Goal: Task Accomplishment & Management: Use online tool/utility

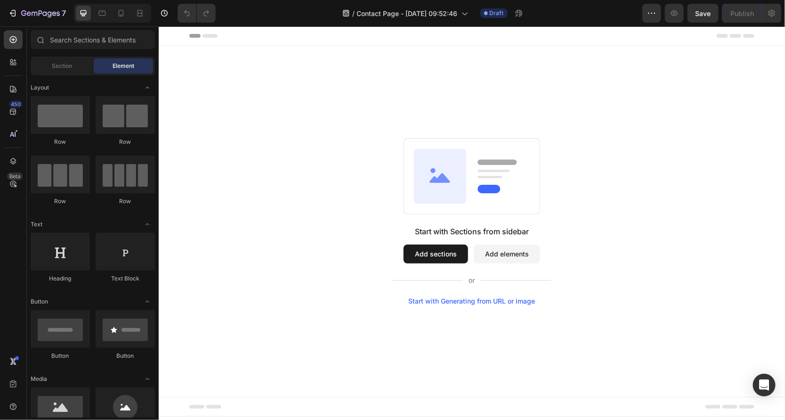
click at [438, 249] on button "Add sections" at bounding box center [435, 253] width 65 height 19
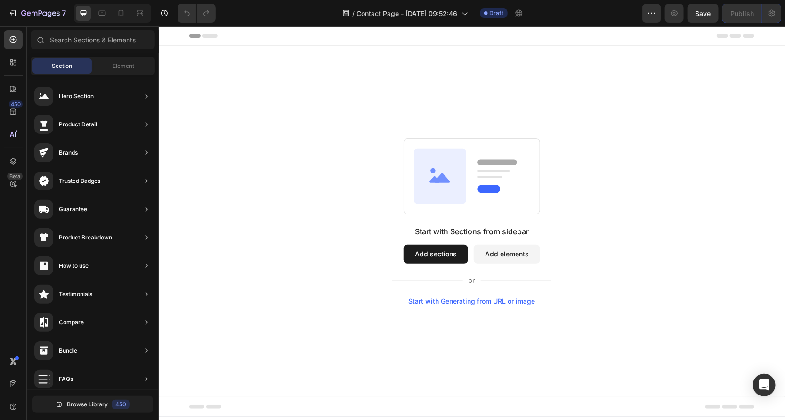
click at [510, 256] on button "Add elements" at bounding box center [506, 253] width 66 height 19
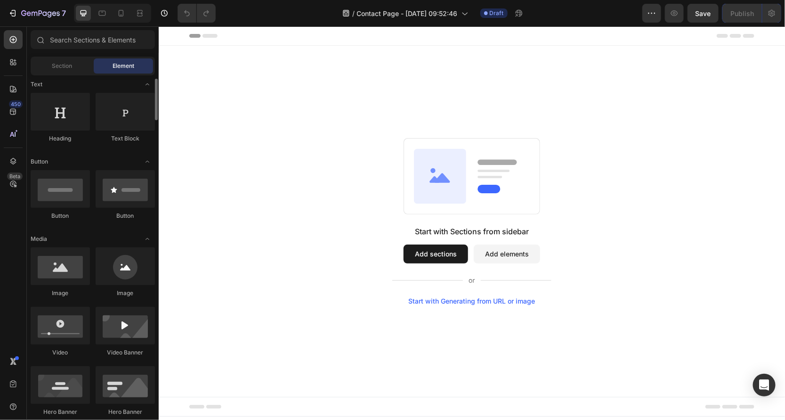
scroll to position [151, 0]
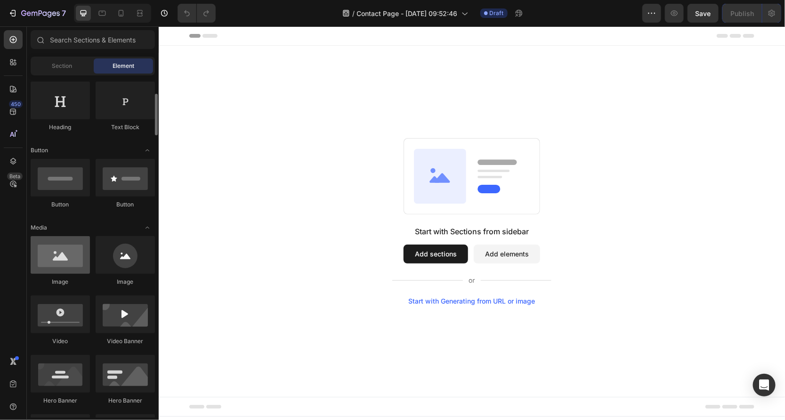
click at [55, 267] on div at bounding box center [60, 255] width 59 height 38
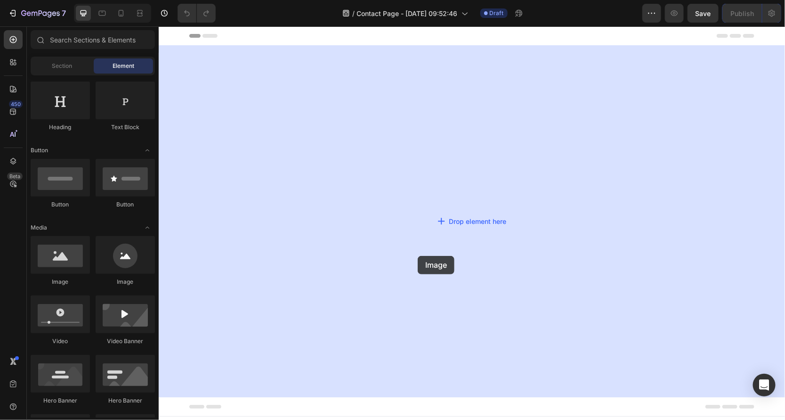
drag, startPoint x: 213, startPoint y: 292, endPoint x: 415, endPoint y: 254, distance: 205.6
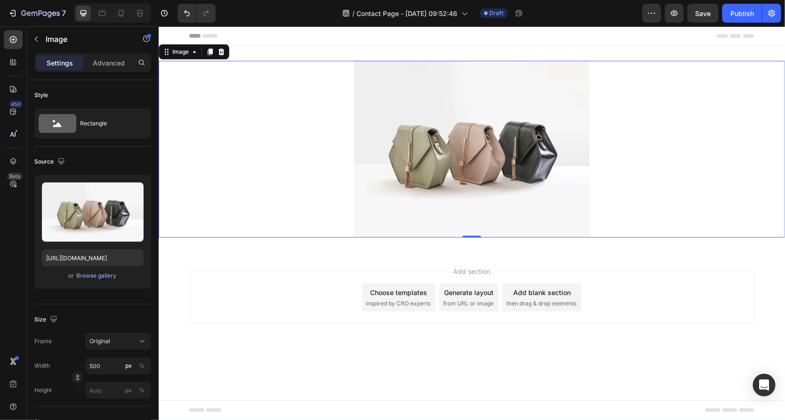
click at [438, 186] on img at bounding box center [471, 148] width 235 height 177
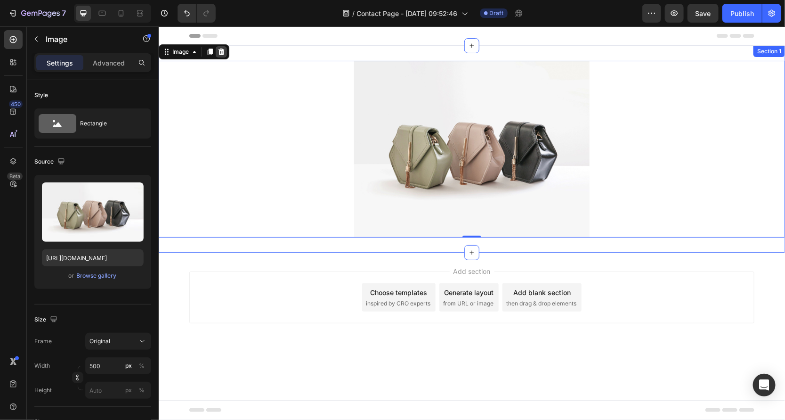
click at [221, 49] on icon at bounding box center [221, 51] width 6 height 7
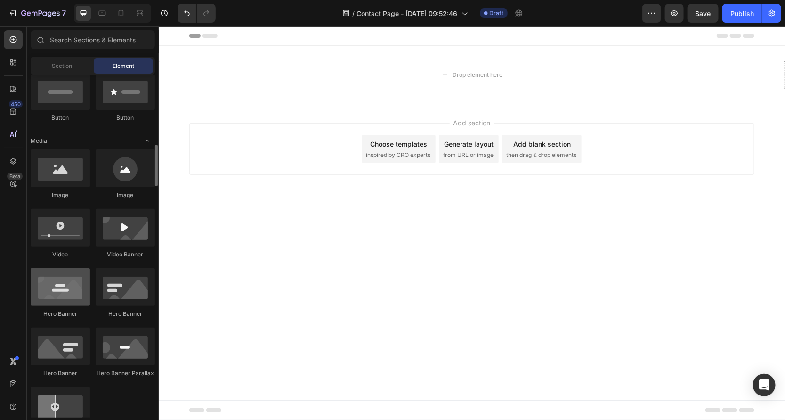
scroll to position [275, 0]
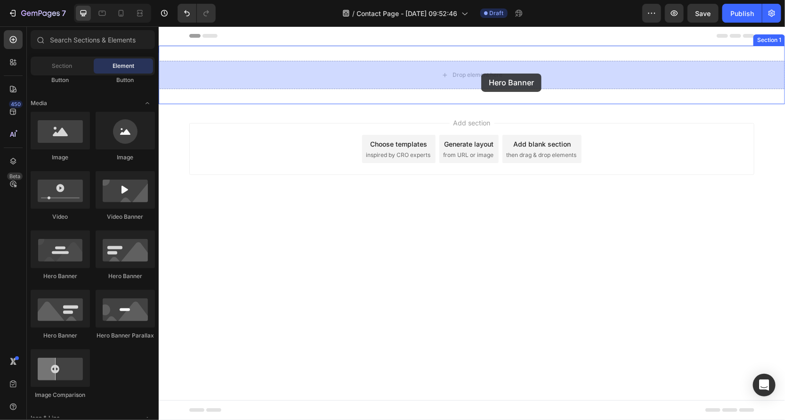
drag, startPoint x: 227, startPoint y: 289, endPoint x: 481, endPoint y: 73, distance: 333.3
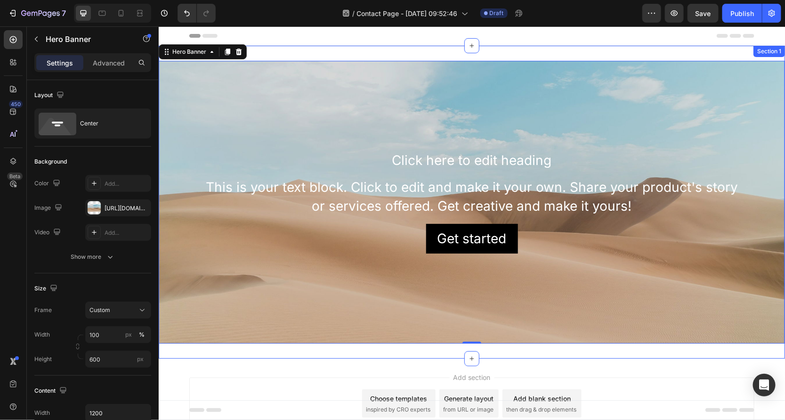
scroll to position [54, 0]
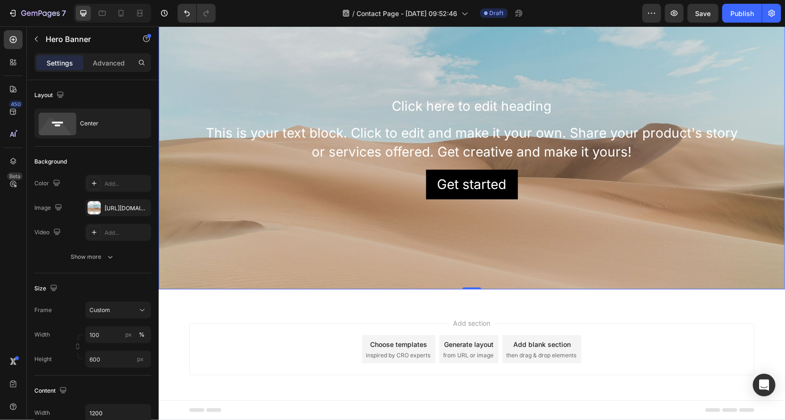
click at [429, 329] on div "Add section Choose templates inspired by CRO experts Generate layout from URL o…" at bounding box center [471, 349] width 565 height 52
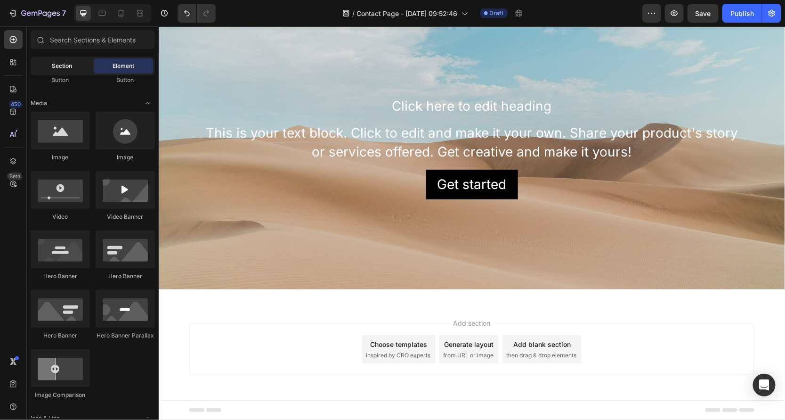
click at [67, 65] on span "Section" at bounding box center [62, 66] width 20 height 8
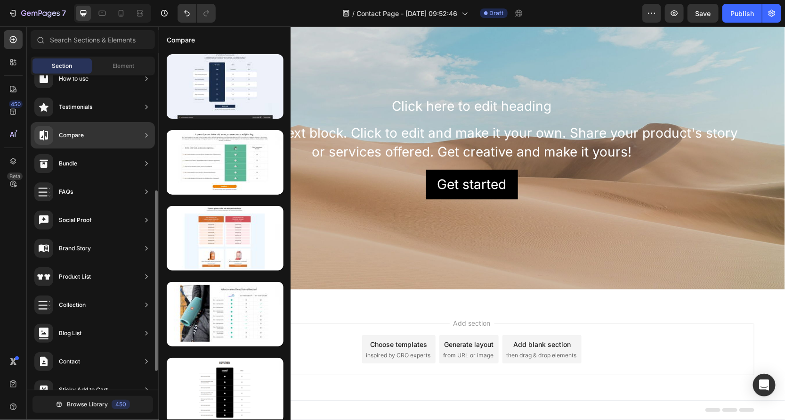
scroll to position [232, 0]
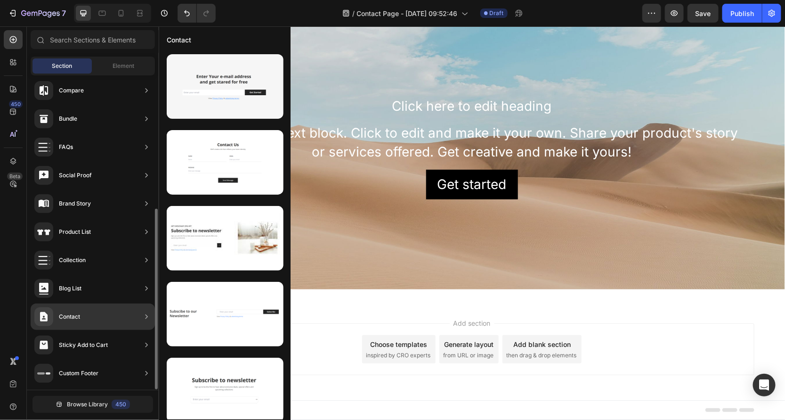
click at [73, 319] on div "Contact" at bounding box center [69, 316] width 21 height 9
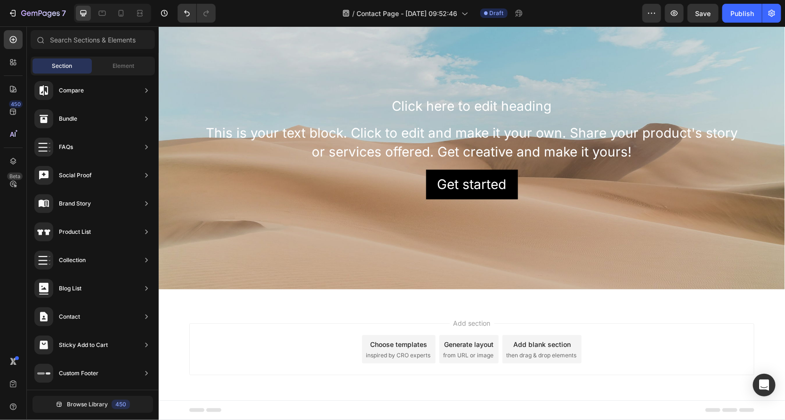
drag, startPoint x: 232, startPoint y: 345, endPoint x: 497, endPoint y: 346, distance: 265.6
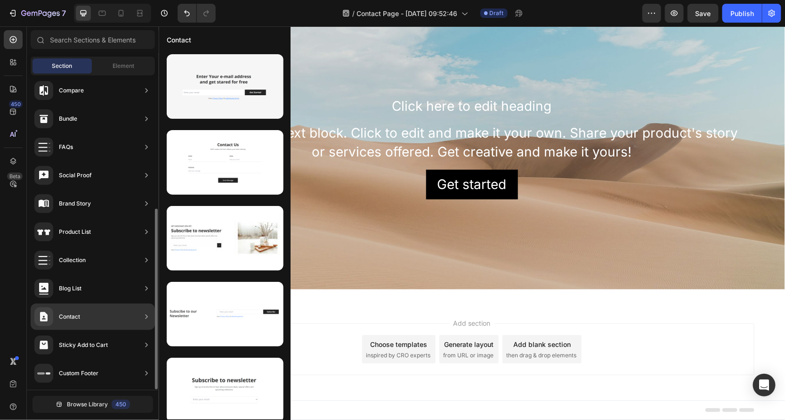
click at [72, 321] on div "Contact" at bounding box center [69, 316] width 21 height 9
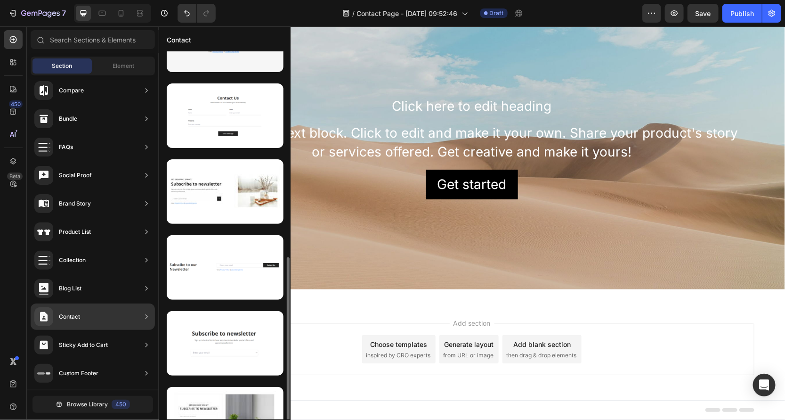
scroll to position [0, 0]
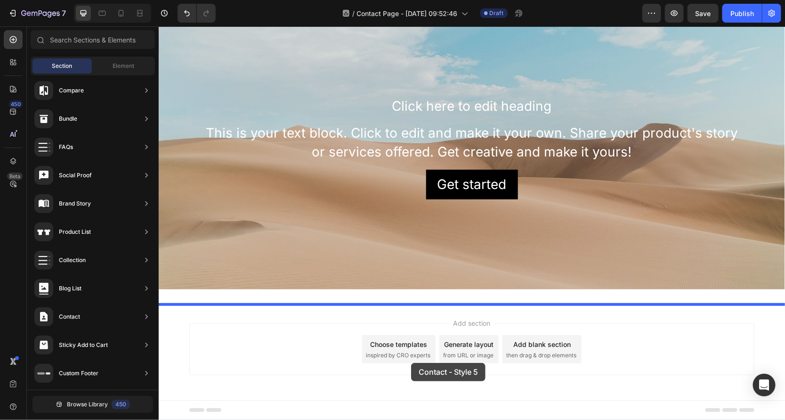
drag, startPoint x: 394, startPoint y: 188, endPoint x: 411, endPoint y: 362, distance: 175.0
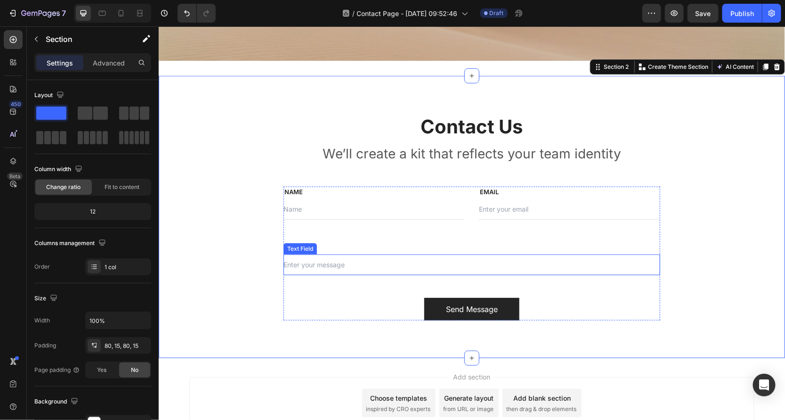
scroll to position [299, 0]
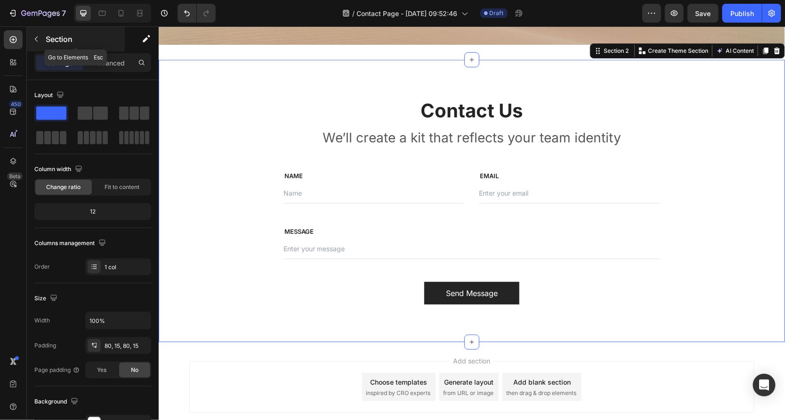
click at [36, 35] on icon "button" at bounding box center [36, 39] width 8 height 8
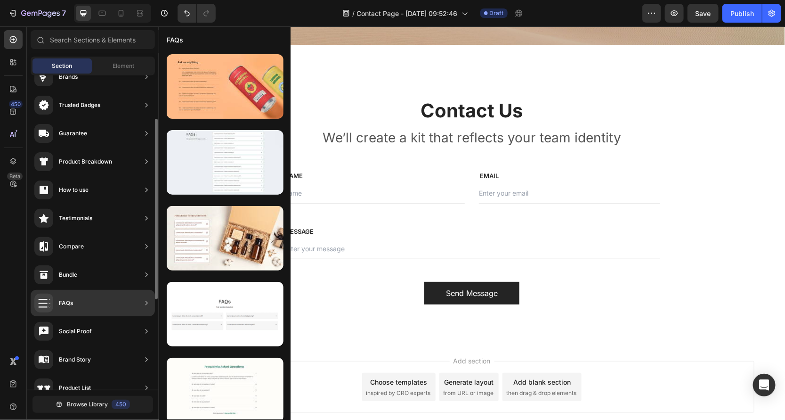
scroll to position [0, 0]
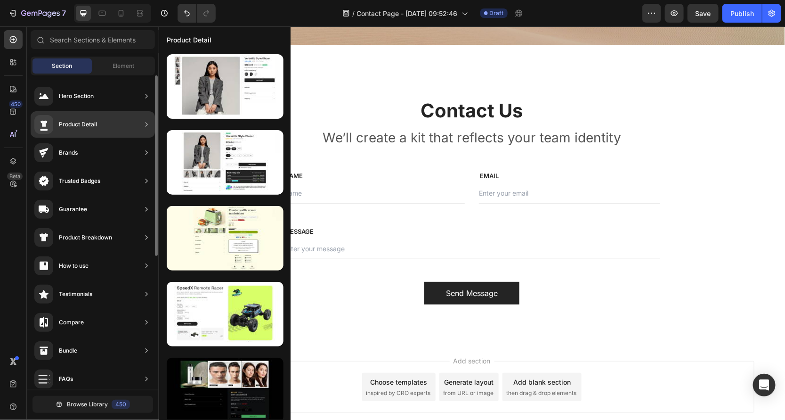
click at [67, 127] on div "Product Detail" at bounding box center [78, 124] width 38 height 9
click at [113, 125] on div "Product Detail" at bounding box center [93, 124] width 124 height 26
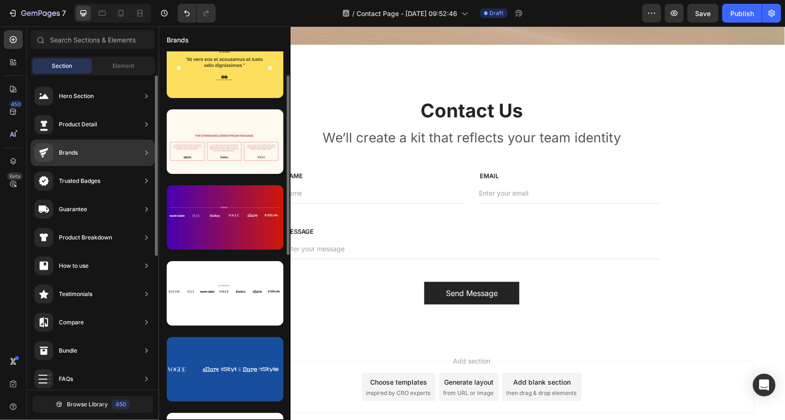
scroll to position [81, 0]
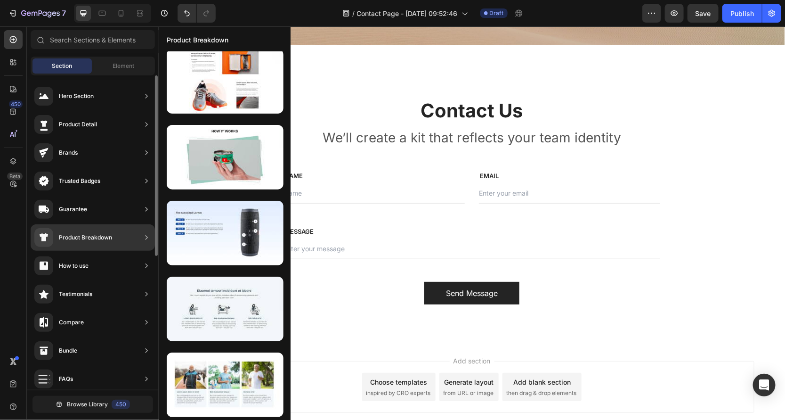
click at [78, 231] on div "Product Breakdown" at bounding box center [73, 237] width 78 height 19
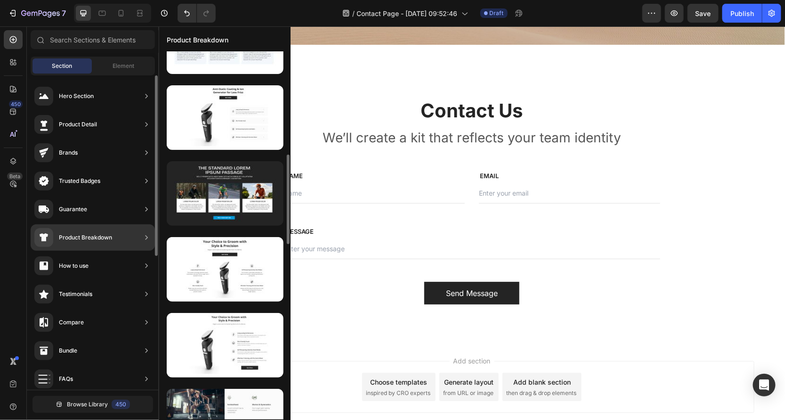
scroll to position [0, 0]
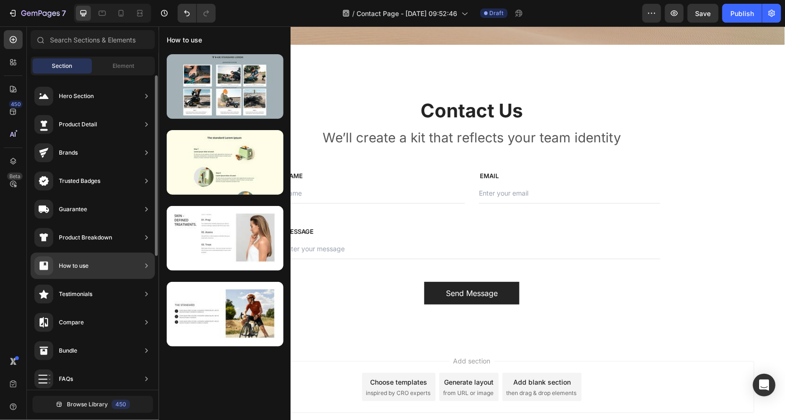
click at [111, 273] on div "How to use" at bounding box center [93, 265] width 124 height 26
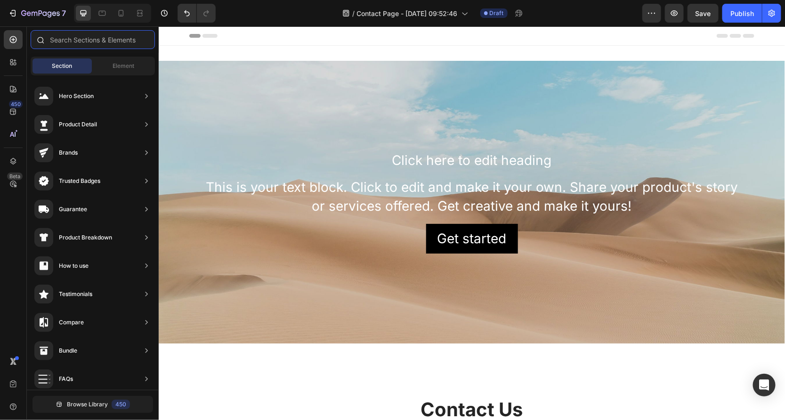
click at [118, 46] on input "text" at bounding box center [93, 39] width 124 height 19
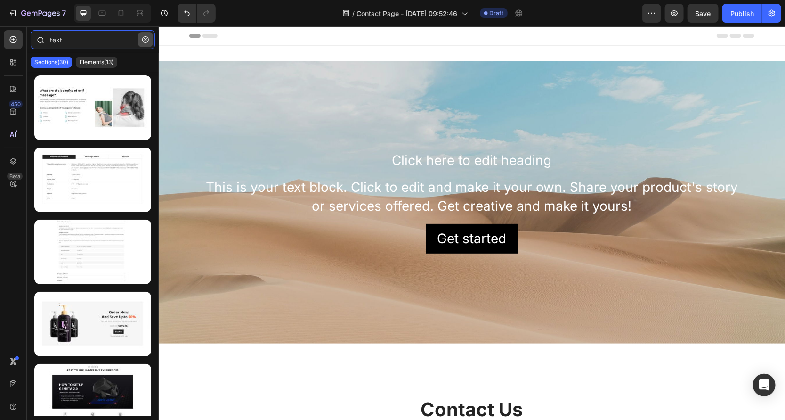
type input "text"
click at [147, 39] on icon "button" at bounding box center [145, 39] width 7 height 7
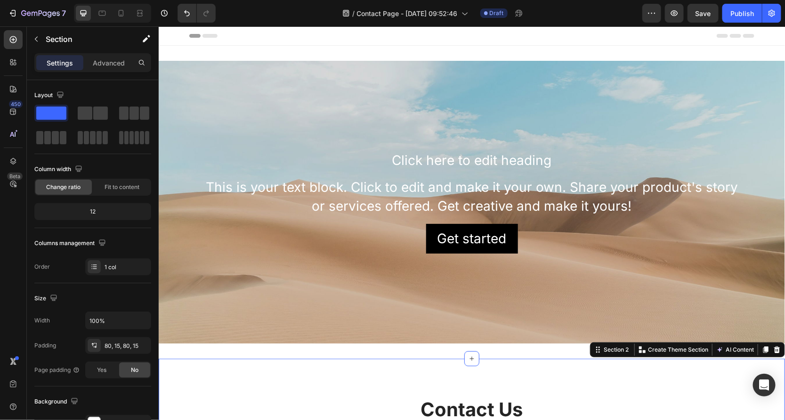
scroll to position [154, 0]
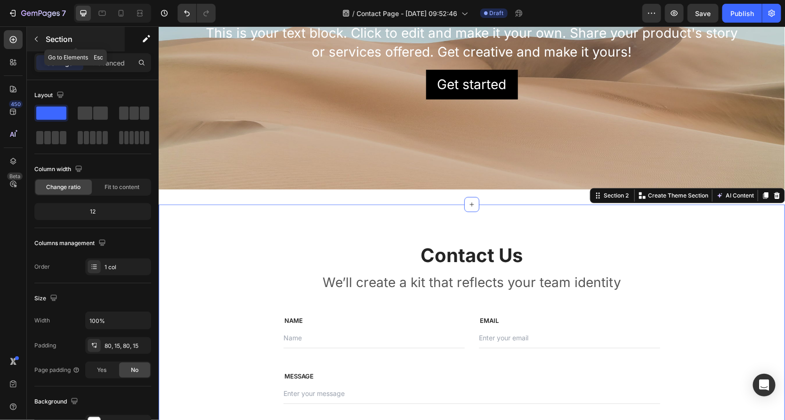
click at [37, 38] on icon "button" at bounding box center [36, 39] width 8 height 8
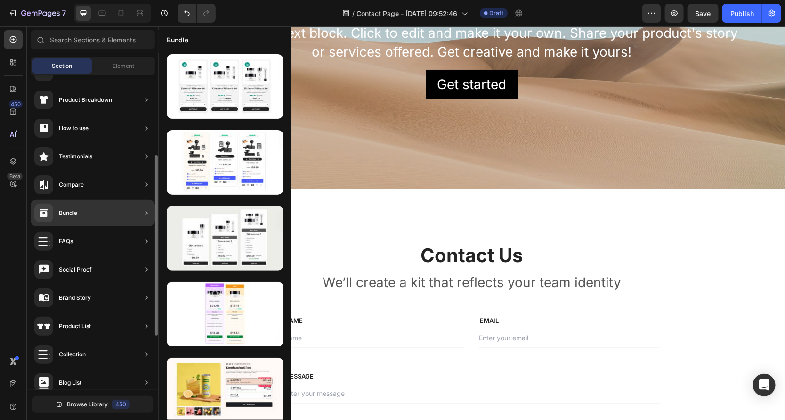
scroll to position [138, 0]
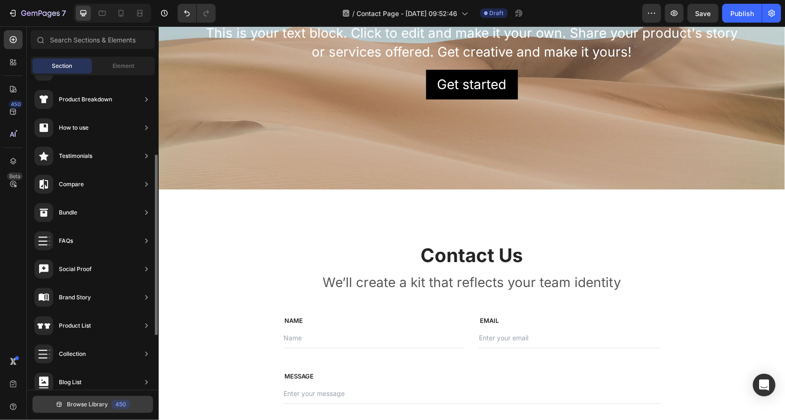
click at [89, 404] on span "Browse Library" at bounding box center [87, 404] width 41 height 8
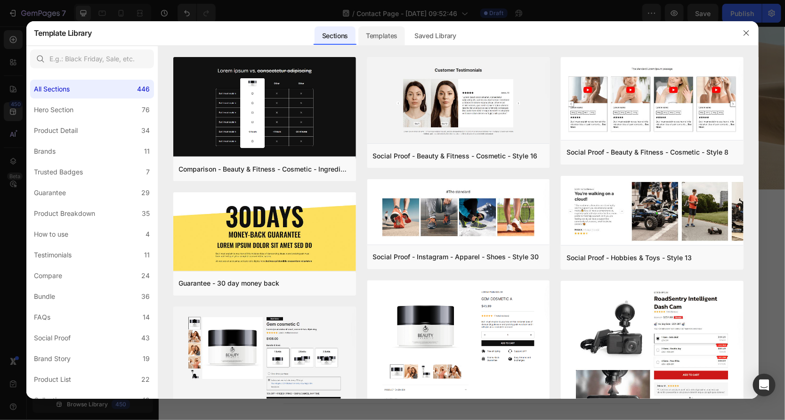
click at [387, 41] on div "Templates" at bounding box center [381, 35] width 47 height 19
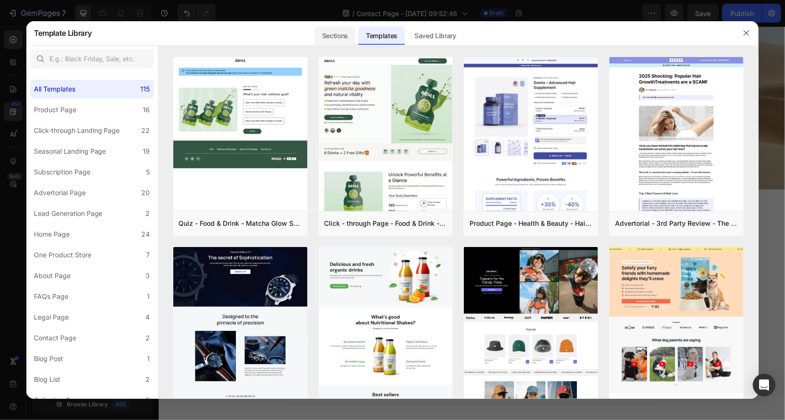
click at [335, 33] on div "Sections" at bounding box center [335, 35] width 41 height 19
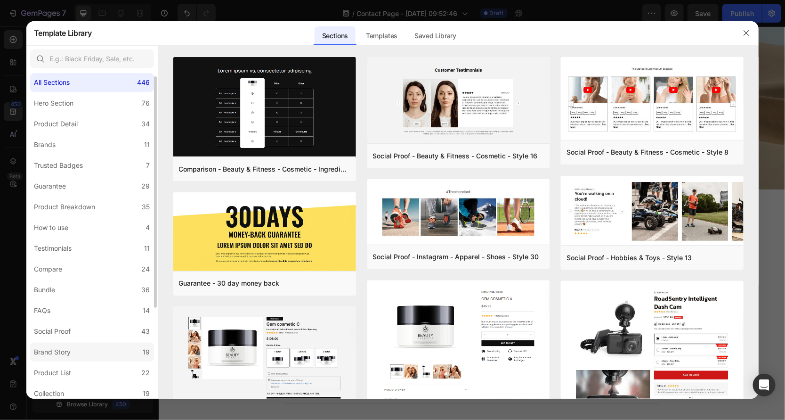
scroll to position [4, 0]
click at [94, 202] on label "Product Breakdown 35" at bounding box center [92, 209] width 124 height 19
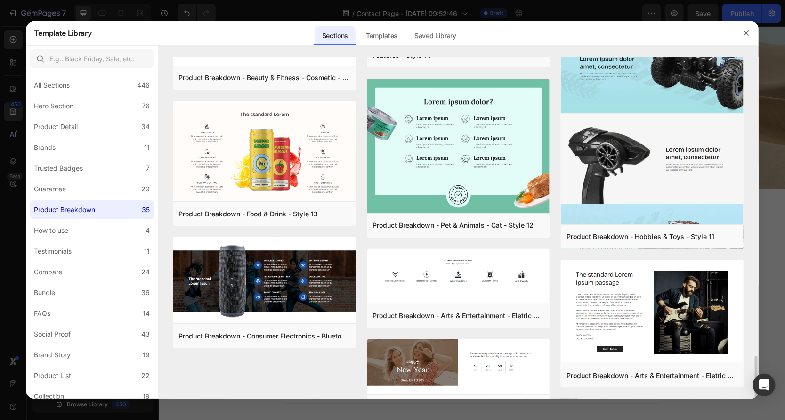
scroll to position [1258, 0]
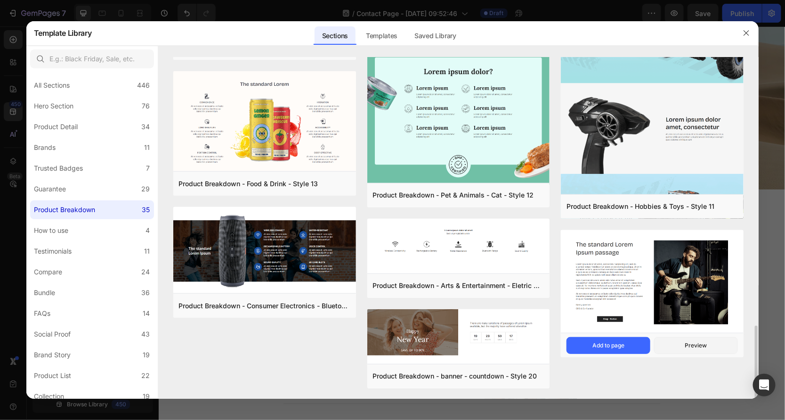
click at [614, 273] on img at bounding box center [652, 282] width 183 height 105
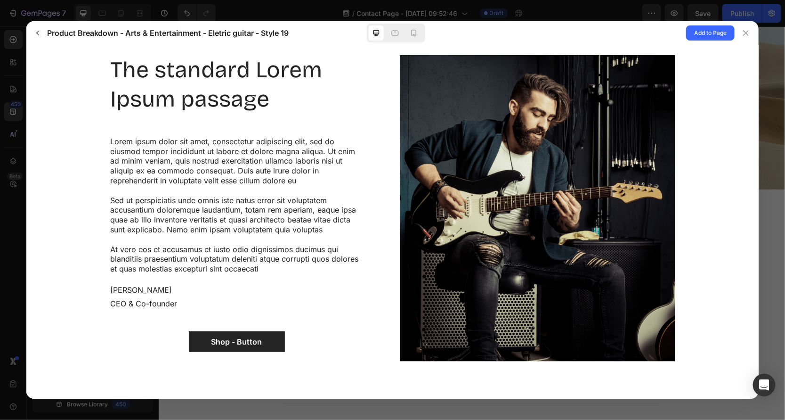
scroll to position [0, 0]
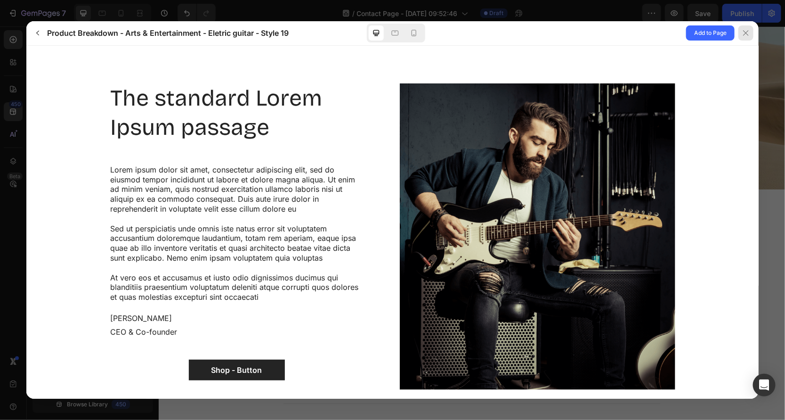
click at [752, 34] on div at bounding box center [745, 32] width 15 height 15
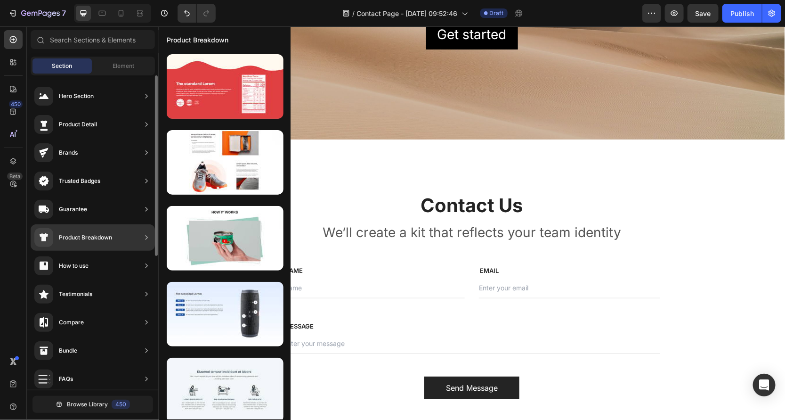
click at [70, 236] on div "Product Breakdown" at bounding box center [85, 237] width 53 height 9
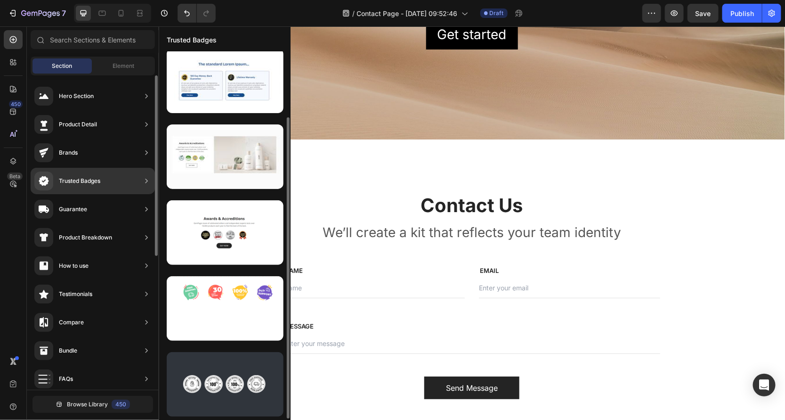
scroll to position [81, 0]
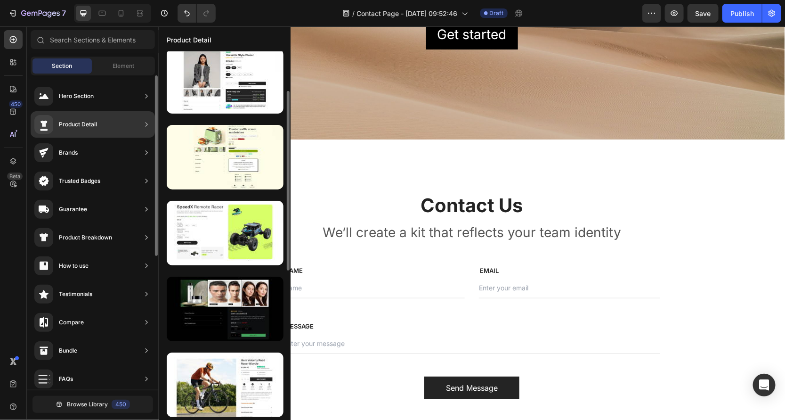
click at [135, 123] on div "Product Detail" at bounding box center [93, 124] width 124 height 26
click at [126, 125] on div "Product Detail" at bounding box center [93, 124] width 124 height 26
click at [148, 122] on icon at bounding box center [146, 124] width 9 height 9
click at [146, 124] on icon at bounding box center [146, 124] width 2 height 4
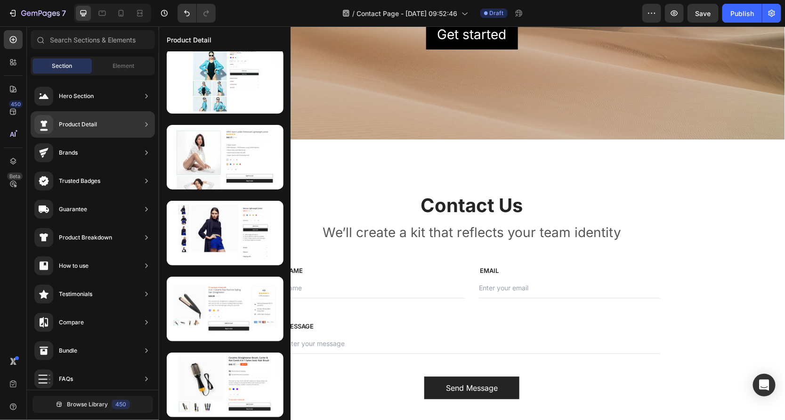
scroll to position [0, 0]
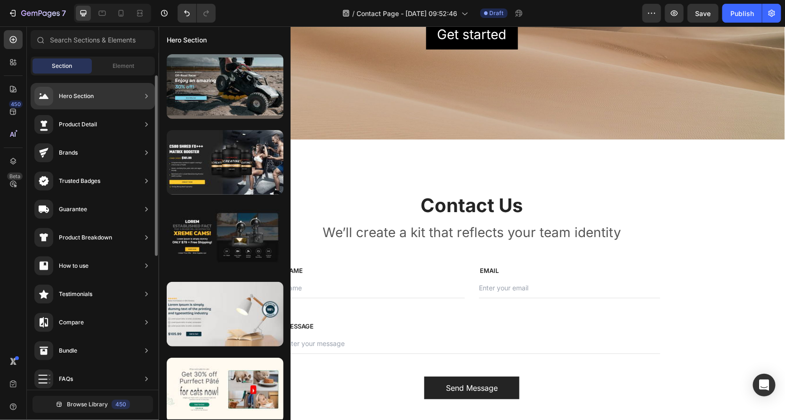
click at [96, 98] on div "Hero Section" at bounding box center [93, 96] width 124 height 26
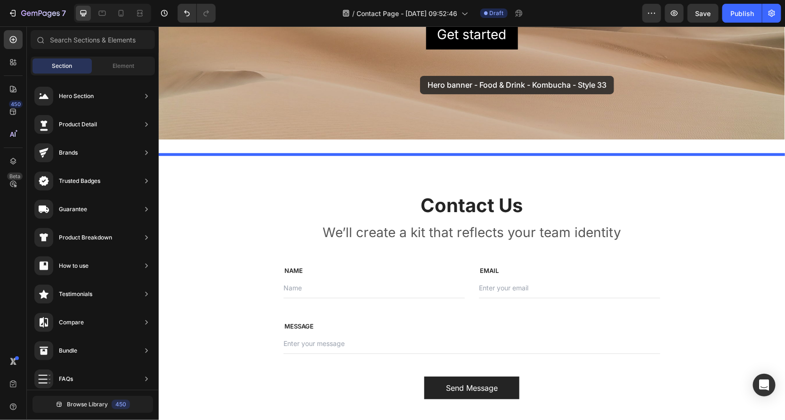
drag, startPoint x: 388, startPoint y: 101, endPoint x: 420, endPoint y: 75, distance: 41.2
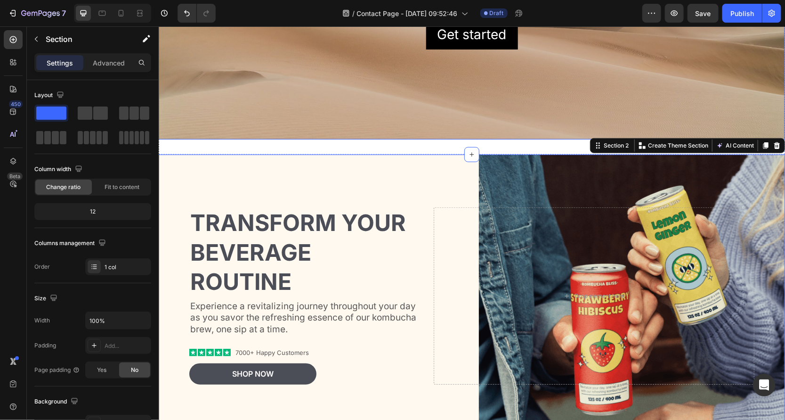
scroll to position [156, 0]
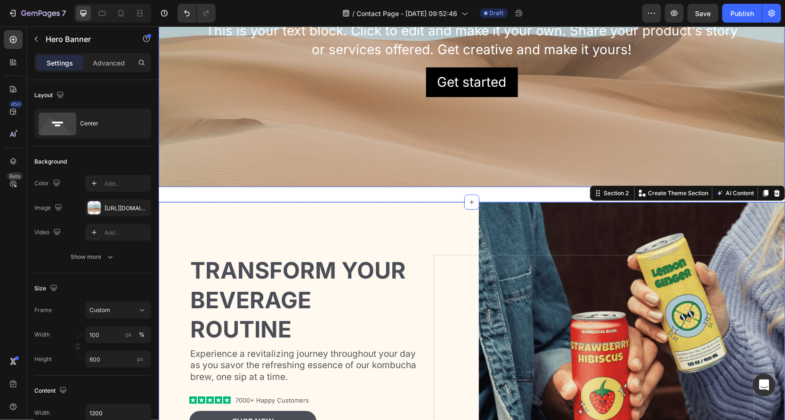
click at [347, 105] on div "Background Image" at bounding box center [471, 45] width 626 height 283
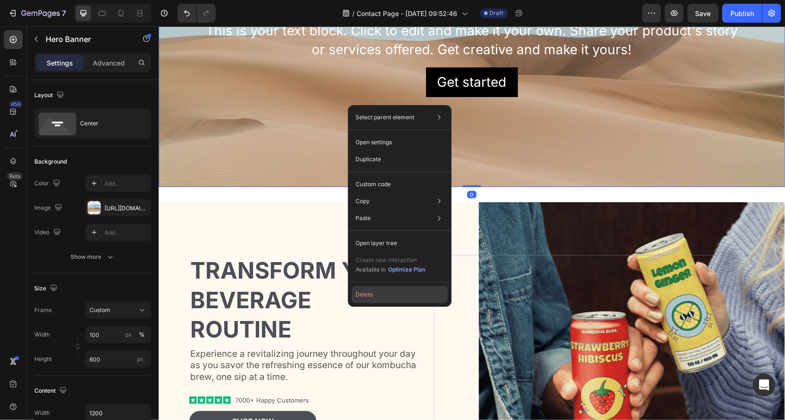
click at [376, 291] on button "Delete" at bounding box center [400, 294] width 96 height 17
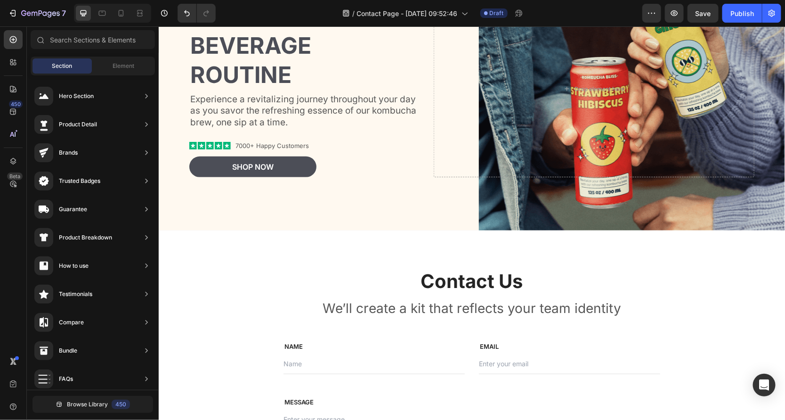
scroll to position [0, 0]
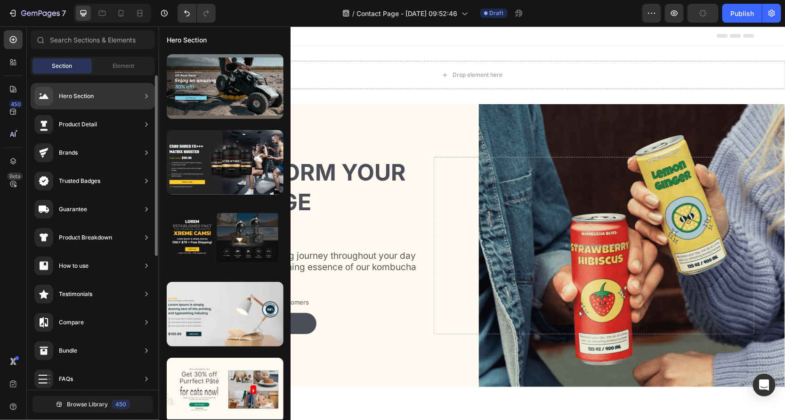
click at [74, 104] on div "Hero Section" at bounding box center [63, 96] width 59 height 19
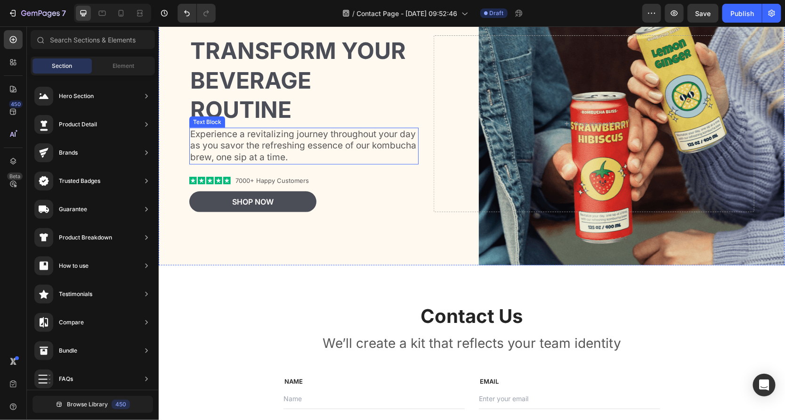
scroll to position [199, 0]
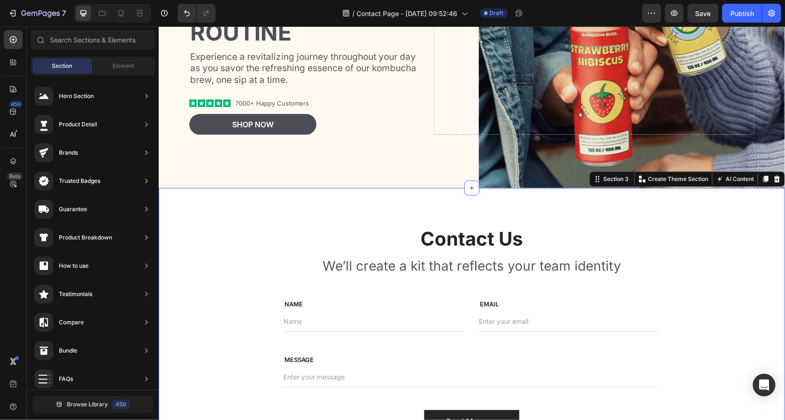
click at [222, 215] on div "Contact Us Heading We’ll create a kit that reflects your team identity Text blo…" at bounding box center [471, 328] width 626 height 282
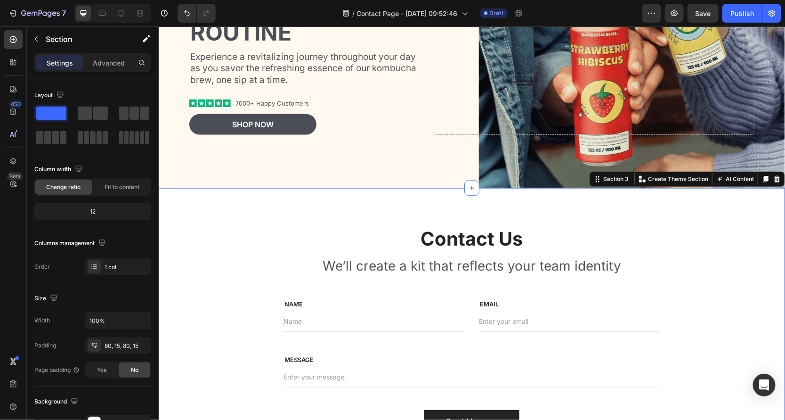
click at [187, 229] on div "Contact Us Heading We’ll create a kit that reflects your team identity Text blo…" at bounding box center [471, 328] width 612 height 207
click at [40, 38] on button "button" at bounding box center [36, 39] width 15 height 15
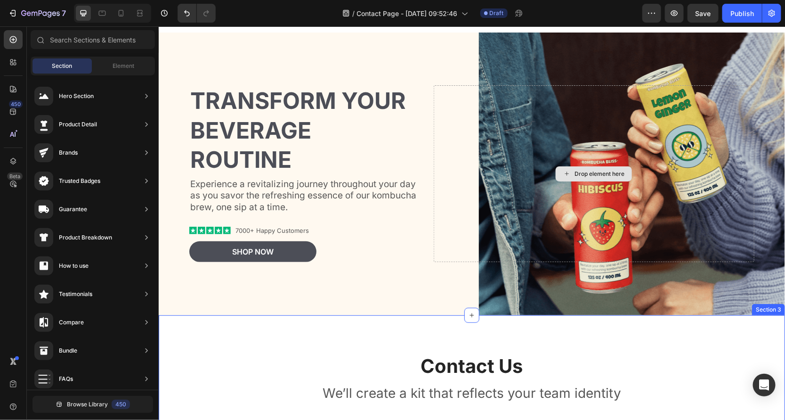
scroll to position [0, 0]
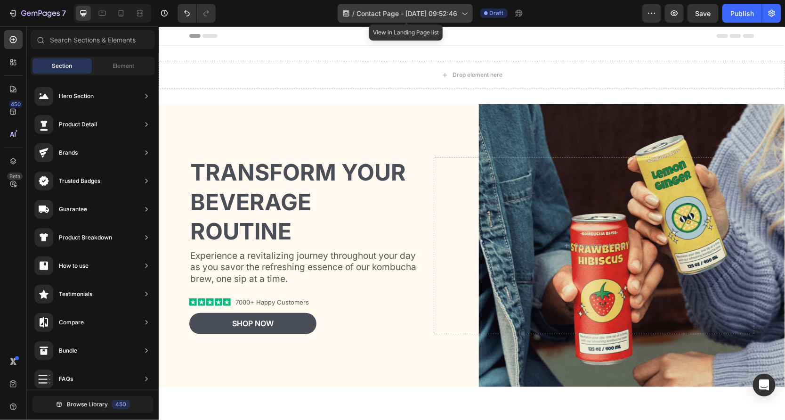
click at [439, 15] on span "Contact Page - [DATE] 09:52:46" at bounding box center [407, 13] width 101 height 10
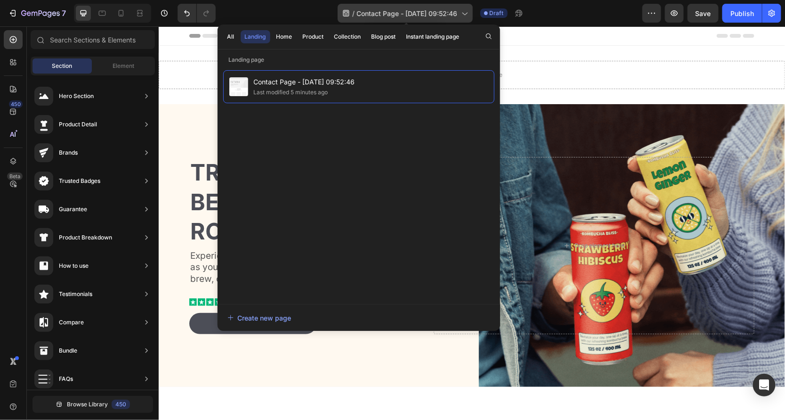
click at [426, 11] on span "Contact Page - [DATE] 09:52:46" at bounding box center [407, 13] width 101 height 10
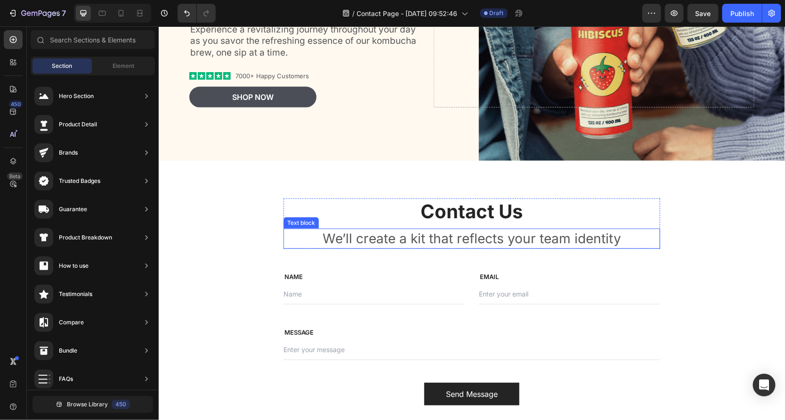
scroll to position [249, 0]
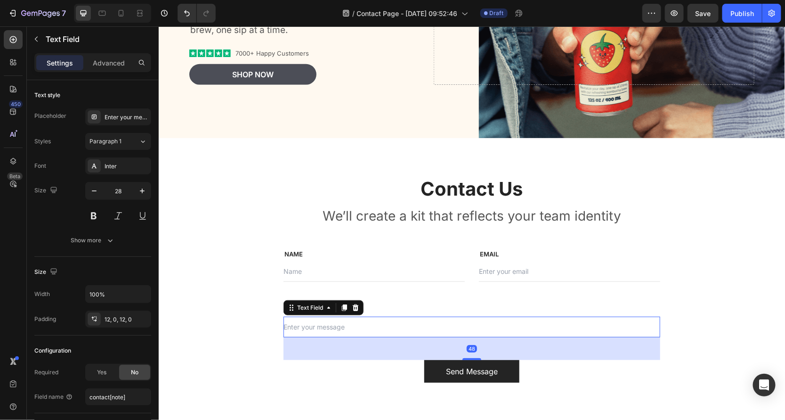
click at [338, 316] on input "text" at bounding box center [471, 326] width 377 height 21
click at [345, 302] on div at bounding box center [343, 306] width 11 height 11
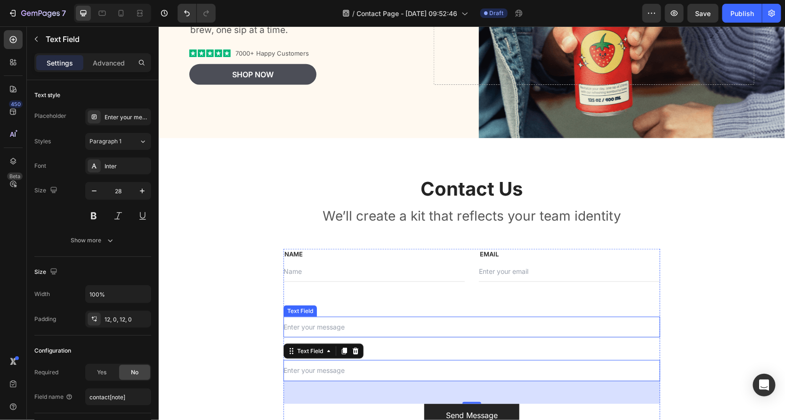
scroll to position [282, 0]
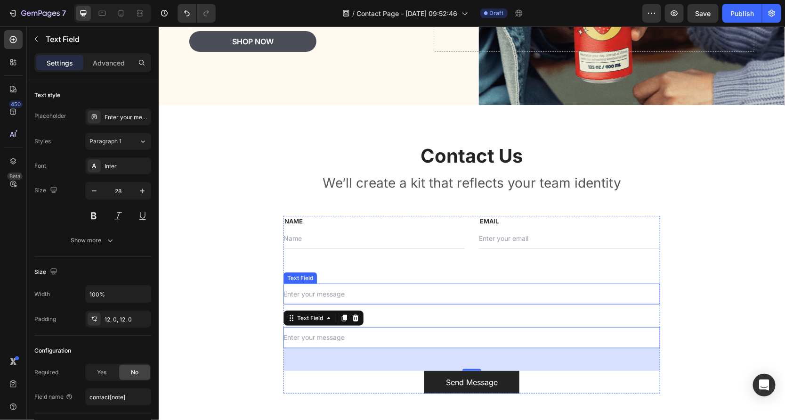
click at [309, 276] on div "Text Field" at bounding box center [300, 277] width 30 height 8
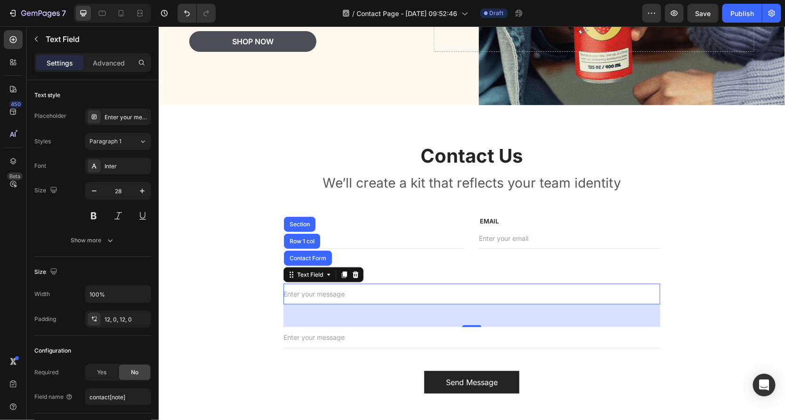
click at [374, 287] on input "text" at bounding box center [471, 293] width 377 height 21
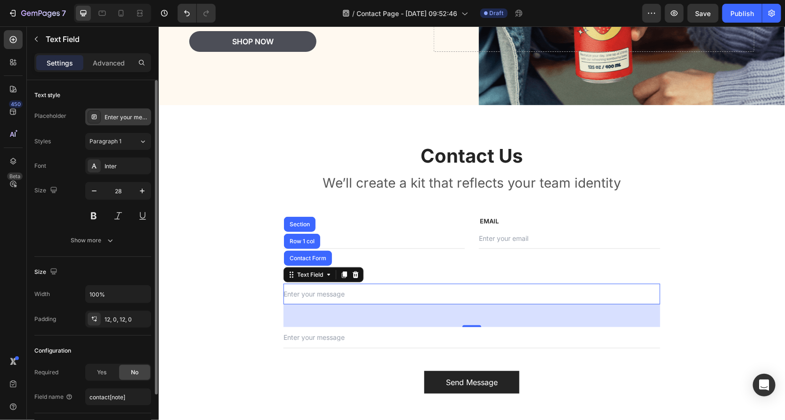
click at [116, 117] on div "Enter your message" at bounding box center [127, 117] width 44 height 8
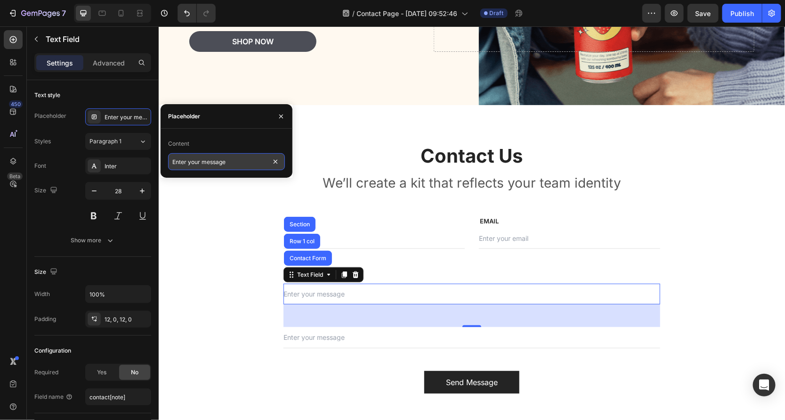
click at [237, 165] on input "Enter your message" at bounding box center [226, 161] width 117 height 17
type input "How many magnets are you looking to purchase?"
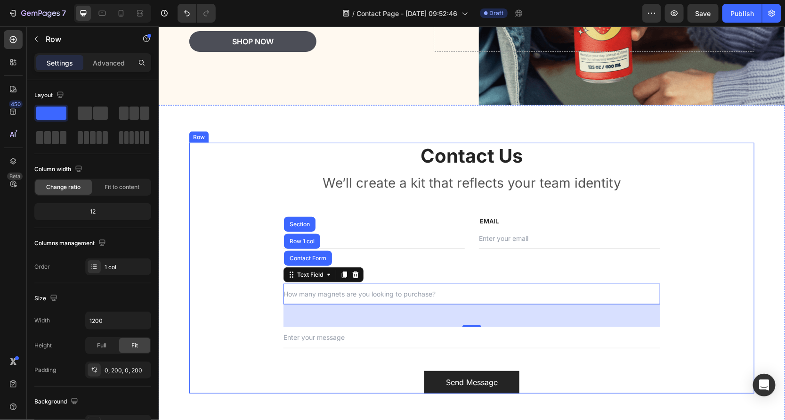
click at [234, 316] on div "Contact Us Heading We’ll create a kit that reflects your team identity Text blo…" at bounding box center [471, 267] width 565 height 250
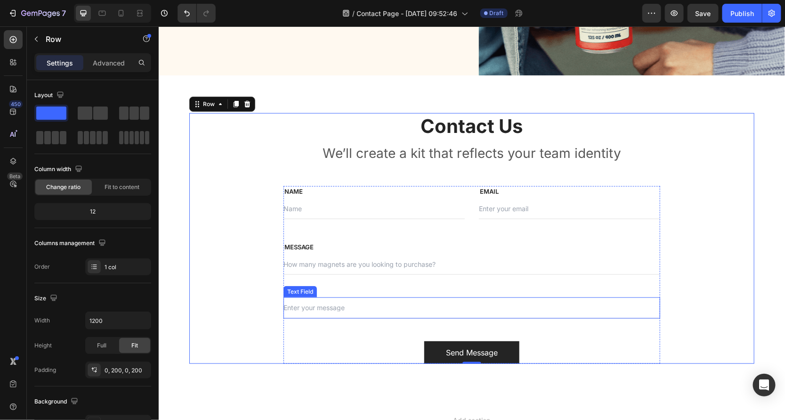
scroll to position [319, 0]
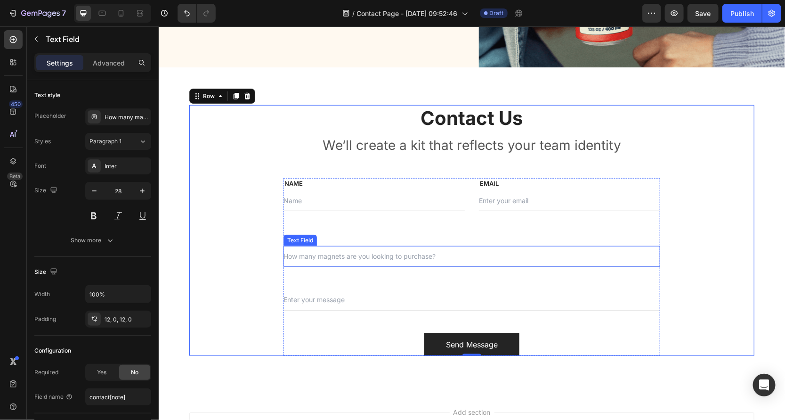
click at [297, 236] on div "Text Field" at bounding box center [300, 239] width 30 height 8
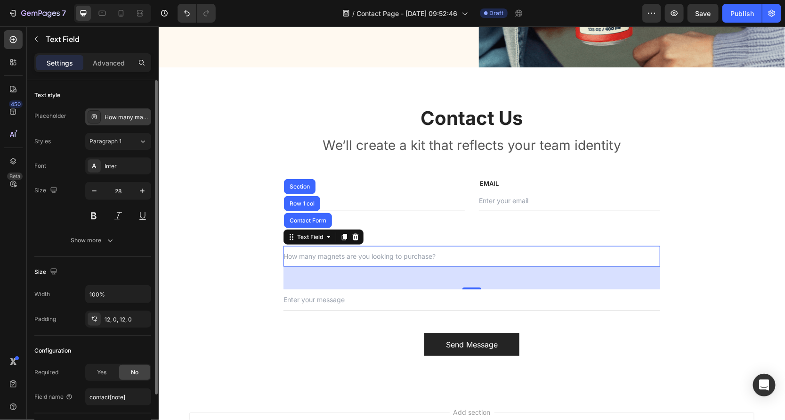
click at [93, 115] on icon at bounding box center [94, 115] width 3 height 0
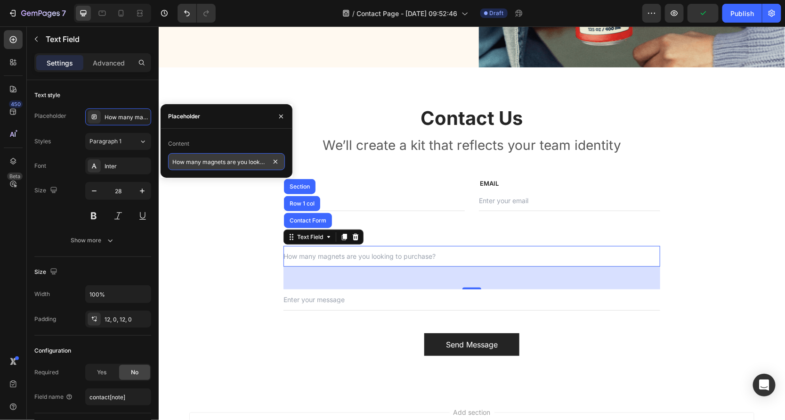
click at [234, 168] on input "How many magnets are you looking to purchase?" at bounding box center [226, 161] width 117 height 17
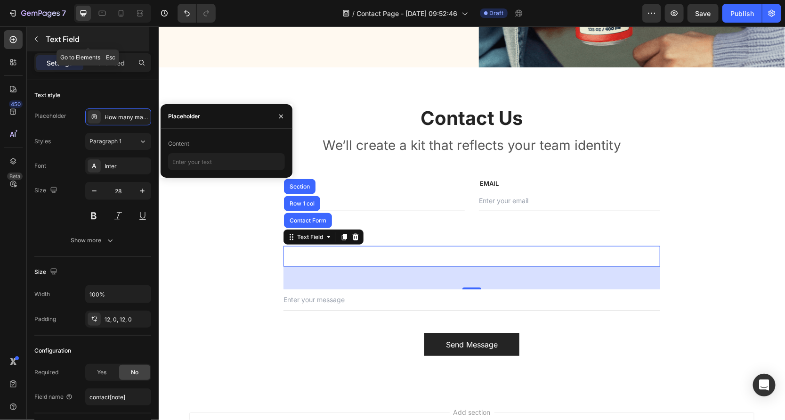
click at [37, 39] on icon "button" at bounding box center [36, 39] width 8 height 8
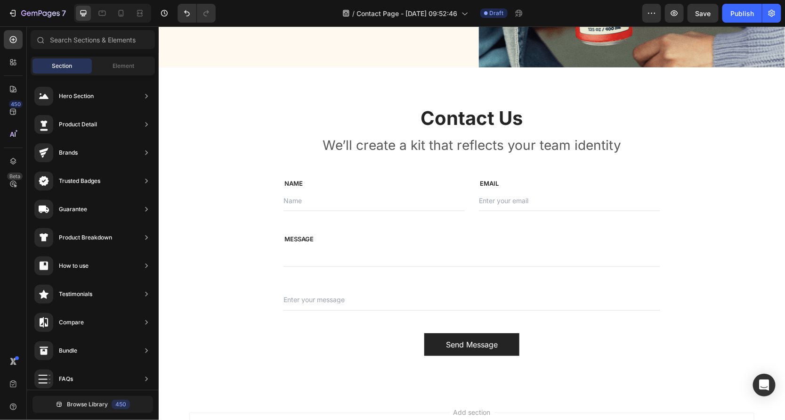
scroll to position [0, 0]
click at [292, 181] on div "Text Field" at bounding box center [300, 184] width 30 height 8
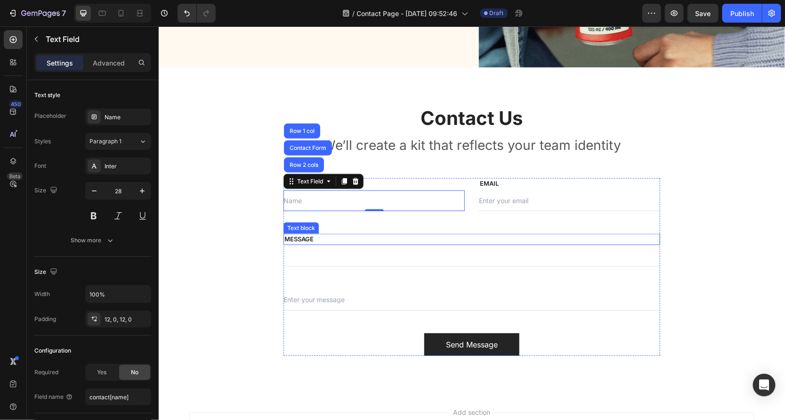
click at [305, 238] on p "MESSAGE" at bounding box center [471, 238] width 375 height 9
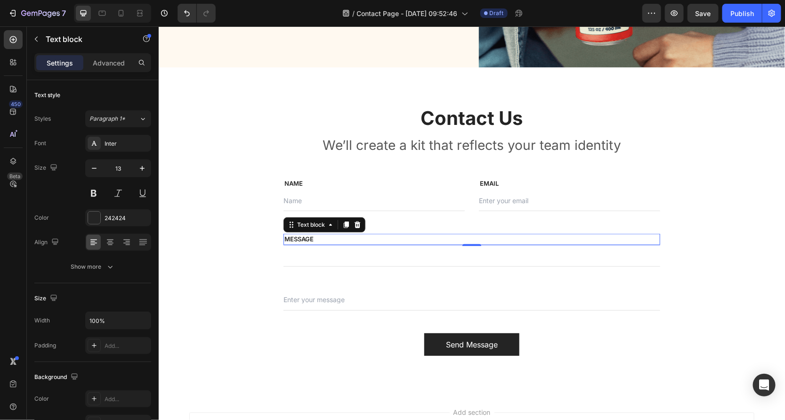
click at [417, 238] on p "MESSAGE" at bounding box center [471, 238] width 375 height 9
click at [394, 249] on input "text" at bounding box center [471, 255] width 377 height 21
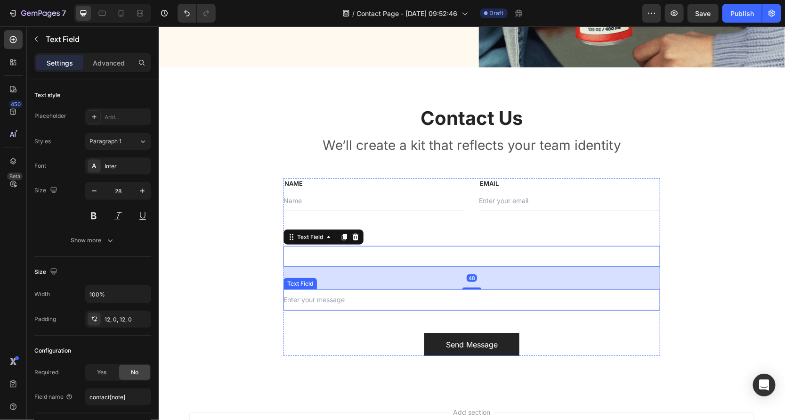
click at [348, 305] on input "text" at bounding box center [471, 299] width 377 height 21
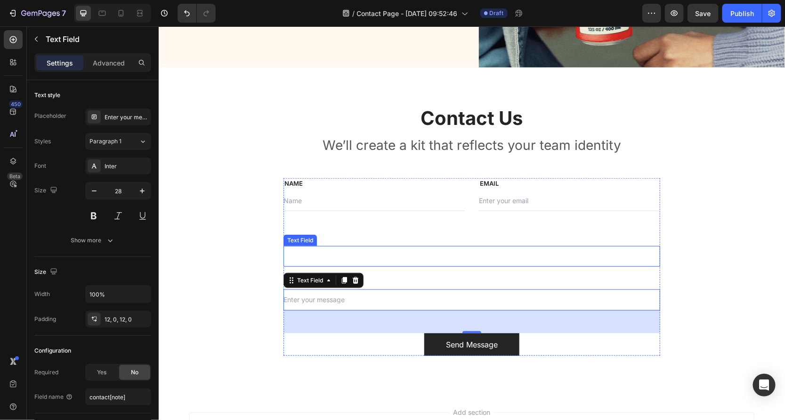
click at [313, 256] on input "text" at bounding box center [471, 255] width 377 height 21
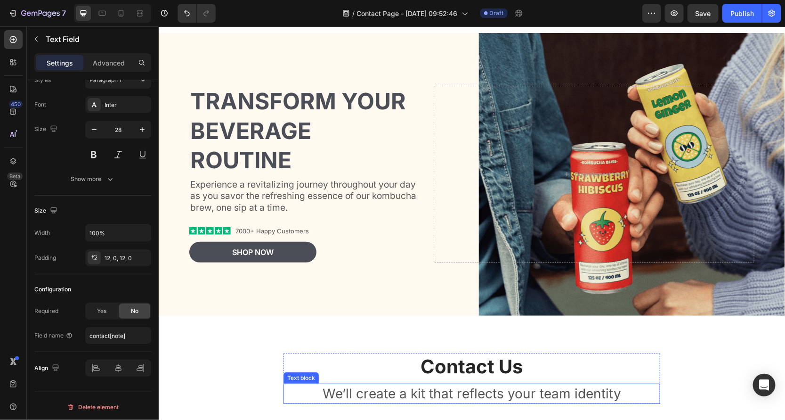
scroll to position [51, 0]
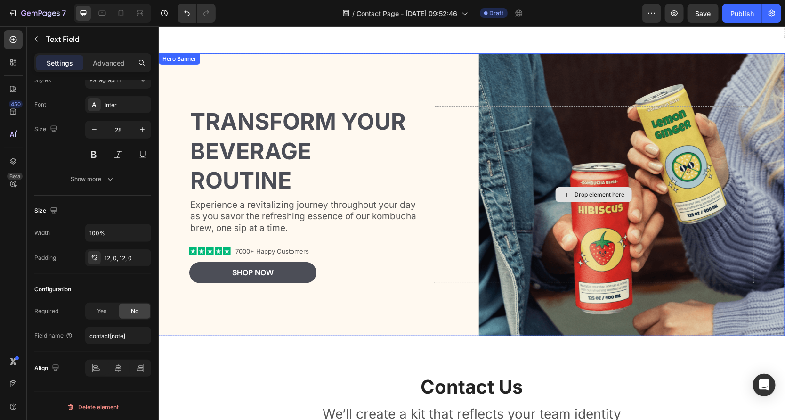
click at [455, 140] on div "Drop element here" at bounding box center [593, 193] width 321 height 177
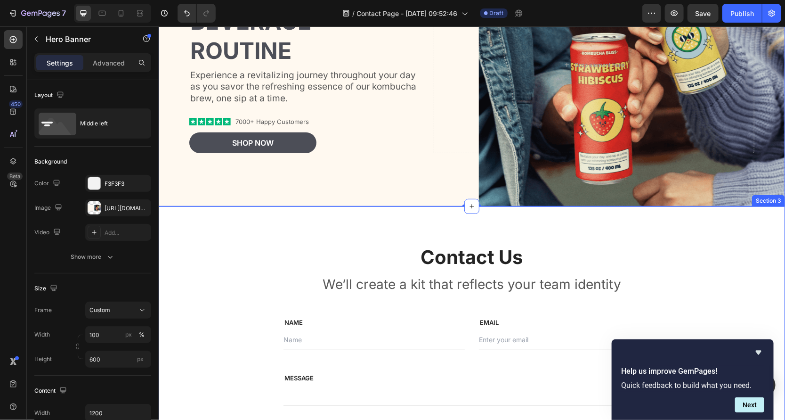
scroll to position [351, 0]
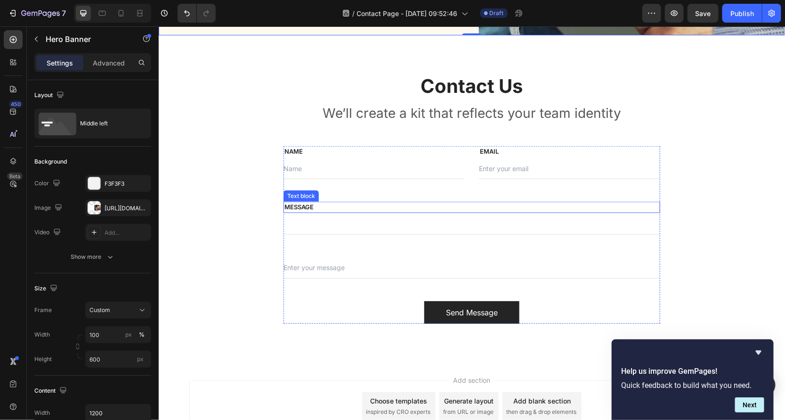
click at [305, 201] on div "MESSAGE Text block" at bounding box center [471, 206] width 377 height 11
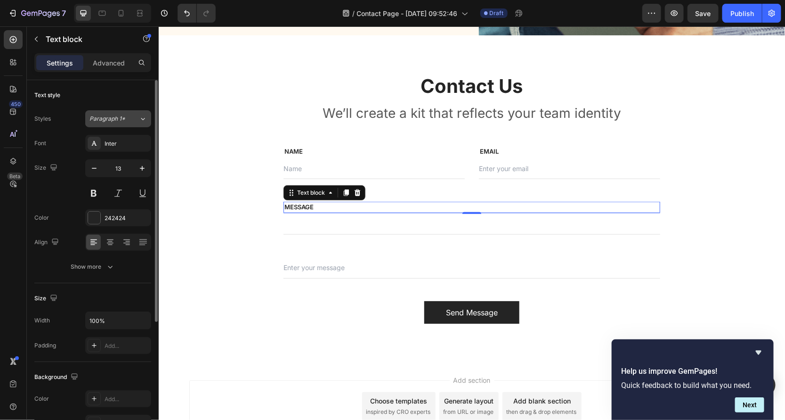
click at [109, 115] on span "Paragraph 1*" at bounding box center [107, 118] width 36 height 8
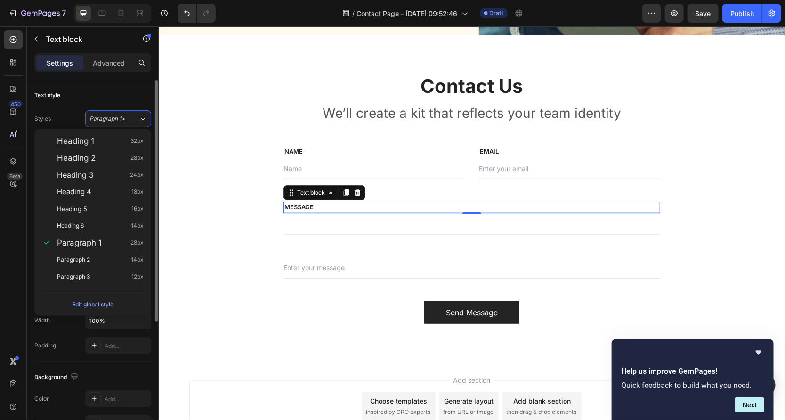
click at [54, 95] on div "Text style" at bounding box center [47, 95] width 26 height 8
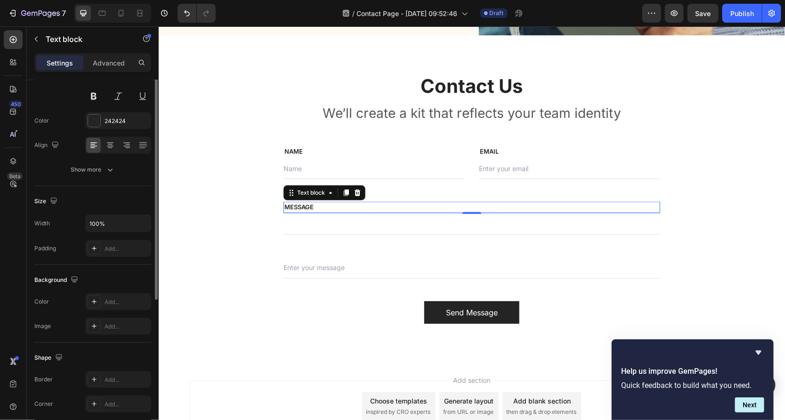
scroll to position [0, 0]
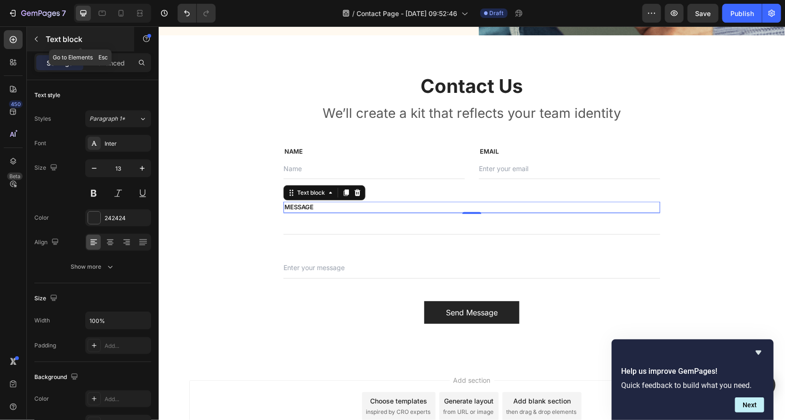
click at [37, 37] on icon "button" at bounding box center [36, 39] width 3 height 5
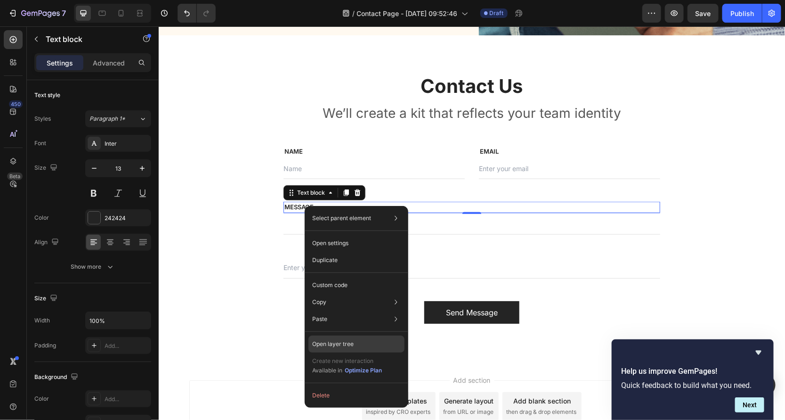
click at [351, 341] on p "Open layer tree" at bounding box center [332, 343] width 41 height 8
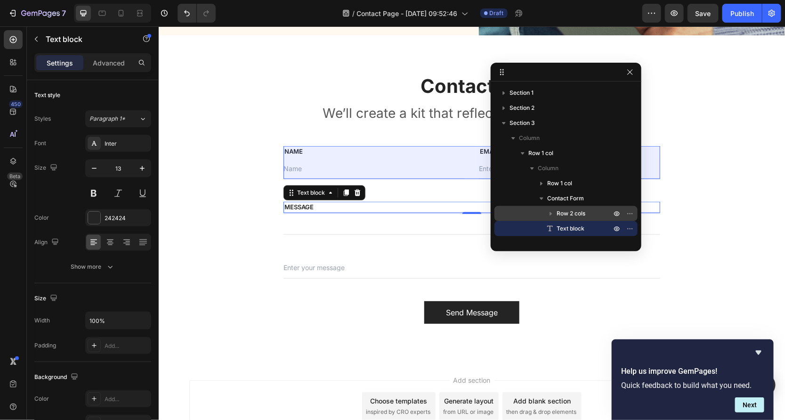
click at [574, 210] on span "Row 2 cols" at bounding box center [571, 213] width 29 height 9
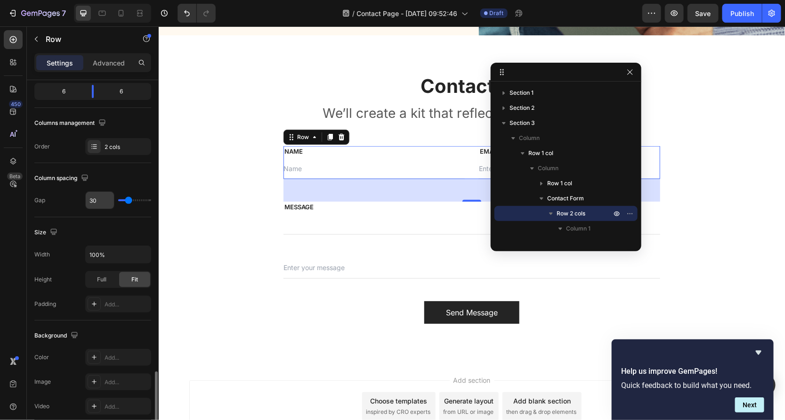
scroll to position [313, 0]
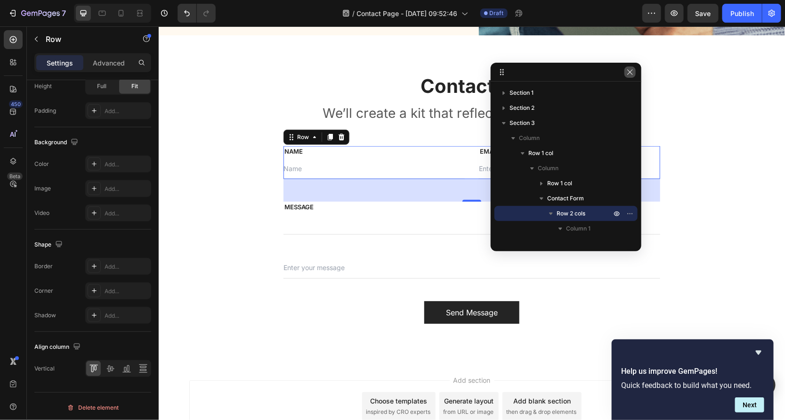
click at [632, 74] on icon "button" at bounding box center [630, 72] width 8 height 8
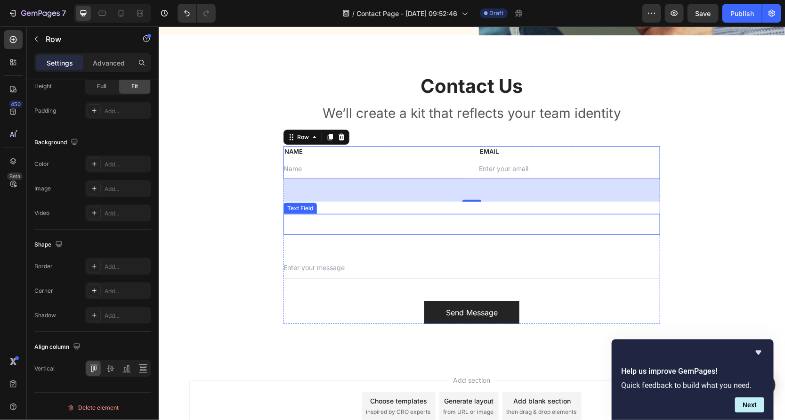
click at [320, 213] on input "text" at bounding box center [471, 223] width 377 height 21
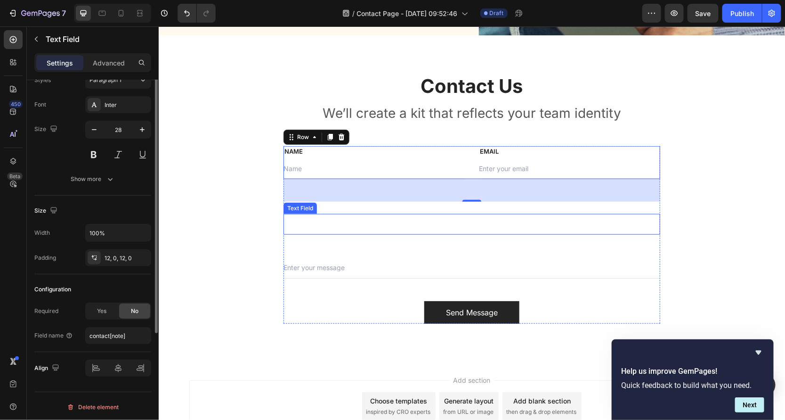
scroll to position [0, 0]
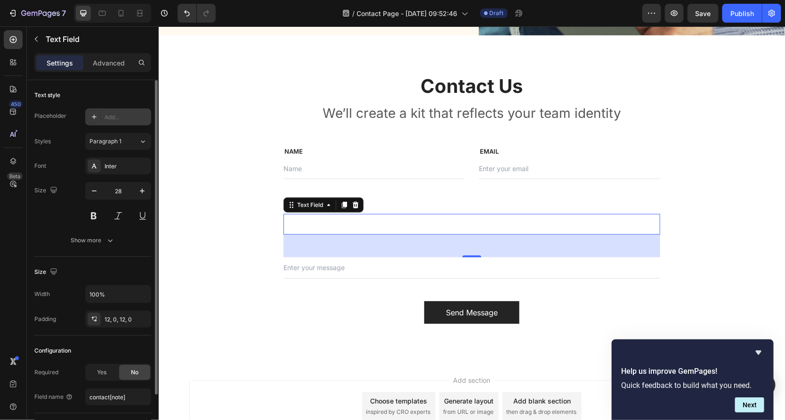
click at [113, 118] on div "Add..." at bounding box center [127, 117] width 44 height 8
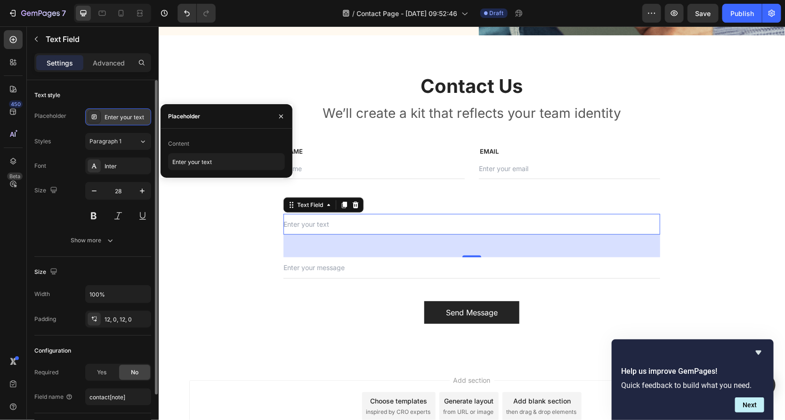
click at [121, 114] on div "Enter your text" at bounding box center [127, 117] width 44 height 8
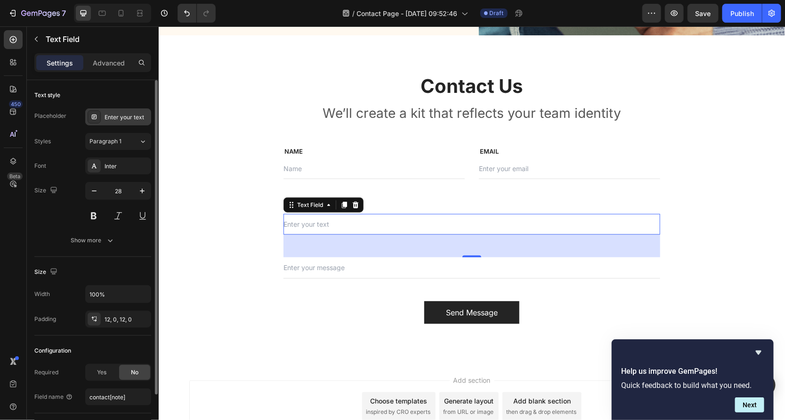
click at [96, 116] on icon at bounding box center [94, 117] width 8 height 8
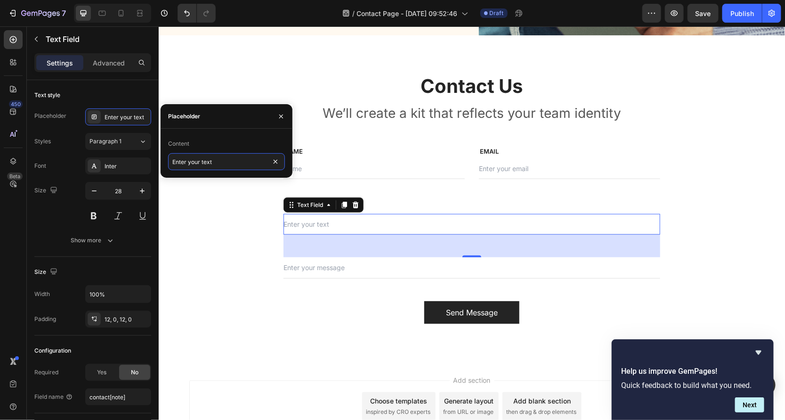
drag, startPoint x: 207, startPoint y: 159, endPoint x: 245, endPoint y: 172, distance: 40.8
click at [245, 172] on div "Content Enter your text" at bounding box center [227, 153] width 132 height 49
click at [281, 117] on icon "button" at bounding box center [281, 117] width 8 height 8
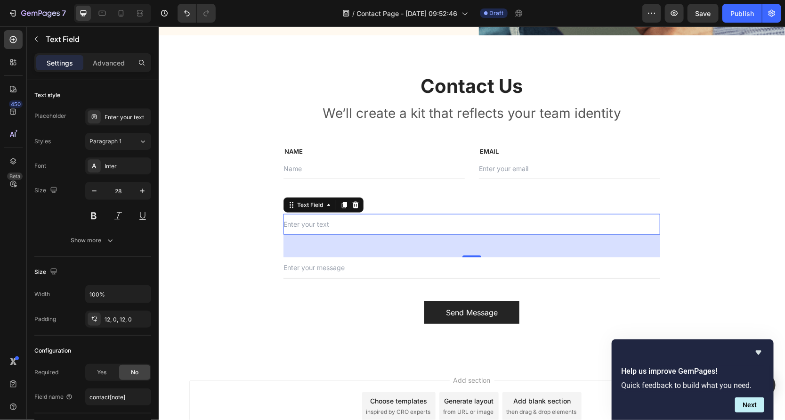
click at [325, 240] on div "48" at bounding box center [471, 245] width 377 height 23
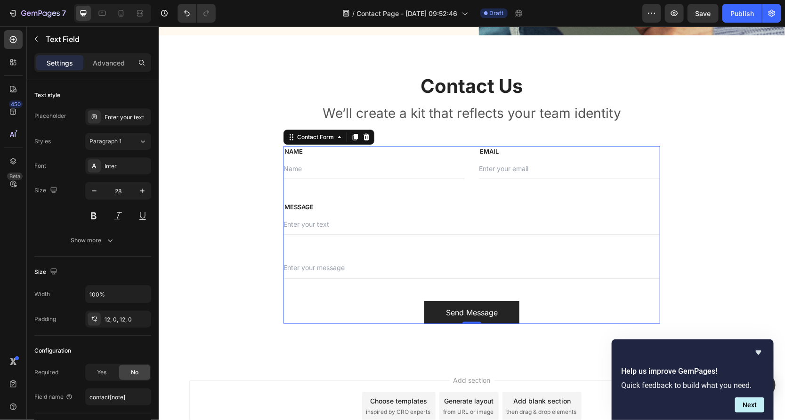
click at [344, 287] on div "NAME Text block Text Field EMAIL Text block Email Field Row MESSAGE Text block …" at bounding box center [471, 234] width 377 height 178
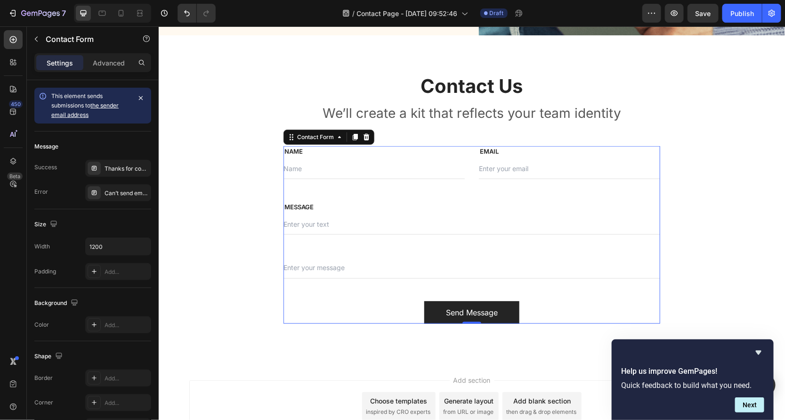
click at [299, 183] on div "NAME Text block Text Field EMAIL Text block Email Field Row MESSAGE Text block …" at bounding box center [471, 234] width 377 height 178
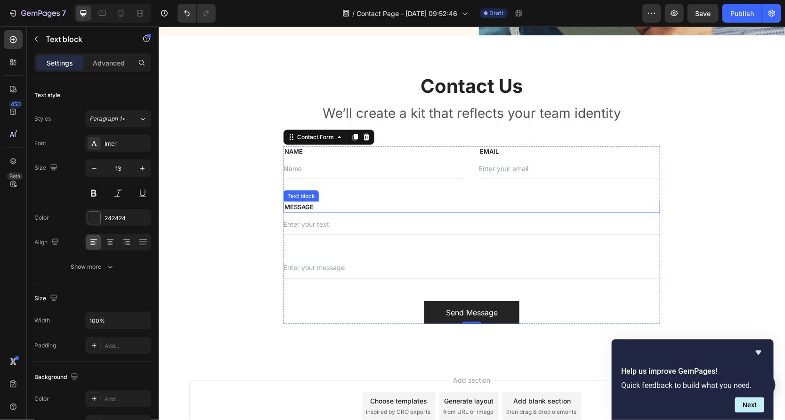
click at [301, 205] on p "MESSAGE" at bounding box center [471, 206] width 375 height 9
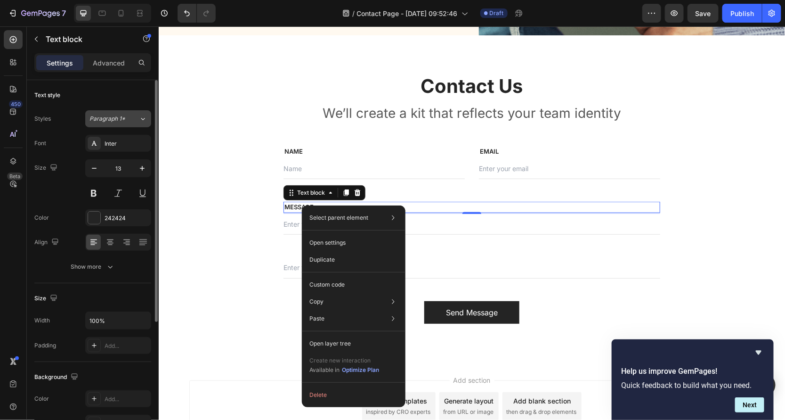
click at [109, 113] on button "Paragraph 1*" at bounding box center [118, 118] width 66 height 17
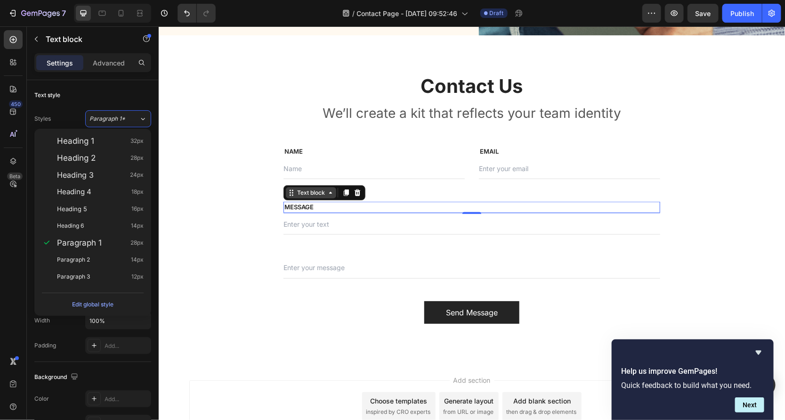
click at [298, 194] on div "Text block" at bounding box center [311, 192] width 32 height 8
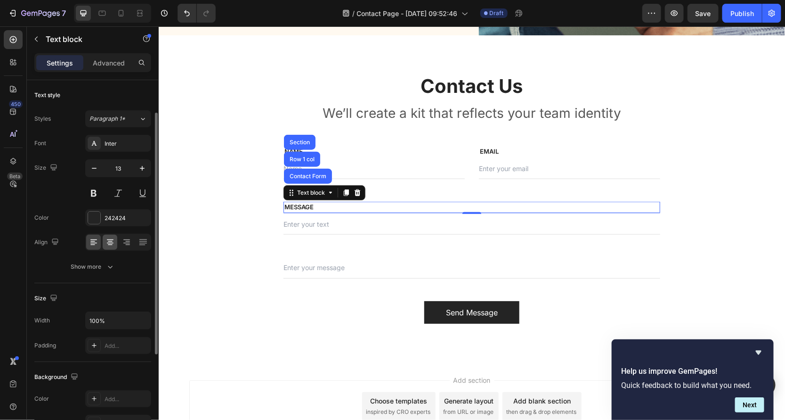
scroll to position [190, 0]
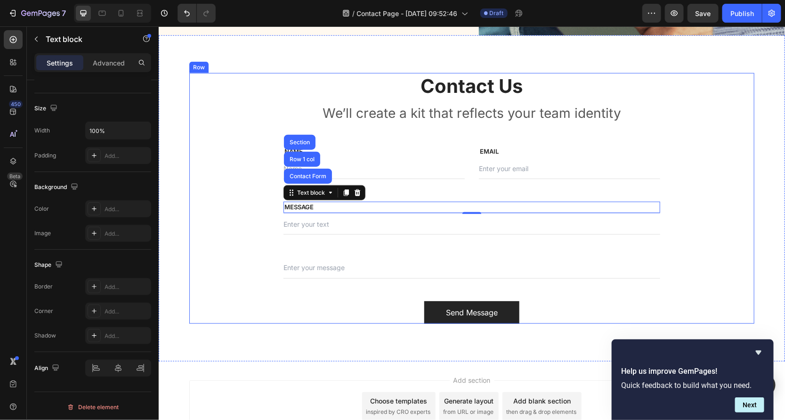
click at [226, 121] on div "Contact Us Heading We’ll create a kit that reflects your team identity Text blo…" at bounding box center [471, 198] width 565 height 250
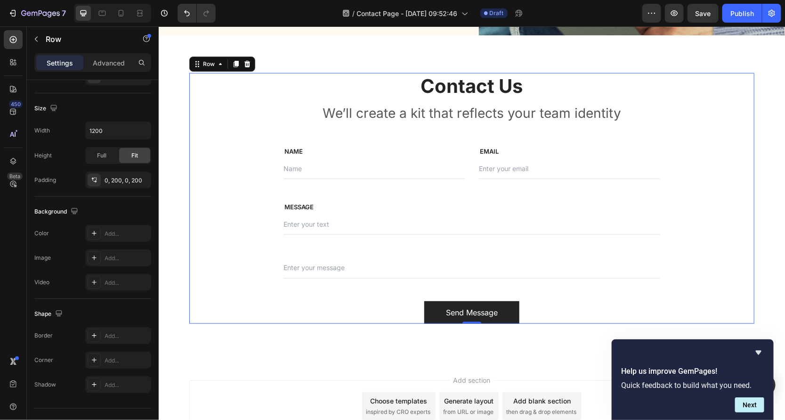
scroll to position [0, 0]
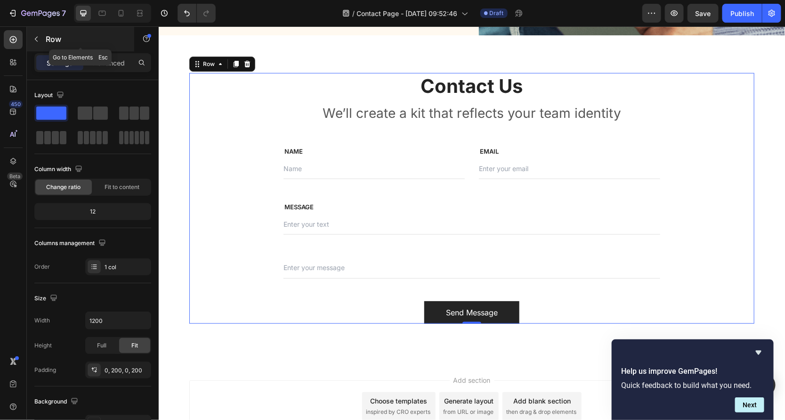
click at [38, 37] on icon "button" at bounding box center [36, 39] width 8 height 8
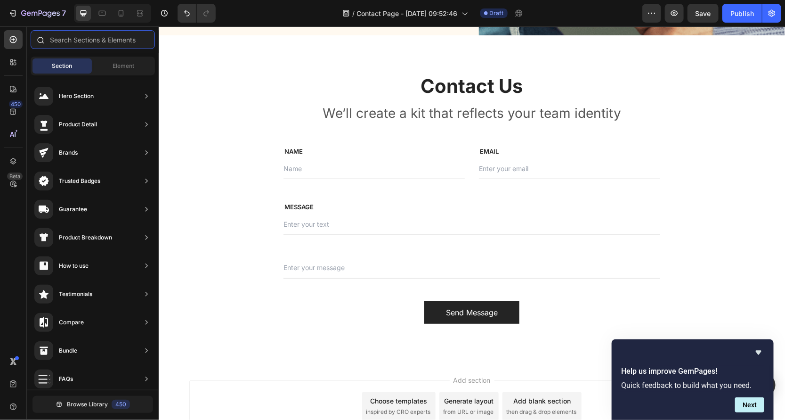
click at [108, 39] on input "text" at bounding box center [93, 39] width 124 height 19
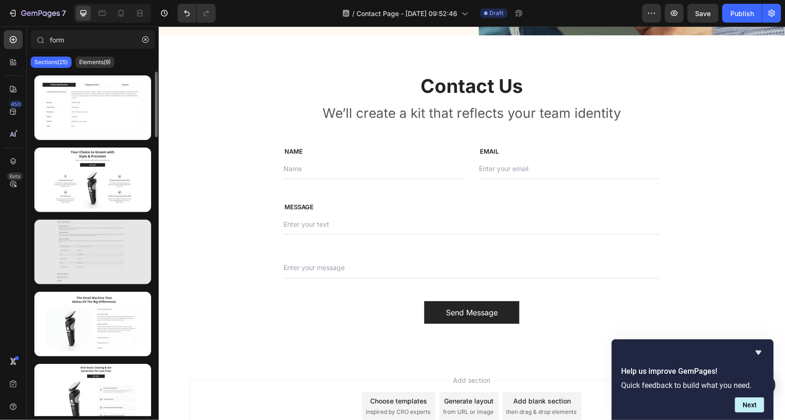
click at [80, 265] on div at bounding box center [92, 251] width 117 height 65
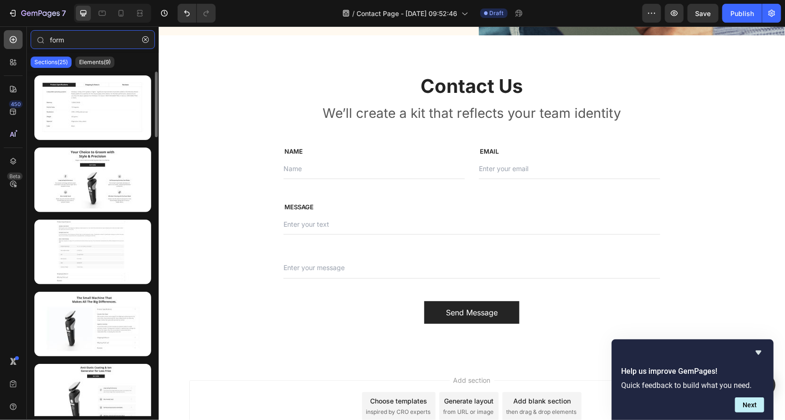
drag, startPoint x: 72, startPoint y: 41, endPoint x: 18, endPoint y: 38, distance: 53.8
click at [18, 38] on div "450 Beta form Sections(25) Elements(9) Form Checkbox Dropdown Email Field Text …" at bounding box center [79, 222] width 159 height 393
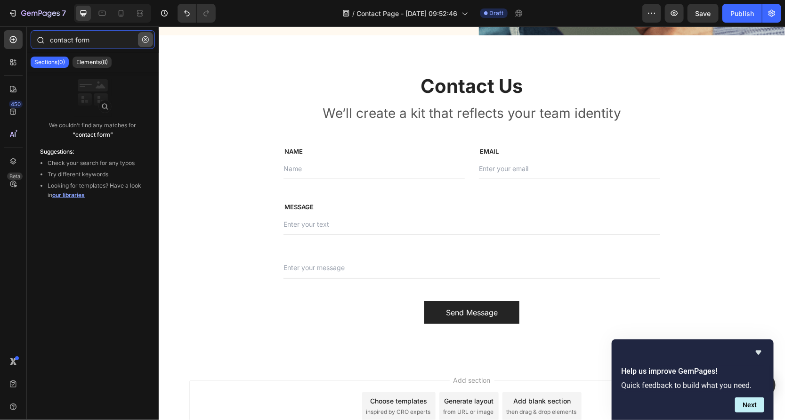
type input "contact form"
click at [147, 38] on icon "button" at bounding box center [145, 39] width 7 height 7
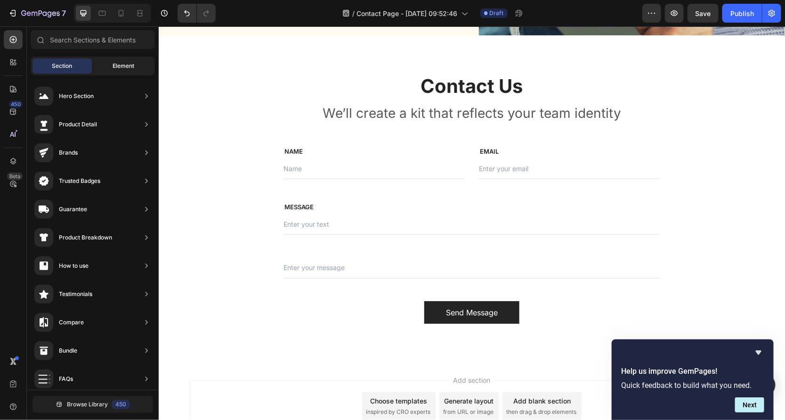
click at [114, 68] on span "Element" at bounding box center [124, 66] width 22 height 8
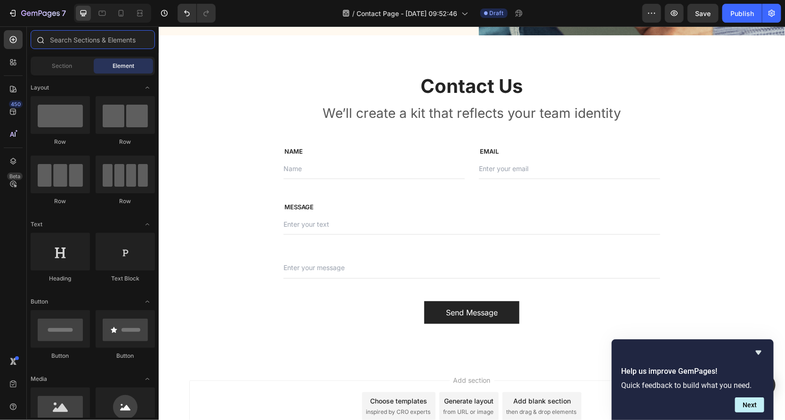
click at [97, 35] on input "text" at bounding box center [93, 39] width 124 height 19
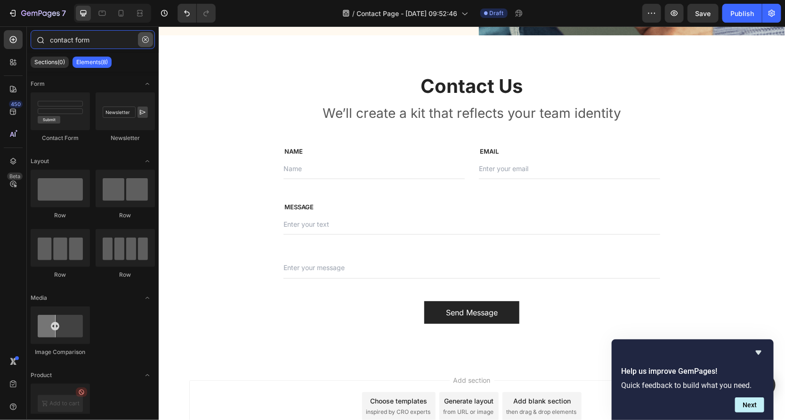
type input "contact form"
click at [146, 39] on icon "button" at bounding box center [145, 39] width 7 height 7
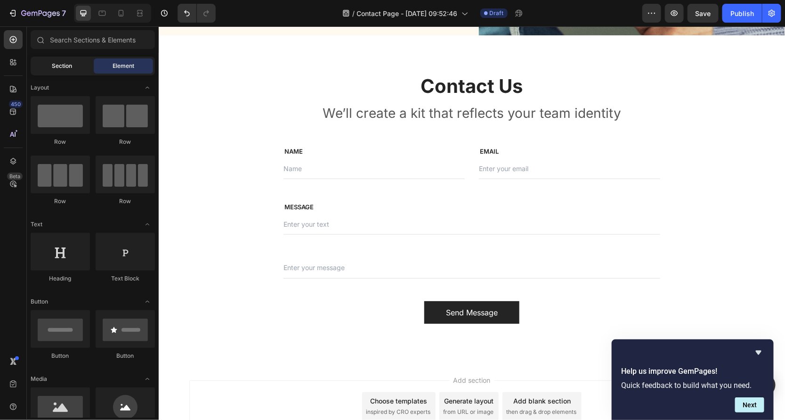
click at [63, 66] on span "Section" at bounding box center [62, 66] width 20 height 8
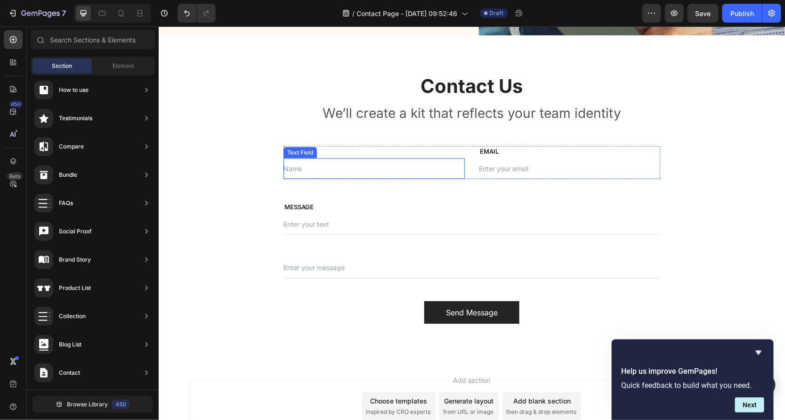
scroll to position [427, 0]
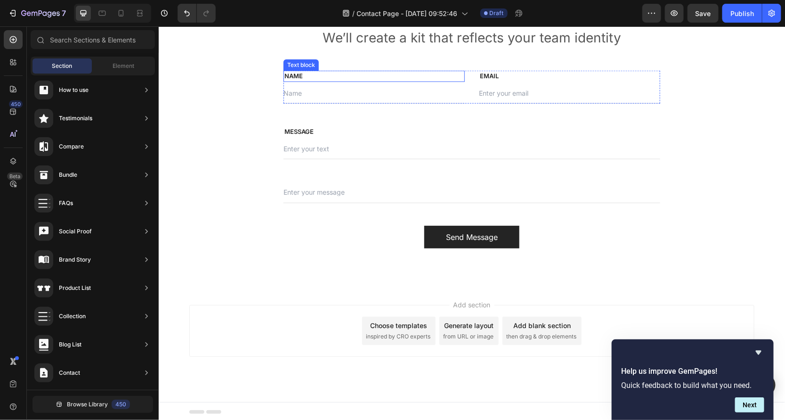
click at [296, 67] on div "Text block" at bounding box center [300, 64] width 35 height 11
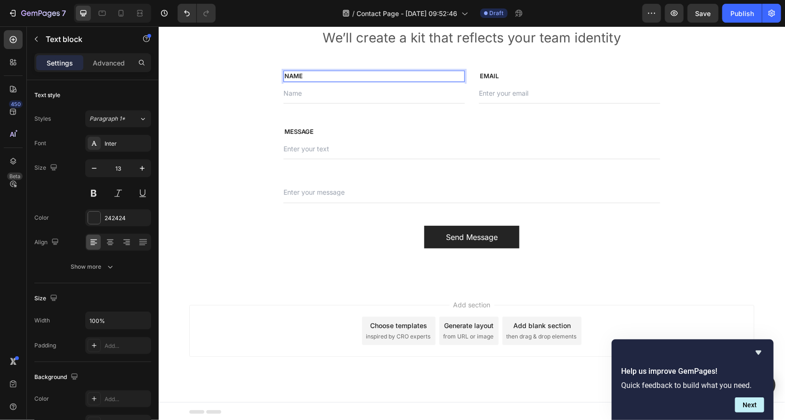
click at [300, 74] on p "NAME" at bounding box center [373, 75] width 179 height 9
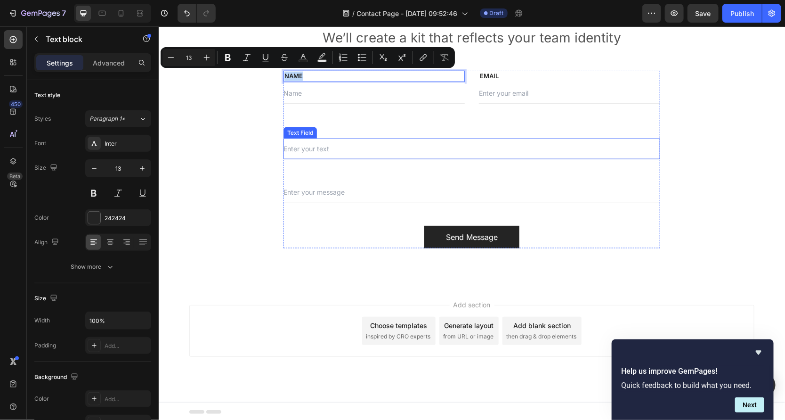
click at [297, 132] on div "Text Field" at bounding box center [300, 132] width 30 height 8
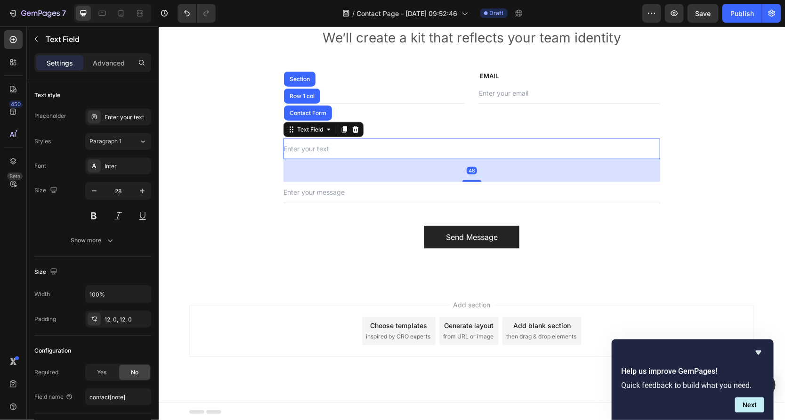
click at [383, 146] on input "text" at bounding box center [471, 148] width 377 height 21
click at [391, 126] on div "MESSAGE" at bounding box center [471, 131] width 377 height 11
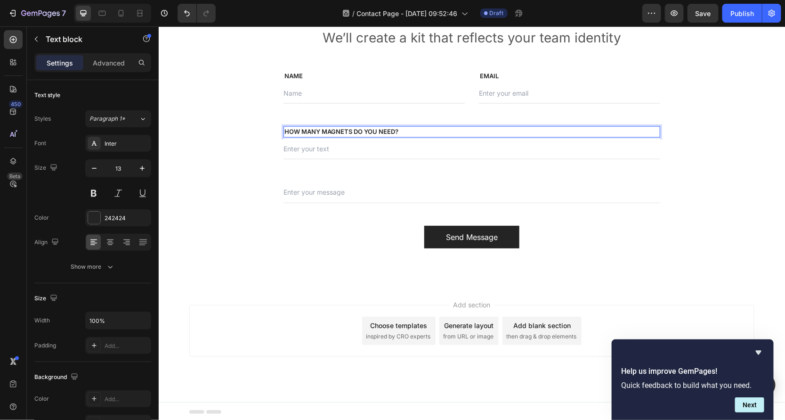
click at [343, 126] on div "HOW MANY MAGNETS DO YOU NEED?" at bounding box center [471, 131] width 377 height 11
click at [354, 173] on div "NAME Text block Text Field EMAIL Text block Email Field Row HOW MANY MAGNETS DO…" at bounding box center [471, 159] width 377 height 178
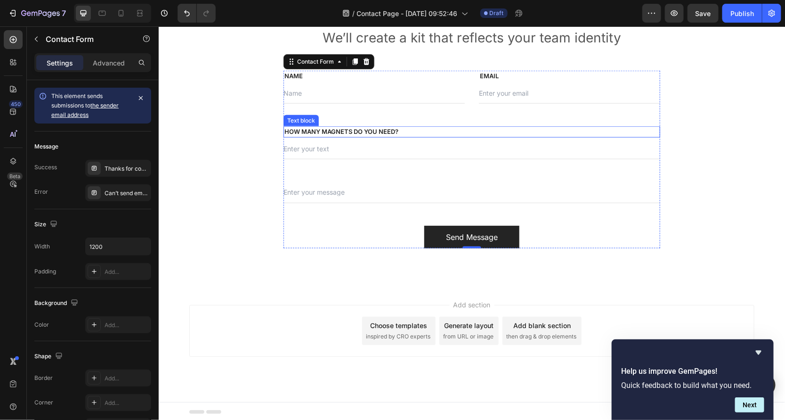
click at [377, 131] on p "HOW MANY MAGNETS DO YOU NEED?" at bounding box center [471, 131] width 375 height 9
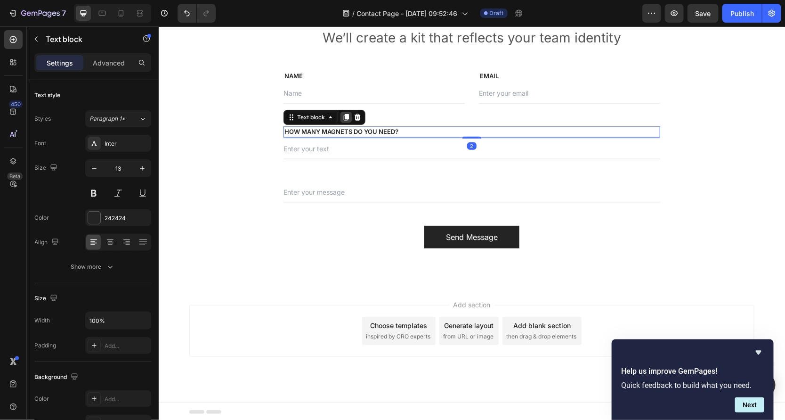
click at [346, 117] on icon at bounding box center [345, 116] width 5 height 7
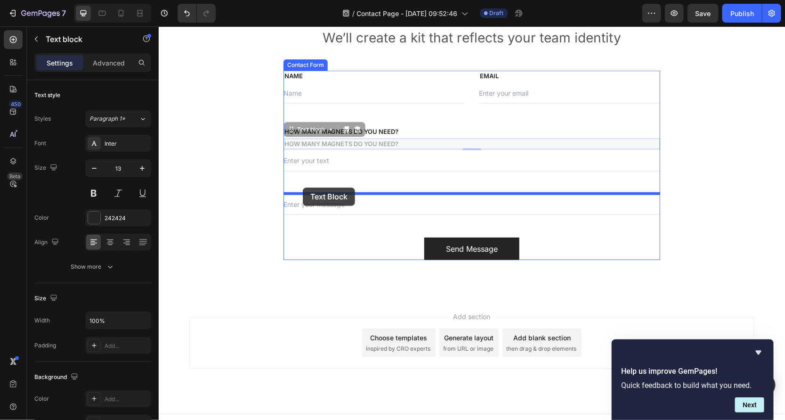
drag, startPoint x: 303, startPoint y: 129, endPoint x: 302, endPoint y: 187, distance: 57.9
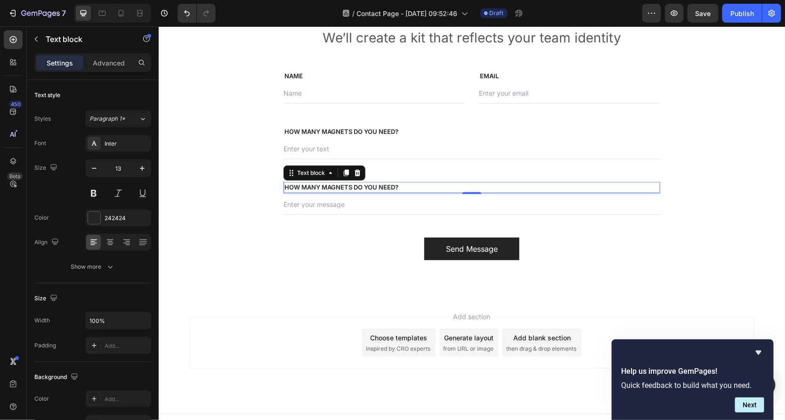
click at [369, 183] on p "HOW MANY MAGNETS DO YOU NEED?" at bounding box center [471, 186] width 375 height 9
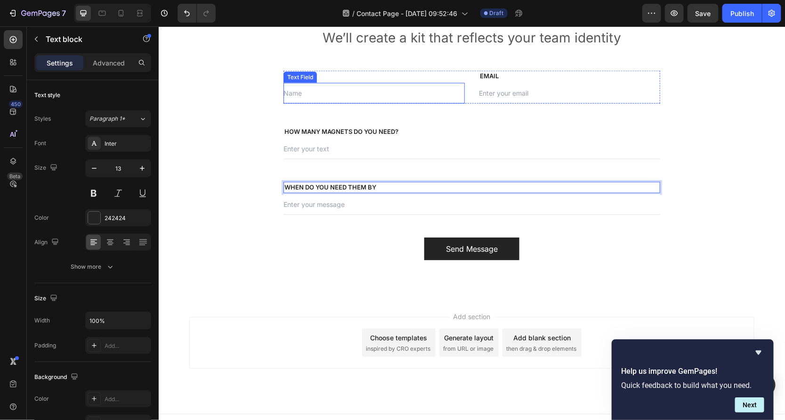
click at [296, 79] on div "Text Field" at bounding box center [299, 76] width 33 height 11
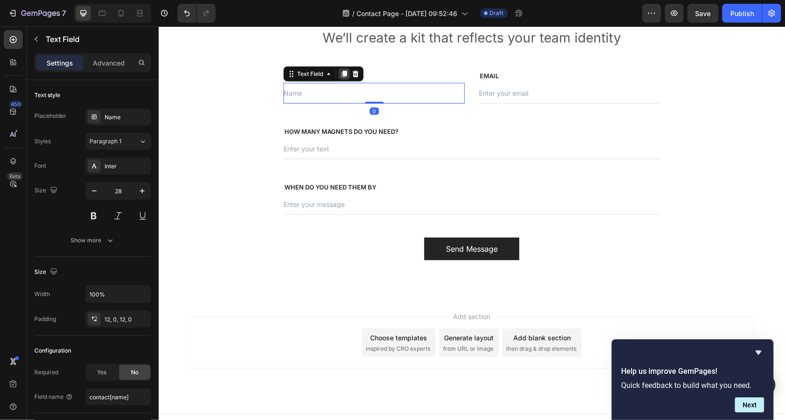
click at [345, 73] on icon at bounding box center [343, 73] width 5 height 7
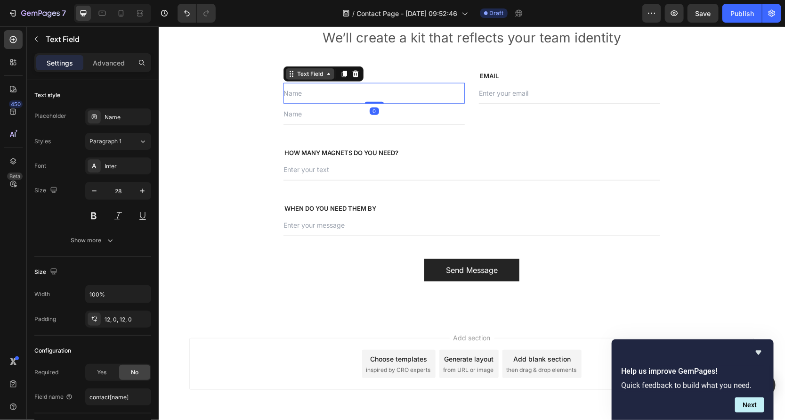
click at [298, 76] on div "Text Field" at bounding box center [310, 73] width 30 height 8
click at [343, 75] on icon at bounding box center [344, 74] width 8 height 8
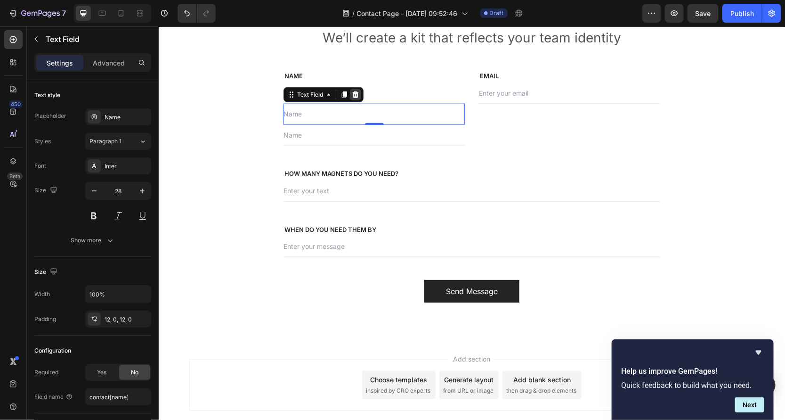
click at [354, 96] on icon at bounding box center [355, 94] width 6 height 7
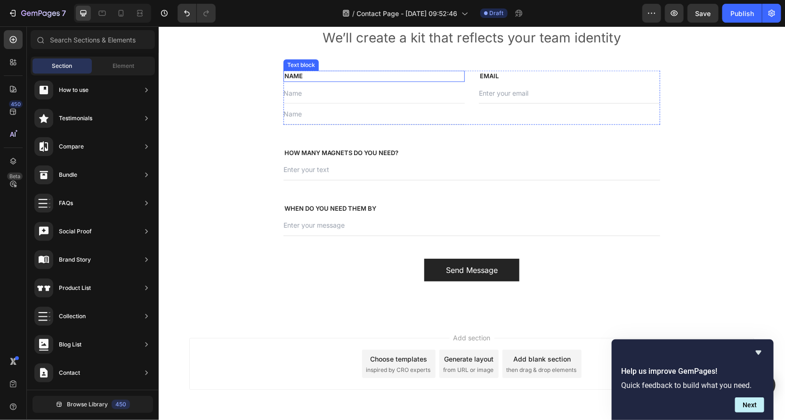
click at [323, 72] on p "NAME" at bounding box center [373, 75] width 179 height 9
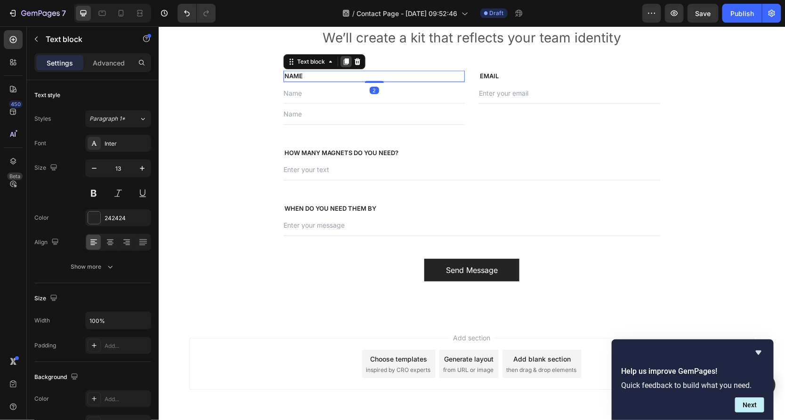
click at [344, 61] on icon at bounding box center [346, 61] width 8 height 8
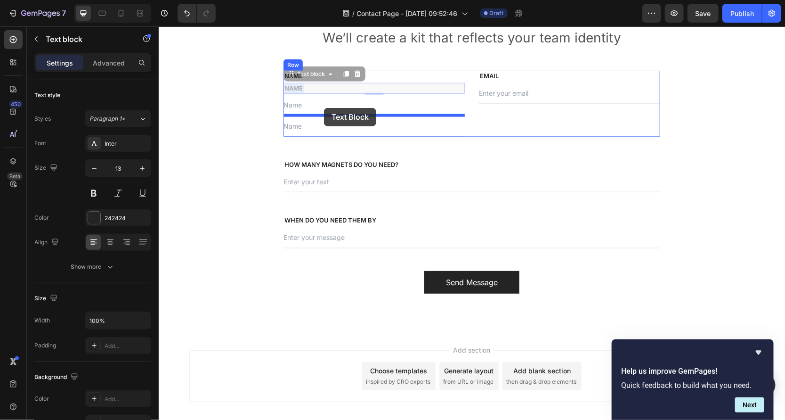
drag, startPoint x: 324, startPoint y: 88, endPoint x: 323, endPoint y: 108, distance: 20.3
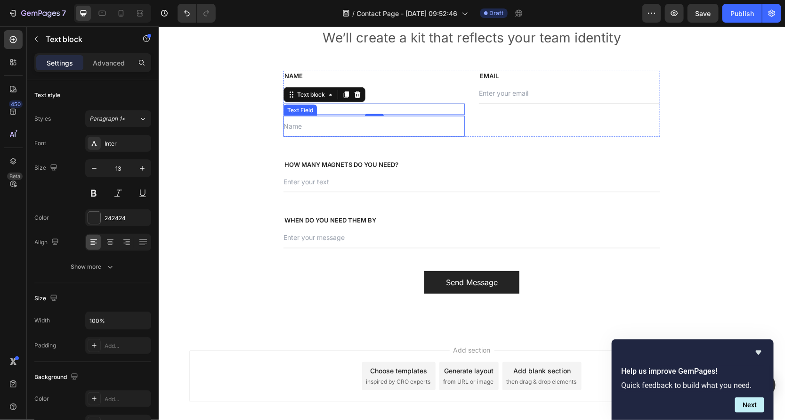
click at [308, 113] on div "Text Field" at bounding box center [299, 109] width 33 height 11
click at [386, 108] on p "NAME" at bounding box center [373, 108] width 179 height 9
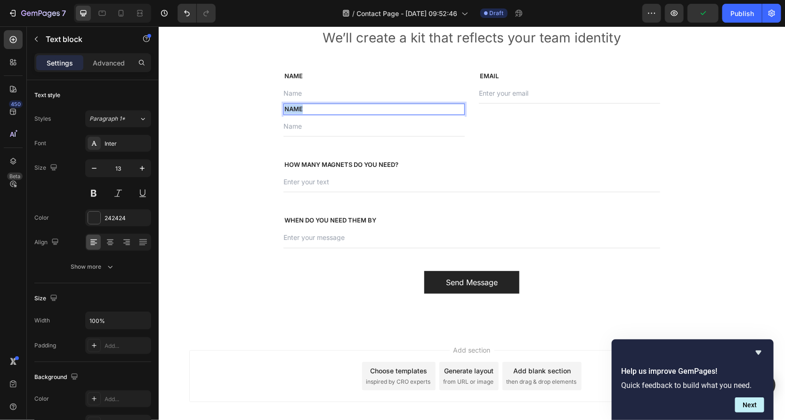
click at [386, 108] on p "NAME" at bounding box center [373, 108] width 179 height 9
click at [305, 74] on p "NAME" at bounding box center [373, 75] width 179 height 9
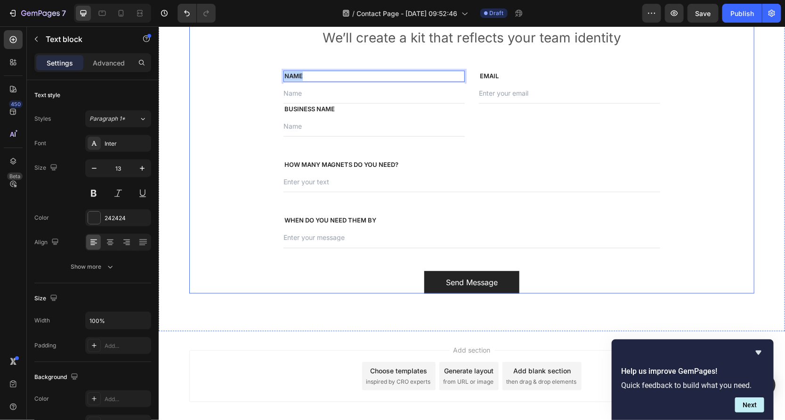
drag, startPoint x: 304, startPoint y: 74, endPoint x: 266, endPoint y: 74, distance: 37.7
click at [266, 74] on div "Contact Us Heading We’ll create a kit that reflects your team identity Text blo…" at bounding box center [471, 145] width 565 height 296
click at [697, 129] on div "Contact Us Heading We’ll create a kit that reflects your team identity Text blo…" at bounding box center [471, 145] width 565 height 296
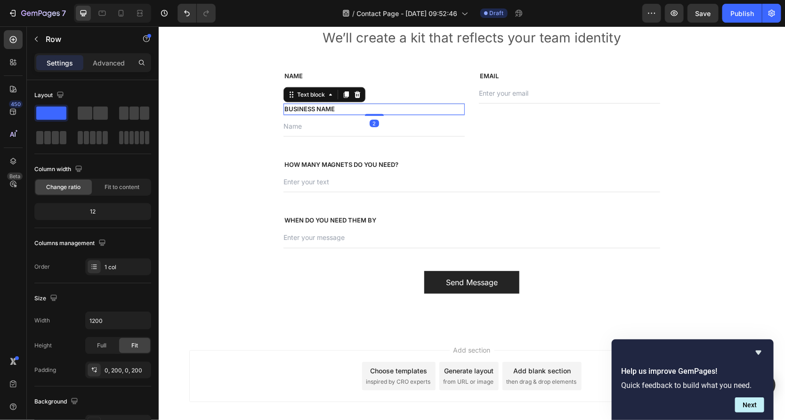
click at [361, 107] on p "BUSINESS NAME" at bounding box center [373, 108] width 179 height 9
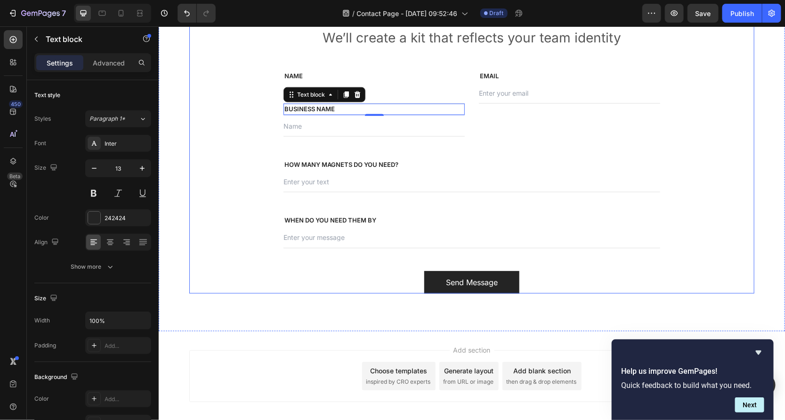
click at [465, 68] on div "Contact Us Heading We’ll create a kit that reflects your team identity Text blo…" at bounding box center [471, 145] width 377 height 296
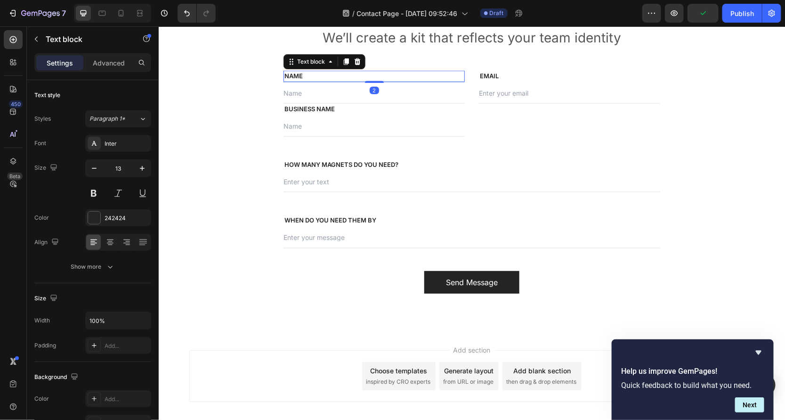
click at [454, 79] on p "NAME" at bounding box center [373, 75] width 179 height 9
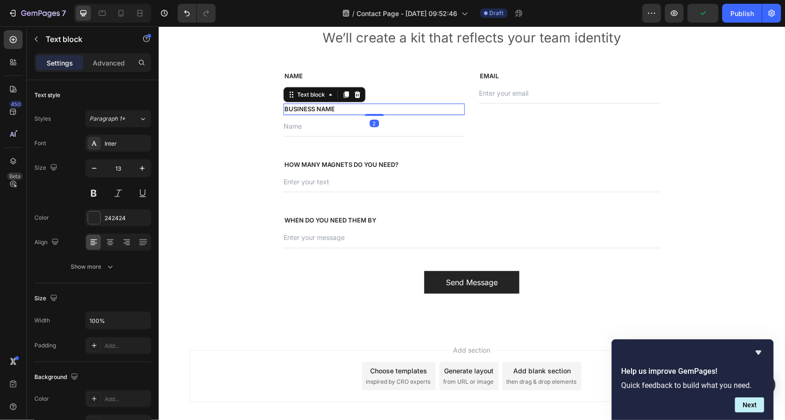
click at [330, 110] on p "BUSINESS NAME" at bounding box center [373, 108] width 179 height 9
click at [289, 94] on icon at bounding box center [291, 94] width 8 height 8
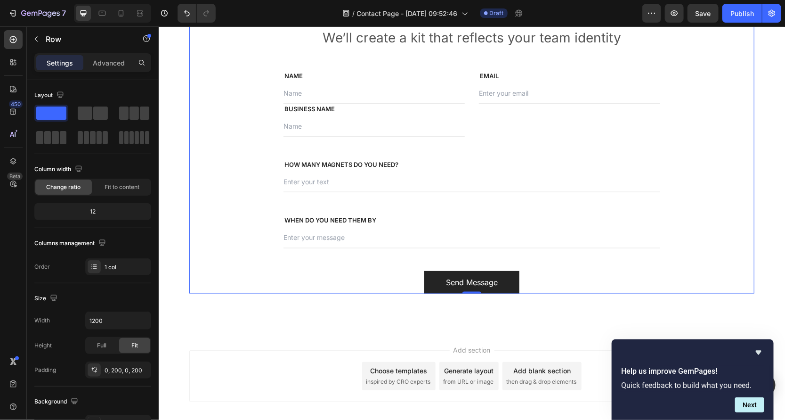
click at [261, 120] on div "Contact Us Heading We’ll create a kit that reflects your team identity Text blo…" at bounding box center [471, 145] width 565 height 296
click at [332, 96] on input "text" at bounding box center [373, 92] width 181 height 21
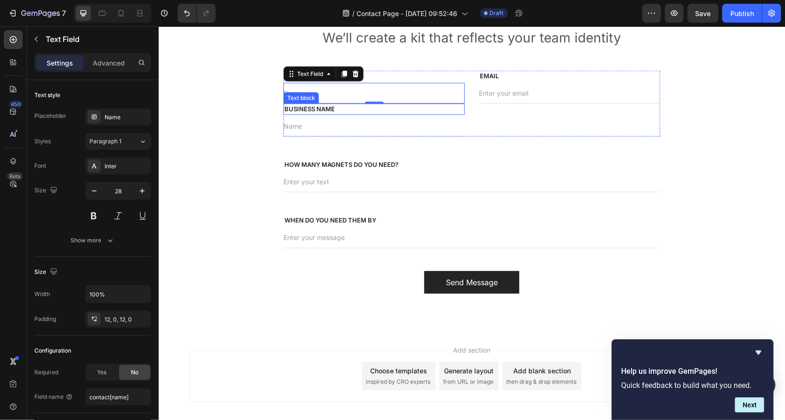
click at [332, 112] on p "BUSINESS NAME" at bounding box center [373, 108] width 179 height 9
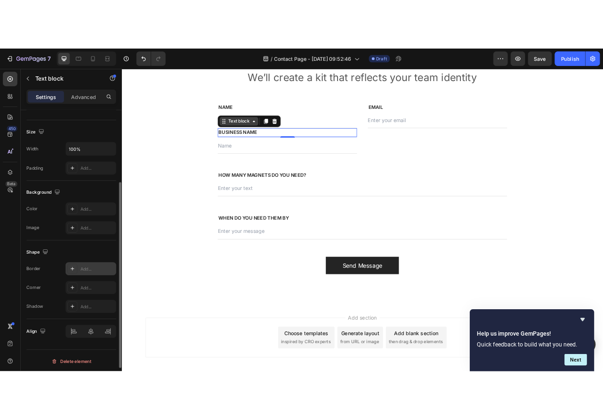
scroll to position [0, 0]
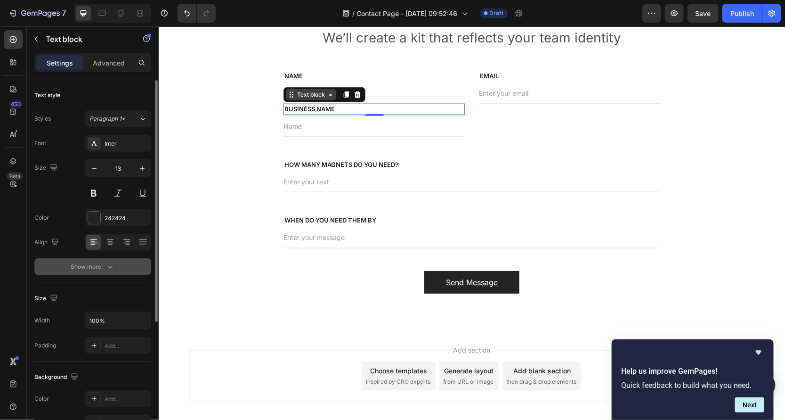
click at [98, 274] on button "Show more" at bounding box center [92, 266] width 117 height 17
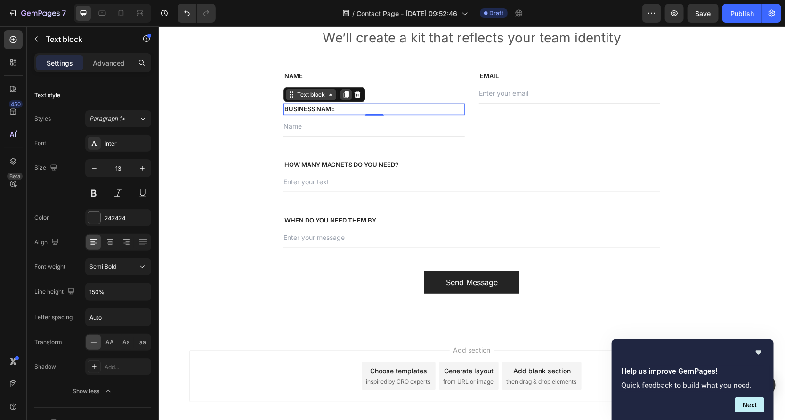
click at [348, 92] on icon at bounding box center [345, 94] width 5 height 7
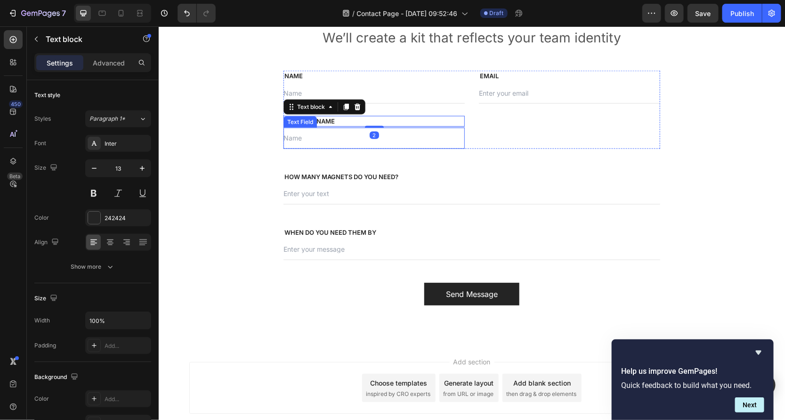
click at [345, 139] on input "text" at bounding box center [373, 137] width 181 height 21
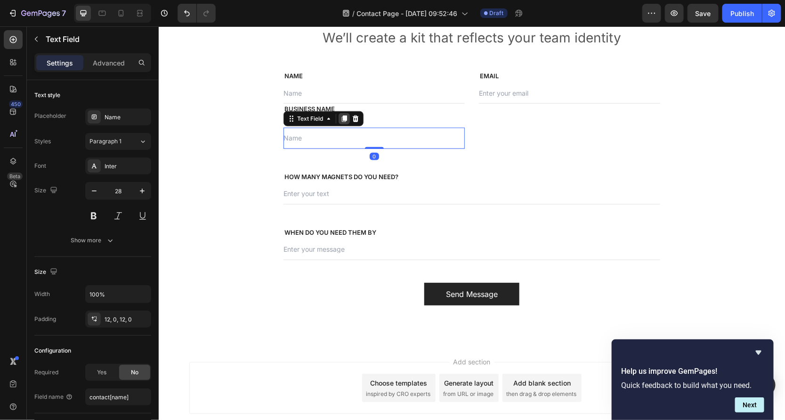
click at [345, 116] on icon at bounding box center [343, 118] width 5 height 7
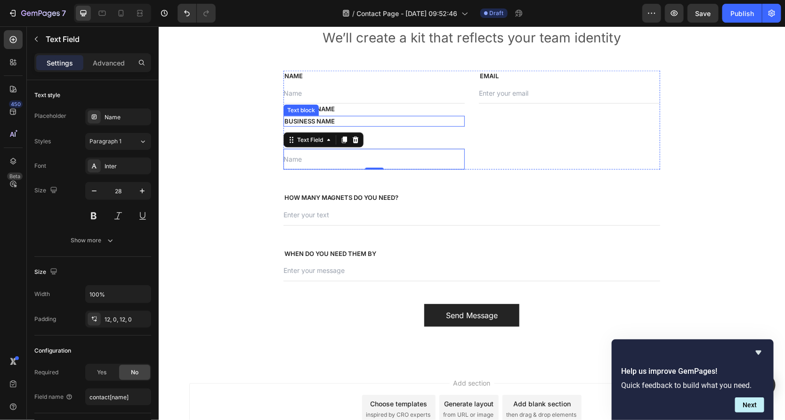
click at [305, 108] on div "Text block" at bounding box center [301, 109] width 32 height 8
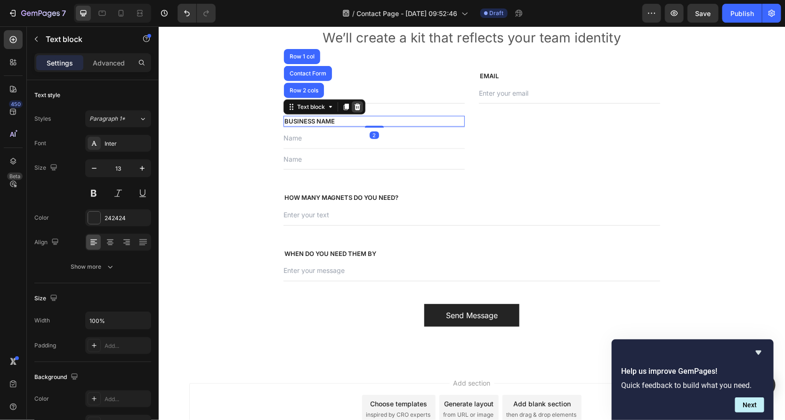
click at [359, 103] on icon at bounding box center [357, 106] width 6 height 7
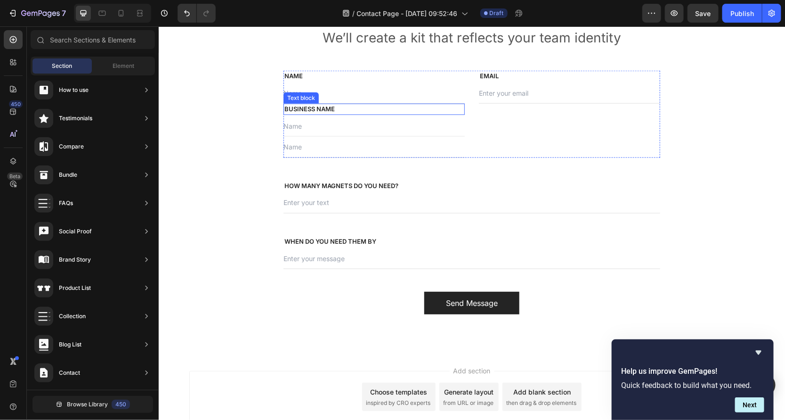
click at [326, 107] on p "BUSINESS NAME" at bounding box center [373, 108] width 179 height 9
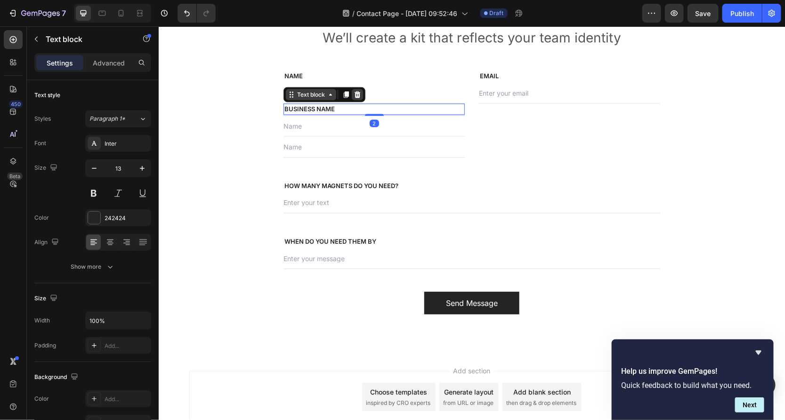
click at [358, 96] on icon at bounding box center [357, 94] width 6 height 7
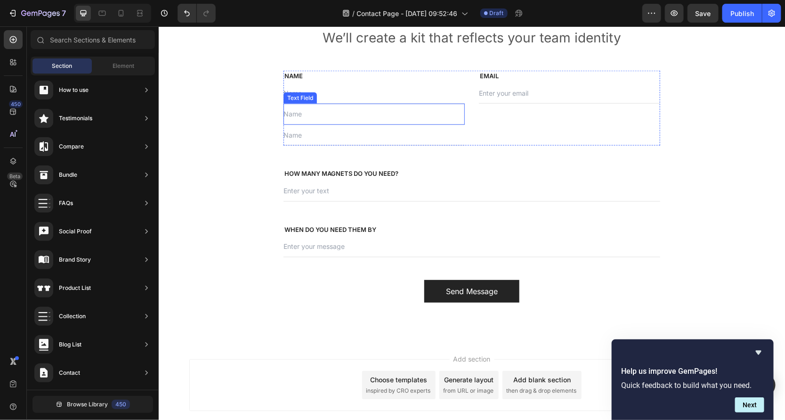
click at [333, 115] on input "text" at bounding box center [373, 113] width 181 height 21
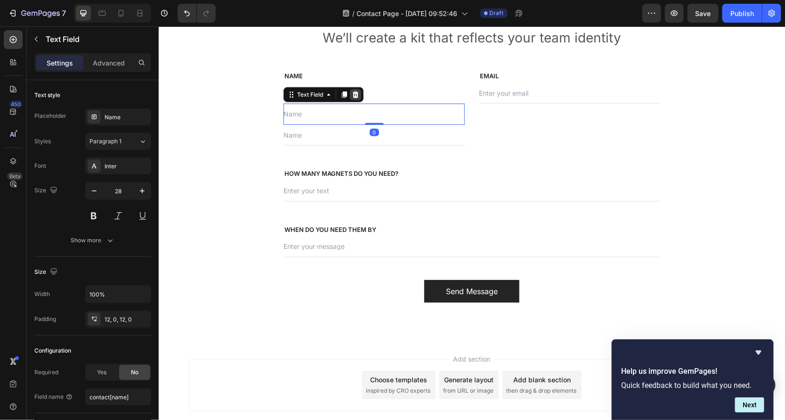
click at [355, 94] on icon at bounding box center [355, 94] width 8 height 8
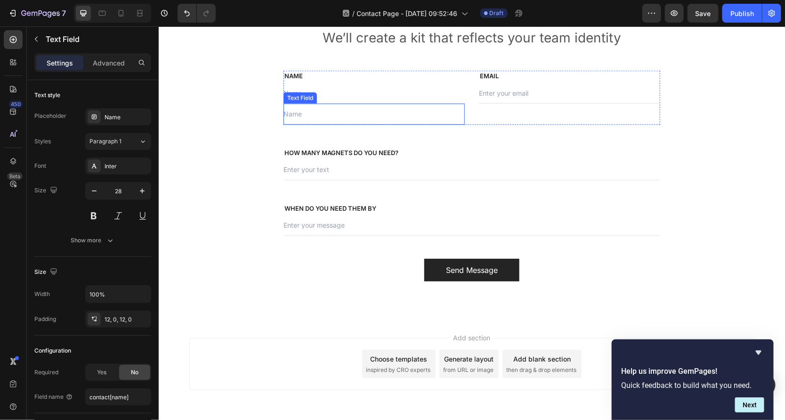
click at [337, 119] on input "text" at bounding box center [373, 113] width 181 height 21
click at [355, 96] on icon at bounding box center [355, 94] width 6 height 7
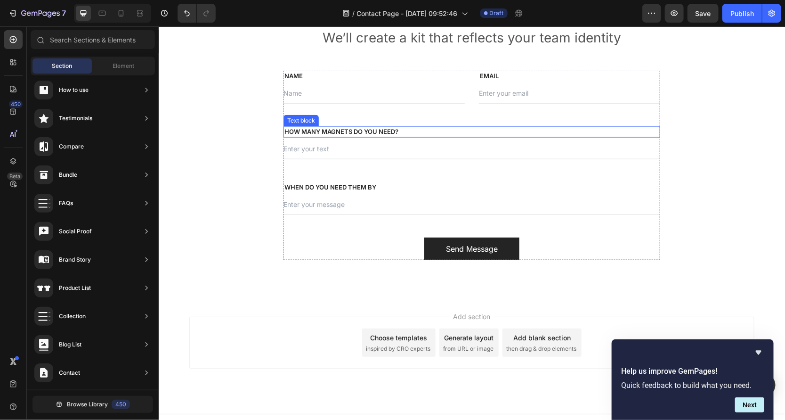
click at [338, 129] on p "HOW MANY MAGNETS DO YOU NEED?" at bounding box center [471, 131] width 375 height 9
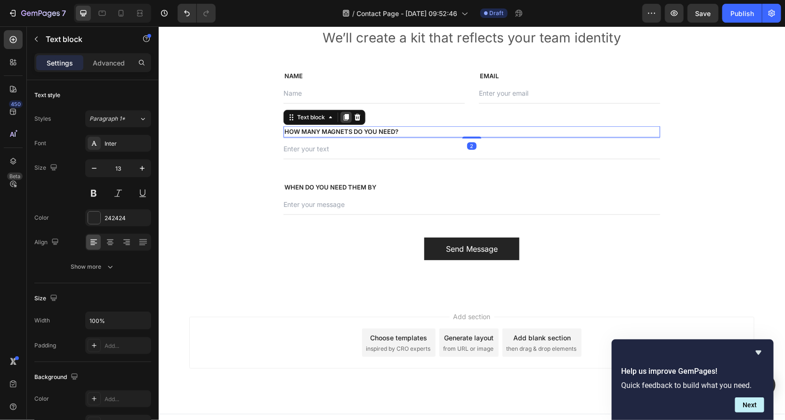
click at [346, 117] on icon at bounding box center [345, 116] width 5 height 7
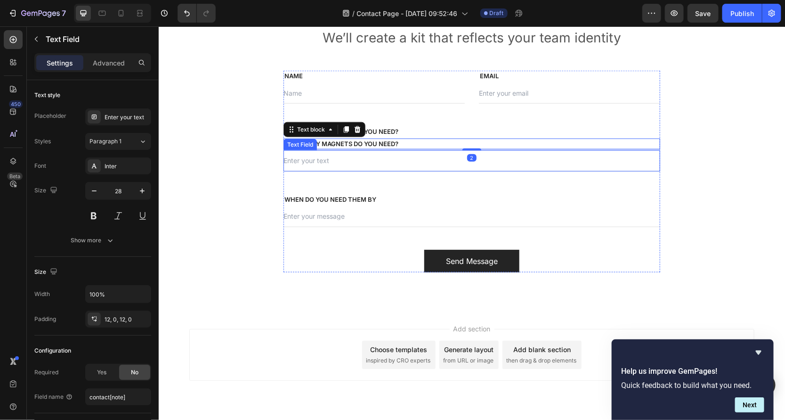
click at [339, 157] on input "text" at bounding box center [471, 160] width 377 height 21
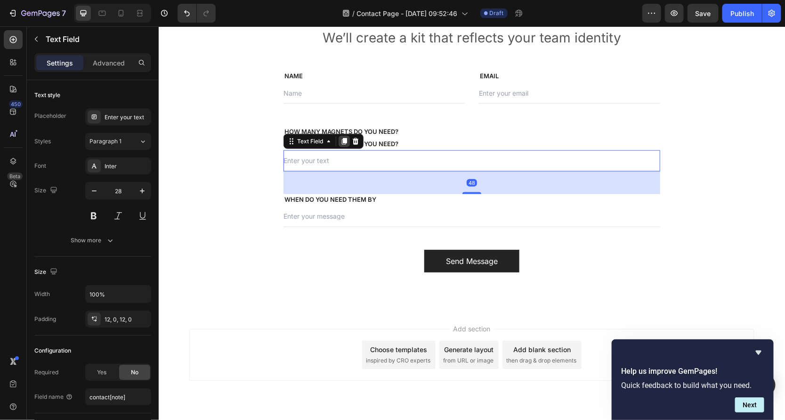
click at [346, 136] on div at bounding box center [343, 140] width 11 height 11
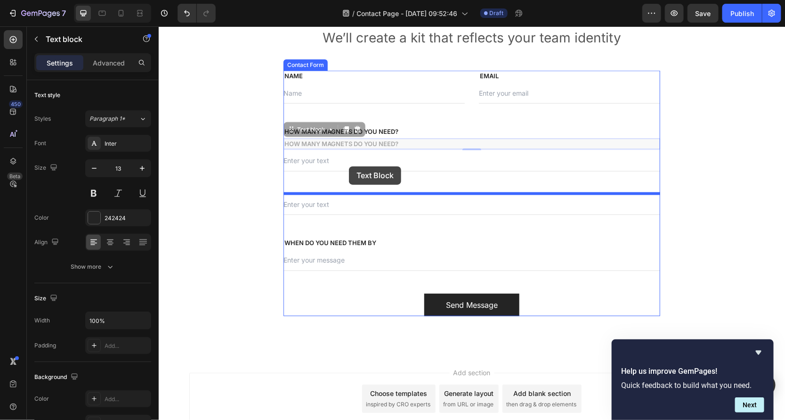
drag, startPoint x: 350, startPoint y: 143, endPoint x: 348, endPoint y: 166, distance: 22.6
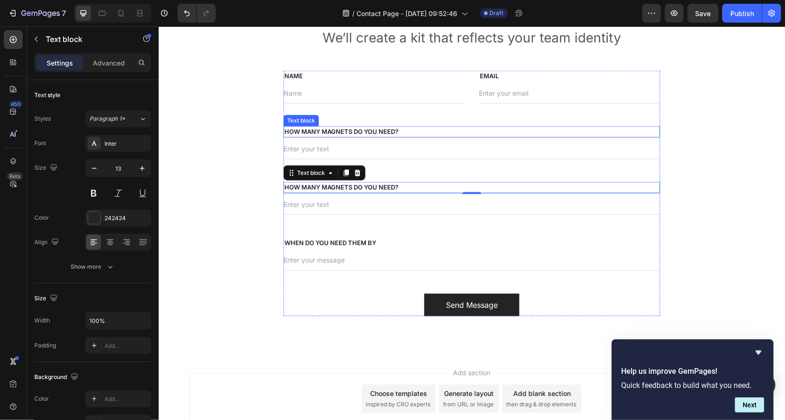
click at [381, 133] on p "HOW MANY MAGNETS DO YOU NEED?" at bounding box center [471, 131] width 375 height 9
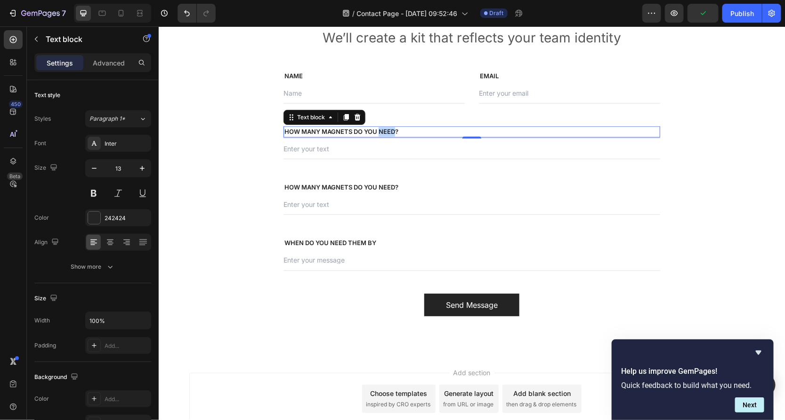
click at [380, 132] on p "HOW MANY MAGNETS DO YOU NEED?" at bounding box center [471, 131] width 375 height 9
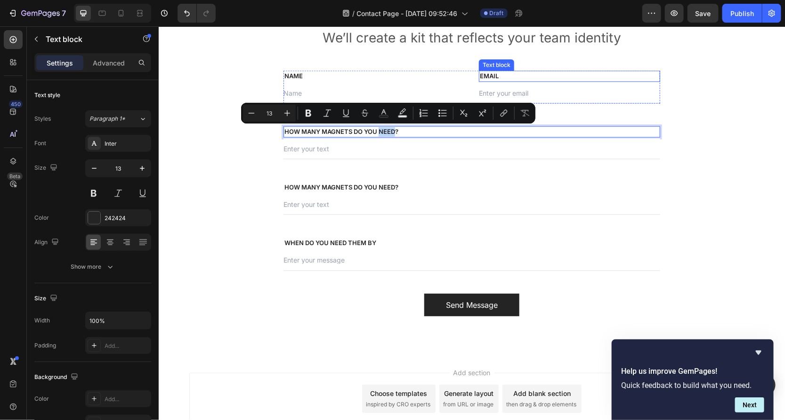
click at [490, 74] on p "EMAIL" at bounding box center [568, 75] width 179 height 9
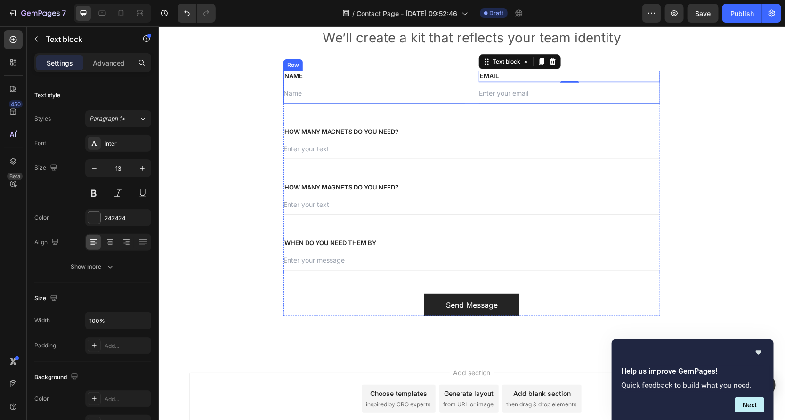
click at [467, 75] on div "NAME Text block Text Field EMAIL Text block 2 Email Field Row" at bounding box center [471, 86] width 377 height 33
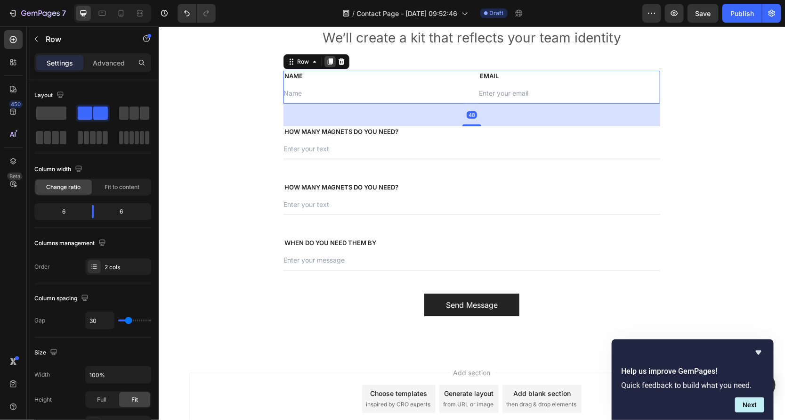
click at [327, 57] on icon at bounding box center [330, 61] width 8 height 8
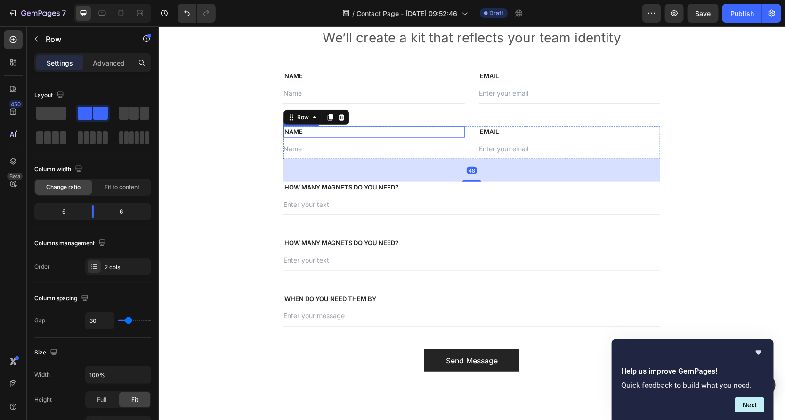
click at [302, 130] on p "NAME" at bounding box center [373, 131] width 179 height 9
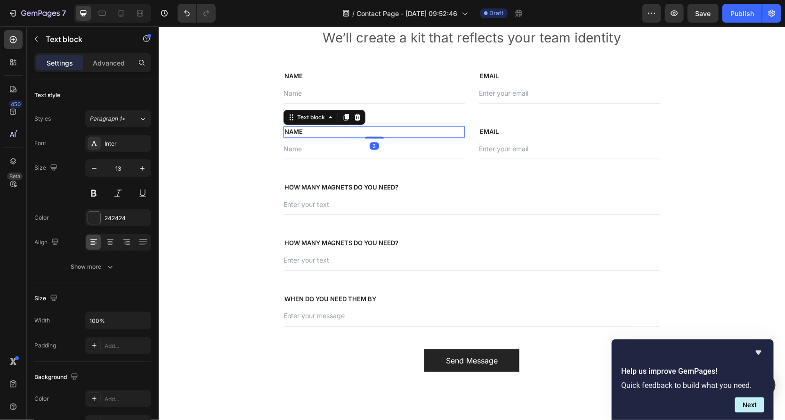
click at [302, 130] on p "NAME" at bounding box center [373, 131] width 179 height 9
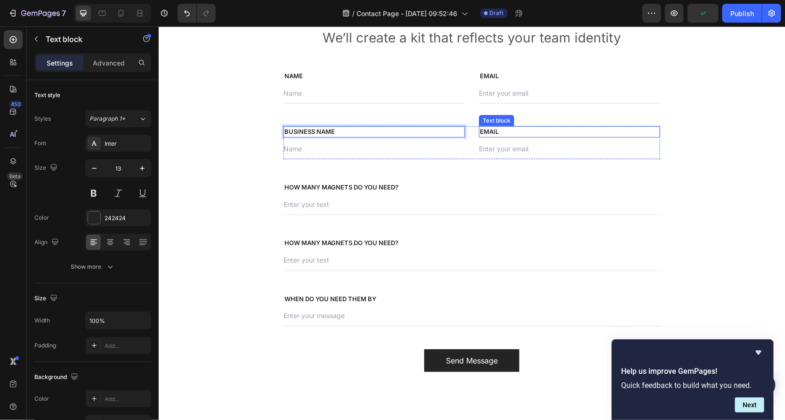
click at [516, 129] on p "EMAIL" at bounding box center [568, 131] width 179 height 9
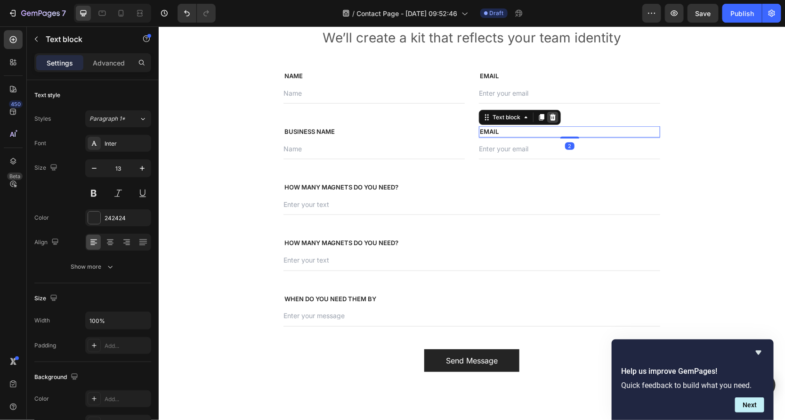
click at [555, 114] on icon at bounding box center [553, 117] width 8 height 8
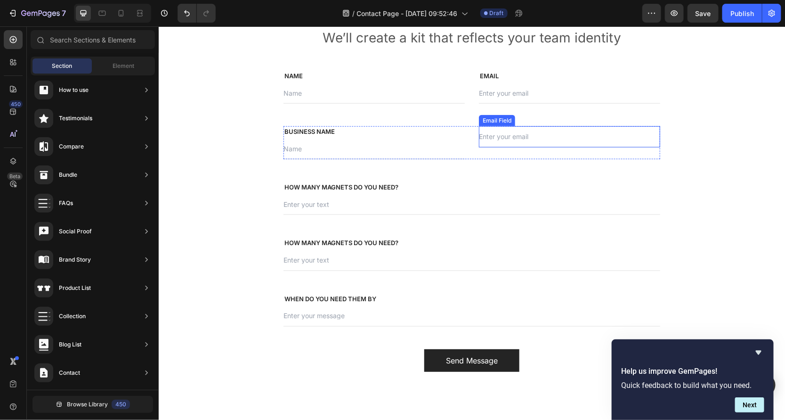
click at [526, 132] on input "email" at bounding box center [568, 136] width 181 height 21
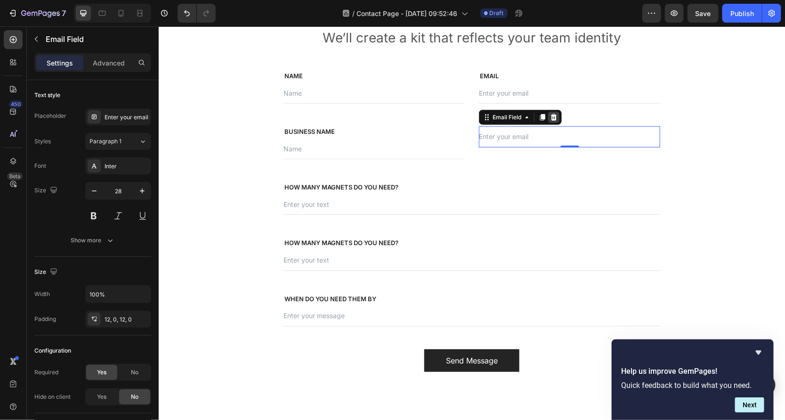
click at [555, 115] on icon at bounding box center [553, 116] width 6 height 7
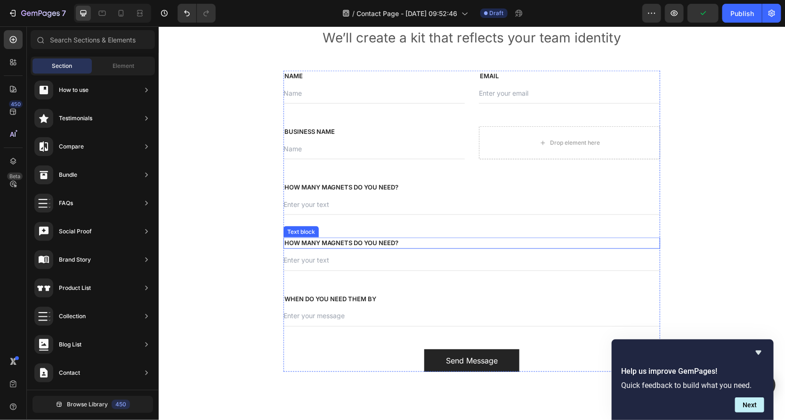
click at [363, 242] on p "HOW MANY MAGNETS DO YOU NEED?" at bounding box center [471, 242] width 375 height 9
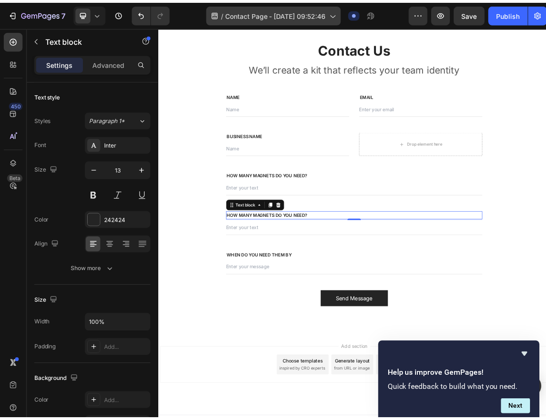
scroll to position [369, 0]
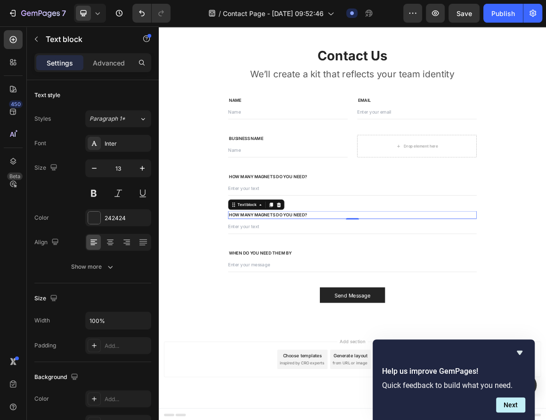
click at [296, 242] on p "HOW MANY MAGNETS DO YOU NEED?" at bounding box center [441, 245] width 361 height 9
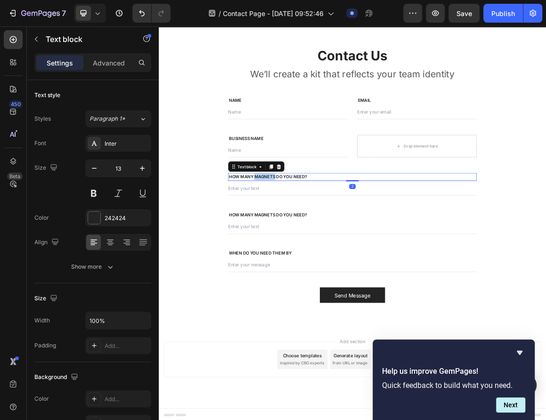
click at [315, 242] on p "HOW MANY MAGNETS DO YOU NEED?" at bounding box center [441, 245] width 361 height 9
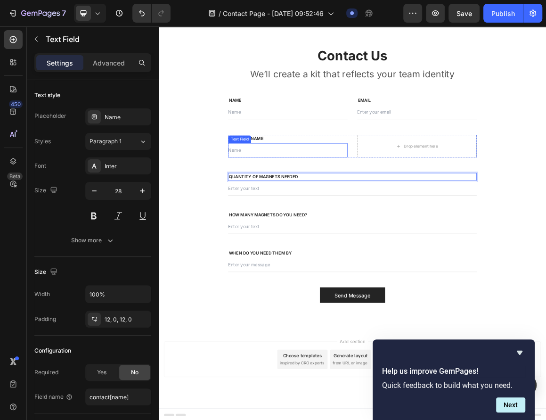
click at [345, 196] on input "text" at bounding box center [347, 206] width 174 height 21
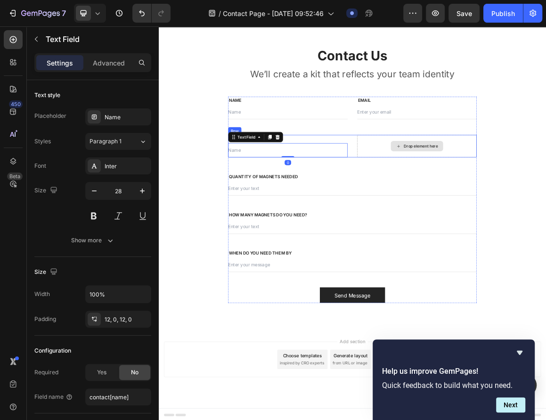
click at [525, 188] on div "Drop element here" at bounding box center [535, 200] width 174 height 33
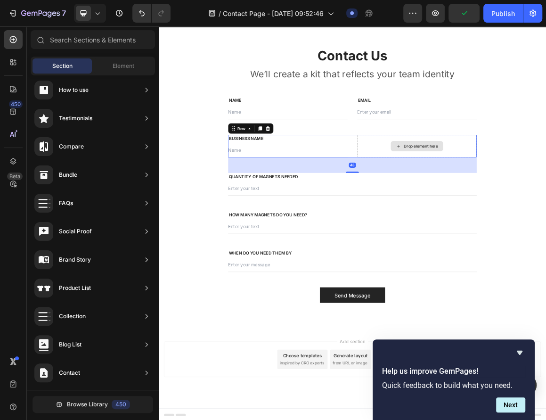
click at [524, 198] on div "Drop element here" at bounding box center [541, 201] width 50 height 8
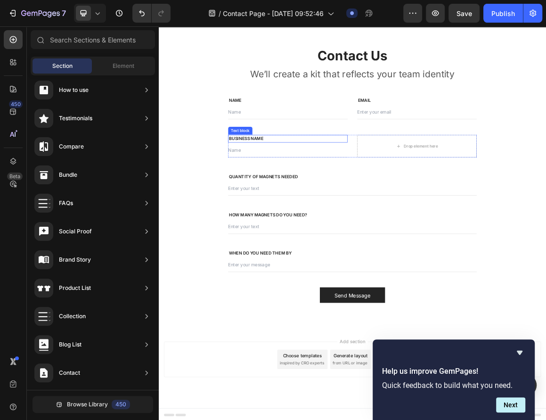
click at [341, 189] on p "BUSINESS NAME" at bounding box center [347, 189] width 172 height 9
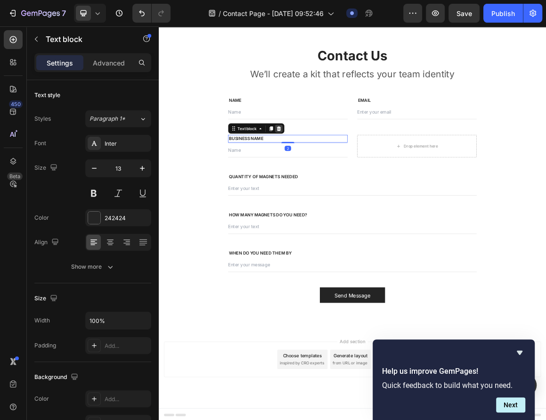
click at [332, 170] on div at bounding box center [333, 175] width 11 height 11
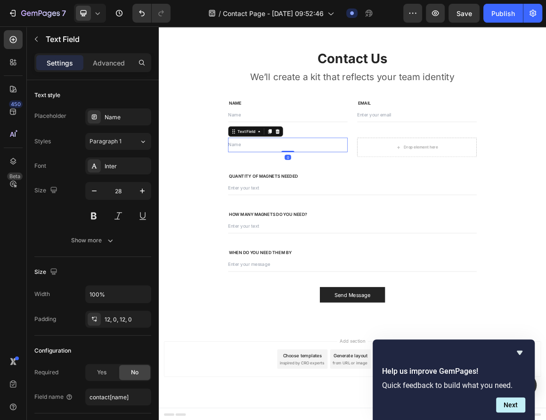
click at [328, 194] on input "text" at bounding box center [347, 198] width 174 height 21
click at [335, 178] on icon at bounding box center [332, 180] width 8 height 8
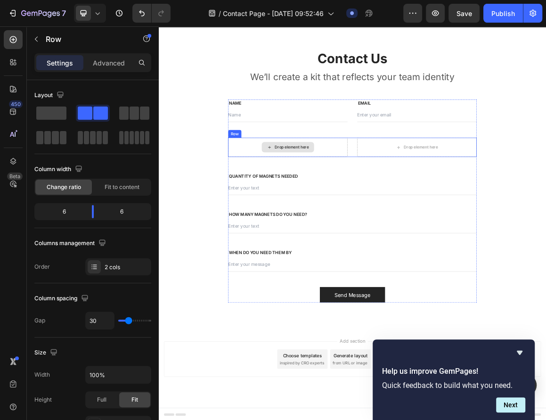
click at [302, 206] on div "Drop element here" at bounding box center [347, 202] width 174 height 28
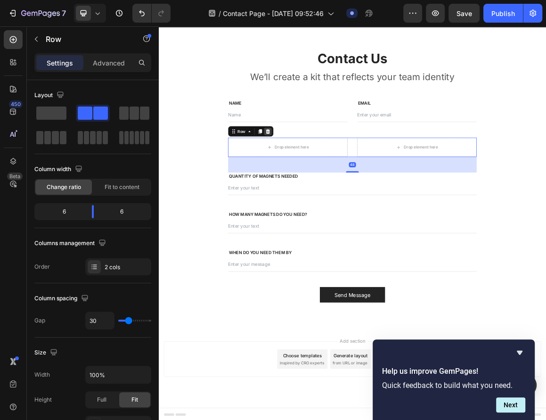
click at [318, 178] on icon at bounding box center [318, 179] width 6 height 7
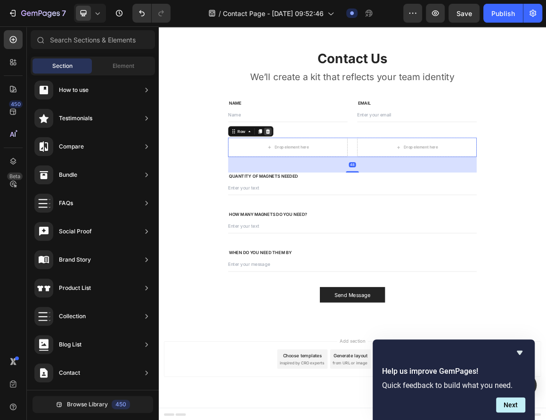
scroll to position [314, 0]
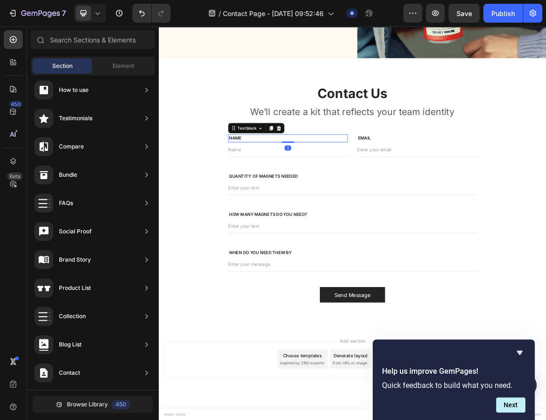
click at [312, 190] on p "NAME" at bounding box center [347, 189] width 172 height 9
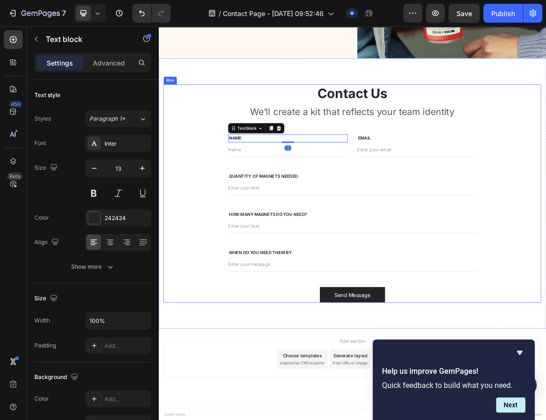
click at [244, 172] on div "Contact Us Heading We’ll create a kit that reflects your team identity Text blo…" at bounding box center [441, 270] width 551 height 318
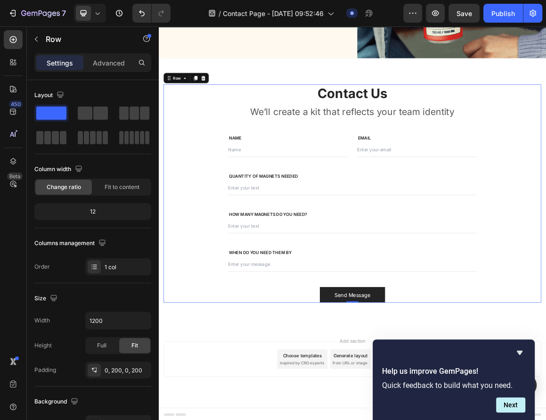
click at [286, 174] on div "Contact Us Heading We’ll create a kit that reflects your team identity Text blo…" at bounding box center [441, 270] width 363 height 318
click at [322, 186] on p "NAME" at bounding box center [347, 189] width 172 height 9
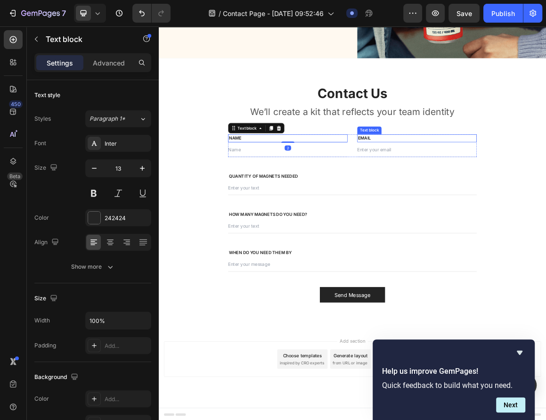
click at [480, 182] on div "Contact Us Heading We’ll create a kit that reflects your team identity Text blo…" at bounding box center [441, 270] width 363 height 318
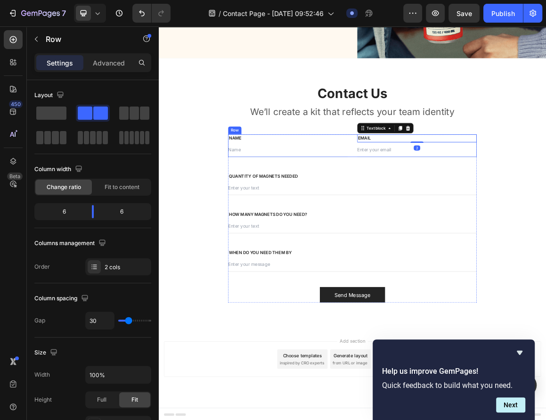
click at [440, 203] on div "NAME Text block Text Field EMAIL Text block 2 Email Field Row" at bounding box center [441, 200] width 363 height 33
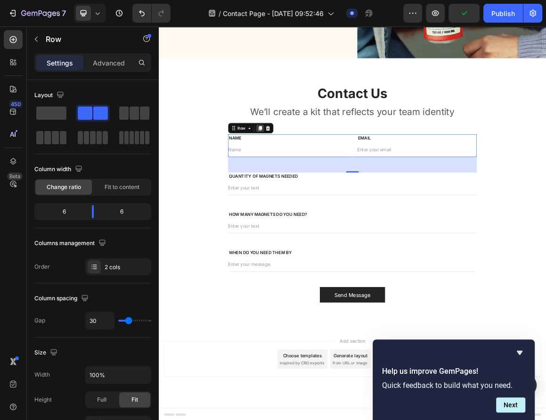
click at [310, 172] on icon at bounding box center [307, 175] width 8 height 8
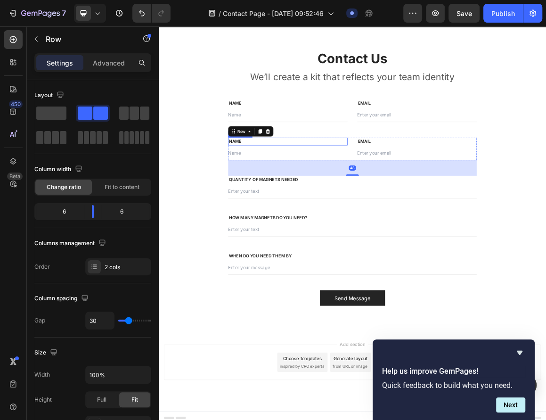
click at [286, 192] on p "NAME" at bounding box center [347, 193] width 172 height 9
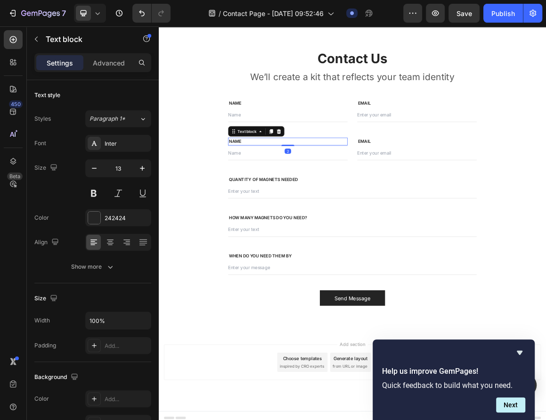
click at [286, 192] on p "NAME" at bounding box center [347, 193] width 172 height 9
click at [277, 192] on p "NAME" at bounding box center [347, 193] width 172 height 9
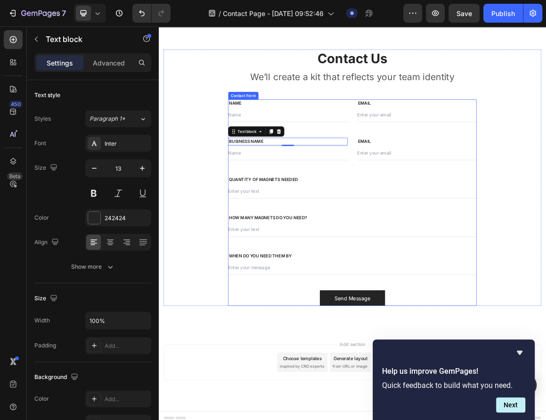
click at [466, 183] on div "NAME Text block Text Field EMAIL Text block Email Field Row BUSINESS NAME Text …" at bounding box center [441, 283] width 363 height 300
click at [460, 196] on p "EMAIL" at bounding box center [535, 193] width 172 height 9
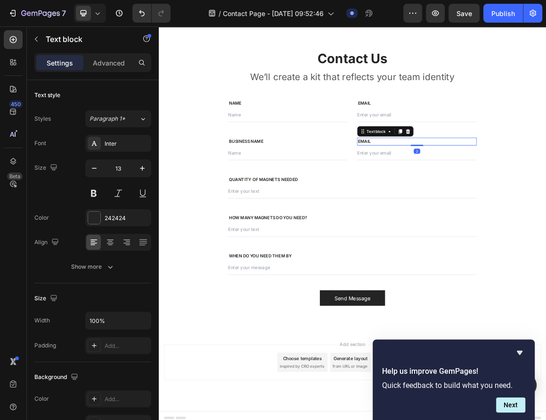
click at [460, 196] on p "EMAIL" at bounding box center [535, 193] width 172 height 9
click at [296, 300] on p "HOW MANY MAGNETS DO YOU NEED?" at bounding box center [441, 304] width 361 height 9
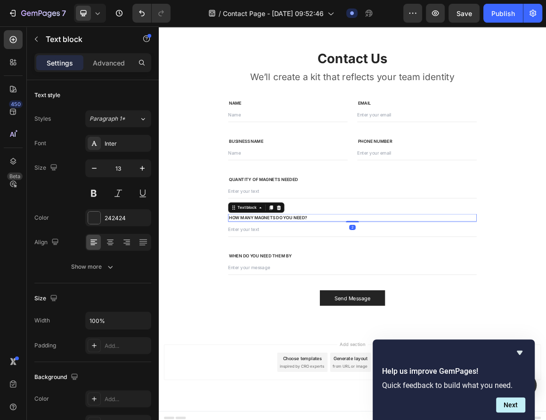
click at [296, 300] on p "HOW MANY MAGNETS DO YOU NEED?" at bounding box center [441, 304] width 361 height 9
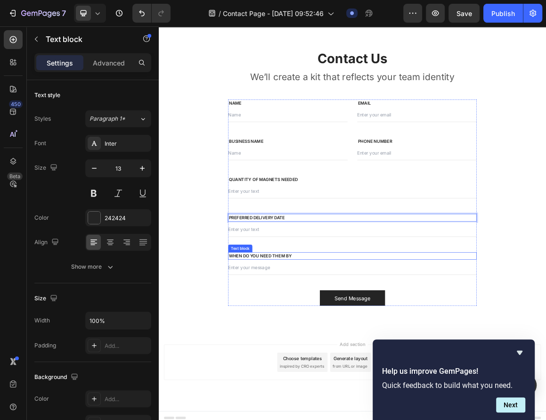
click at [288, 357] on p "WHEN DO YOU NEED THEM BY" at bounding box center [441, 360] width 361 height 9
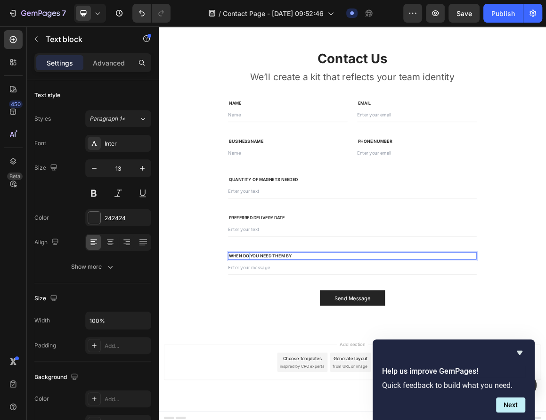
click at [288, 357] on p "WHEN DO YOU NEED THEM BY" at bounding box center [441, 360] width 361 height 9
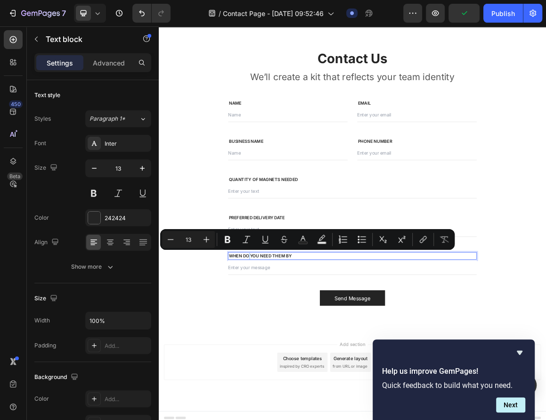
click at [288, 357] on p "WHEN DO YOU NEED THEM BY" at bounding box center [441, 360] width 361 height 9
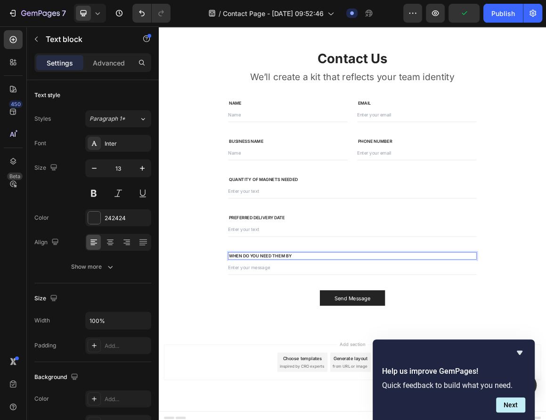
click at [296, 361] on p "WHEN DO YOU NEED THEM BY" at bounding box center [441, 360] width 361 height 9
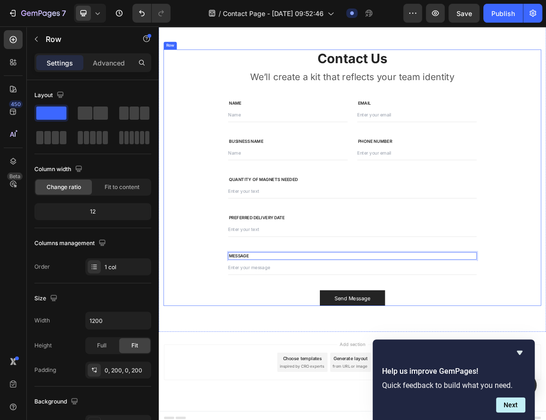
click at [203, 411] on div "Contact Us Heading We’ll create a kit that reflects your team identity Text blo…" at bounding box center [441, 247] width 551 height 374
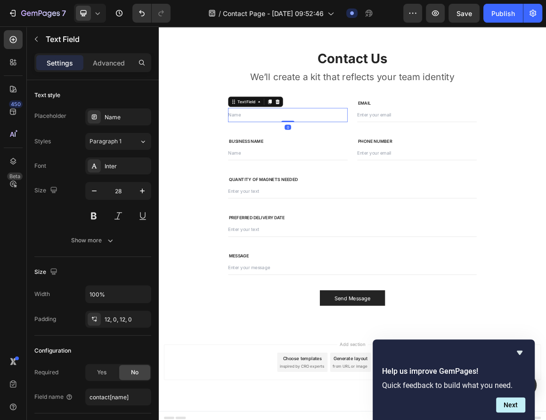
click at [289, 145] on input "text" at bounding box center [347, 155] width 174 height 21
click at [364, 136] on p "NAME" at bounding box center [347, 138] width 172 height 9
click at [304, 211] on input "text" at bounding box center [347, 211] width 174 height 21
type input "B"
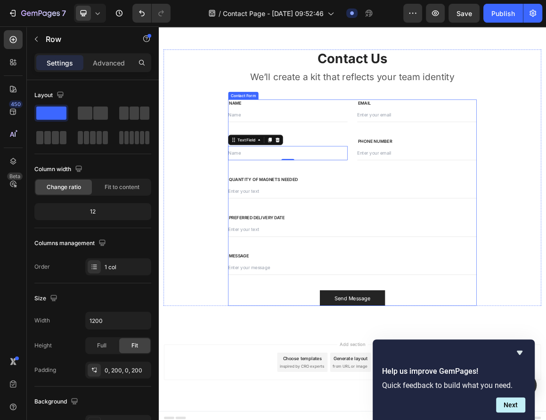
click at [228, 232] on div "Contact Us Heading We’ll create a kit that reflects your team identity Text blo…" at bounding box center [441, 247] width 551 height 374
click at [311, 209] on input "text" at bounding box center [347, 211] width 174 height 21
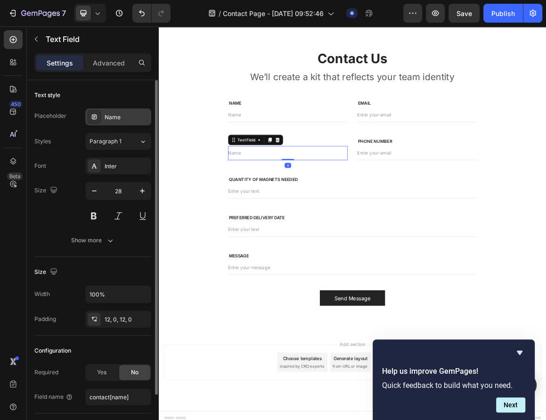
click at [126, 117] on div "Name" at bounding box center [127, 117] width 44 height 8
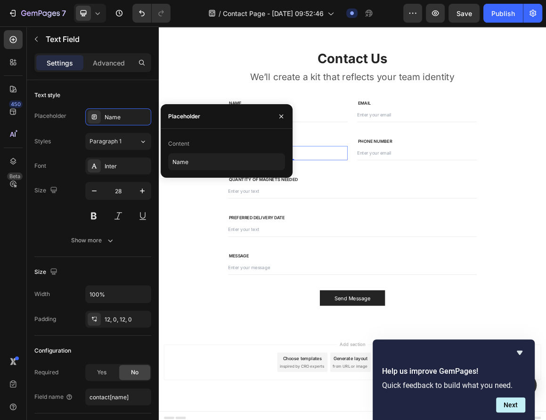
click at [404, 208] on input "text" at bounding box center [347, 211] width 174 height 21
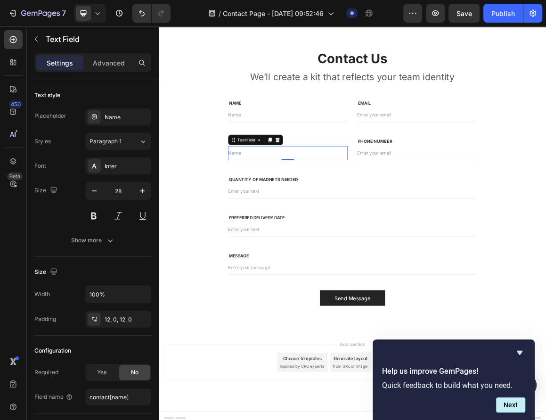
click at [377, 213] on input "text" at bounding box center [347, 211] width 174 height 21
type input "Business Name"
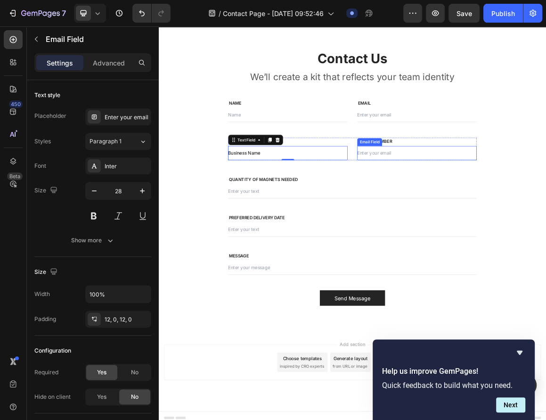
click at [540, 208] on input "email" at bounding box center [535, 211] width 174 height 21
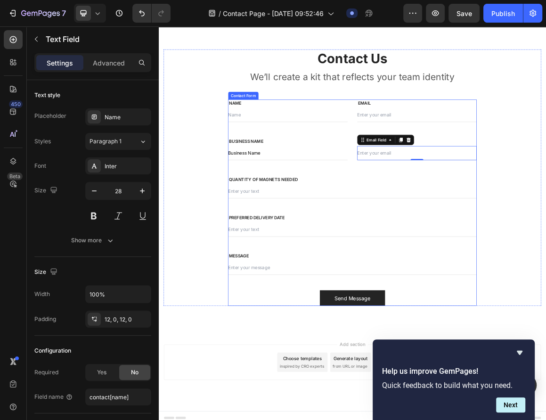
click at [316, 201] on input "Business Name" at bounding box center [347, 211] width 174 height 21
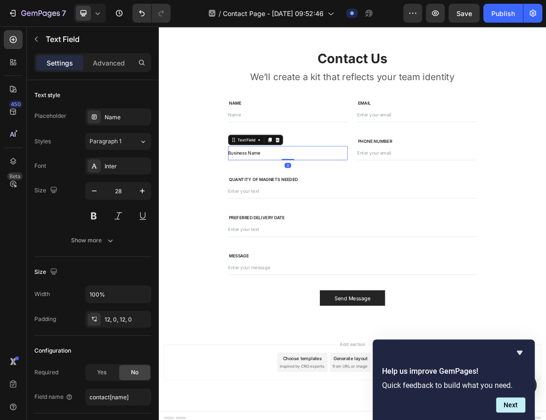
click at [303, 218] on input "Business Name" at bounding box center [347, 211] width 174 height 21
click at [109, 108] on div "Name" at bounding box center [118, 116] width 66 height 17
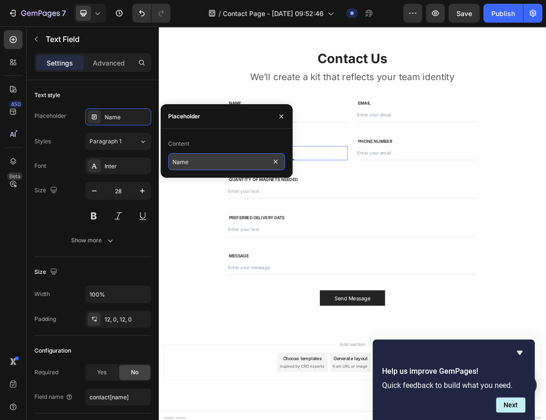
click at [198, 169] on input "Name" at bounding box center [226, 161] width 117 height 17
type input "Business Name"
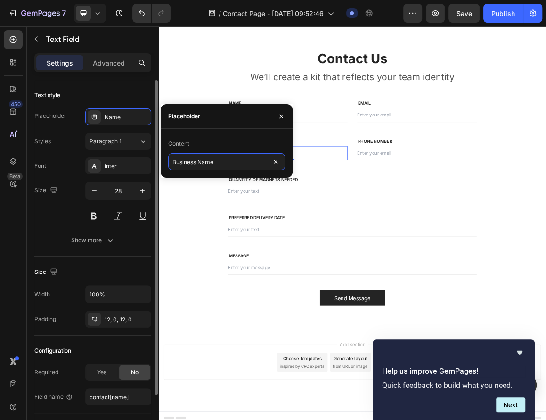
drag, startPoint x: 224, startPoint y: 163, endPoint x: 97, endPoint y: 154, distance: 127.9
click at [97, 154] on div "450 Beta Sections(30) Elements(83) Section Element Hero Section Product Detail …" at bounding box center [79, 222] width 159 height 393
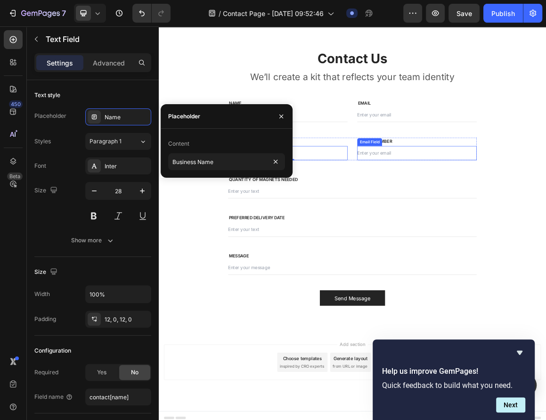
click at [506, 203] on input "email" at bounding box center [535, 211] width 174 height 21
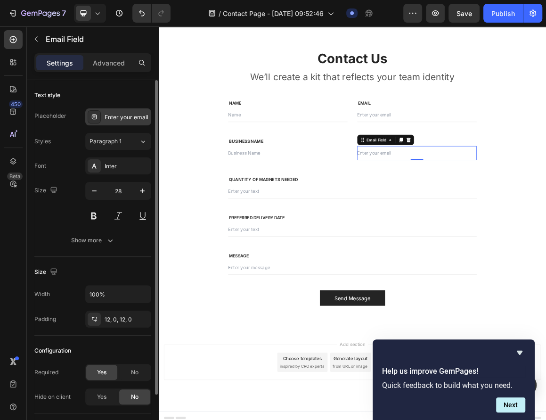
click at [121, 116] on div "Enter your email" at bounding box center [127, 117] width 44 height 8
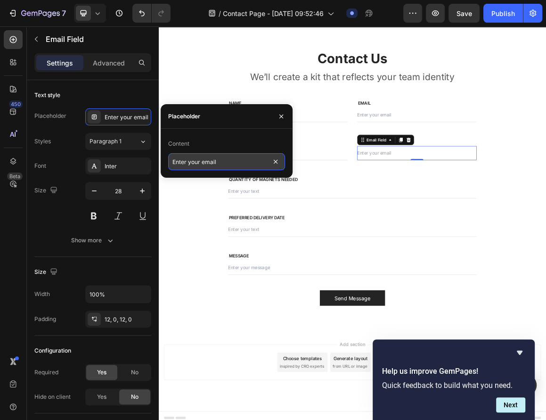
drag, startPoint x: 239, startPoint y: 162, endPoint x: 226, endPoint y: 166, distance: 14.2
click at [226, 166] on input "Enter your email" at bounding box center [226, 161] width 117 height 17
type input "Enter your phone number"
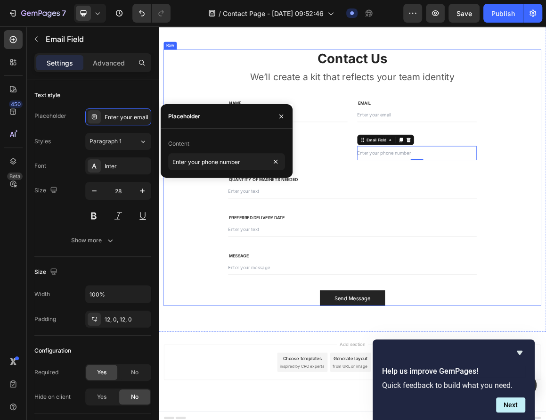
click at [655, 259] on div "Contact Us Heading We’ll create a kit that reflects your team identity Text blo…" at bounding box center [441, 247] width 551 height 374
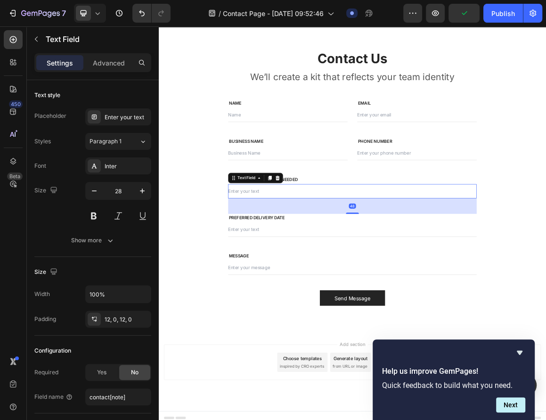
click at [310, 258] on input "text" at bounding box center [441, 266] width 363 height 21
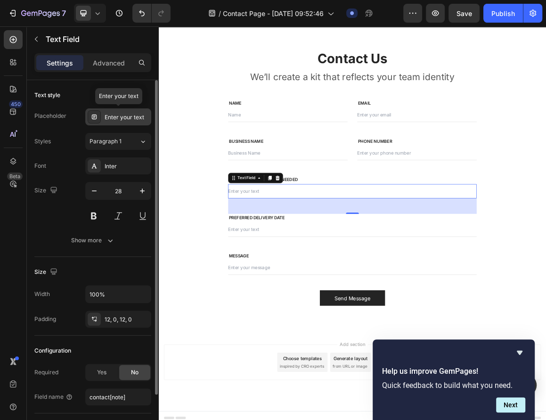
click at [132, 117] on div "Enter your text" at bounding box center [127, 117] width 44 height 8
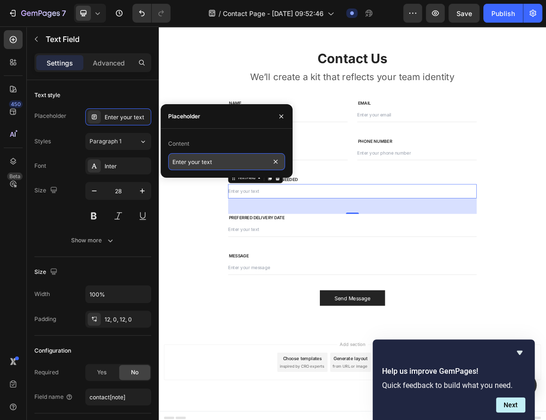
click at [218, 164] on input "Enter your text" at bounding box center [226, 161] width 117 height 17
type input "e"
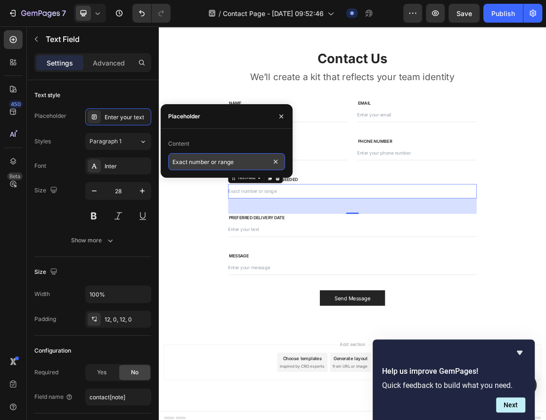
type input "Exact number or range"
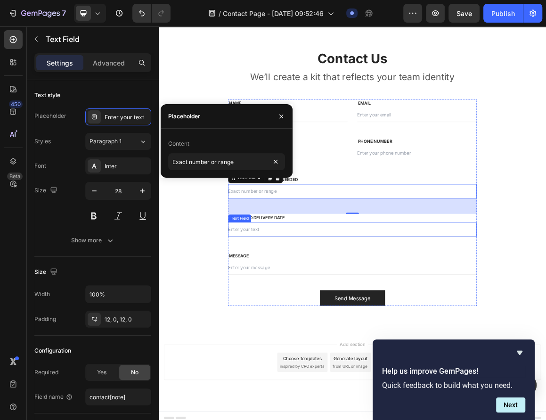
click at [327, 328] on input "text" at bounding box center [441, 322] width 363 height 21
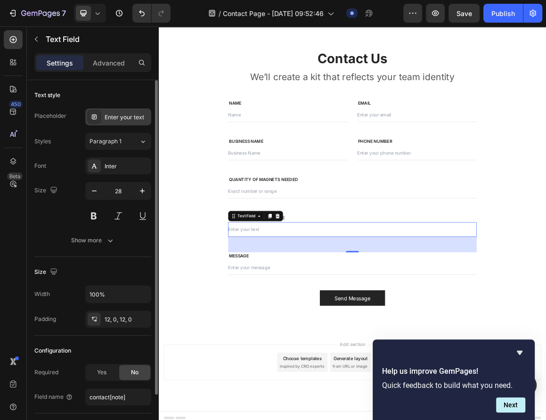
click at [115, 113] on div "Enter your text" at bounding box center [127, 117] width 44 height 8
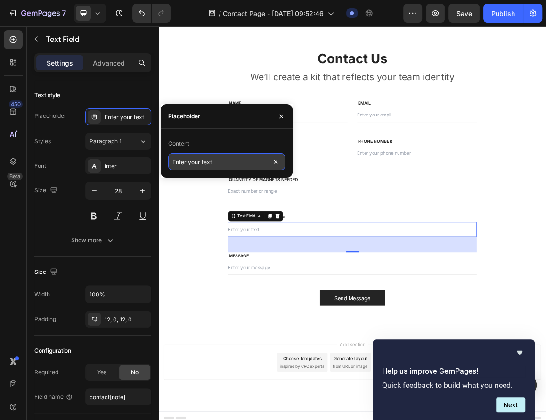
click at [216, 160] on input "Enter your text" at bounding box center [226, 161] width 117 height 17
drag, startPoint x: 214, startPoint y: 164, endPoint x: 188, endPoint y: 163, distance: 25.9
click at [188, 163] on input "Enter your text" at bounding box center [226, 161] width 117 height 17
type input "Enter when you need your magnets"
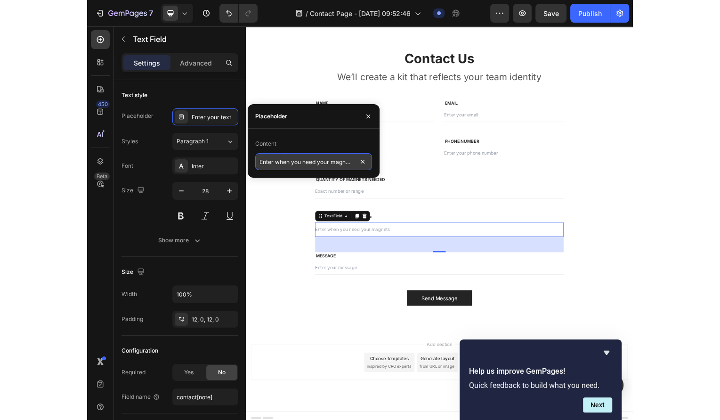
scroll to position [0, 0]
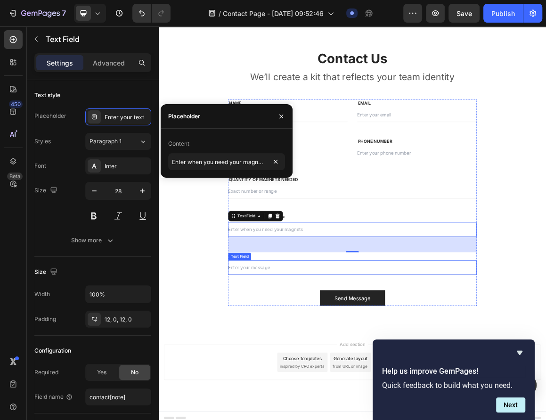
click at [301, 374] on input "text" at bounding box center [441, 377] width 363 height 21
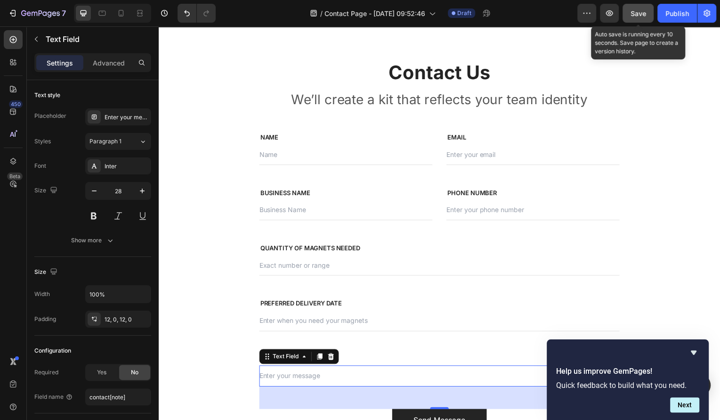
click at [638, 18] on div "Save" at bounding box center [638, 13] width 16 height 10
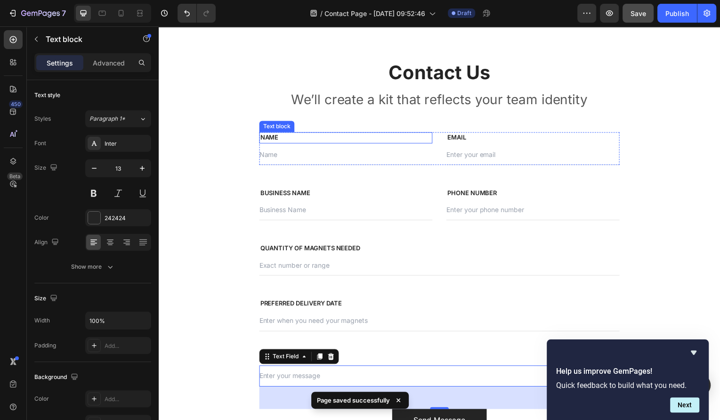
click at [312, 140] on p "NAME" at bounding box center [347, 138] width 172 height 9
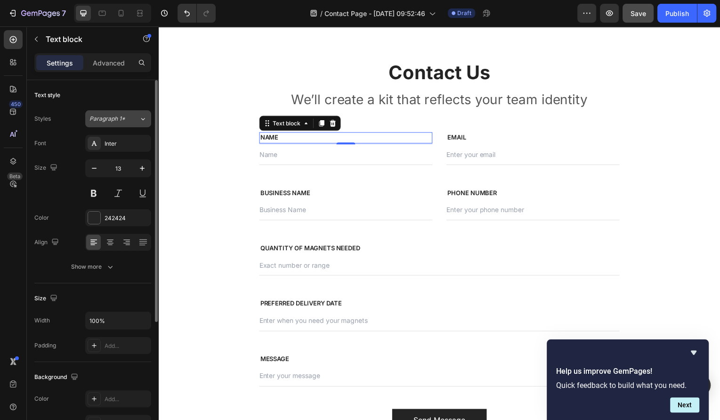
click at [120, 118] on span "Paragraph 1*" at bounding box center [107, 118] width 36 height 8
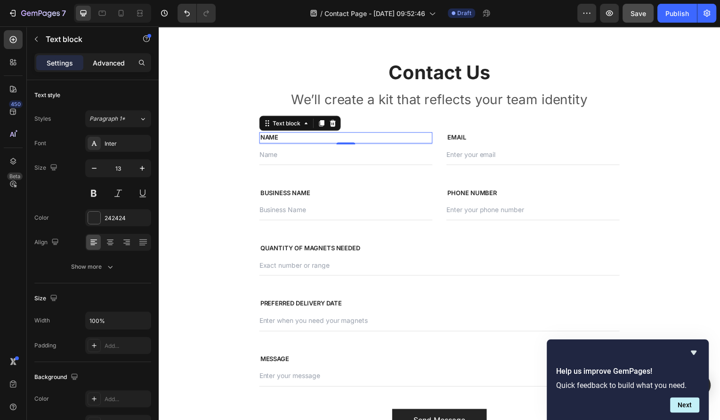
click at [101, 65] on p "Advanced" at bounding box center [109, 63] width 32 height 10
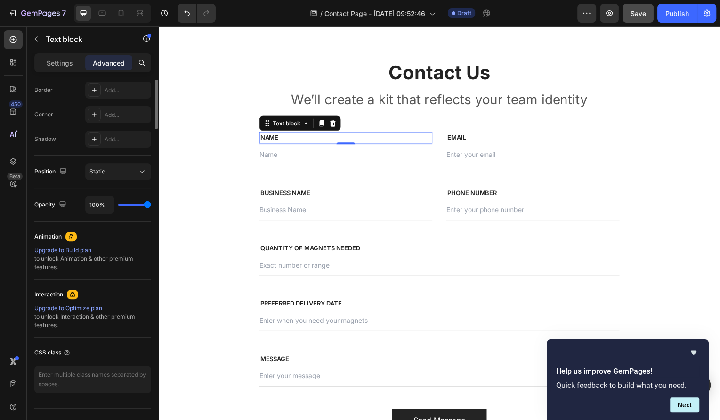
scroll to position [285, 0]
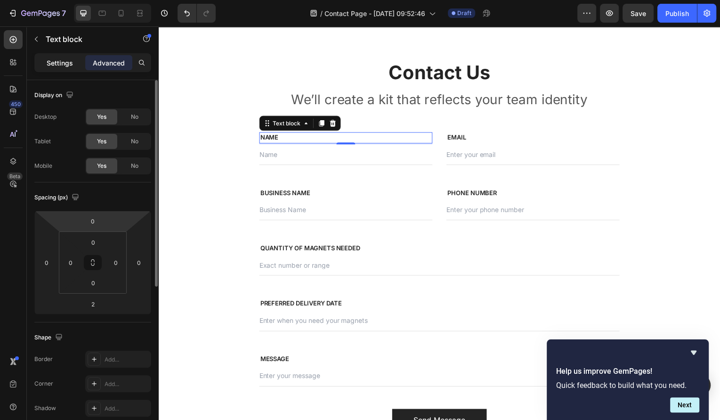
click at [62, 67] on p "Settings" at bounding box center [60, 63] width 26 height 10
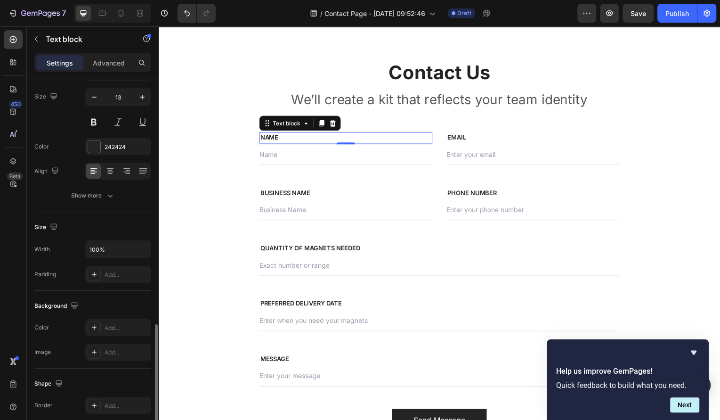
scroll to position [190, 0]
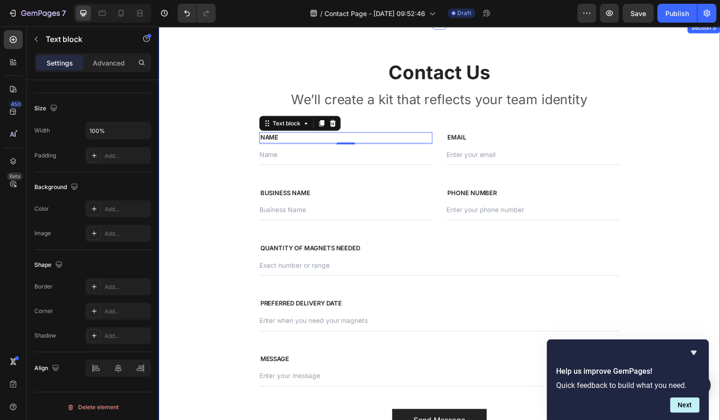
click at [708, 48] on div "Contact Us Heading We’ll create a kit that reflects your team identity Text blo…" at bounding box center [441, 246] width 565 height 449
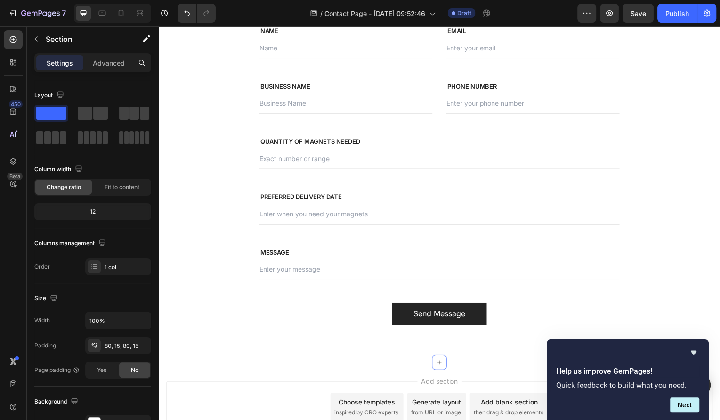
scroll to position [476, 0]
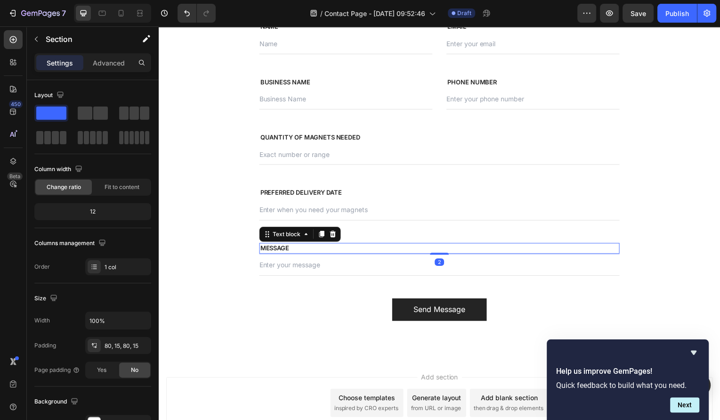
click at [296, 254] on div "MESSAGE" at bounding box center [441, 249] width 363 height 11
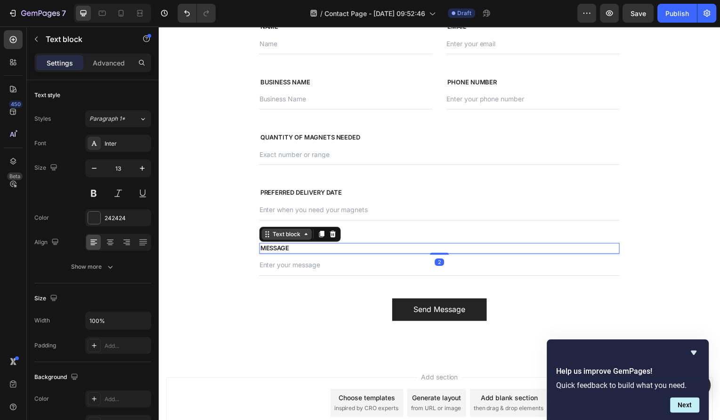
click at [282, 239] on div "Text block" at bounding box center [287, 235] width 50 height 11
click at [322, 235] on icon at bounding box center [322, 235] width 5 height 7
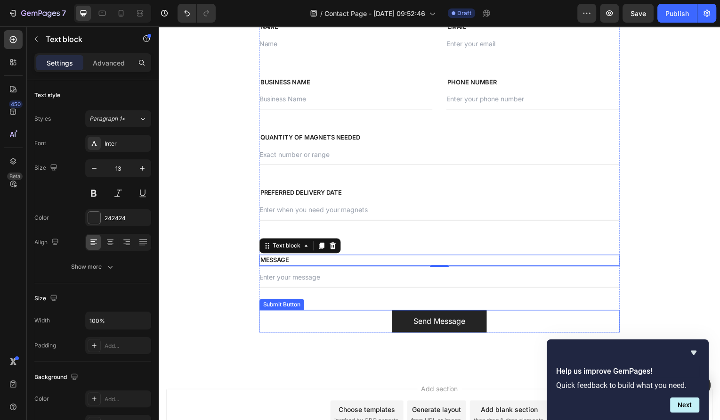
click at [291, 306] on div "Submit Button" at bounding box center [282, 306] width 41 height 8
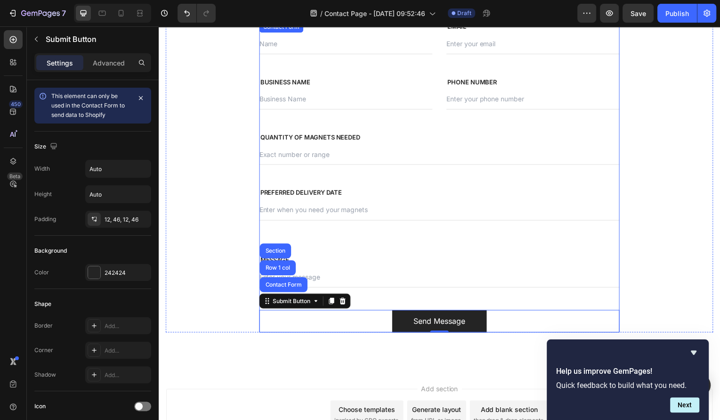
click at [360, 297] on div "NAME Text block Text Field EMAIL Text block Email Field Row BUSINESS NAME Text …" at bounding box center [441, 178] width 363 height 313
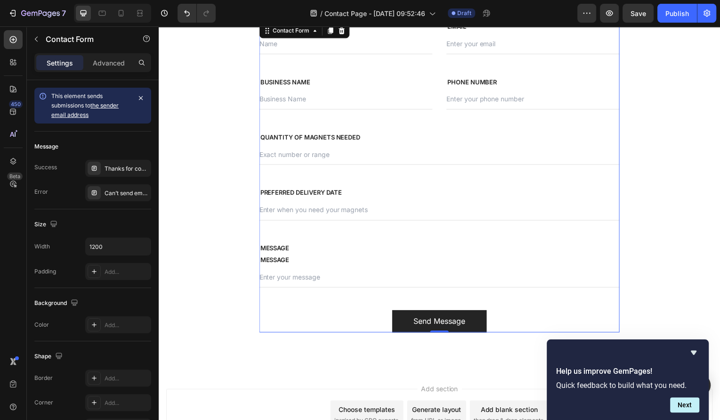
click at [362, 299] on div "NAME Text block Text Field EMAIL Text block Email Field Row BUSINESS NAME Text …" at bounding box center [441, 178] width 363 height 313
click at [345, 321] on div "Send Message Submit Button" at bounding box center [441, 323] width 363 height 23
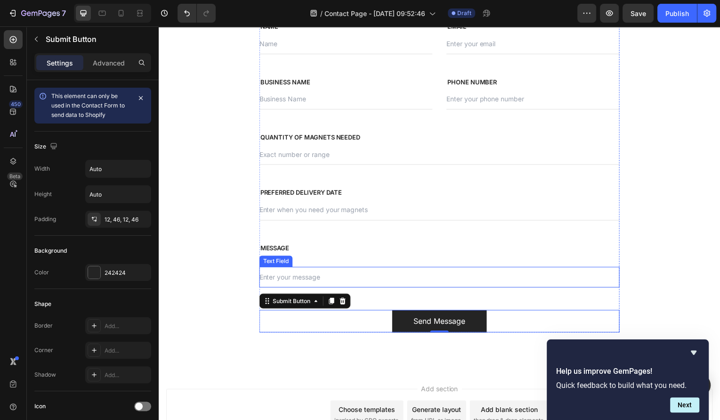
click at [383, 279] on input "text" at bounding box center [441, 278] width 363 height 21
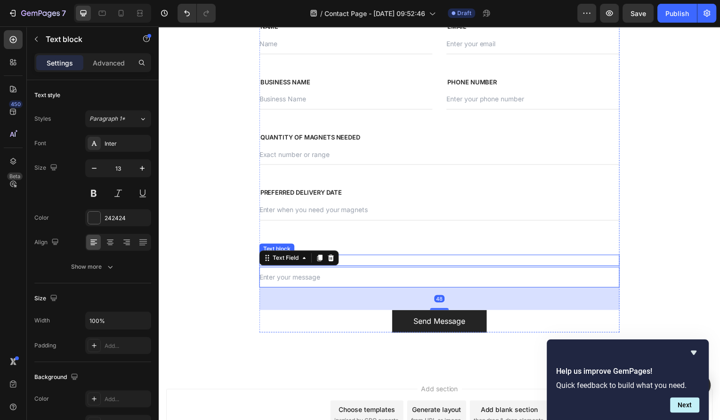
click at [380, 258] on p "MESSAGE" at bounding box center [441, 261] width 361 height 9
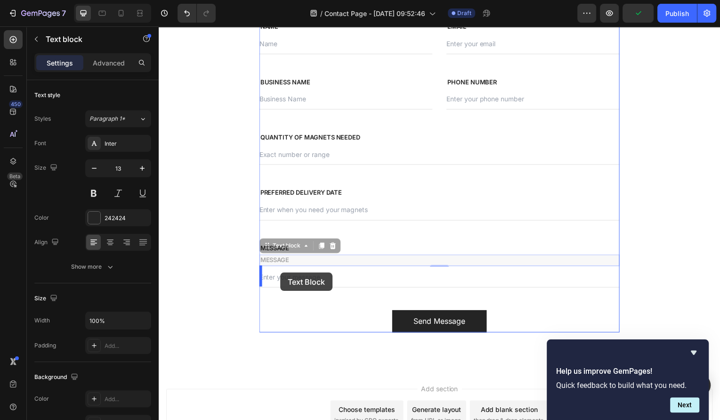
drag, startPoint x: 283, startPoint y: 247, endPoint x: 281, endPoint y: 275, distance: 28.3
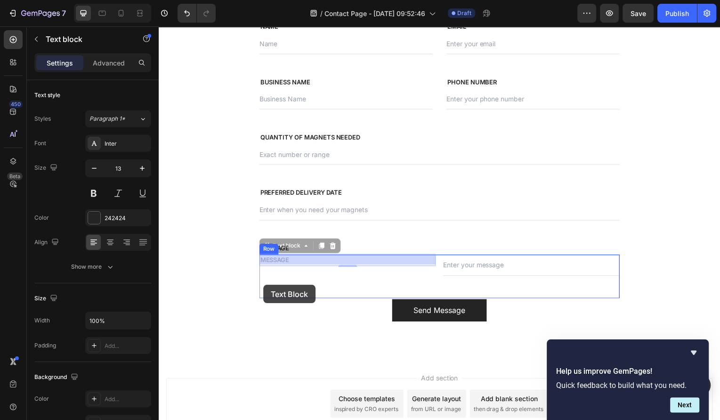
drag, startPoint x: 266, startPoint y: 246, endPoint x: 264, endPoint y: 286, distance: 40.1
click at [264, 286] on div "Header Contact Us Heading We’ll create a kit that reflects your team identity T…" at bounding box center [441, 24] width 565 height 946
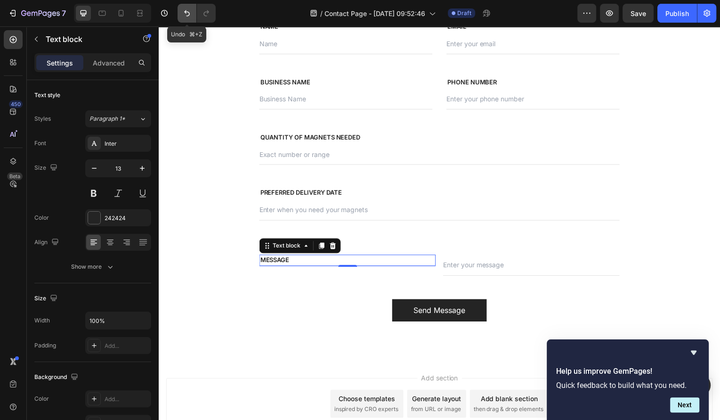
click at [184, 12] on icon "Undo/Redo" at bounding box center [186, 12] width 9 height 9
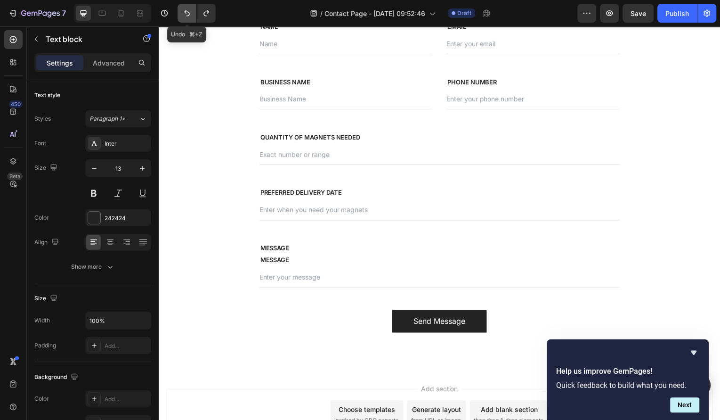
click at [184, 12] on icon "Undo/Redo" at bounding box center [186, 12] width 9 height 9
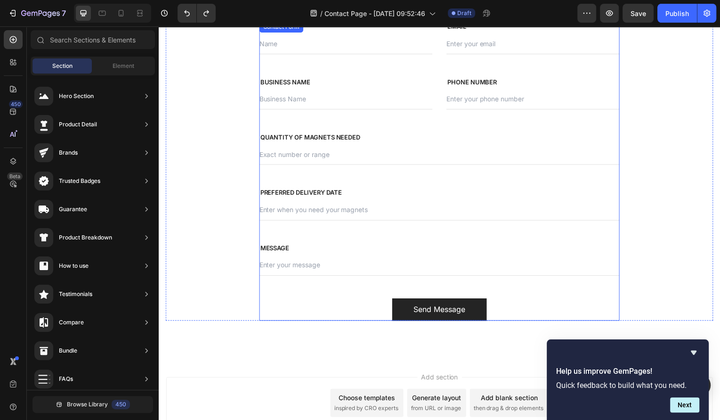
click at [312, 236] on div "NAME Text block Text Field EMAIL Text block Email Field Row BUSINESS NAME Text …" at bounding box center [441, 172] width 363 height 300
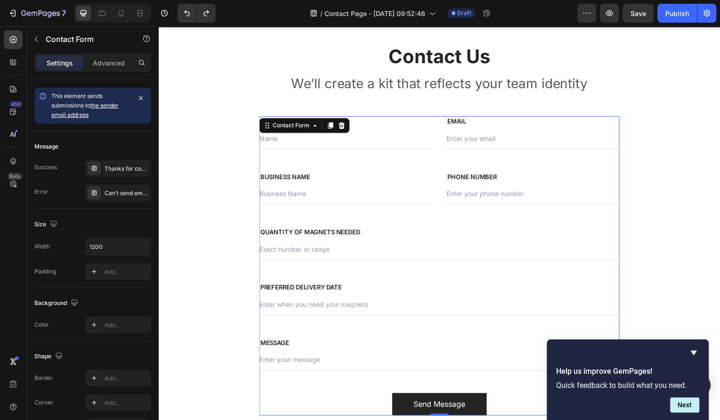
scroll to position [547, 0]
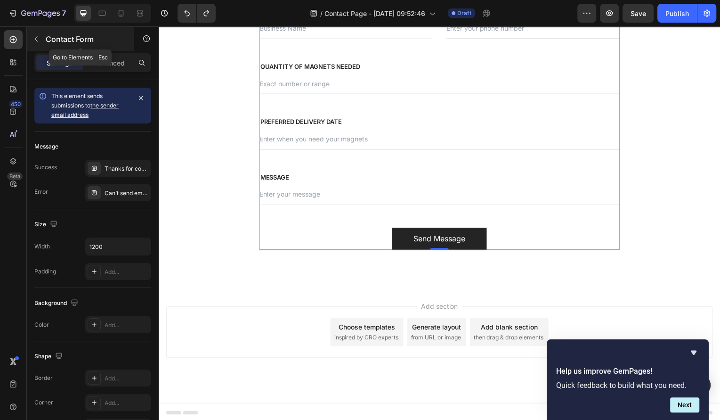
click at [36, 37] on icon "button" at bounding box center [36, 39] width 8 height 8
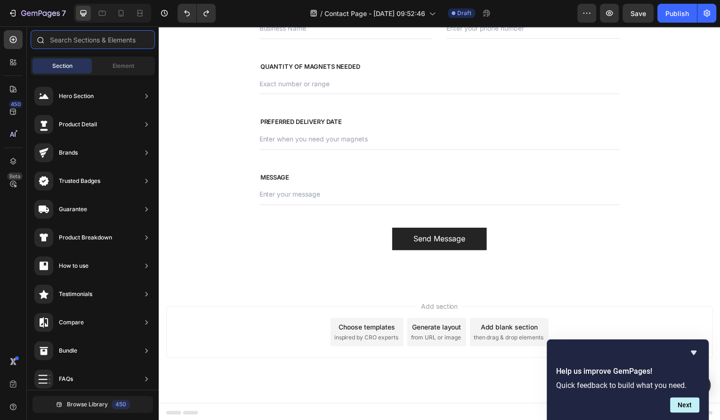
click at [126, 40] on input "text" at bounding box center [93, 39] width 124 height 19
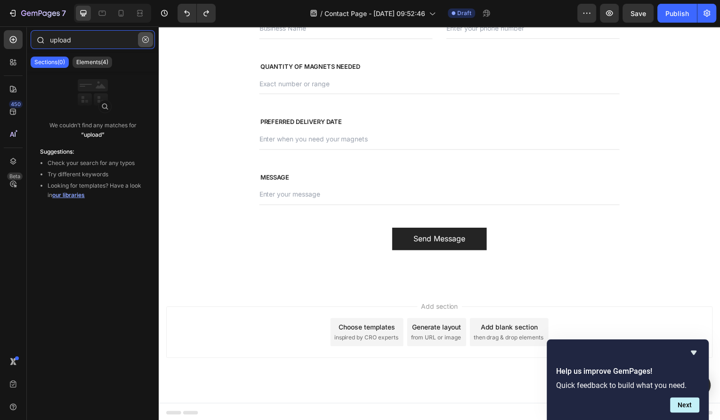
type input "upload"
click at [148, 42] on icon "button" at bounding box center [145, 39] width 7 height 7
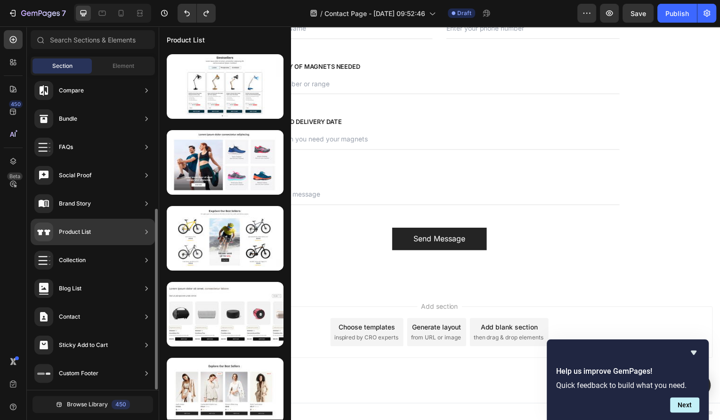
scroll to position [0, 0]
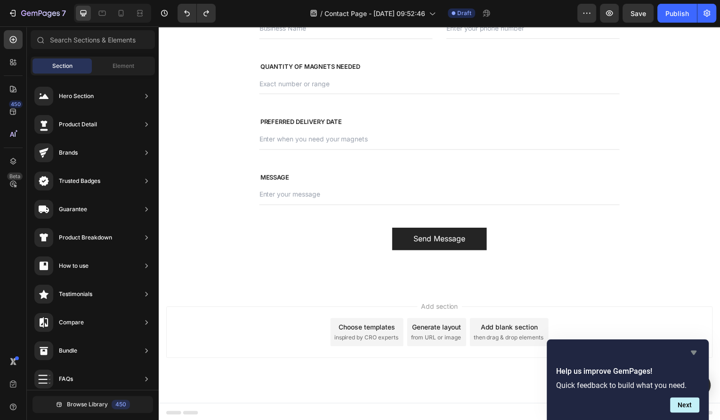
click at [694, 351] on icon "Hide survey" at bounding box center [694, 352] width 6 height 4
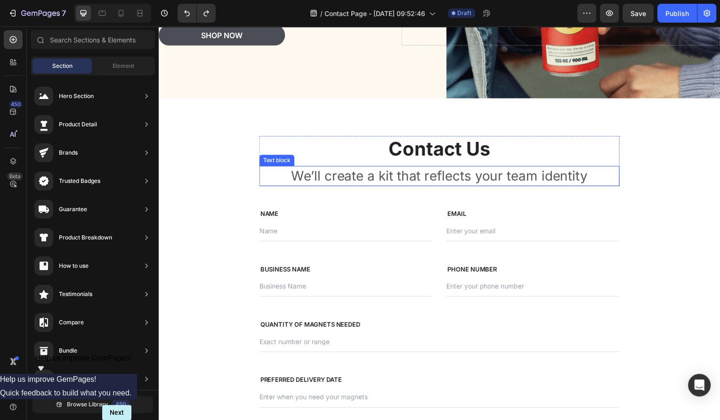
scroll to position [318, 0]
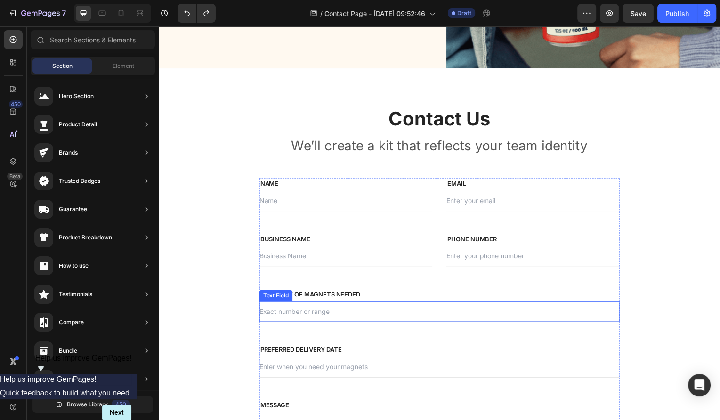
click at [315, 312] on input "text" at bounding box center [441, 313] width 363 height 21
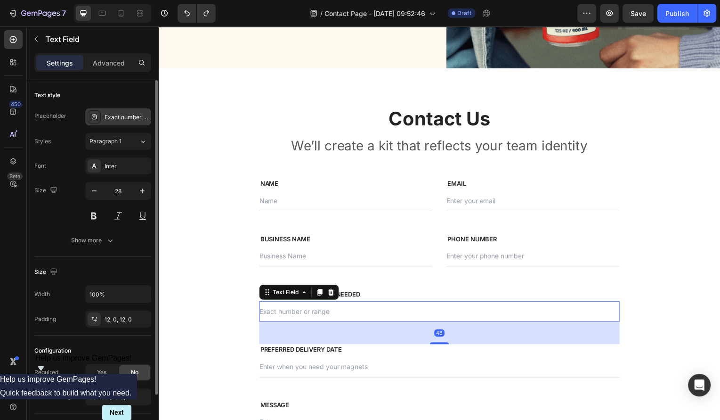
click at [124, 115] on div "Exact number or range" at bounding box center [127, 117] width 44 height 8
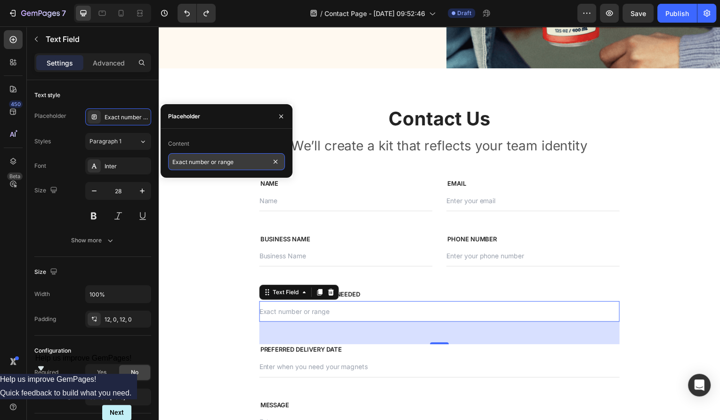
click at [232, 165] on input "Exact number or range" at bounding box center [226, 161] width 117 height 17
click at [250, 162] on input "How many magnets do you need?" at bounding box center [226, 161] width 117 height 17
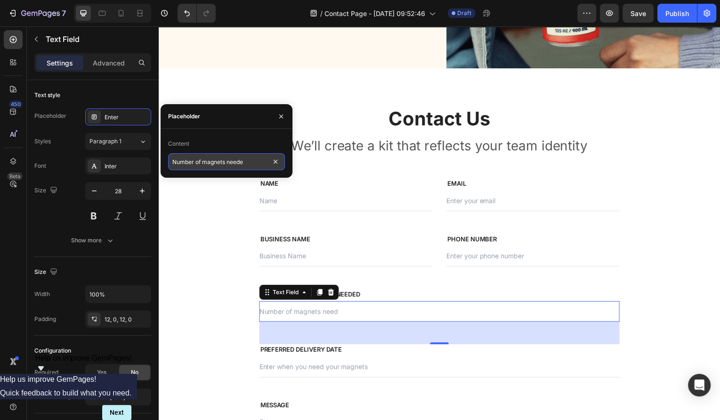
type input "Number of magnets needed"
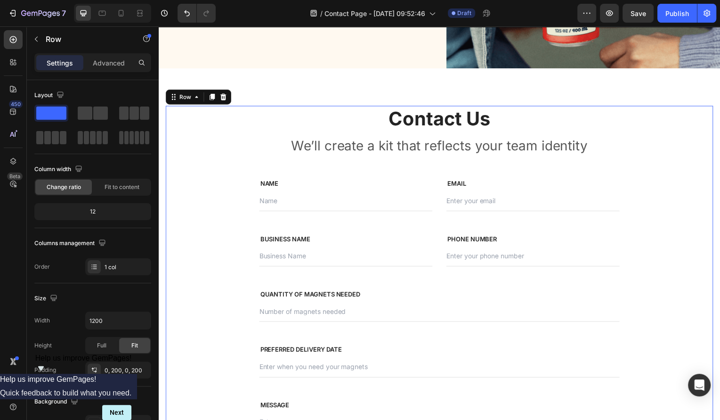
click at [203, 306] on div "Contact Us Heading We’ll create a kit that reflects your team identity Text blo…" at bounding box center [441, 293] width 551 height 374
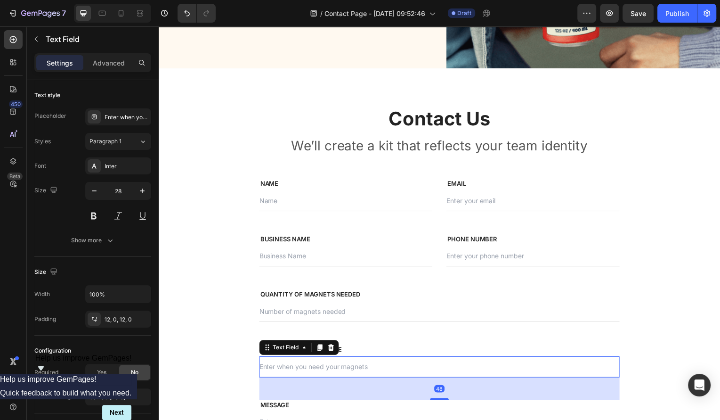
click at [339, 374] on input "text" at bounding box center [441, 368] width 363 height 21
click at [375, 370] on input "text" at bounding box center [441, 368] width 363 height 21
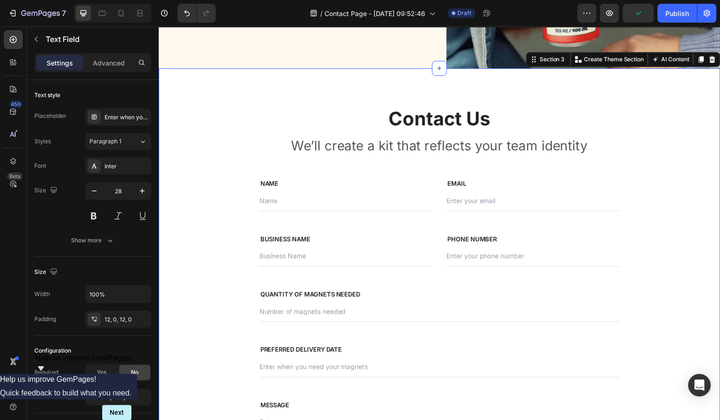
click at [674, 89] on div "Contact Us Heading We’ll create a kit that reflects your team identity Text blo…" at bounding box center [441, 293] width 565 height 449
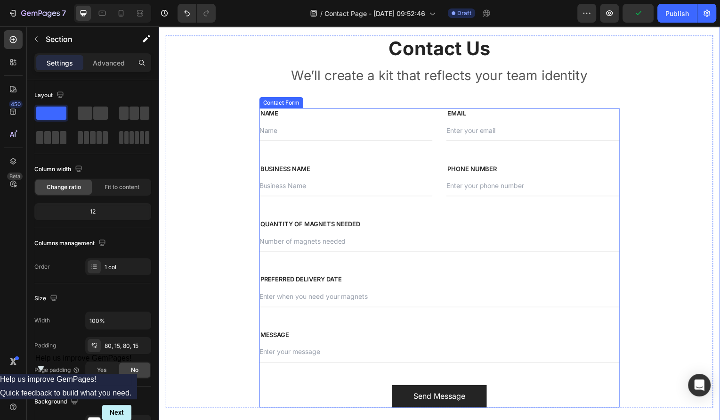
scroll to position [439, 0]
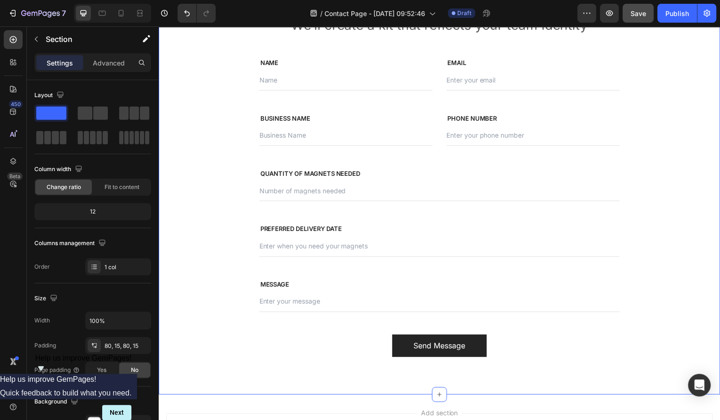
click at [630, 19] on button "Save" at bounding box center [637, 13] width 31 height 19
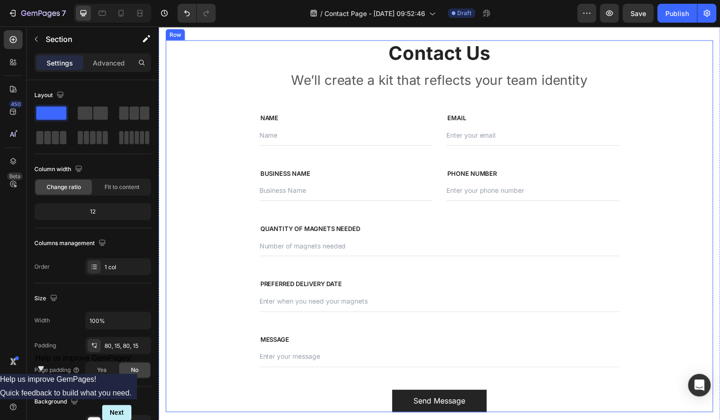
scroll to position [442, 0]
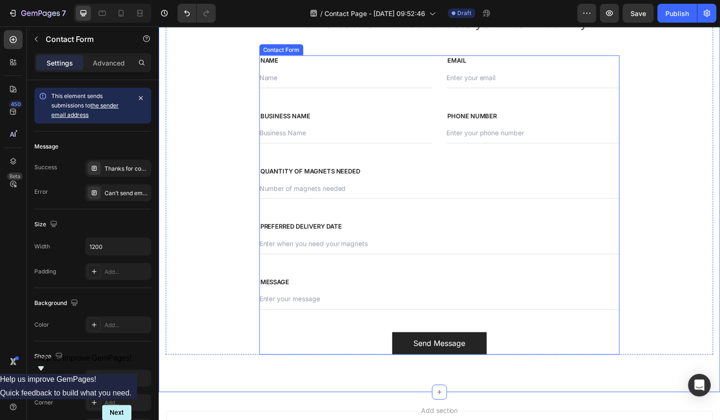
click at [281, 211] on div "NAME Text block Text Field EMAIL Text block Email Field Row BUSINESS NAME Text …" at bounding box center [441, 206] width 363 height 300
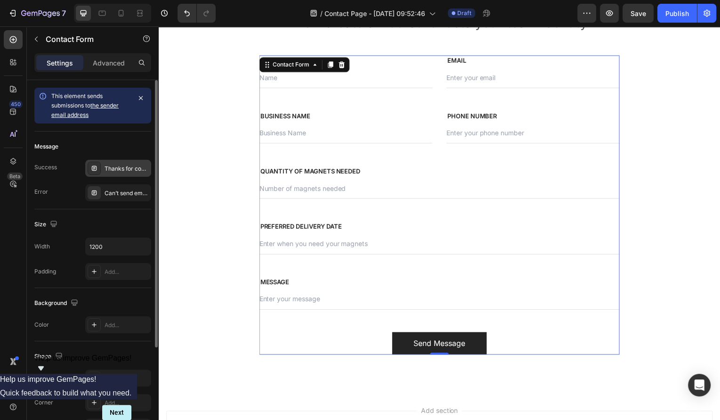
click at [110, 169] on div "Thanks for contacting us. We'll get back to you as soon as possible." at bounding box center [127, 168] width 44 height 8
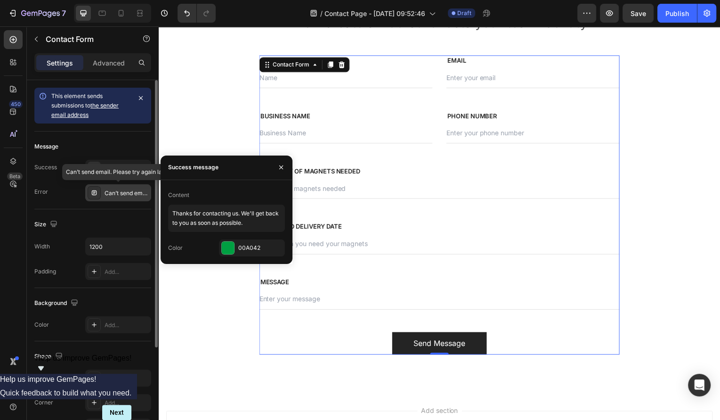
click at [124, 190] on div "Can’t send email. Please try again later." at bounding box center [127, 193] width 44 height 8
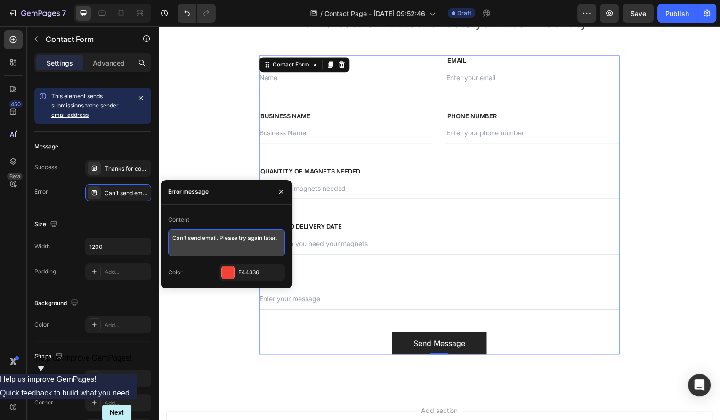
click at [246, 238] on textarea "Can’t send email. Please try again later." at bounding box center [226, 242] width 117 height 27
click at [280, 236] on textarea "Can’t send email. Please try again later." at bounding box center [226, 242] width 117 height 27
type textarea "Can’t send email. Please try again later or email us directly at [EMAIL_ADDRESS…"
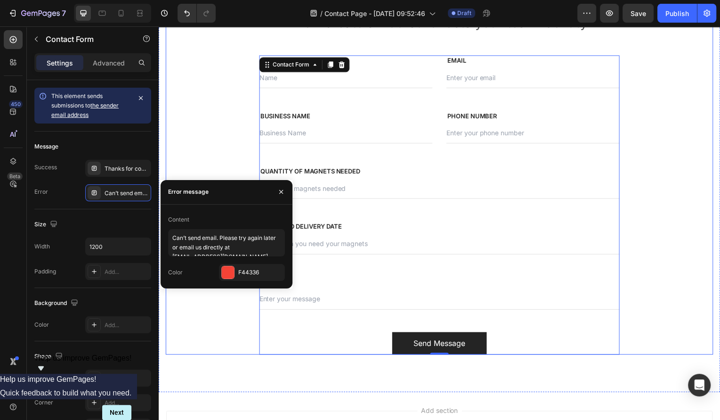
click at [220, 339] on div "Contact Us Heading We’ll create a kit that reflects your team identity Text blo…" at bounding box center [441, 170] width 551 height 374
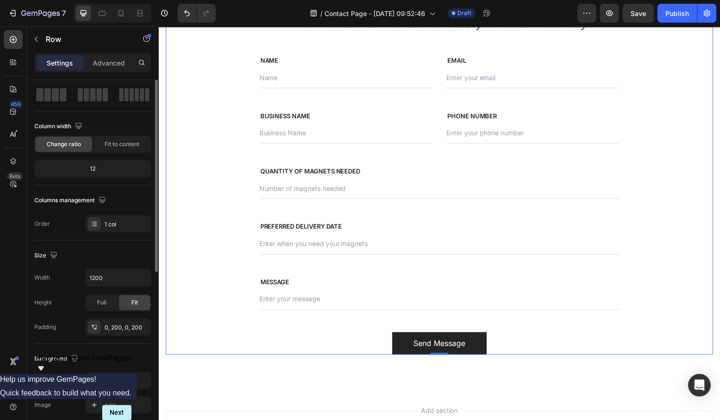
scroll to position [0, 0]
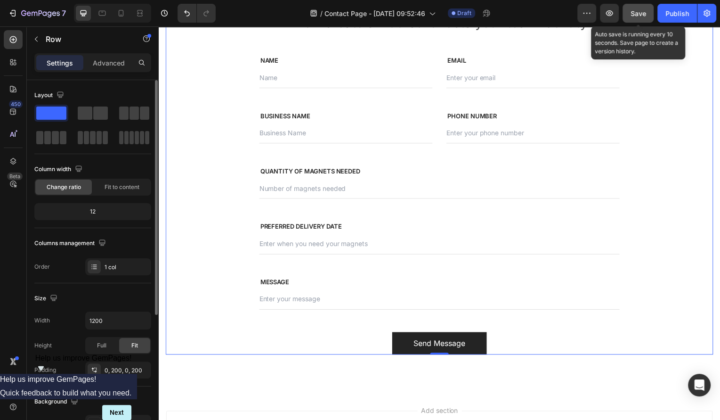
click at [644, 15] on span "Save" at bounding box center [638, 13] width 16 height 8
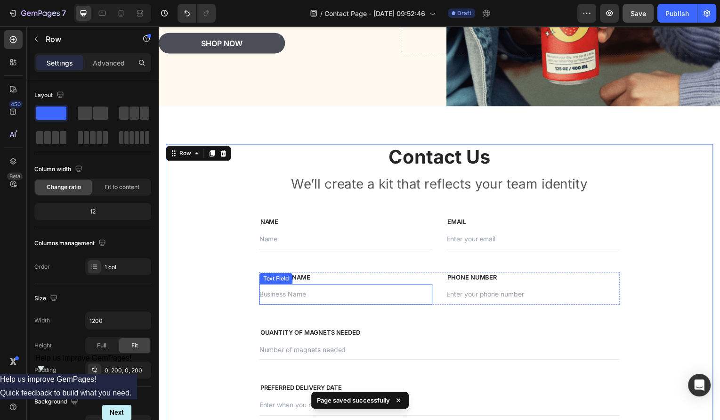
scroll to position [272, 0]
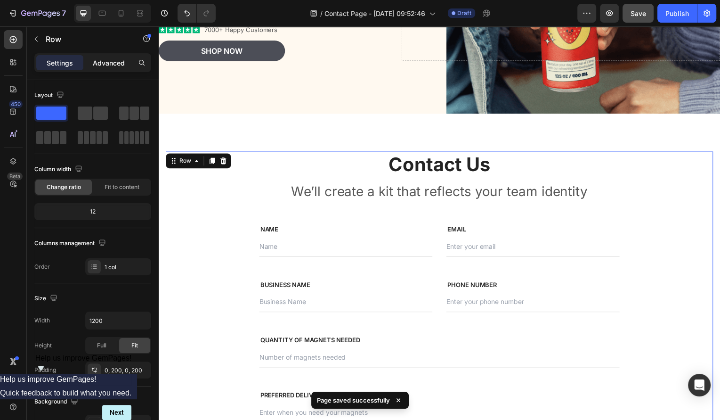
click at [110, 59] on p "Advanced" at bounding box center [109, 63] width 32 height 10
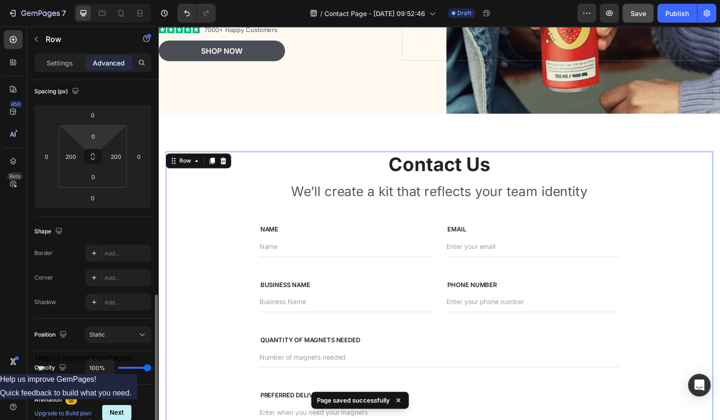
scroll to position [285, 0]
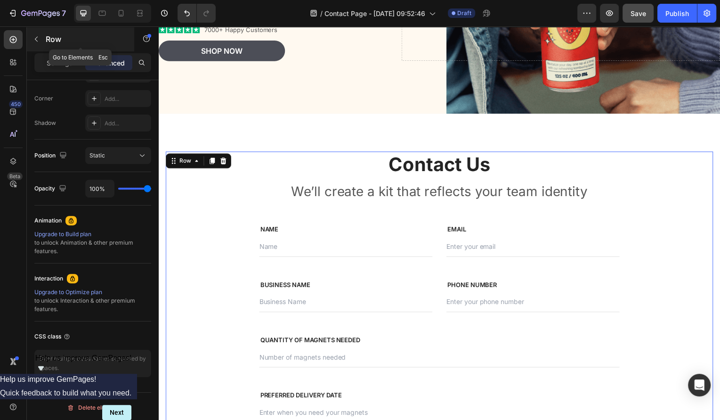
click at [35, 38] on icon "button" at bounding box center [36, 39] width 8 height 8
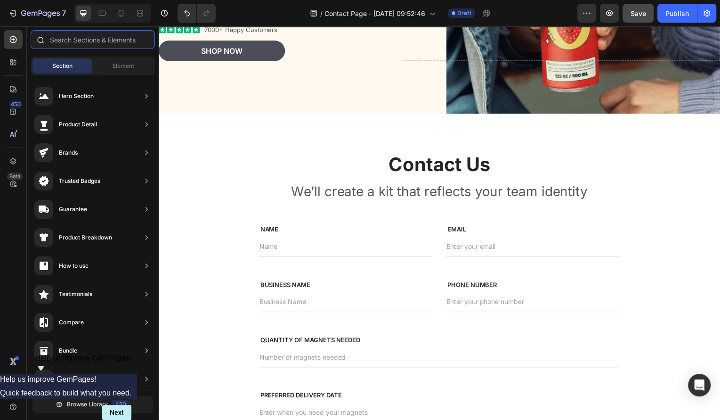
click at [109, 40] on input "text" at bounding box center [93, 39] width 124 height 19
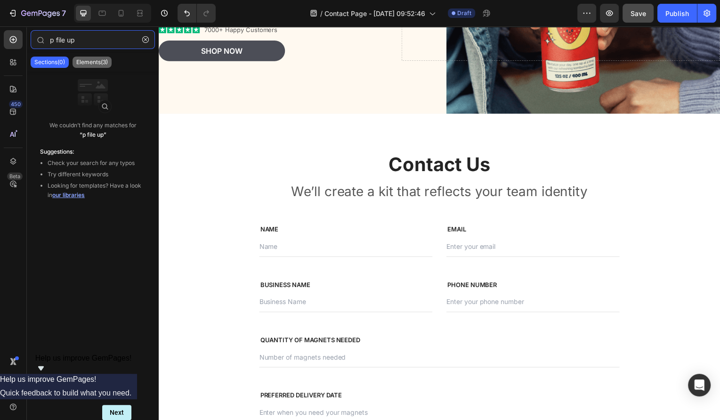
type input "p file up"
click at [86, 65] on p "Elements(3)" at bounding box center [92, 62] width 32 height 8
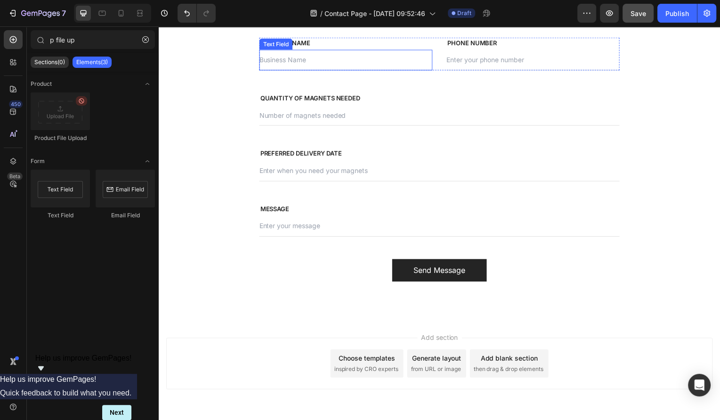
scroll to position [522, 0]
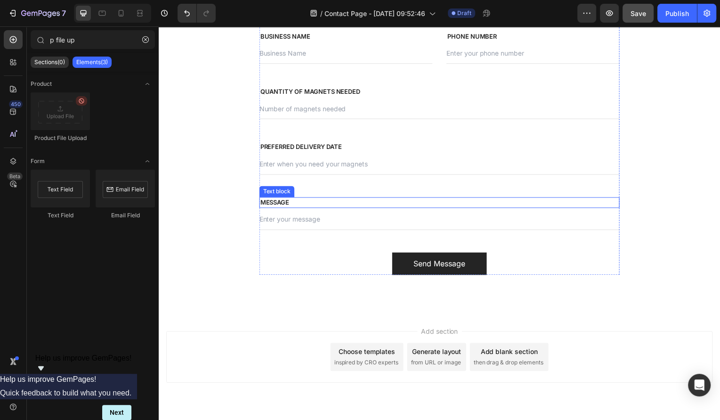
drag, startPoint x: 219, startPoint y: 141, endPoint x: 320, endPoint y: 198, distance: 115.3
click at [63, 105] on div at bounding box center [60, 111] width 59 height 38
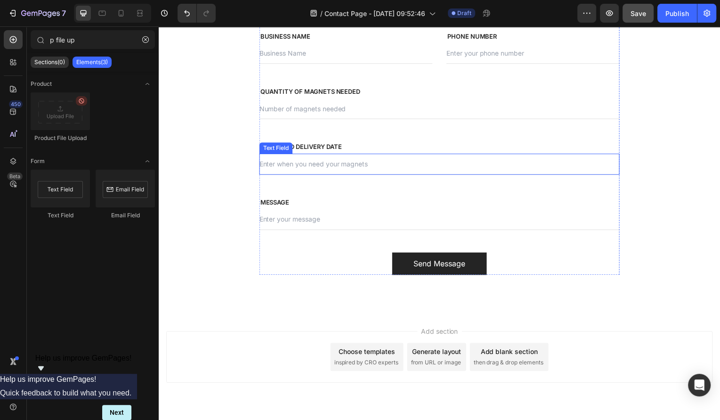
click at [464, 174] on input "text" at bounding box center [441, 164] width 363 height 21
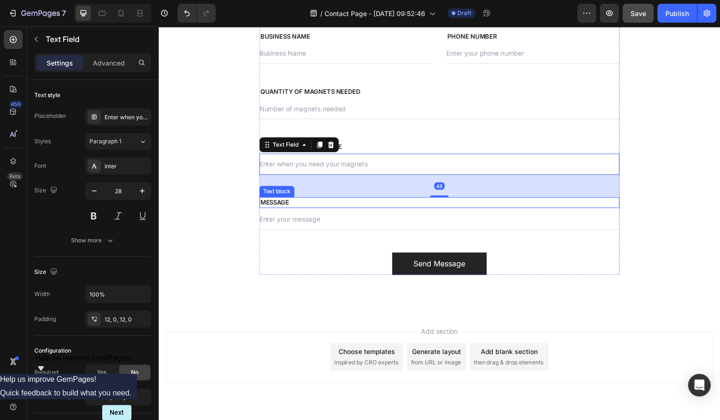
click at [411, 211] on input "text" at bounding box center [441, 220] width 363 height 21
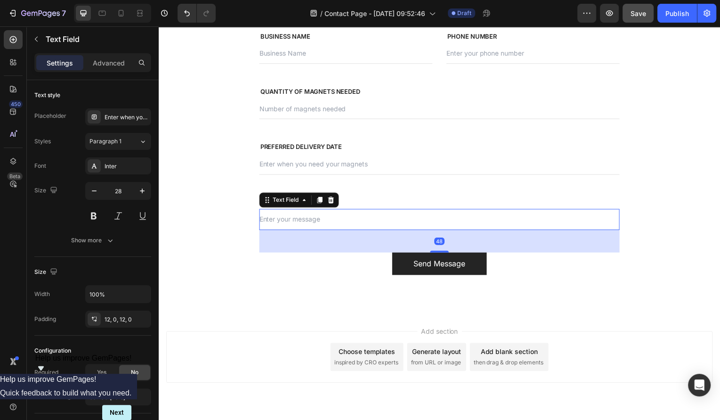
scroll to position [61, 0]
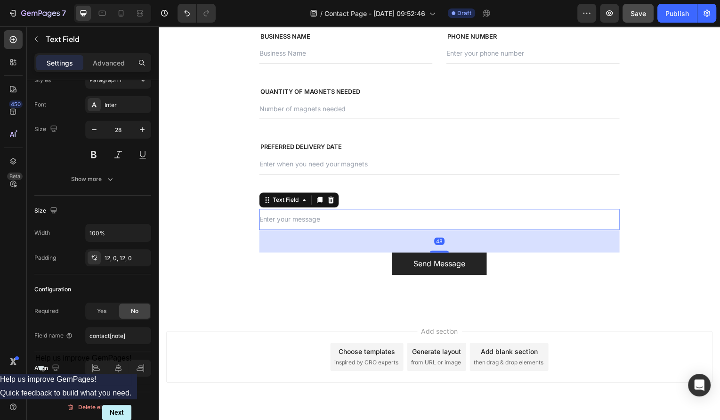
click at [357, 242] on div "48" at bounding box center [441, 242] width 363 height 23
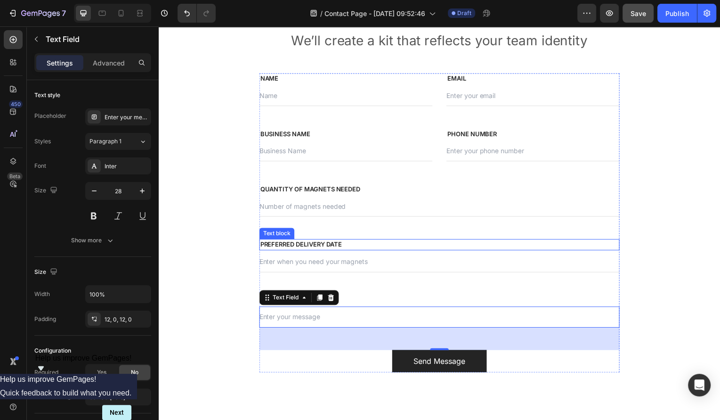
scroll to position [369, 0]
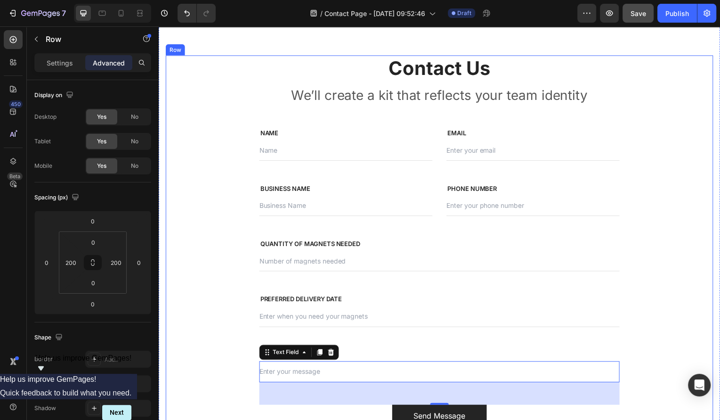
click at [316, 112] on div "Contact Us Heading We’ll create a kit that reflects your team identity Text blo…" at bounding box center [441, 243] width 363 height 374
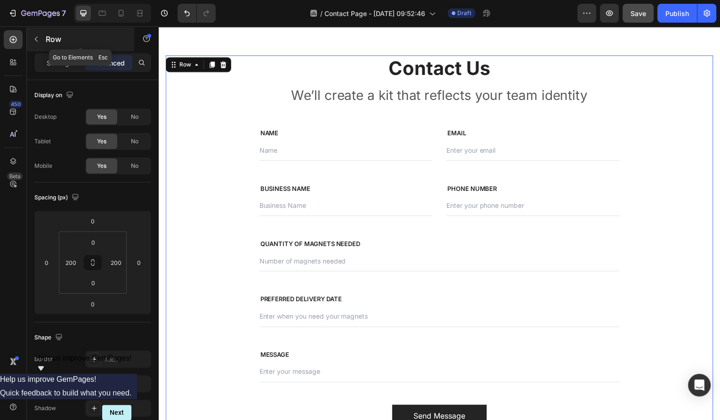
click at [40, 40] on icon "button" at bounding box center [36, 39] width 8 height 8
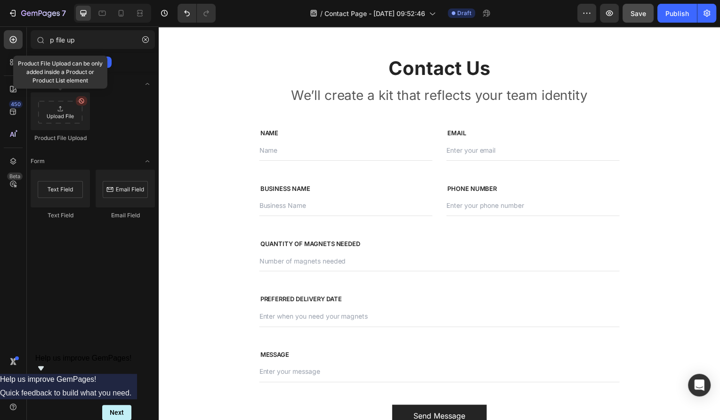
click at [60, 107] on div at bounding box center [60, 111] width 59 height 38
drag, startPoint x: 62, startPoint y: 116, endPoint x: 134, endPoint y: 143, distance: 76.9
click at [134, 143] on div "Product File Upload" at bounding box center [93, 121] width 124 height 58
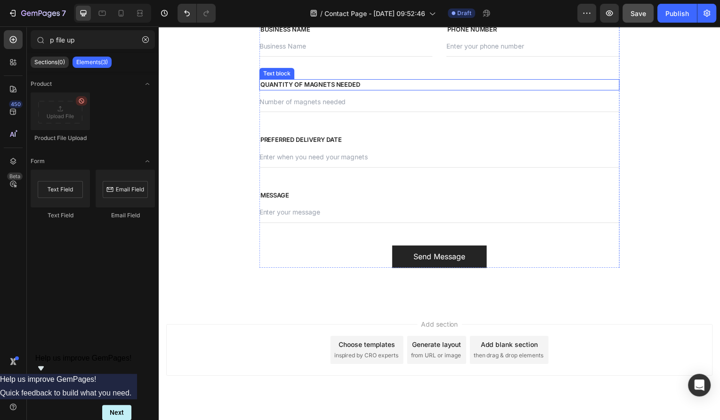
scroll to position [539, 0]
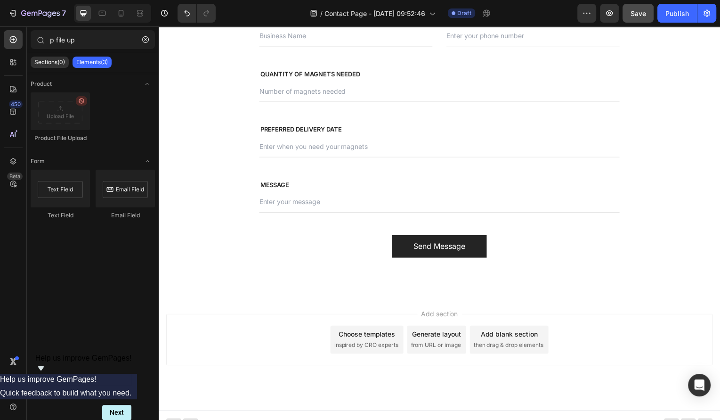
click at [495, 353] on div "Add blank section then drag & drop elements" at bounding box center [511, 341] width 79 height 28
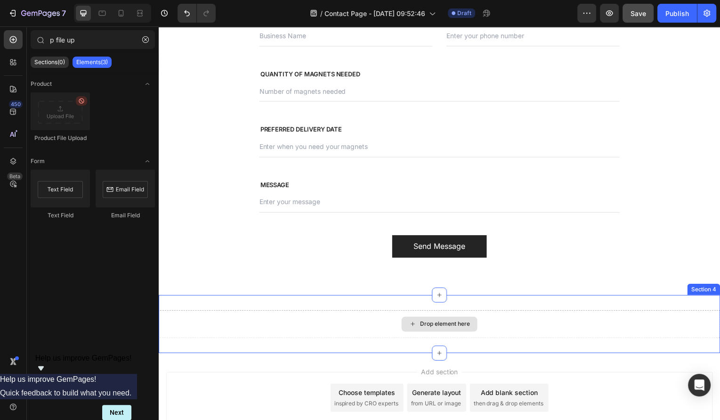
drag, startPoint x: 217, startPoint y: 133, endPoint x: 425, endPoint y: 321, distance: 280.7
click at [439, 323] on div "Drop element here" at bounding box center [447, 326] width 50 height 8
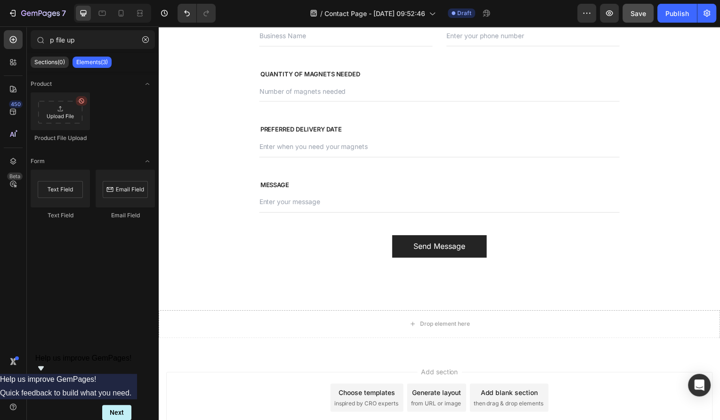
click at [61, 118] on div at bounding box center [60, 111] width 59 height 38
click at [146, 43] on button "button" at bounding box center [145, 39] width 15 height 15
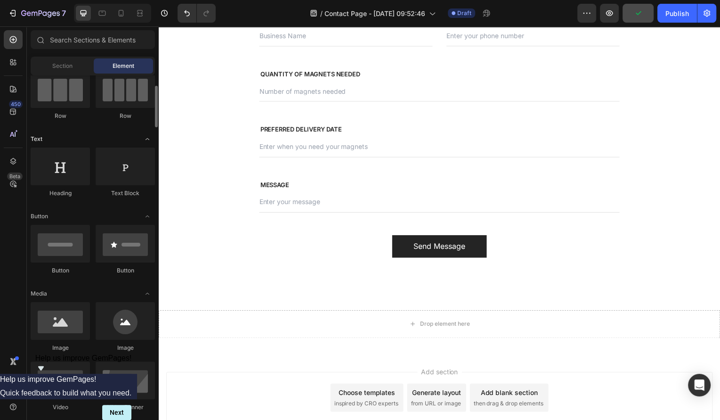
scroll to position [154, 0]
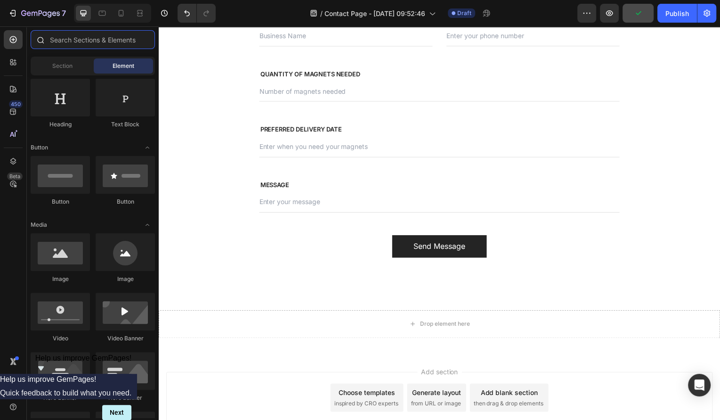
click at [98, 40] on input "text" at bounding box center [93, 39] width 124 height 19
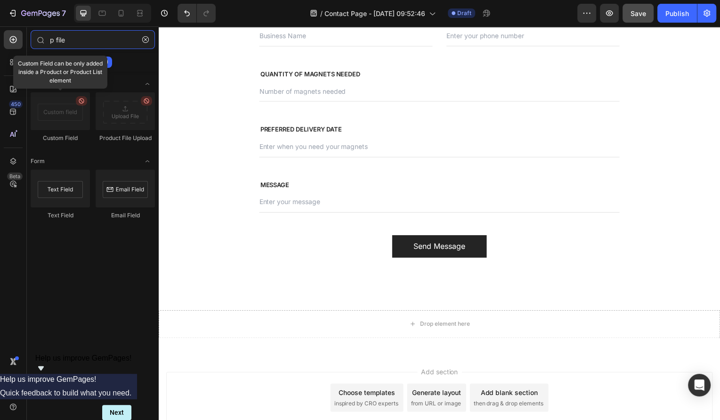
type input "p file"
click at [144, 36] on icon "button" at bounding box center [145, 39] width 7 height 7
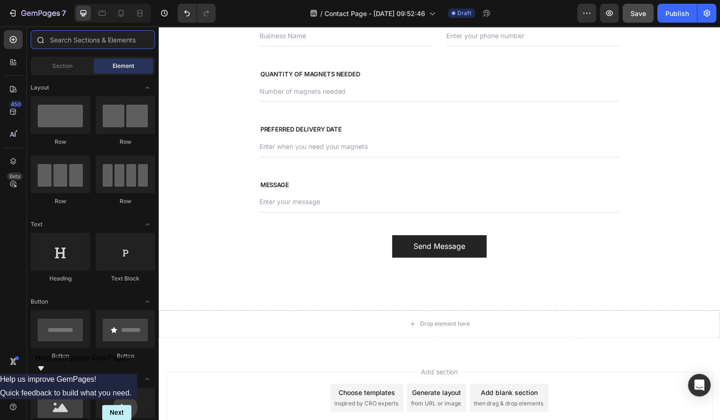
click at [114, 41] on input "text" at bounding box center [93, 39] width 124 height 19
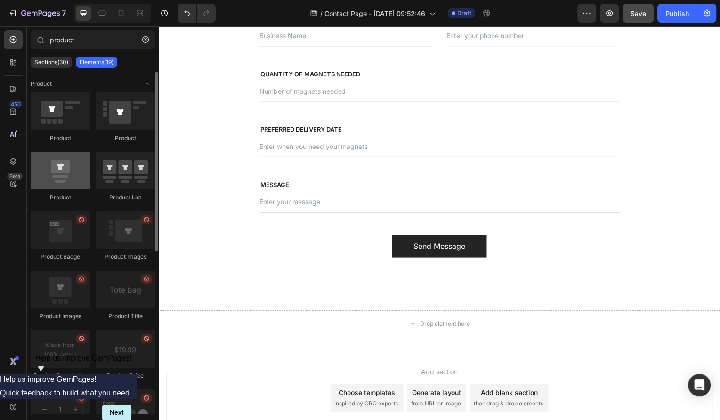
click at [54, 179] on div at bounding box center [60, 171] width 59 height 38
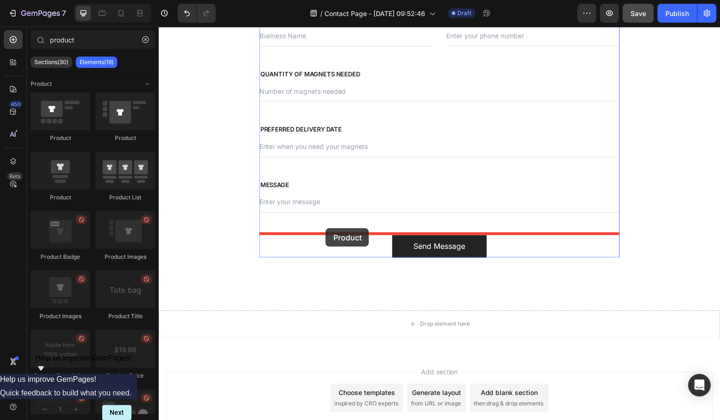
drag, startPoint x: 213, startPoint y: 205, endPoint x: 326, endPoint y: 229, distance: 116.0
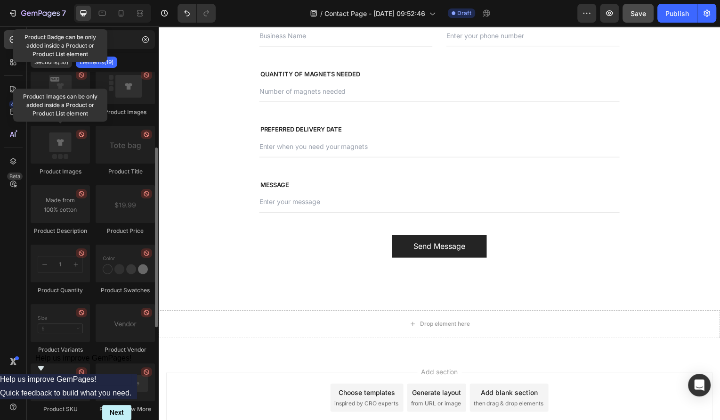
scroll to position [0, 0]
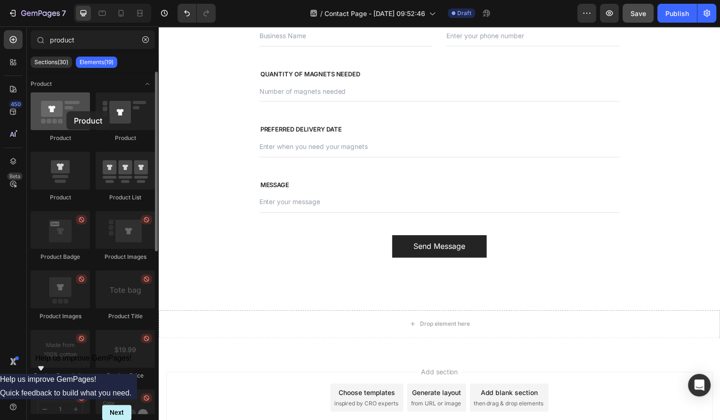
click at [66, 111] on div at bounding box center [60, 111] width 59 height 38
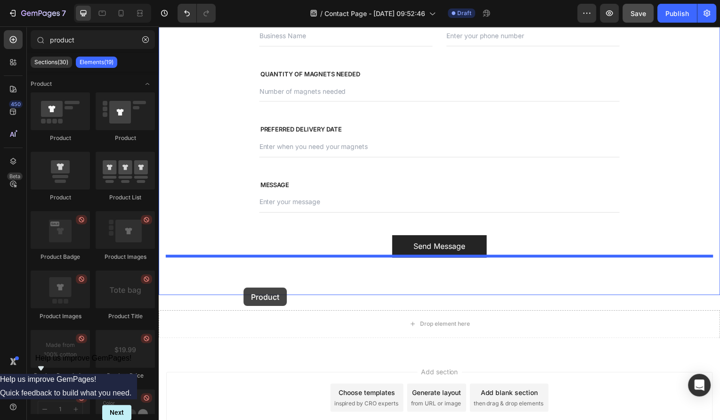
drag, startPoint x: 224, startPoint y: 192, endPoint x: 244, endPoint y: 289, distance: 99.0
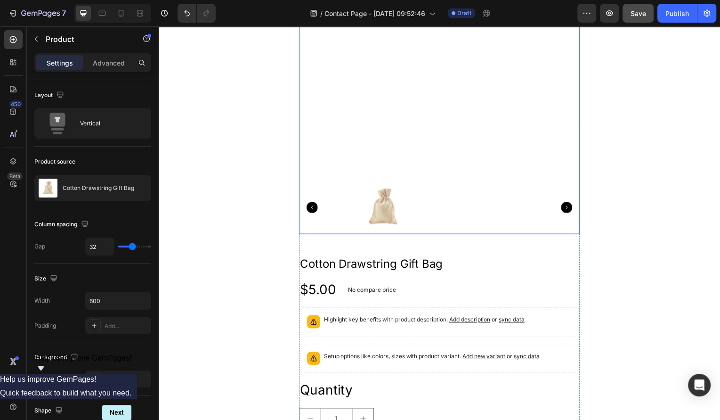
scroll to position [939, 0]
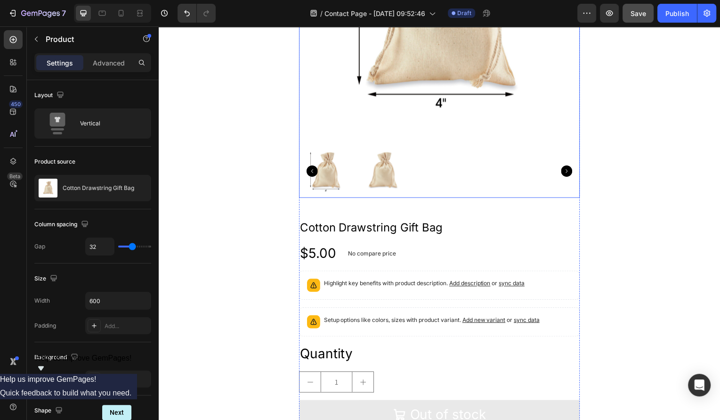
click at [509, 126] on img at bounding box center [441, 0] width 283 height 283
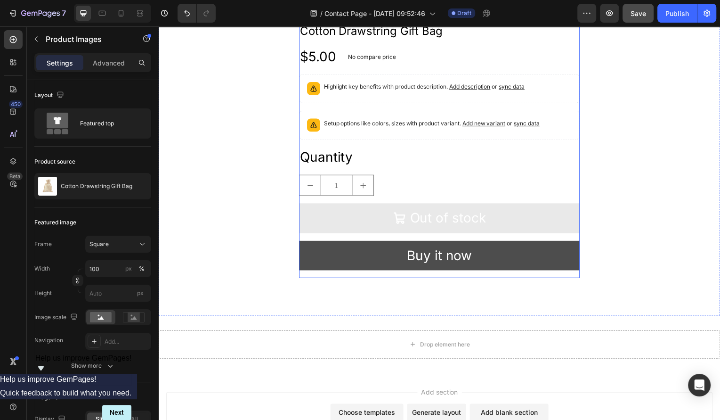
scroll to position [1141, 0]
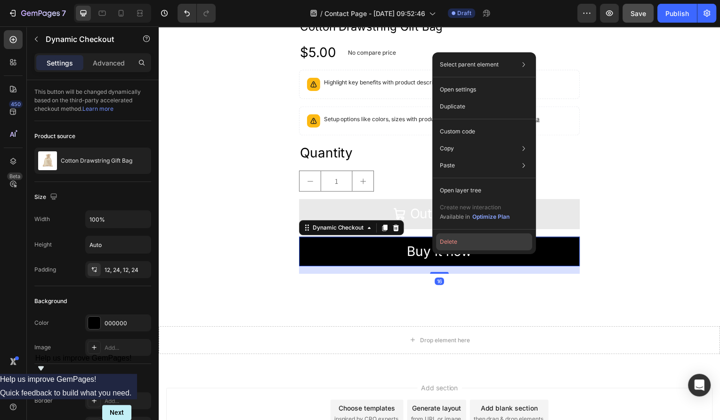
click at [456, 236] on button "Delete" at bounding box center [484, 241] width 96 height 17
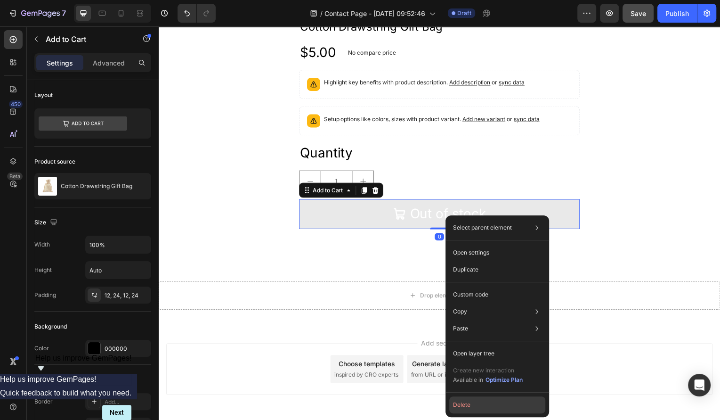
click at [475, 397] on button "Delete" at bounding box center [497, 404] width 96 height 17
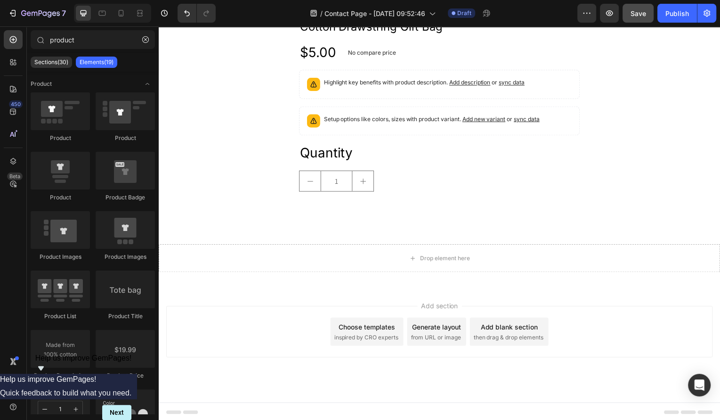
scroll to position [1140, 0]
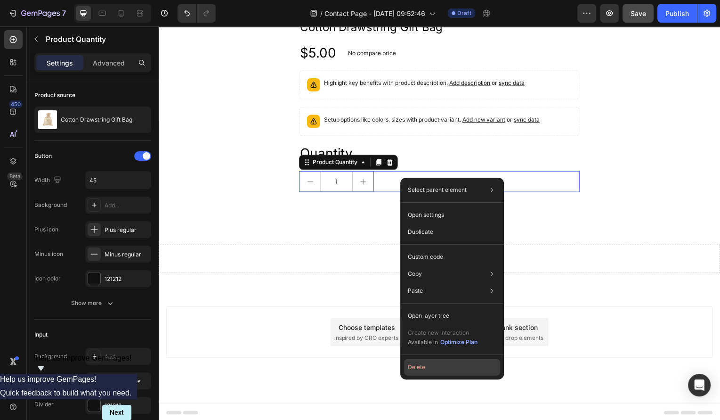
click at [451, 363] on button "Delete" at bounding box center [452, 366] width 96 height 17
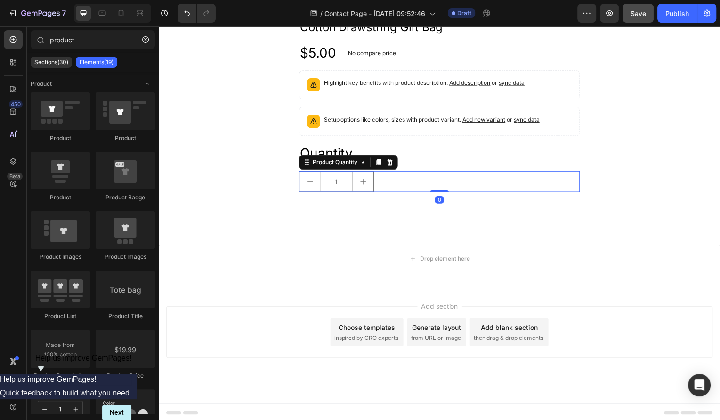
scroll to position [1112, 0]
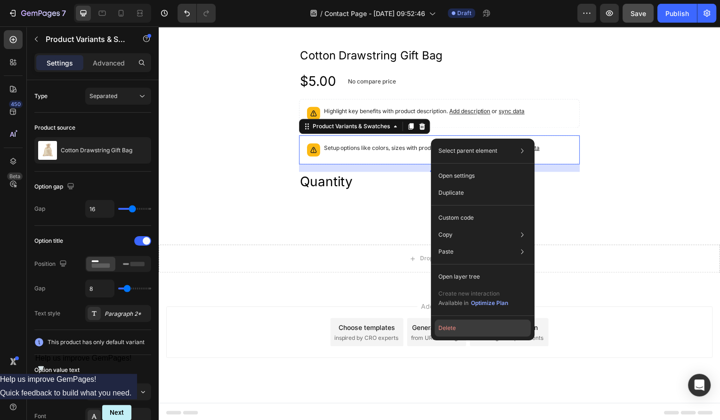
click at [468, 331] on button "Delete" at bounding box center [483, 327] width 96 height 17
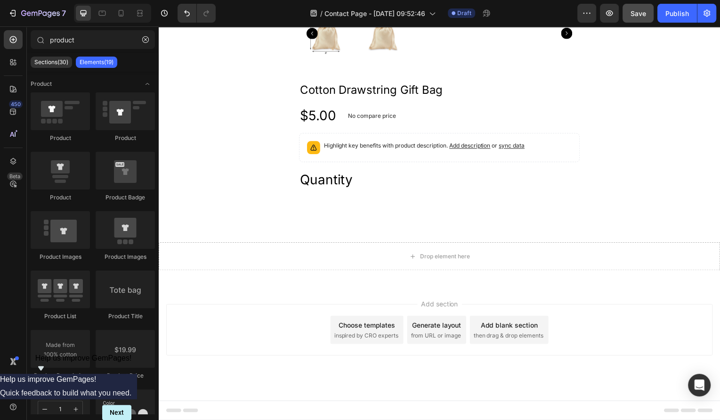
scroll to position [1075, 0]
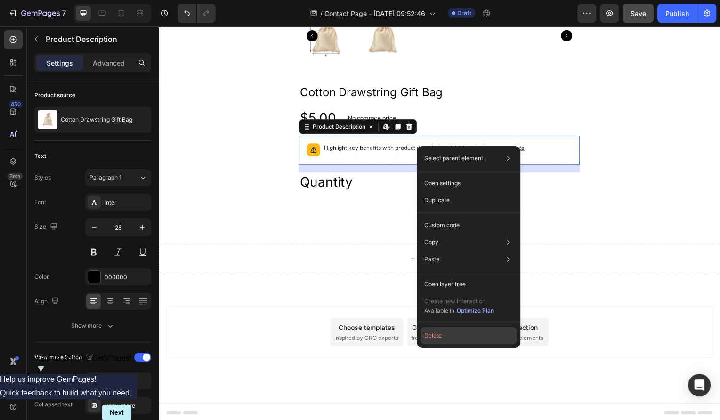
click at [460, 337] on button "Delete" at bounding box center [468, 335] width 96 height 17
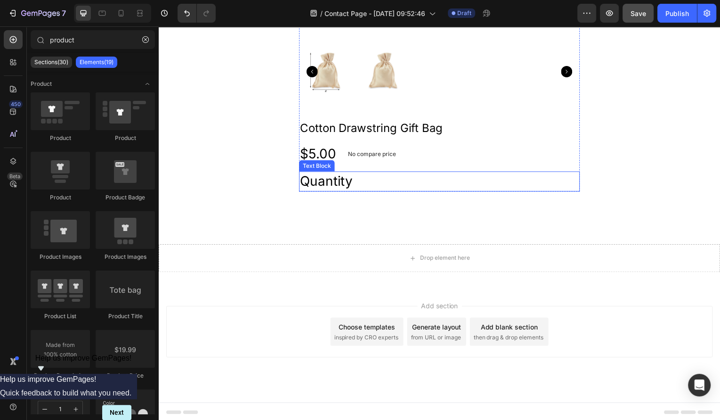
click at [338, 179] on div "Quantity" at bounding box center [441, 182] width 283 height 20
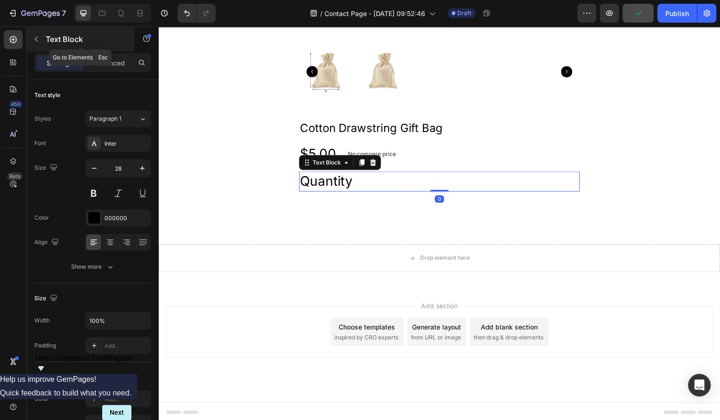
click at [37, 39] on icon "button" at bounding box center [36, 39] width 8 height 8
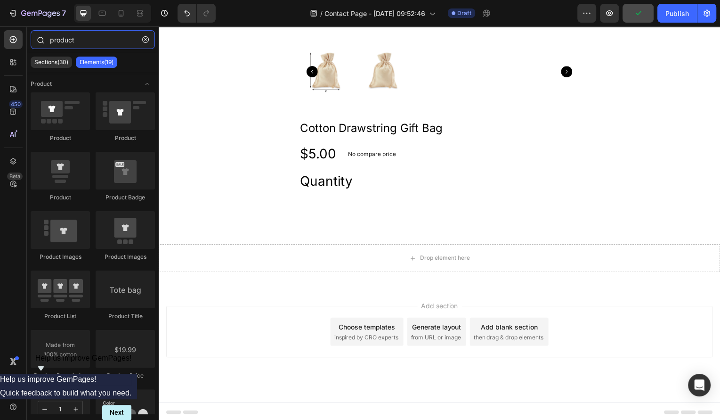
click at [106, 43] on input "product" at bounding box center [93, 39] width 124 height 19
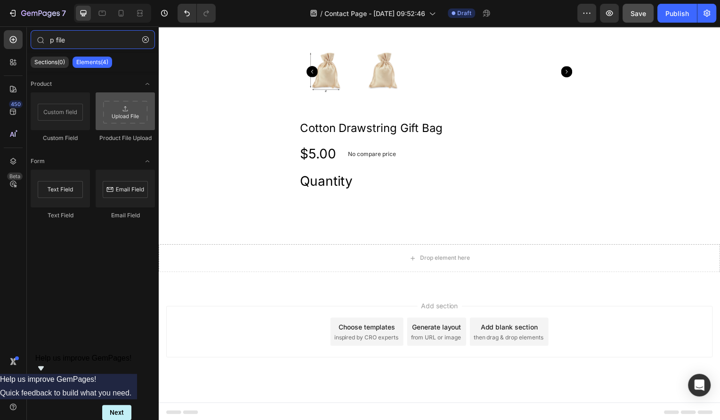
type input "p file"
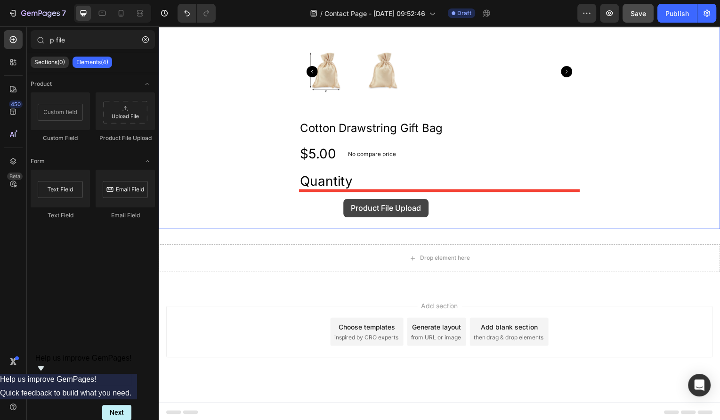
drag, startPoint x: 289, startPoint y: 145, endPoint x: 345, endPoint y: 200, distance: 77.9
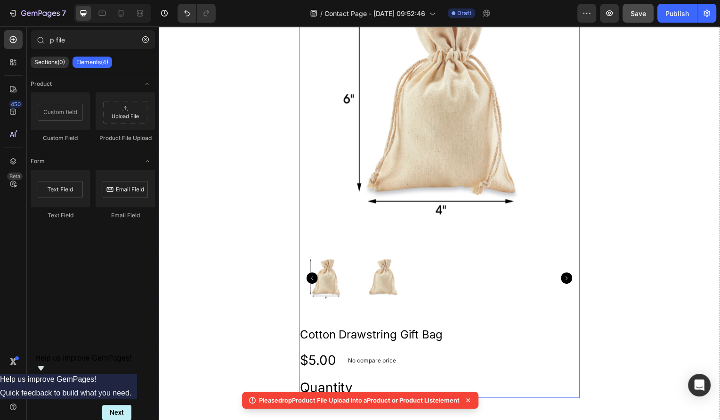
scroll to position [824, 0]
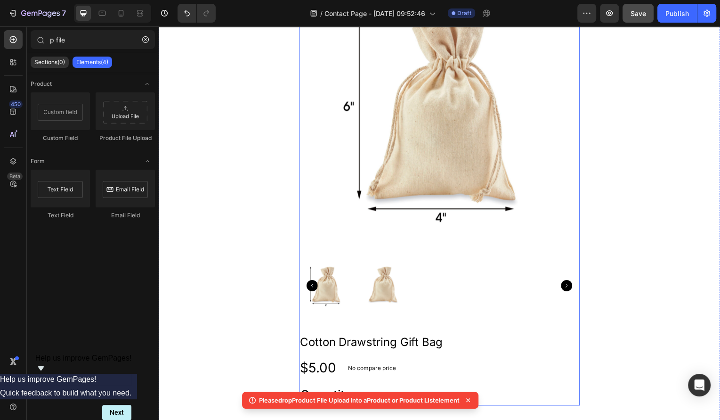
click at [362, 170] on img at bounding box center [441, 116] width 283 height 283
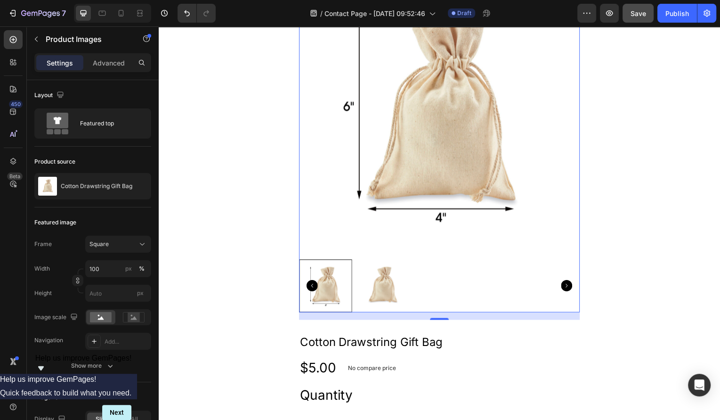
scroll to position [609, 0]
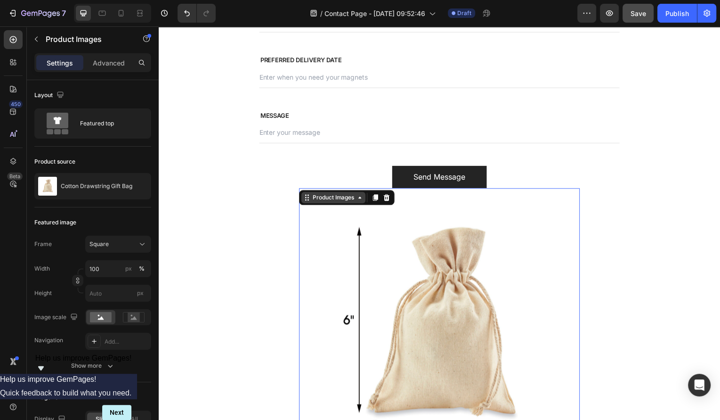
click at [349, 199] on div "Product Images" at bounding box center [335, 198] width 46 height 8
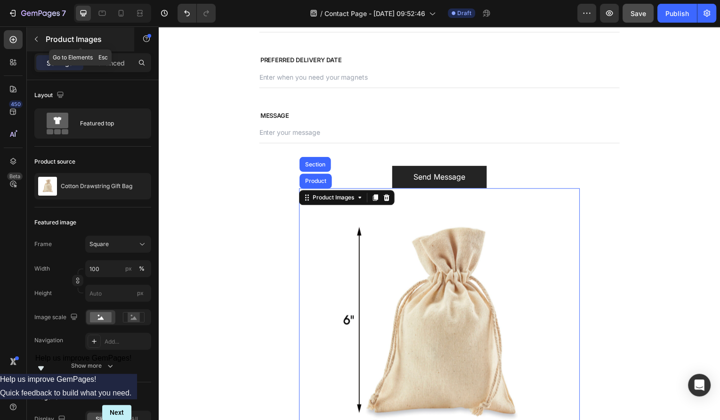
click at [39, 35] on icon "button" at bounding box center [36, 39] width 8 height 8
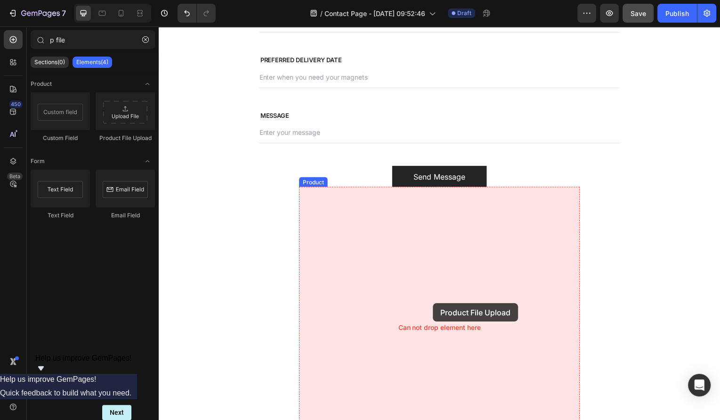
drag, startPoint x: 283, startPoint y: 142, endPoint x: 432, endPoint y: 304, distance: 220.2
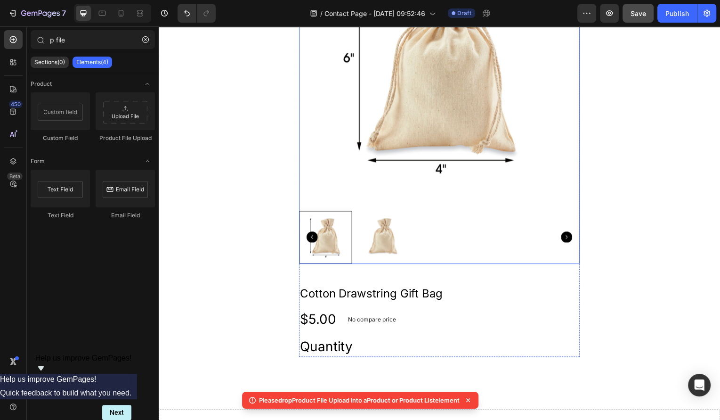
scroll to position [915, 0]
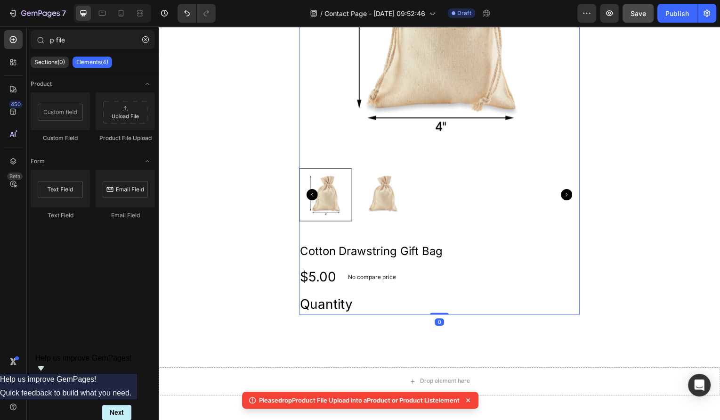
click at [382, 265] on div "Cotton Drawstring Gift Bag Product Title $5.00 Product Price Product Price No c…" at bounding box center [441, 280] width 283 height 71
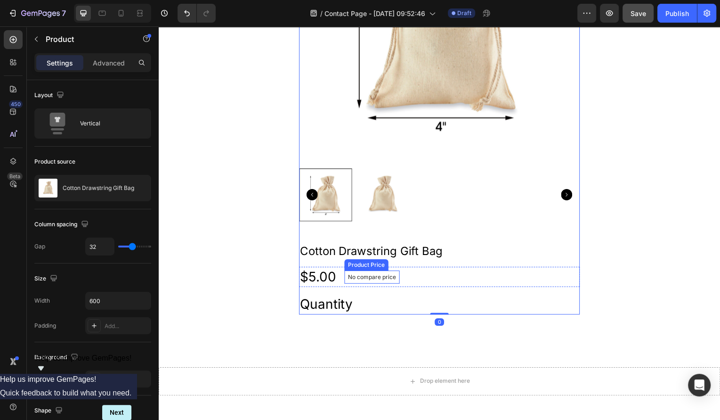
click at [378, 278] on p "No compare price" at bounding box center [373, 279] width 48 height 6
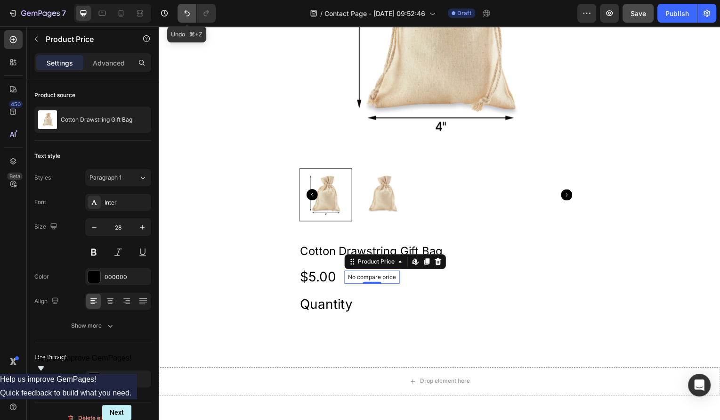
click at [183, 11] on icon "Undo/Redo" at bounding box center [186, 12] width 9 height 9
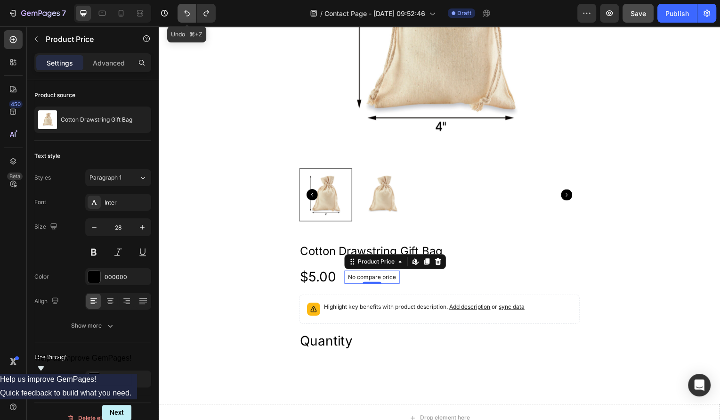
click at [183, 11] on icon "Undo/Redo" at bounding box center [186, 12] width 9 height 9
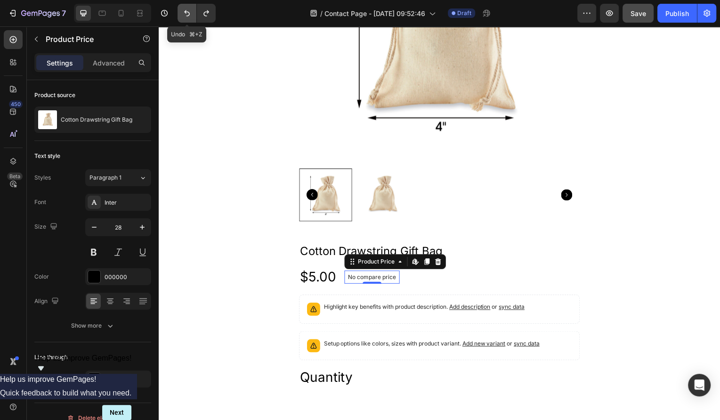
click at [183, 11] on icon "Undo/Redo" at bounding box center [186, 12] width 9 height 9
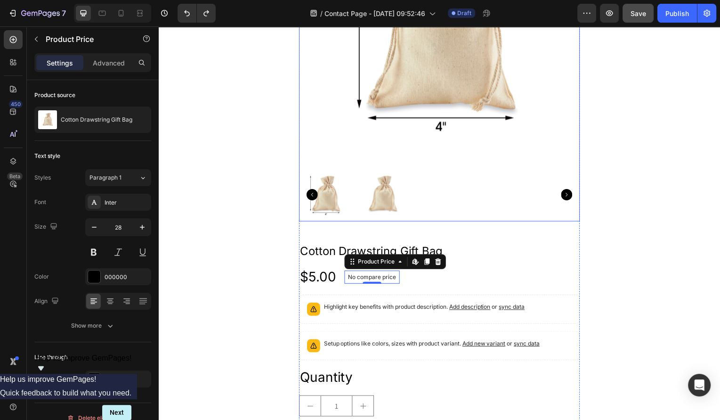
click at [450, 117] on img at bounding box center [441, 24] width 283 height 283
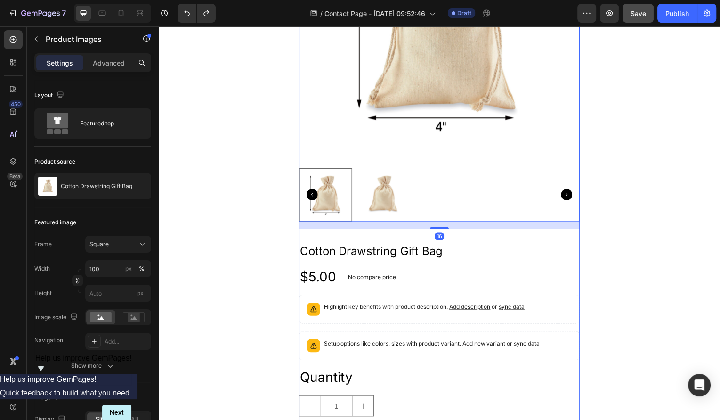
click at [404, 284] on div "$5.00 Product Price Product Price No compare price Product Price Row" at bounding box center [441, 278] width 283 height 20
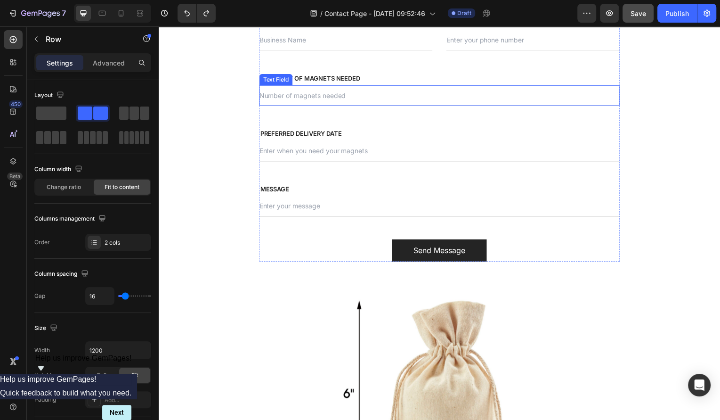
scroll to position [551, 0]
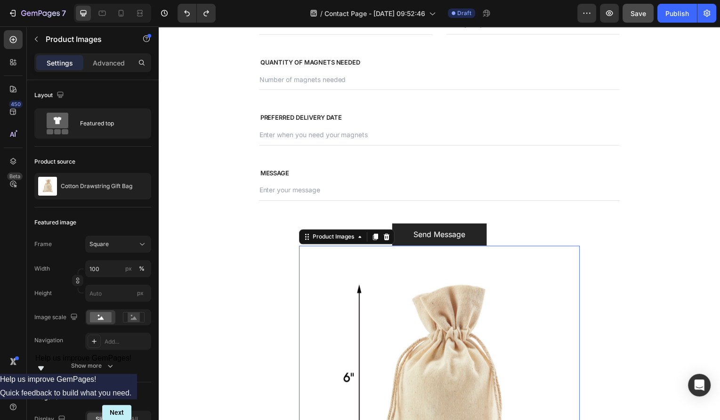
click at [427, 285] on img at bounding box center [441, 388] width 283 height 283
click at [386, 237] on icon at bounding box center [388, 238] width 6 height 7
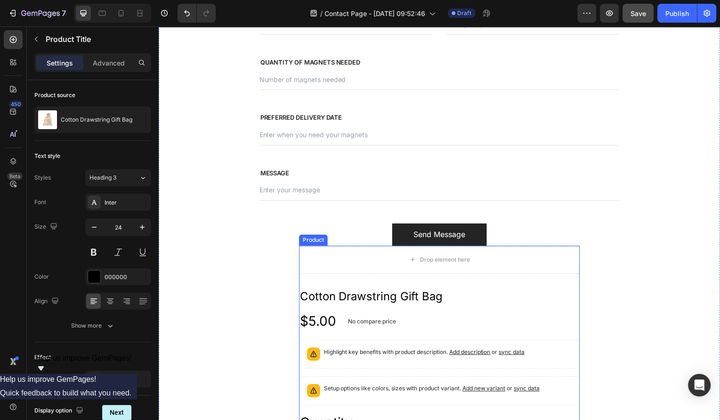
click at [371, 297] on h2 "Cotton Drawstring Gift Bag" at bounding box center [441, 299] width 283 height 16
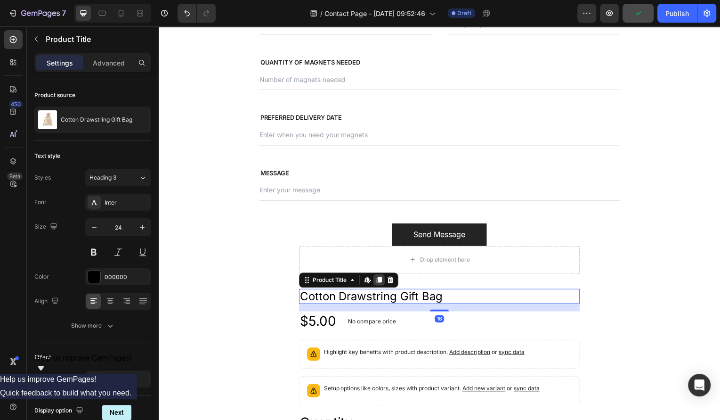
click at [384, 280] on icon at bounding box center [381, 282] width 8 height 8
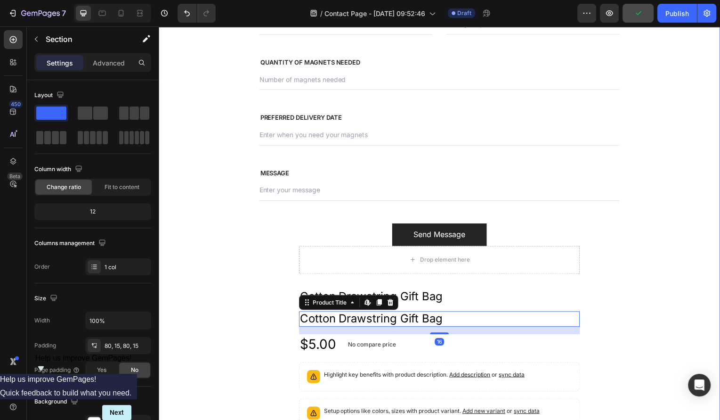
click at [294, 253] on div "Contact Us Heading We’ll create a kit that reflects your team identity Text blo…" at bounding box center [441, 220] width 551 height 695
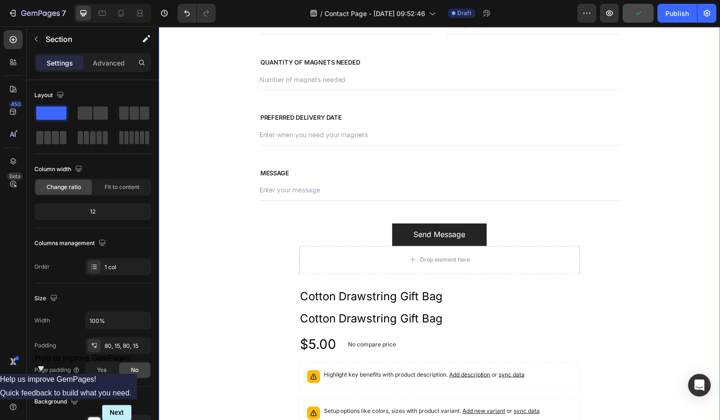
click at [315, 255] on div "Drop element here" at bounding box center [441, 261] width 283 height 28
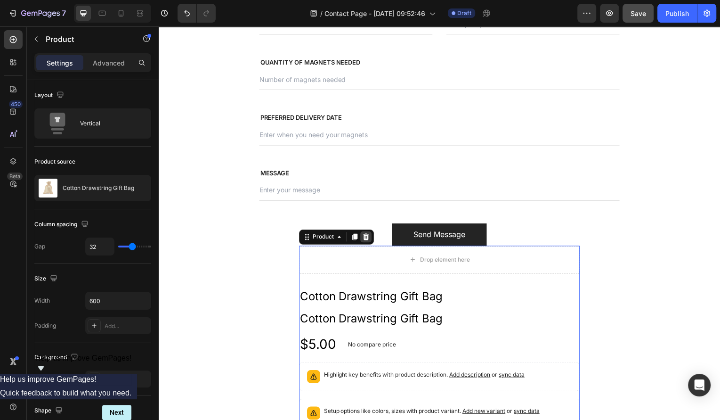
click at [367, 239] on icon at bounding box center [367, 238] width 6 height 7
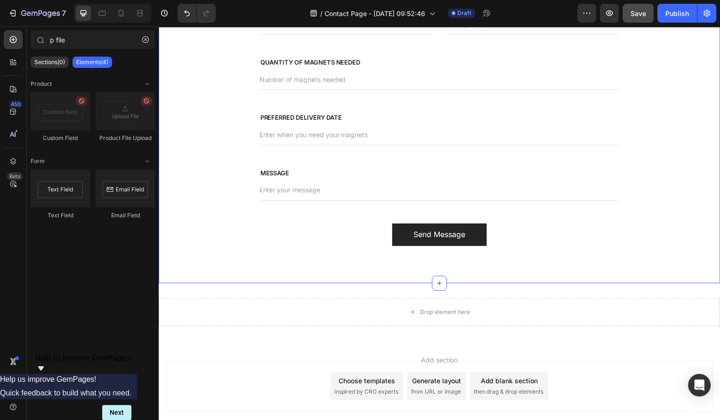
scroll to position [606, 0]
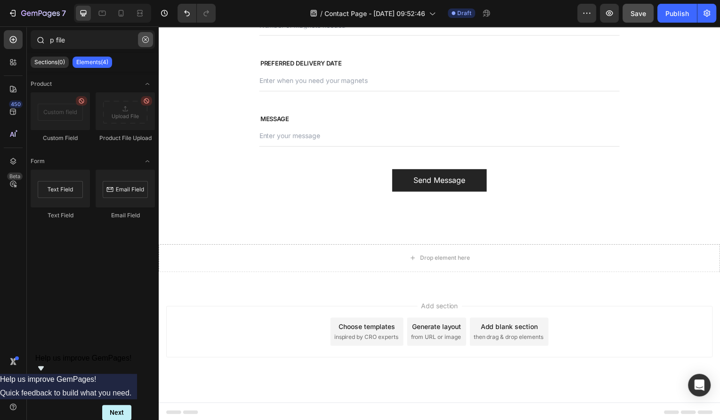
click at [148, 40] on icon "button" at bounding box center [145, 39] width 7 height 7
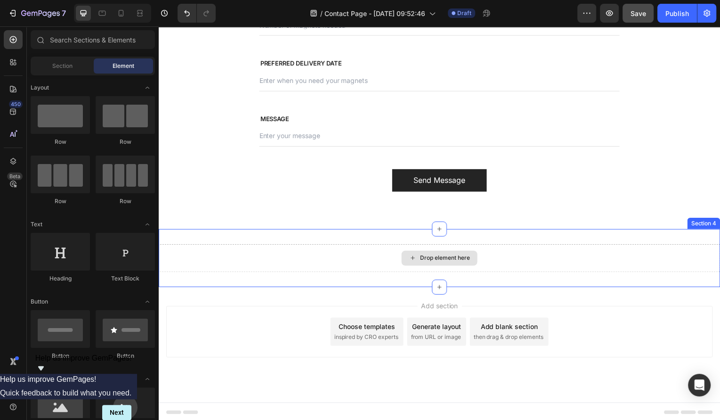
click at [448, 261] on div "Drop element here" at bounding box center [447, 260] width 50 height 8
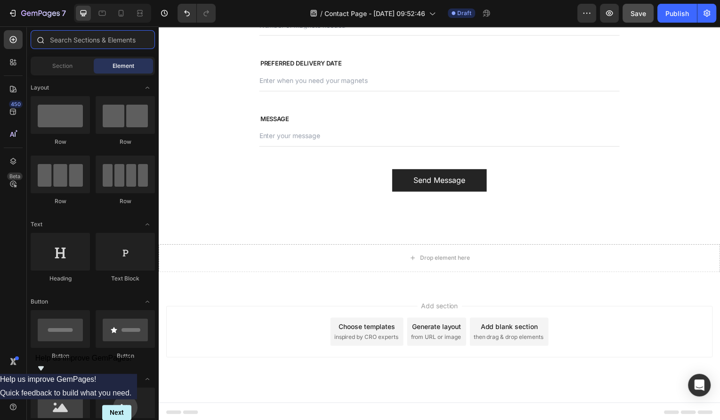
click at [81, 43] on input "text" at bounding box center [93, 39] width 124 height 19
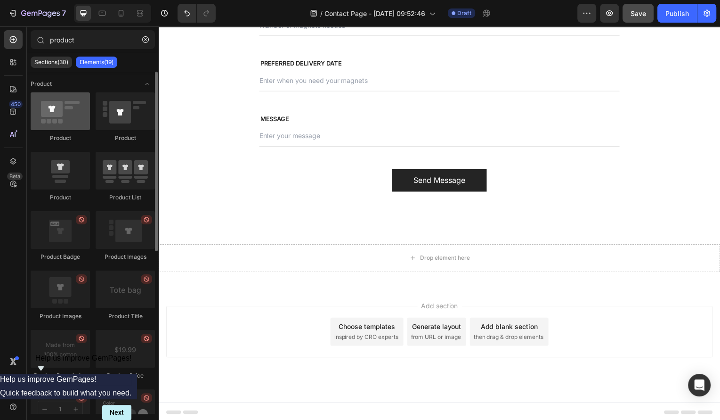
click at [58, 125] on div at bounding box center [60, 111] width 59 height 38
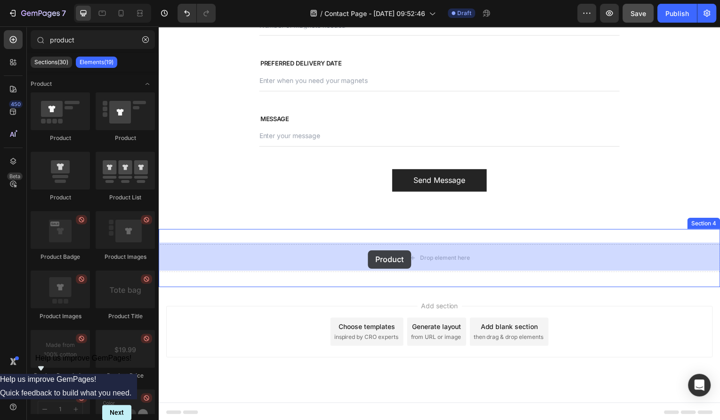
drag, startPoint x: 216, startPoint y: 151, endPoint x: 372, endPoint y: 251, distance: 185.3
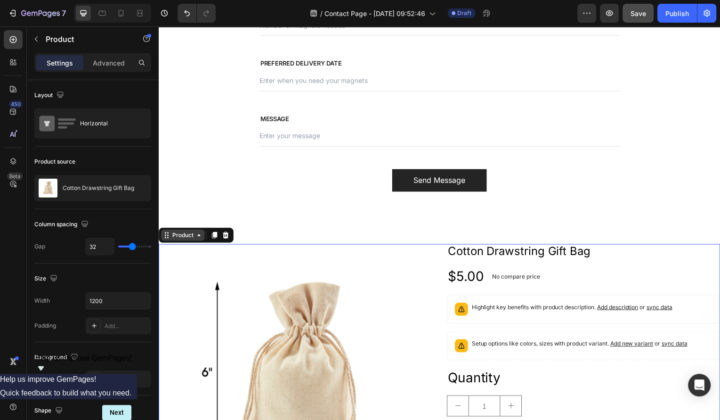
click at [190, 234] on div "Product" at bounding box center [182, 236] width 25 height 8
click at [191, 238] on div "Product" at bounding box center [182, 236] width 25 height 8
click at [204, 238] on div "Product" at bounding box center [183, 236] width 44 height 11
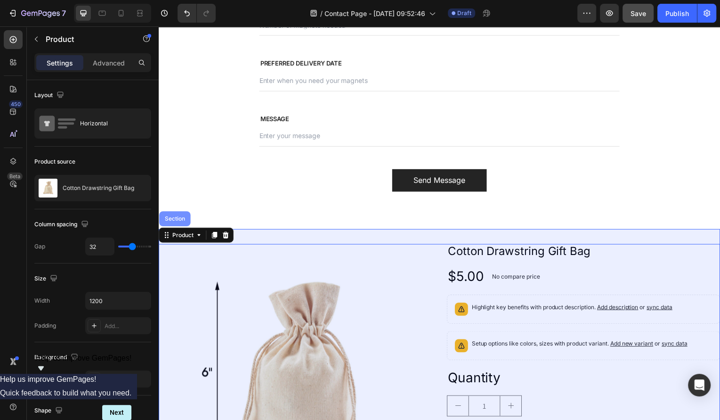
click at [170, 217] on div "Section" at bounding box center [175, 220] width 24 height 6
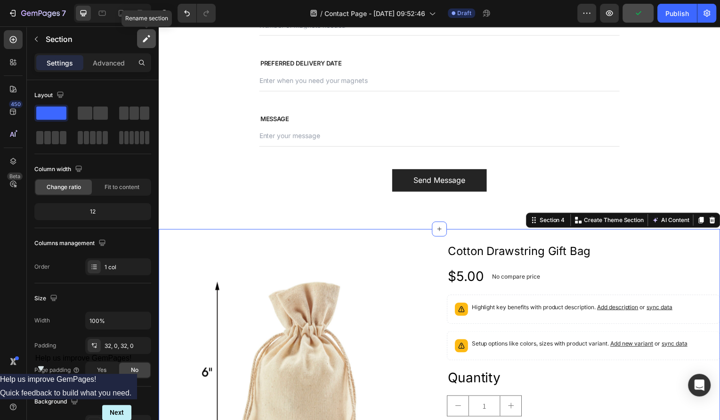
click at [148, 40] on icon "button" at bounding box center [146, 38] width 9 height 9
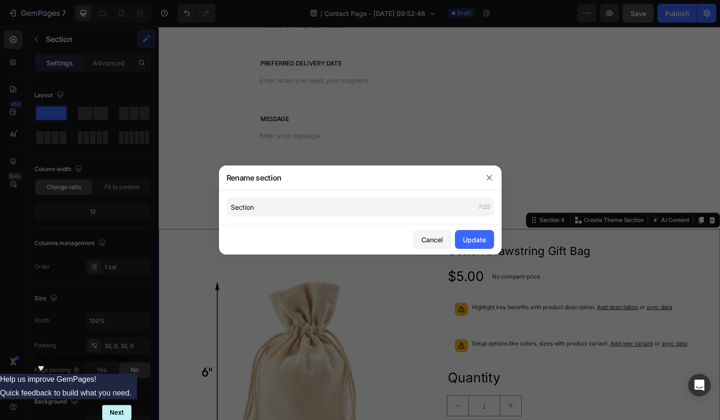
click at [486, 186] on div at bounding box center [489, 177] width 24 height 24
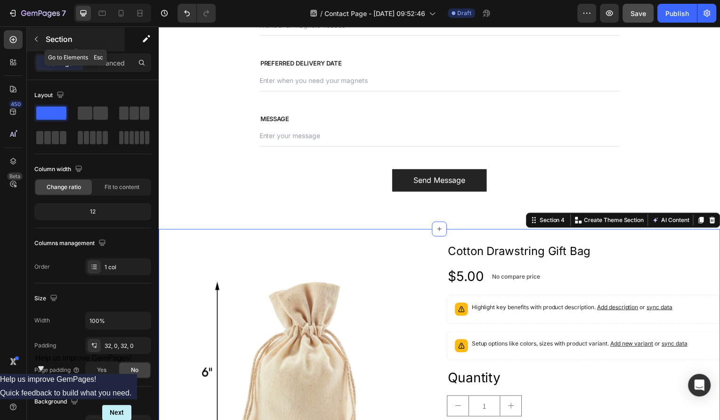
click at [32, 37] on button "button" at bounding box center [36, 39] width 15 height 15
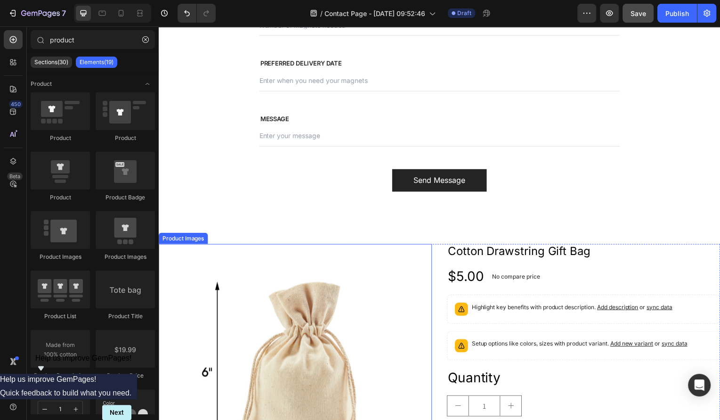
click at [323, 333] on img at bounding box center [296, 382] width 275 height 275
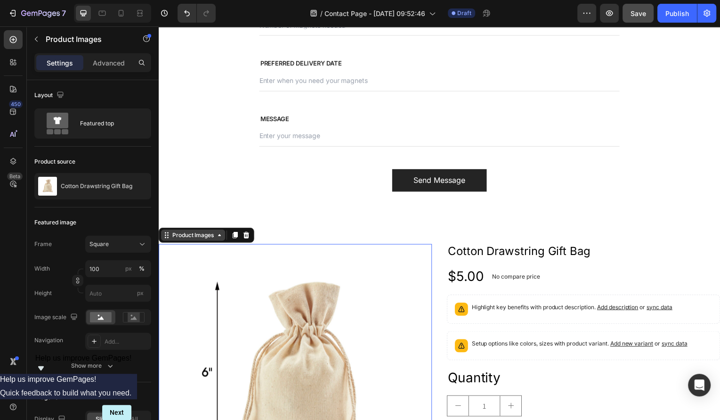
click at [213, 231] on div "Product Images" at bounding box center [193, 236] width 65 height 11
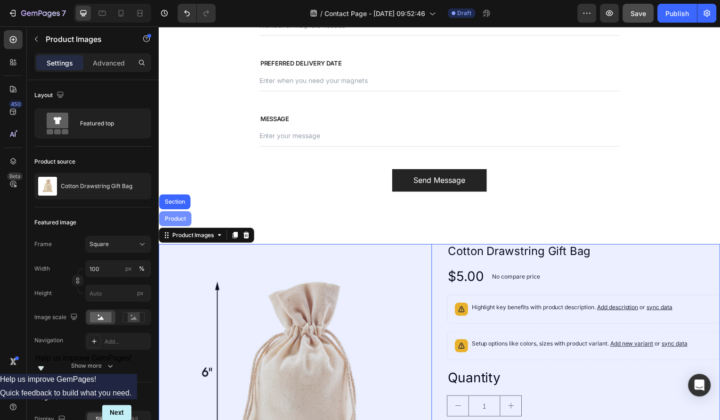
click at [183, 213] on div "Product" at bounding box center [175, 219] width 32 height 15
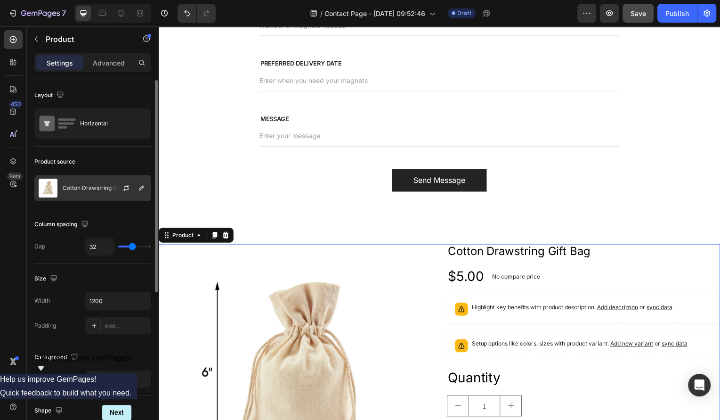
click at [108, 195] on div "Cotton Drawstring Gift Bag" at bounding box center [92, 188] width 117 height 26
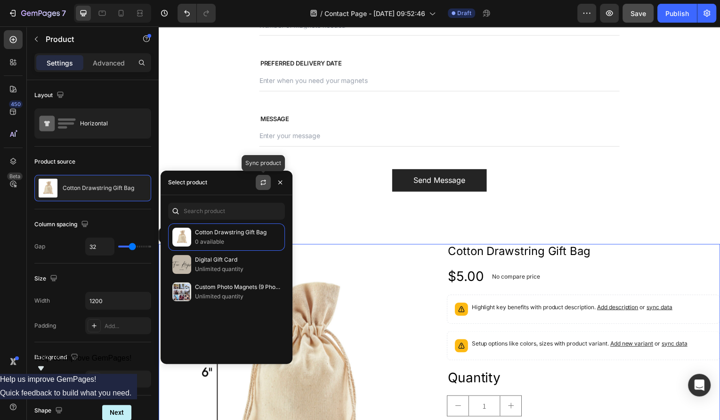
click at [266, 184] on icon "button" at bounding box center [263, 182] width 8 height 8
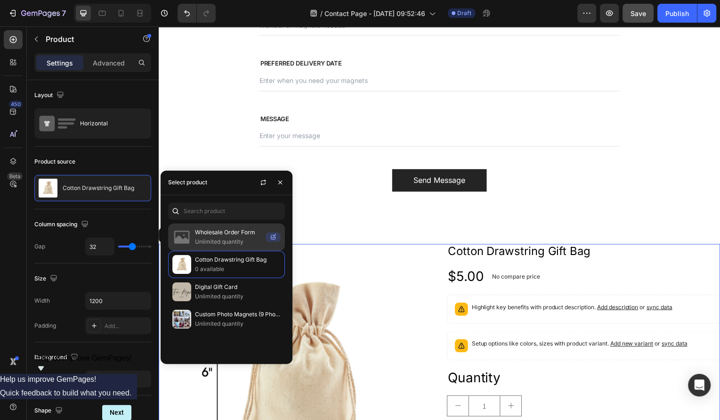
click at [241, 238] on p "Unlimited quantity" at bounding box center [228, 241] width 67 height 9
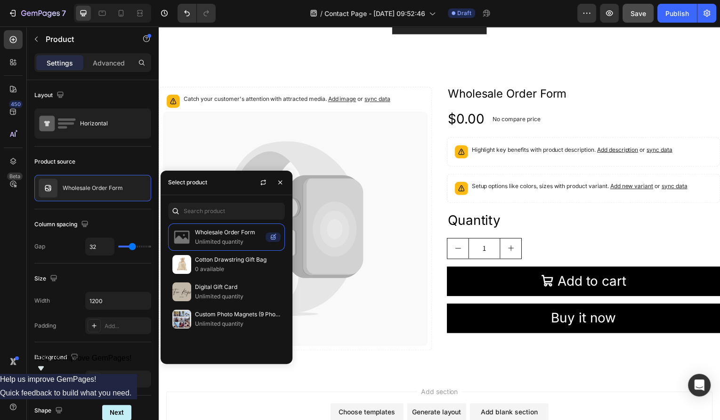
scroll to position [755, 0]
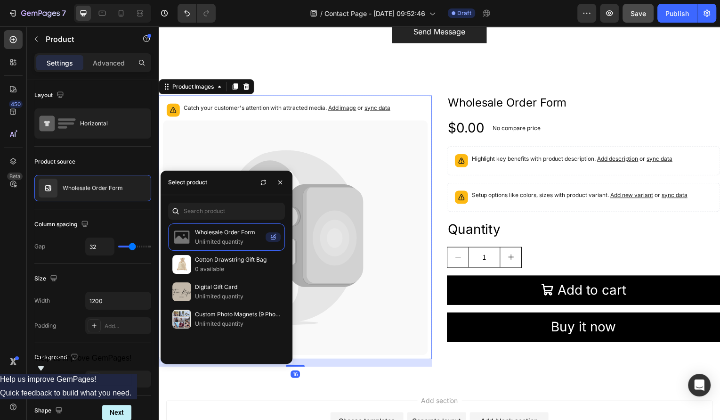
click at [241, 133] on icon at bounding box center [296, 239] width 267 height 236
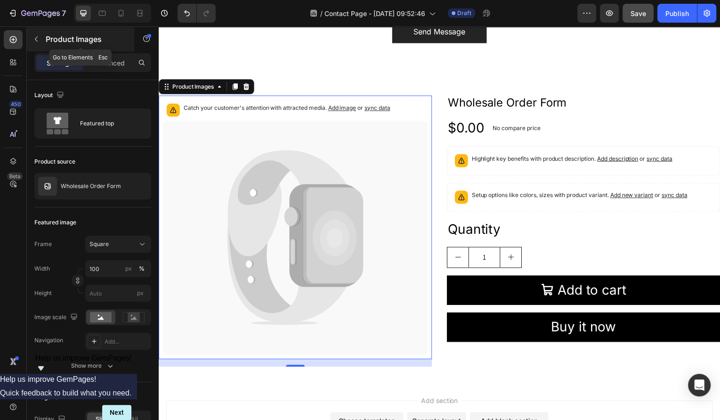
click at [36, 35] on icon "button" at bounding box center [36, 39] width 8 height 8
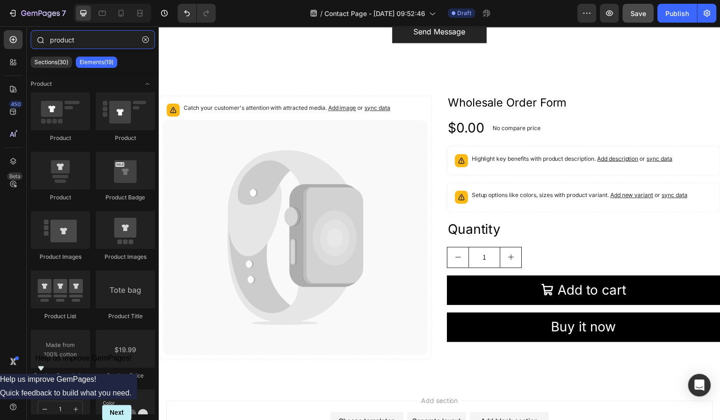
click at [97, 39] on input "product" at bounding box center [93, 39] width 124 height 19
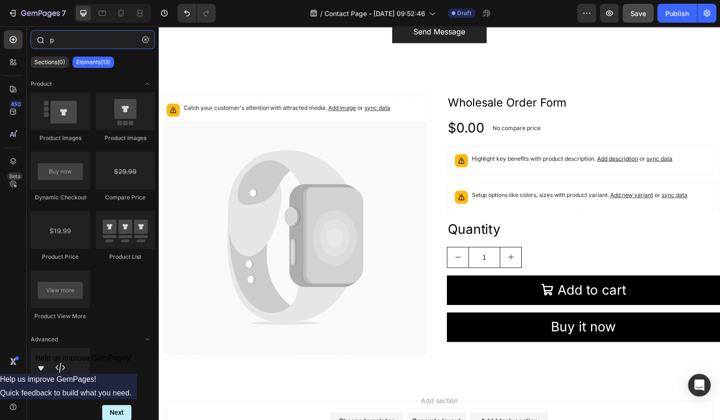
type input "p"
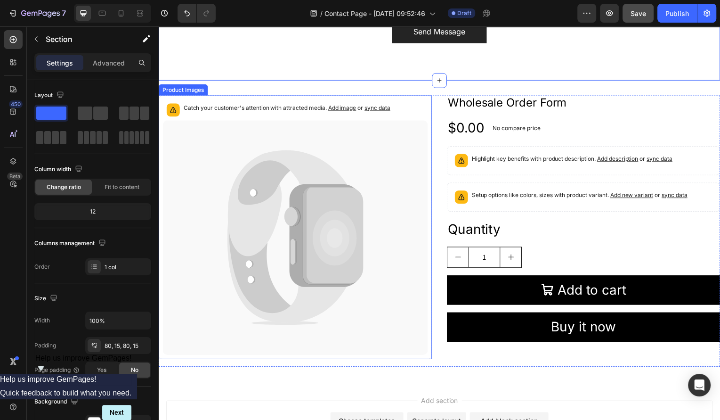
click at [250, 121] on icon at bounding box center [296, 239] width 267 height 236
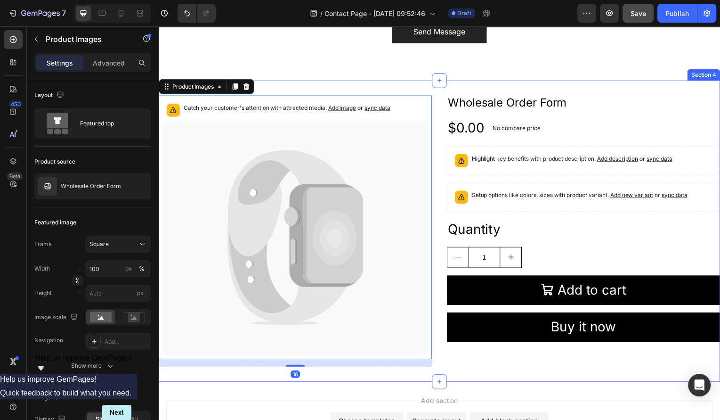
click at [292, 89] on div "Catch your customer's attention with attracted media. Add image or sync data Pr…" at bounding box center [441, 232] width 565 height 303
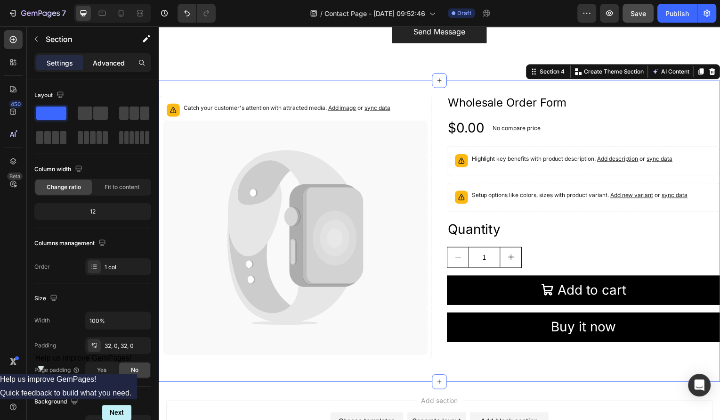
click at [111, 65] on p "Advanced" at bounding box center [109, 63] width 32 height 10
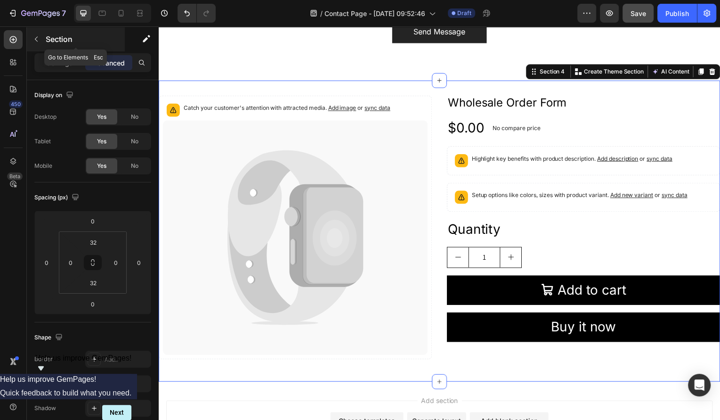
click at [35, 38] on icon "button" at bounding box center [36, 39] width 8 height 8
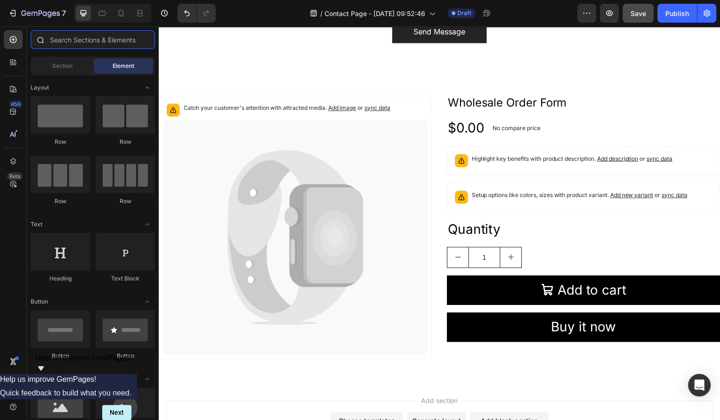
click at [119, 45] on input "text" at bounding box center [93, 39] width 124 height 19
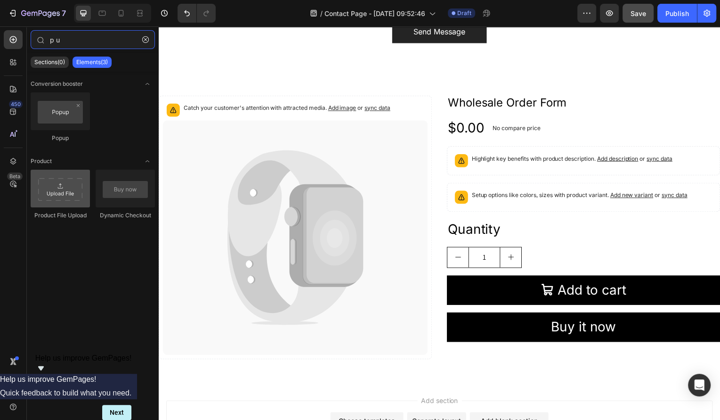
type input "p u"
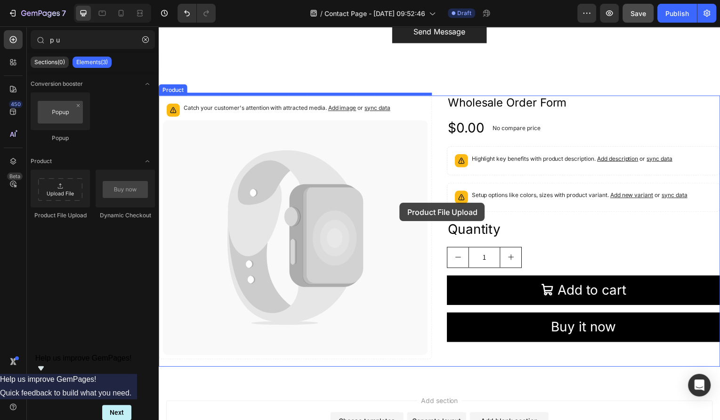
drag, startPoint x: 226, startPoint y: 218, endPoint x: 399, endPoint y: 202, distance: 174.4
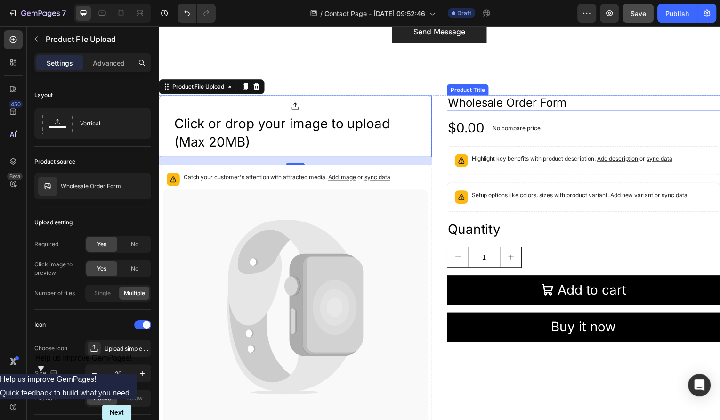
click at [501, 103] on h2 "Wholesale Order Form" at bounding box center [586, 104] width 275 height 16
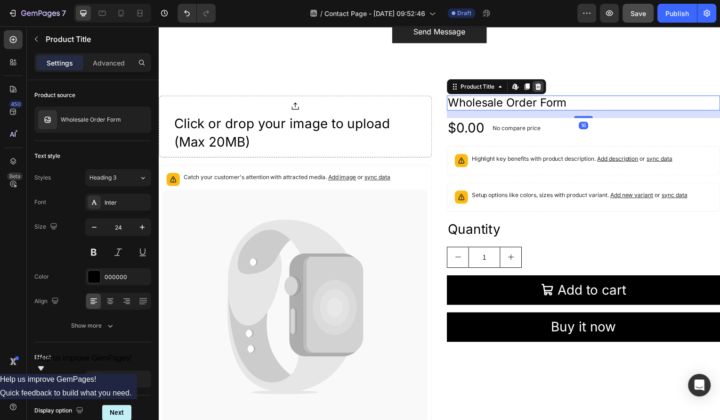
click at [540, 83] on icon at bounding box center [541, 87] width 8 height 8
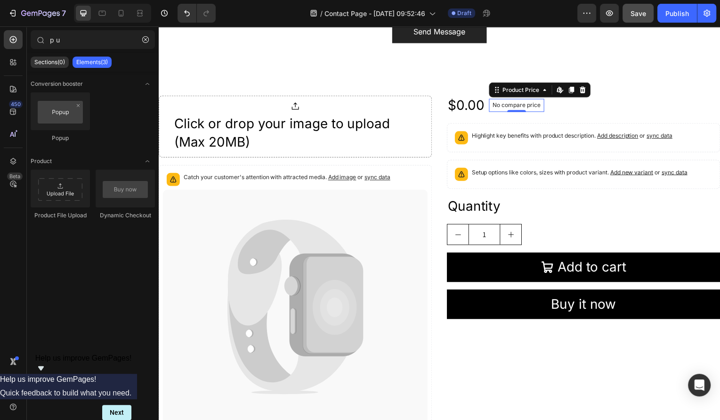
click at [536, 103] on p "No compare price" at bounding box center [519, 106] width 48 height 6
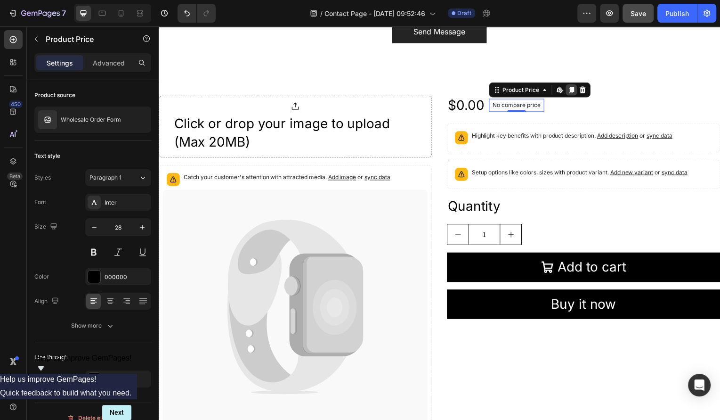
click at [574, 88] on icon at bounding box center [574, 90] width 5 height 7
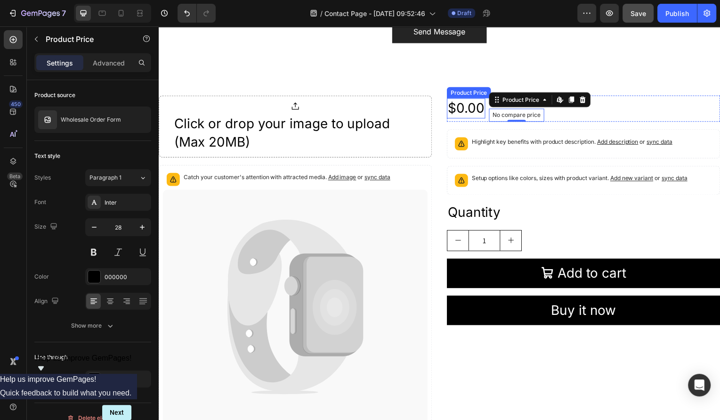
click at [478, 111] on div "$0.00" at bounding box center [468, 109] width 39 height 20
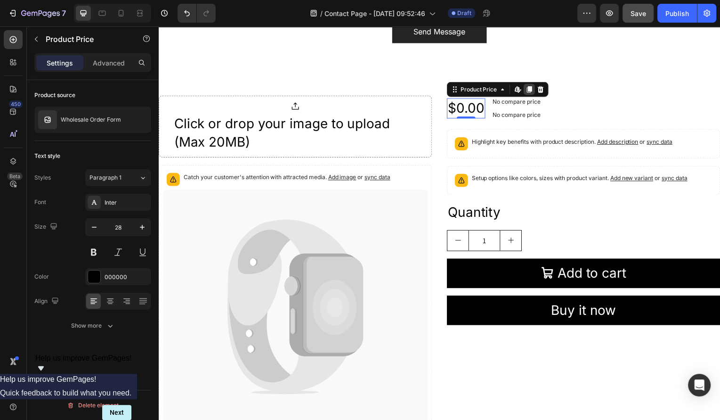
click at [528, 84] on div at bounding box center [531, 89] width 11 height 11
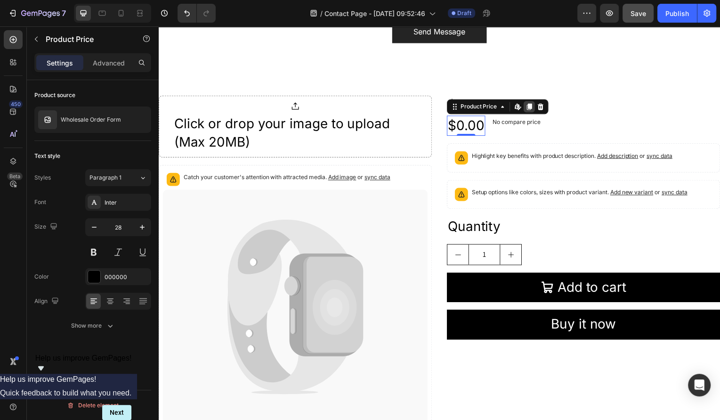
click at [530, 104] on icon at bounding box center [531, 107] width 5 height 7
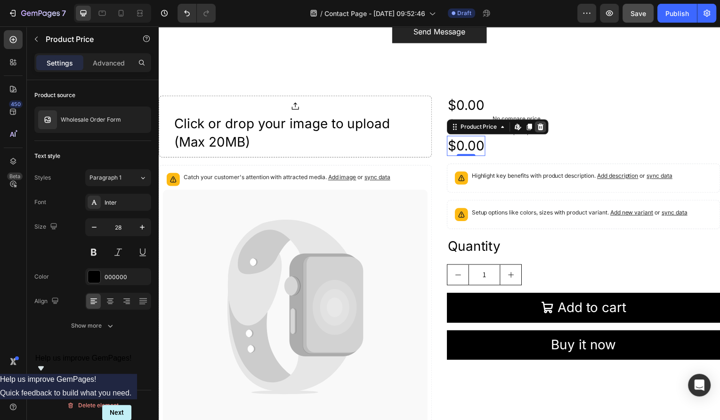
click at [546, 124] on icon at bounding box center [543, 128] width 8 height 8
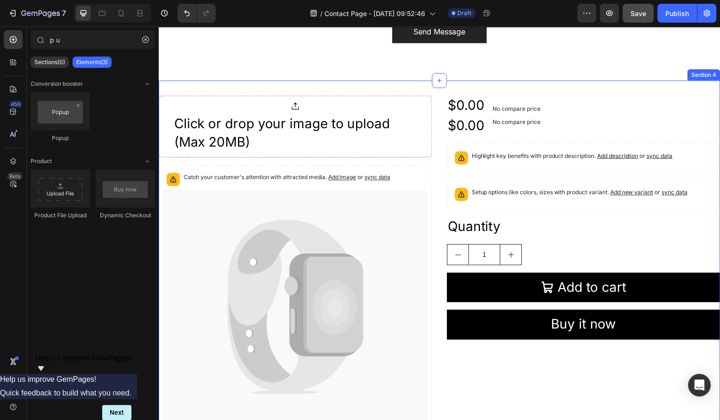
click at [537, 94] on div "Click or drop your image to upload (Max 20MB) Product File Upload Catch your cu…" at bounding box center [441, 267] width 565 height 372
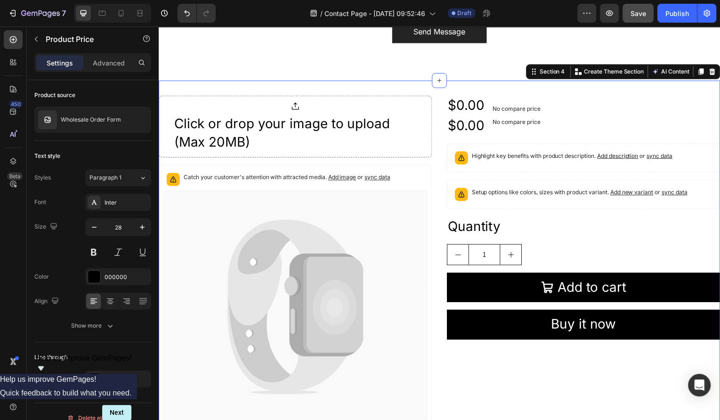
click at [533, 107] on p "No compare price" at bounding box center [519, 110] width 48 height 6
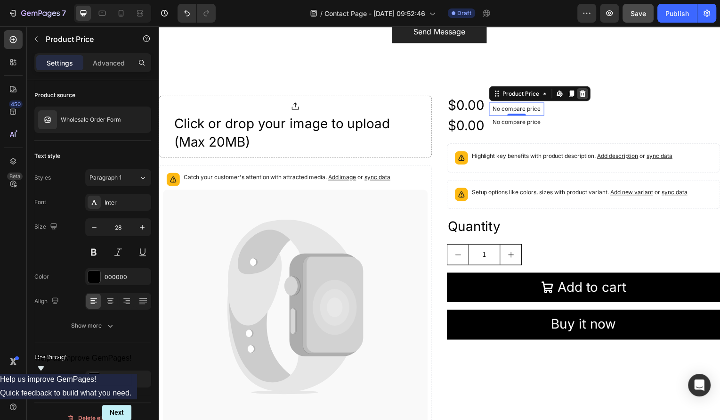
click at [587, 90] on icon at bounding box center [586, 94] width 8 height 8
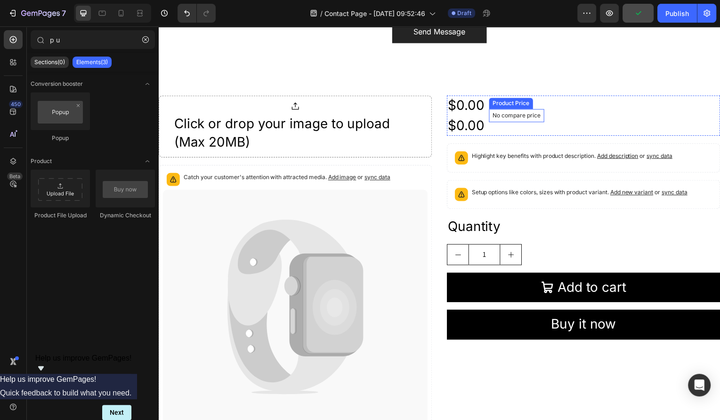
click at [545, 113] on div "No compare price" at bounding box center [519, 116] width 56 height 13
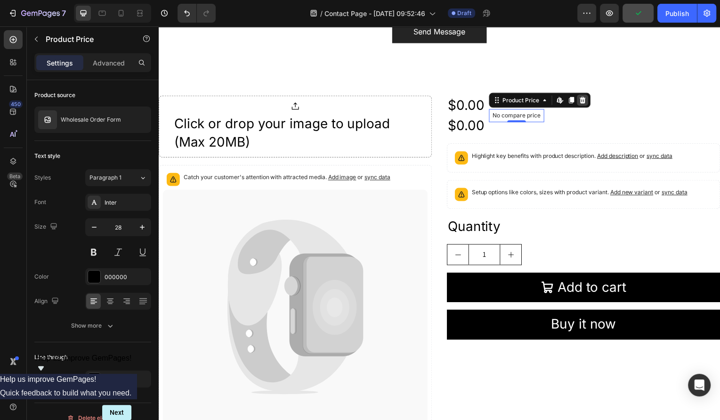
click at [588, 97] on icon at bounding box center [586, 101] width 8 height 8
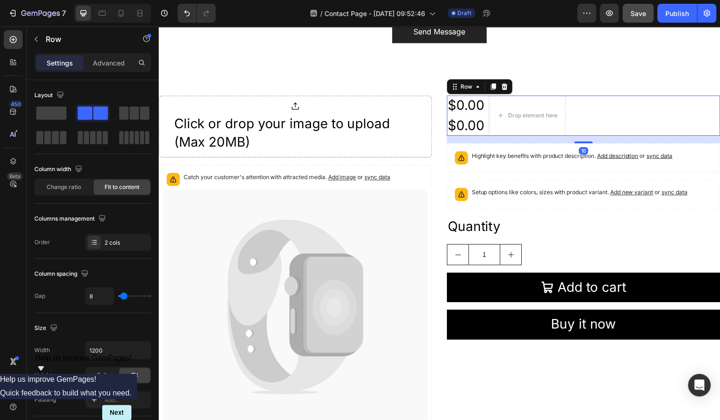
click at [490, 100] on div "$0.00 Product Price Product Price $0.00 Product Price Product Price Drop elemen…" at bounding box center [586, 116] width 275 height 40
click at [508, 90] on div at bounding box center [506, 86] width 11 height 11
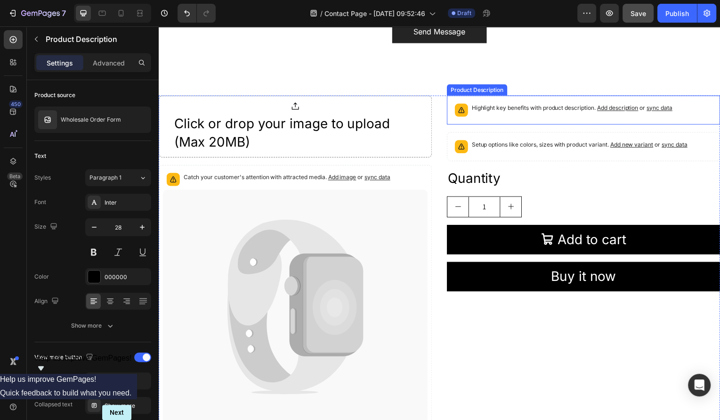
click at [503, 104] on p "Highlight key benefits with product description. Add description or sync data" at bounding box center [575, 108] width 202 height 9
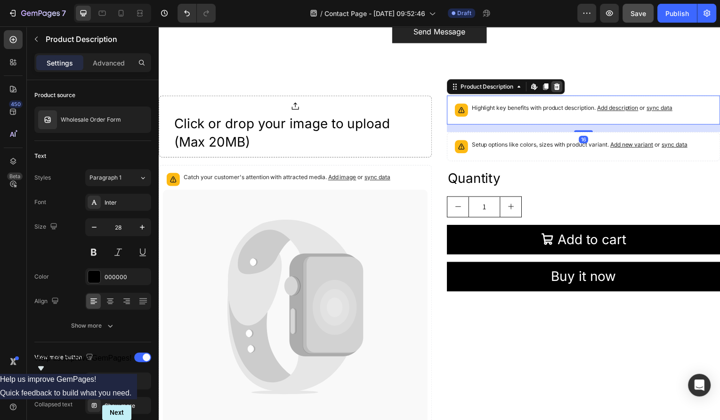
click at [560, 89] on icon at bounding box center [560, 87] width 6 height 7
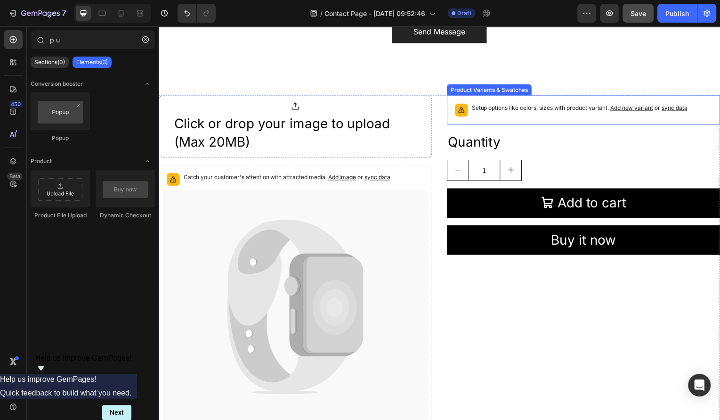
click at [517, 104] on p "Setup options like colors, sizes with product variant. Add new variant or sync …" at bounding box center [582, 108] width 217 height 9
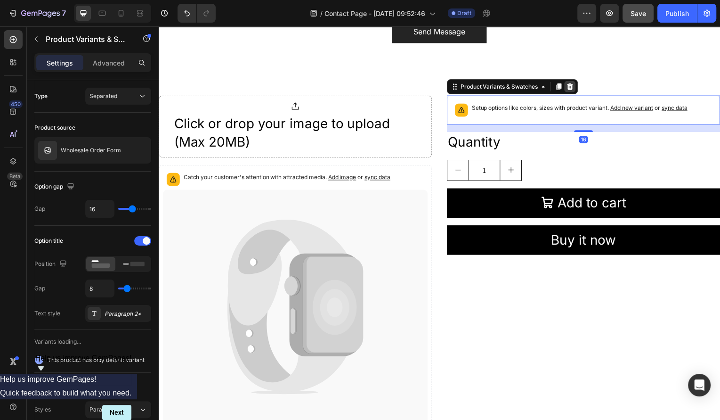
click at [577, 87] on div at bounding box center [572, 86] width 11 height 11
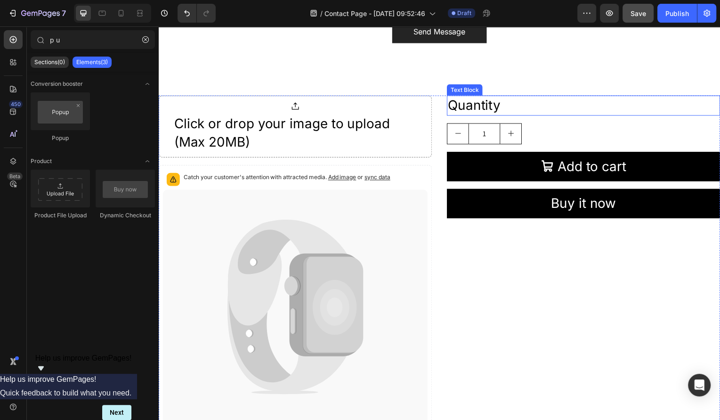
click at [510, 105] on div "Quantity" at bounding box center [586, 106] width 275 height 20
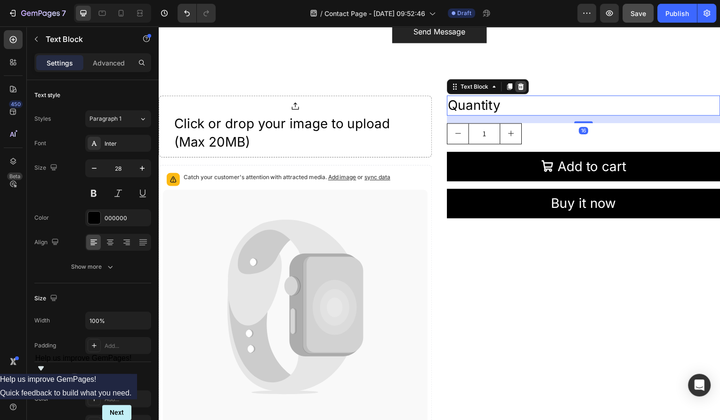
click at [524, 86] on icon at bounding box center [523, 87] width 6 height 7
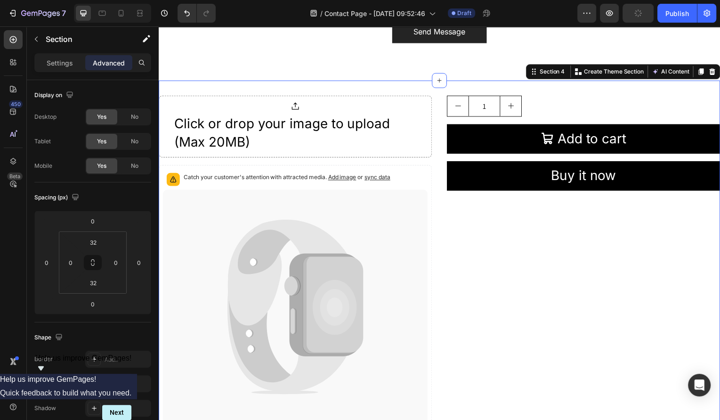
click at [523, 90] on div "Click or drop your image to upload (Max 20MB) Product File Upload Catch your cu…" at bounding box center [441, 267] width 565 height 372
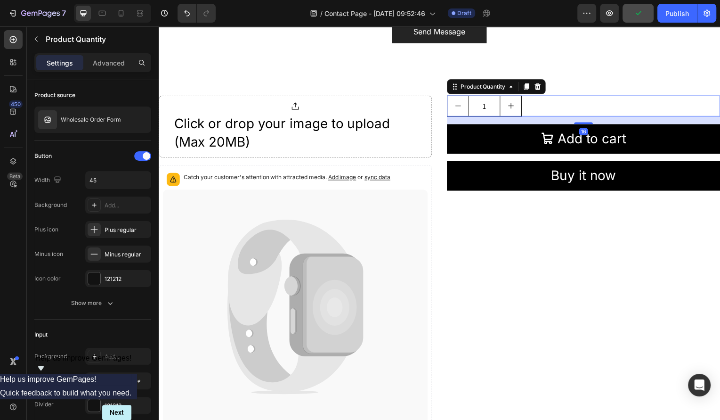
click at [519, 105] on button "increment" at bounding box center [512, 107] width 21 height 20
type input "2"
click at [539, 86] on icon at bounding box center [540, 87] width 8 height 8
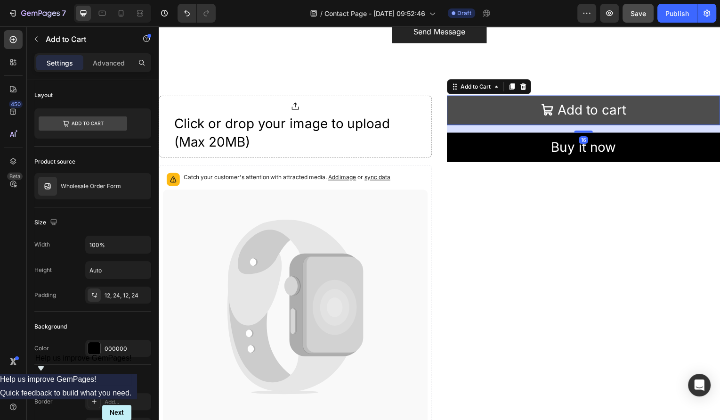
click at [539, 105] on button "Add to cart" at bounding box center [586, 111] width 275 height 30
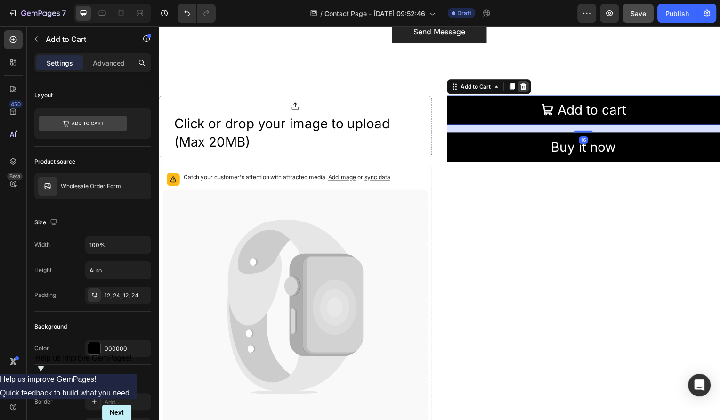
click at [523, 85] on icon at bounding box center [526, 87] width 6 height 7
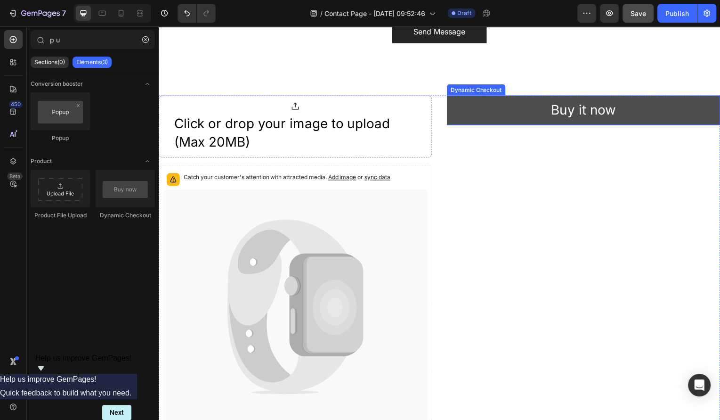
click at [511, 108] on button "Buy it now" at bounding box center [586, 111] width 275 height 30
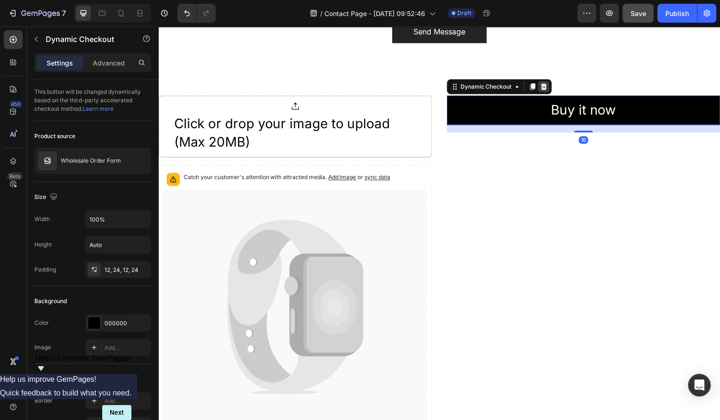
click at [544, 84] on icon at bounding box center [546, 87] width 6 height 7
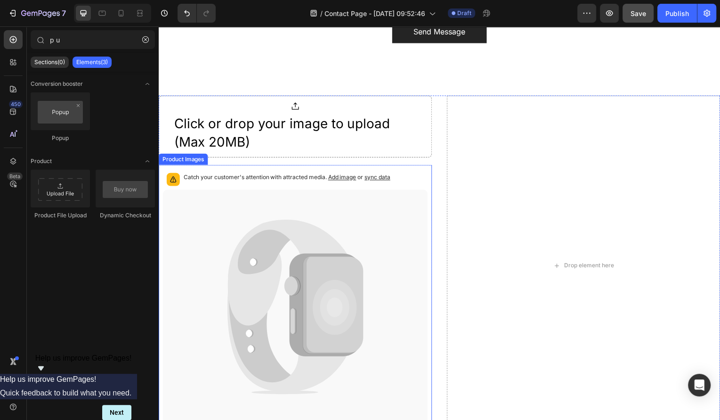
click at [334, 274] on icon at bounding box center [334, 306] width 61 height 97
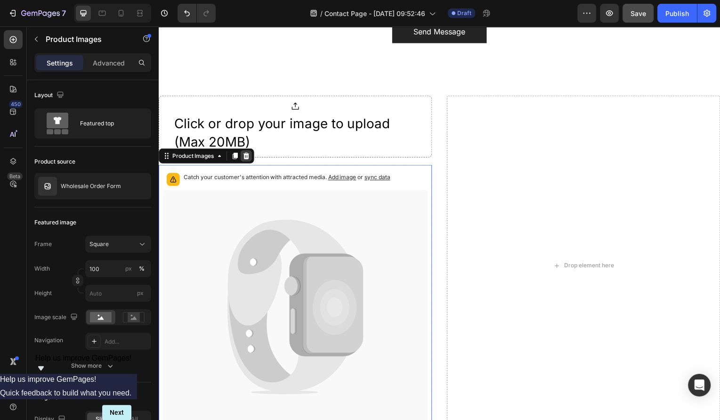
click at [248, 153] on icon at bounding box center [247, 156] width 6 height 7
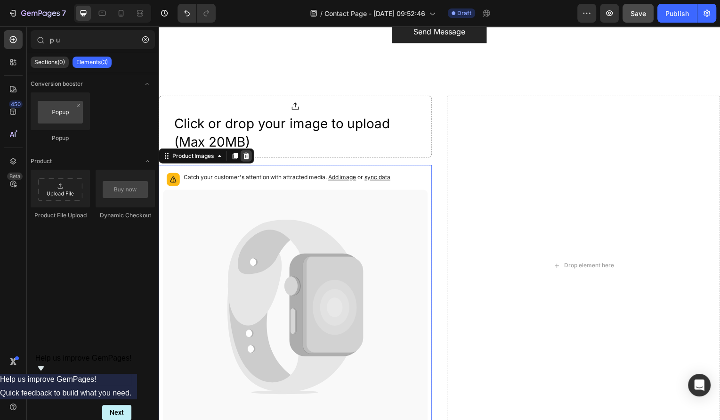
scroll to position [639, 0]
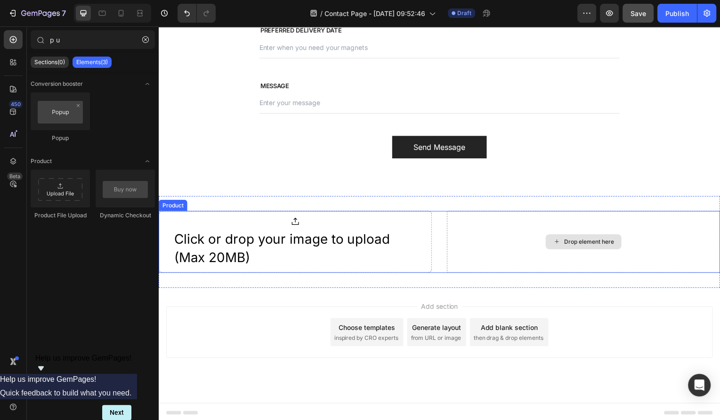
click at [608, 227] on div "Drop element here" at bounding box center [586, 243] width 275 height 62
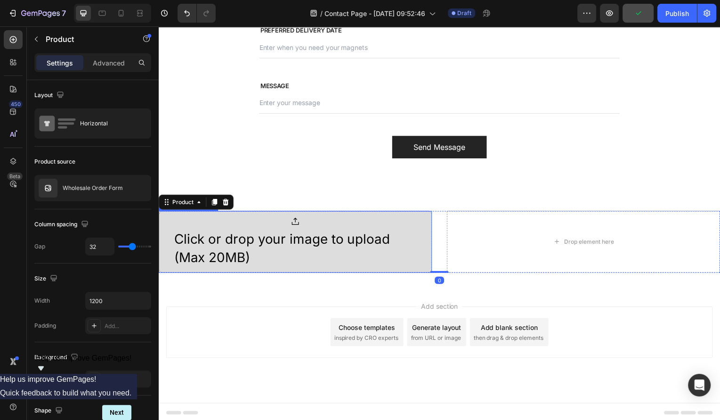
click at [229, 226] on div at bounding box center [296, 222] width 244 height 9
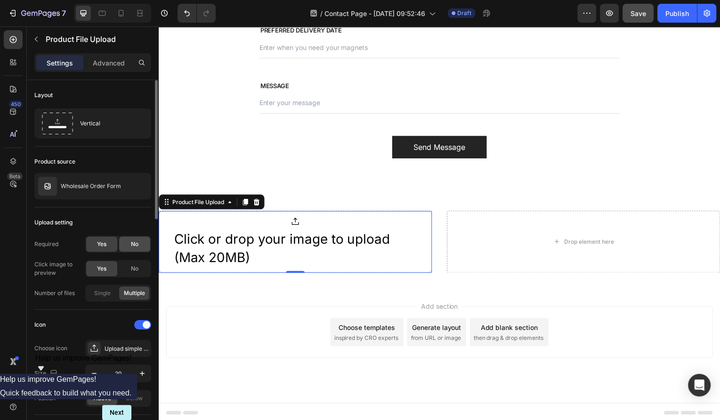
click at [134, 245] on span "No" at bounding box center [135, 244] width 8 height 8
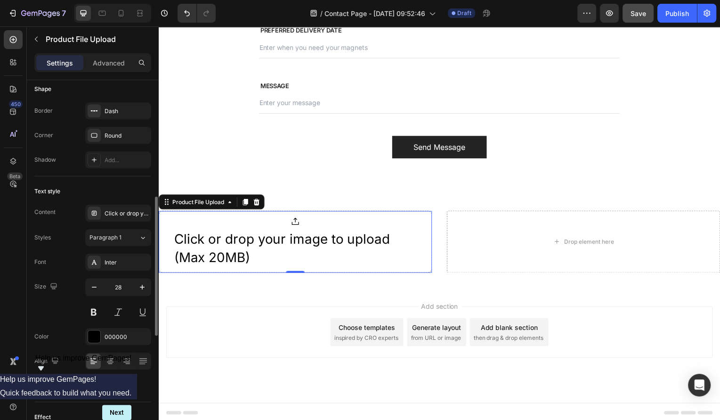
scroll to position [519, 0]
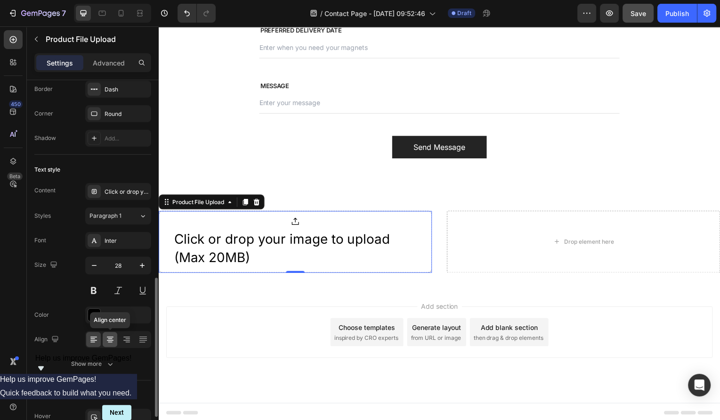
click at [110, 340] on icon at bounding box center [109, 338] width 9 height 9
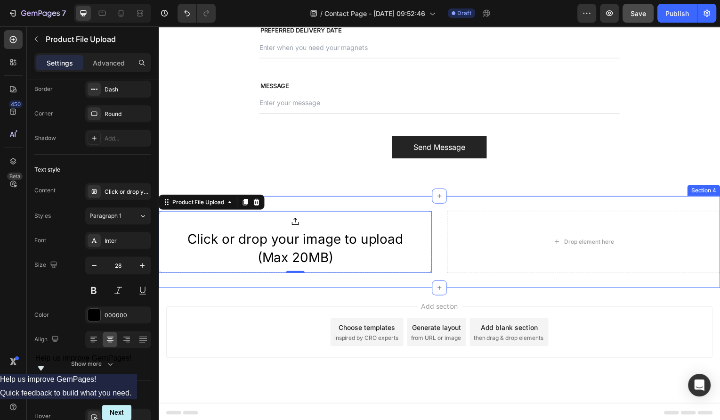
click at [402, 202] on div "Click or drop your image to upload (Max 20MB) Product File Upload 0 Drop elemen…" at bounding box center [441, 243] width 565 height 92
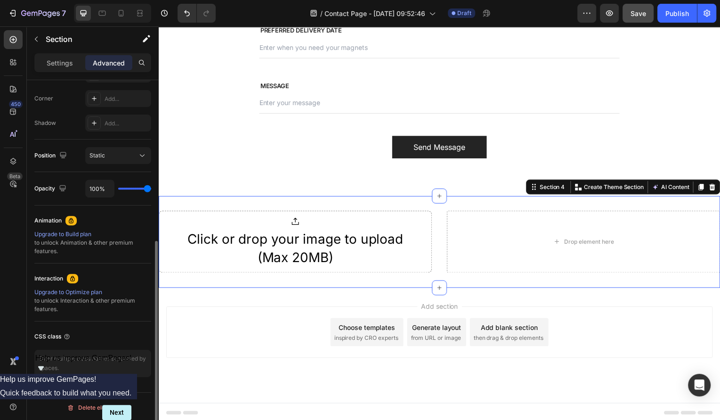
scroll to position [0, 0]
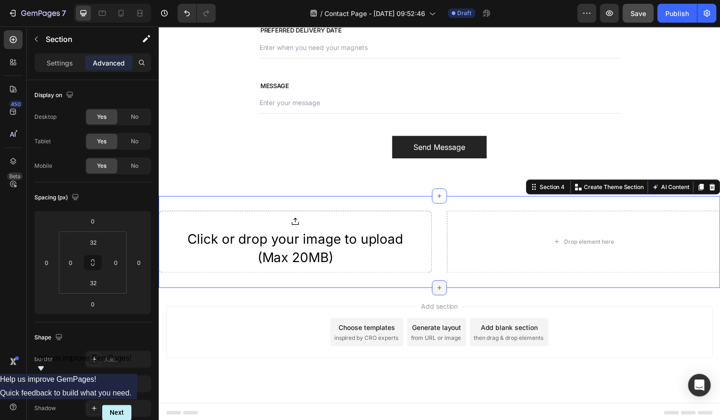
click at [436, 289] on div at bounding box center [441, 289] width 15 height 15
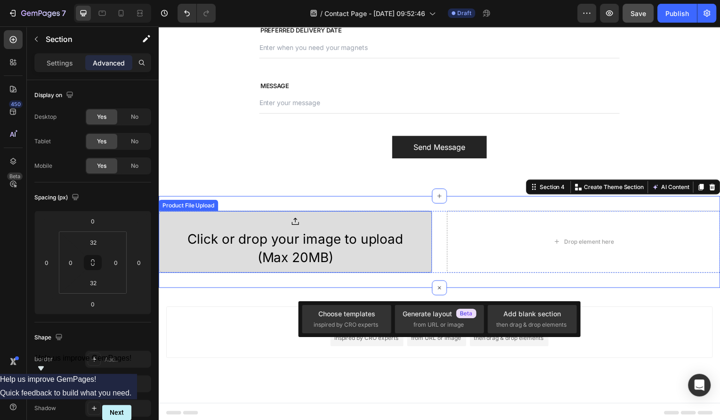
click at [384, 266] on div "Click or drop your image to upload (Max 20MB)" at bounding box center [296, 249] width 244 height 37
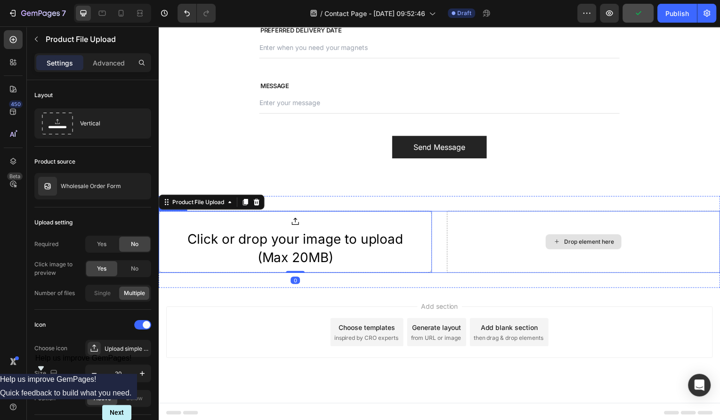
click at [552, 240] on div "Drop element here" at bounding box center [586, 242] width 76 height 15
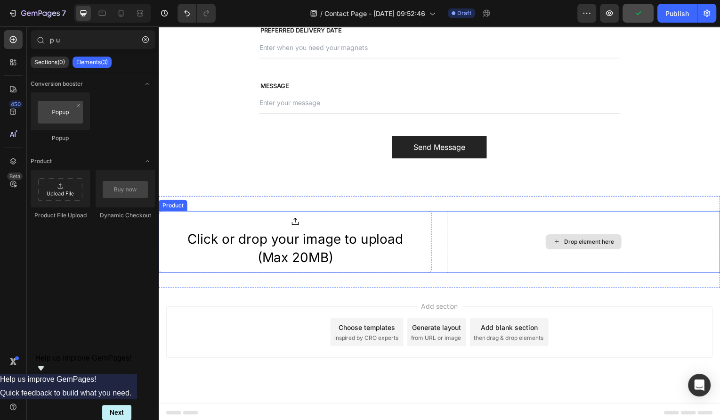
click at [504, 236] on div "Drop element here" at bounding box center [586, 243] width 275 height 62
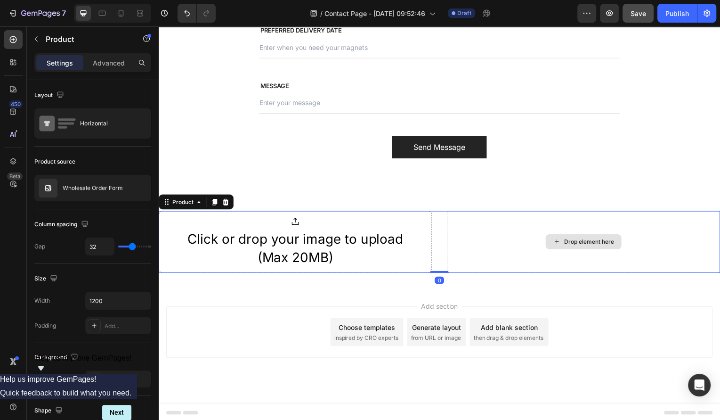
click at [487, 235] on div "Drop element here" at bounding box center [586, 243] width 275 height 62
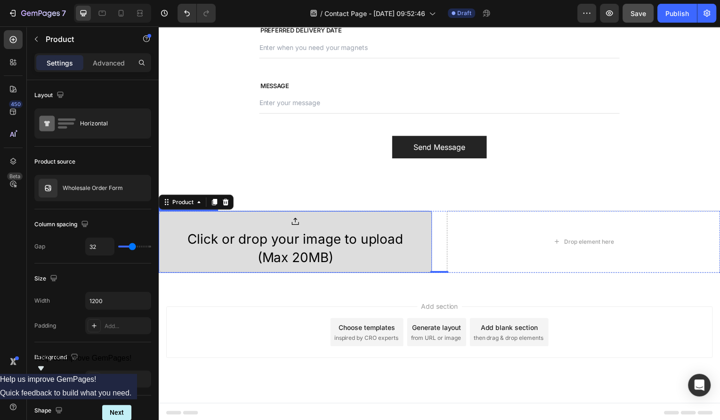
click at [347, 244] on div "Click or drop your image to upload (Max 20MB)" at bounding box center [296, 249] width 244 height 37
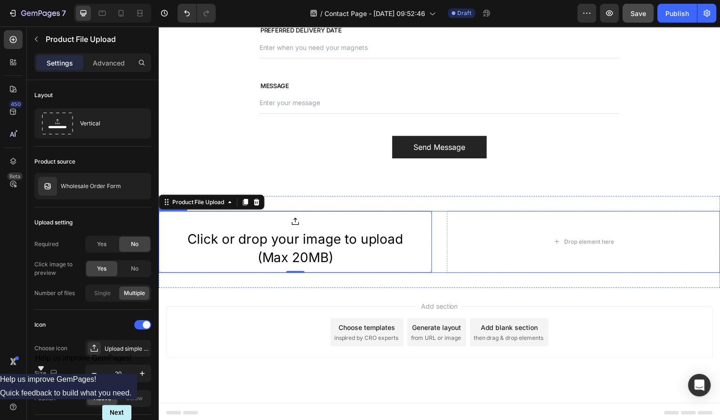
click at [438, 263] on div "Click or drop your image to upload (Max 20MB) Product File Upload 0 Drop elemen…" at bounding box center [441, 243] width 565 height 62
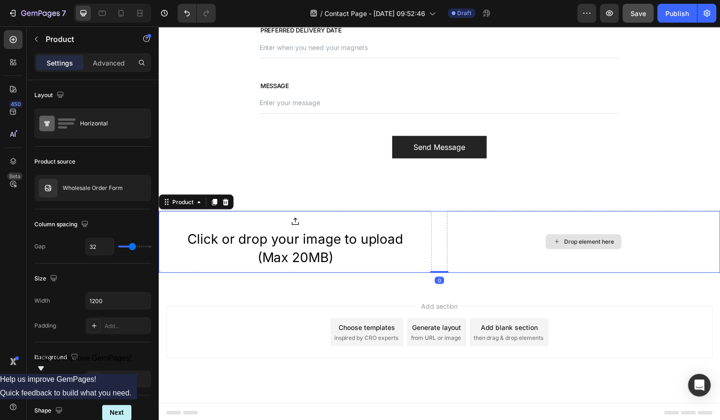
click at [478, 238] on div "Drop element here" at bounding box center [586, 243] width 275 height 62
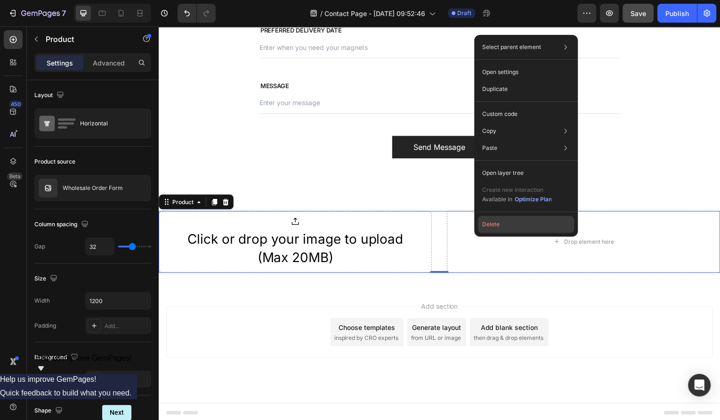
click at [493, 219] on button "Delete" at bounding box center [526, 224] width 96 height 17
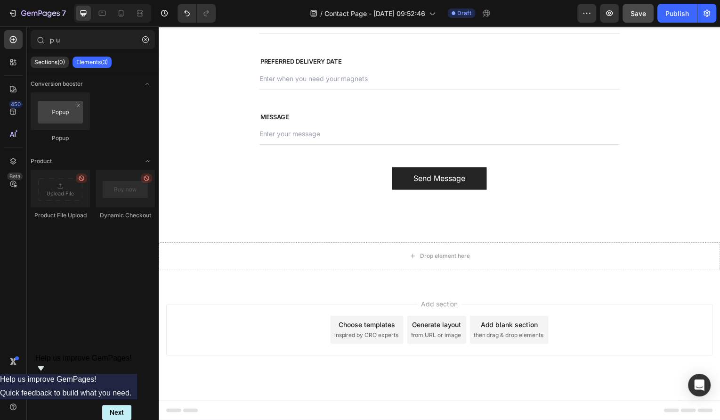
scroll to position [606, 0]
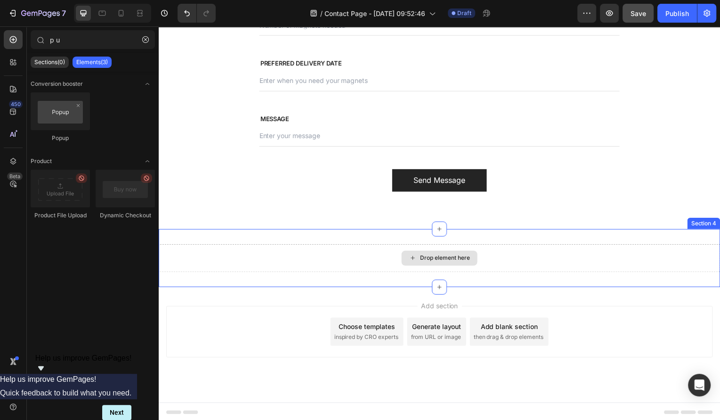
click at [461, 258] on div "Drop element here" at bounding box center [447, 260] width 50 height 8
drag, startPoint x: 215, startPoint y: 214, endPoint x: 432, endPoint y: 257, distance: 221.3
click at [431, 257] on div "Drop element here" at bounding box center [447, 260] width 50 height 8
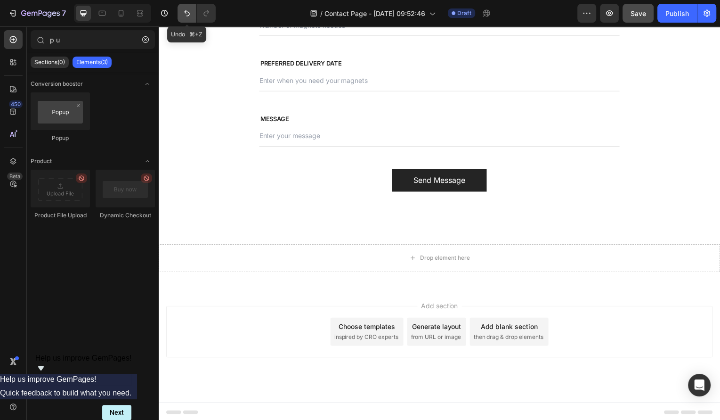
click at [189, 12] on icon "Undo/Redo" at bounding box center [186, 12] width 9 height 9
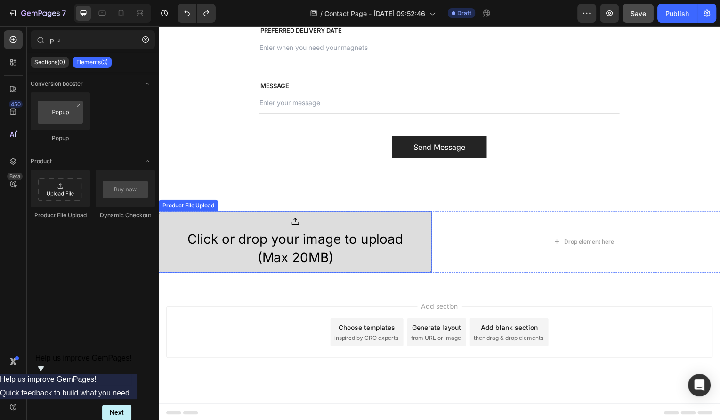
click at [290, 239] on div "Click or drop your image to upload (Max 20MB)" at bounding box center [296, 249] width 244 height 37
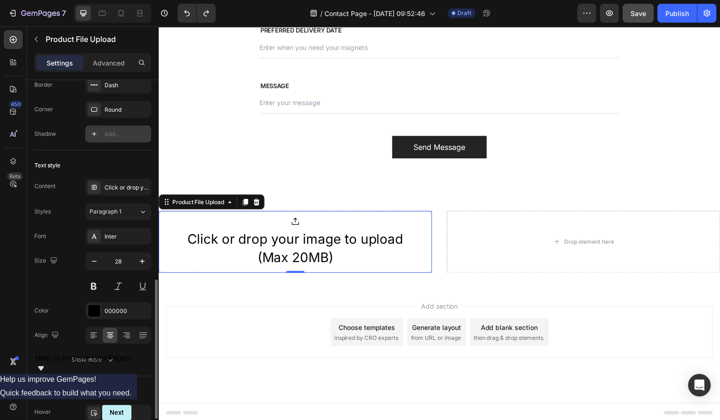
scroll to position [524, 0]
click at [104, 354] on div "Show more" at bounding box center [93, 358] width 44 height 9
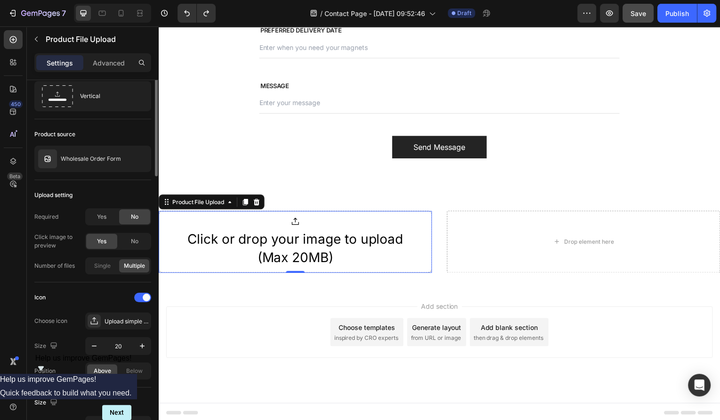
scroll to position [0, 0]
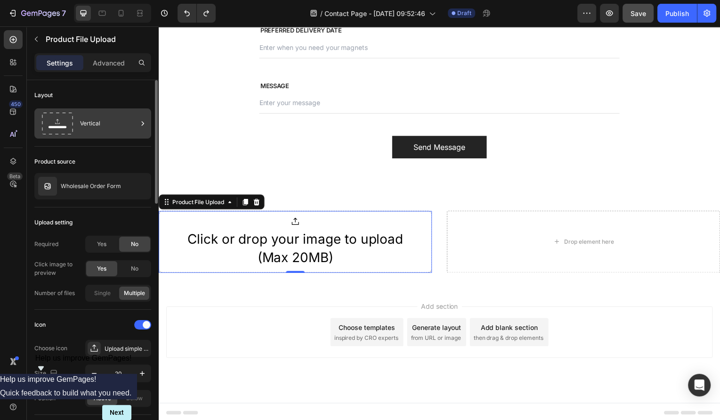
click at [88, 121] on div "Vertical" at bounding box center [108, 124] width 57 height 22
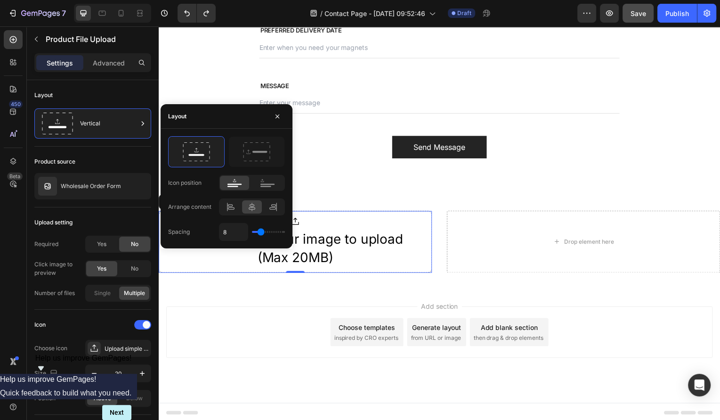
click at [256, 202] on icon at bounding box center [251, 206] width 9 height 9
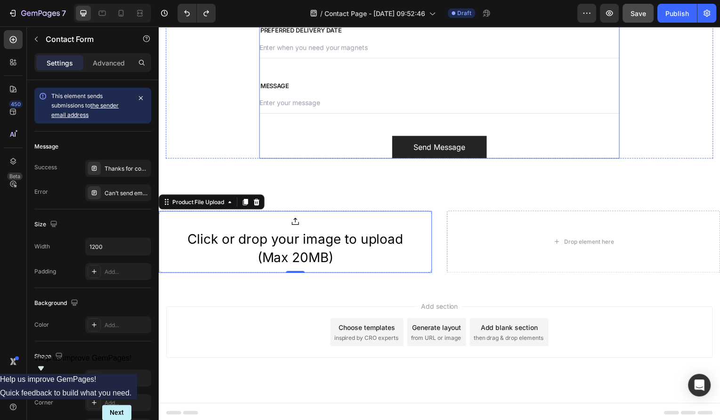
click at [345, 73] on div "NAME Text block Text Field EMAIL Text block Email Field Row BUSINESS NAME Text …" at bounding box center [441, 8] width 363 height 300
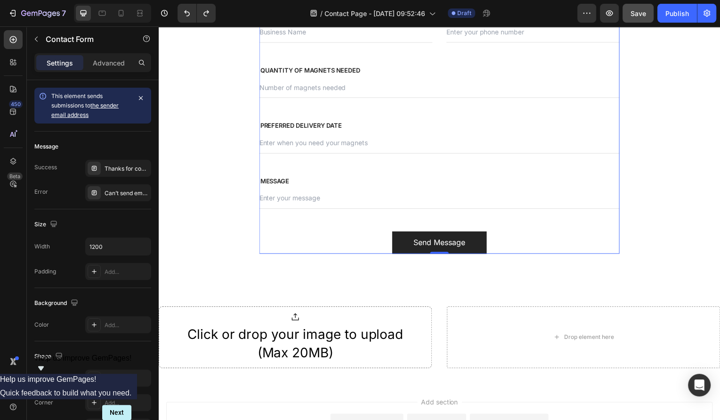
scroll to position [409, 0]
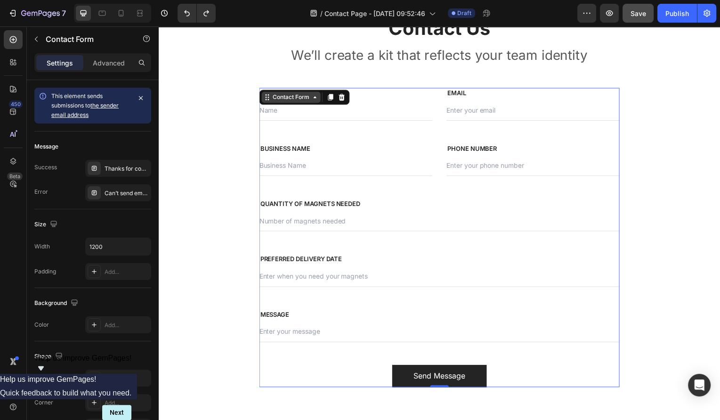
click at [317, 100] on icon at bounding box center [316, 98] width 8 height 8
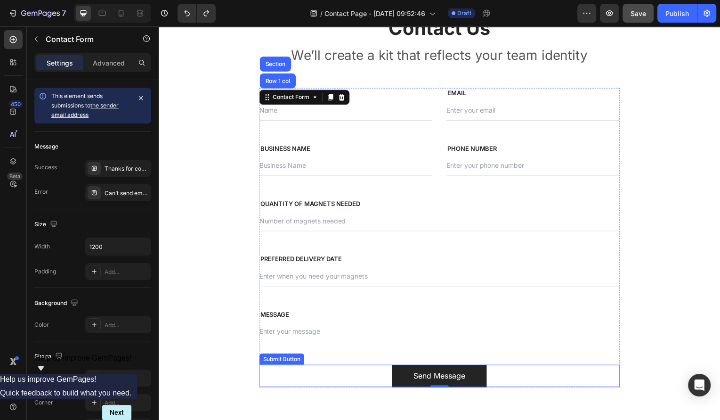
click at [360, 375] on div "Send Message Submit Button" at bounding box center [441, 378] width 363 height 23
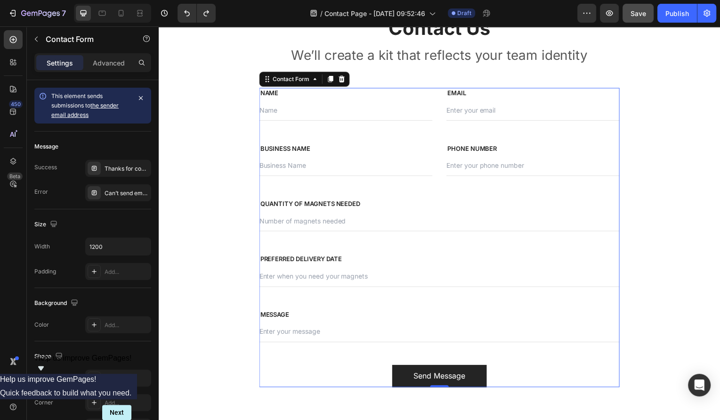
click at [415, 355] on div "NAME Text block Text Field EMAIL Text block Email Field Row BUSINESS NAME Text …" at bounding box center [441, 239] width 363 height 300
click at [378, 382] on div "Send Message Submit Button" at bounding box center [441, 378] width 363 height 23
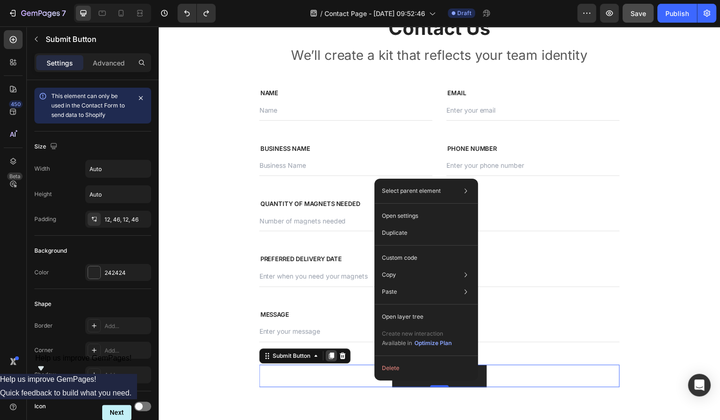
click at [336, 352] on div at bounding box center [332, 357] width 11 height 11
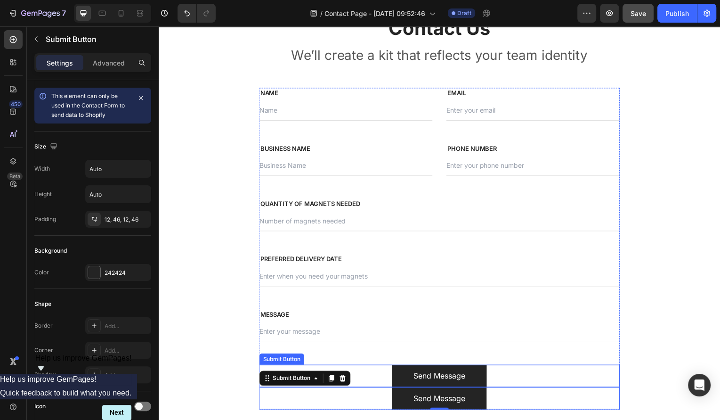
click at [377, 380] on div "Send Message Submit Button" at bounding box center [441, 378] width 363 height 23
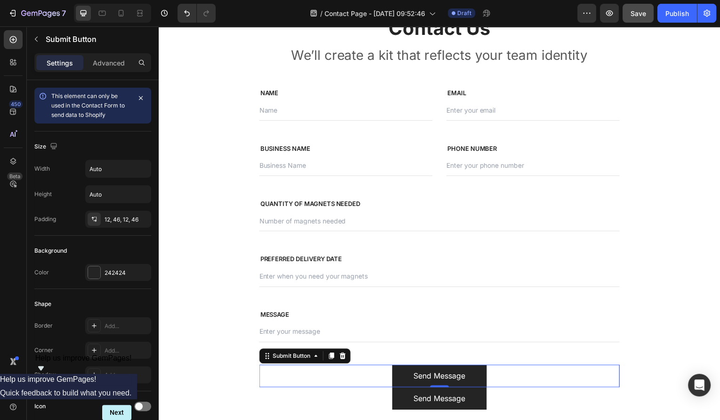
click at [342, 350] on div "Submit Button" at bounding box center [306, 357] width 92 height 15
click at [343, 355] on icon at bounding box center [344, 358] width 6 height 7
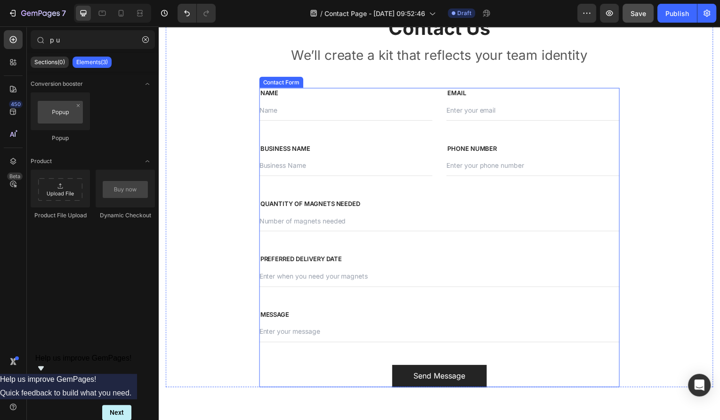
click at [362, 362] on div "NAME Text block Text Field EMAIL Text block Email Field Row BUSINESS NAME Text …" at bounding box center [441, 239] width 363 height 300
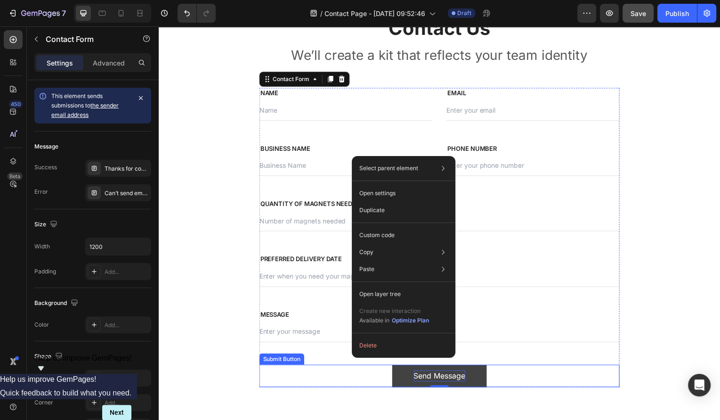
click at [423, 376] on div "Send Message" at bounding box center [441, 377] width 52 height 11
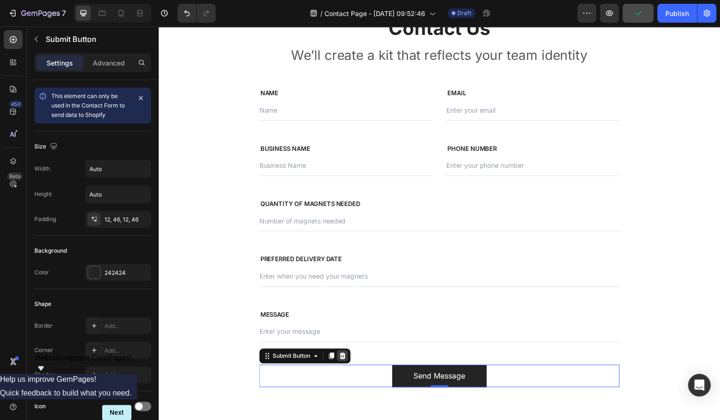
click at [345, 357] on icon at bounding box center [344, 358] width 8 height 8
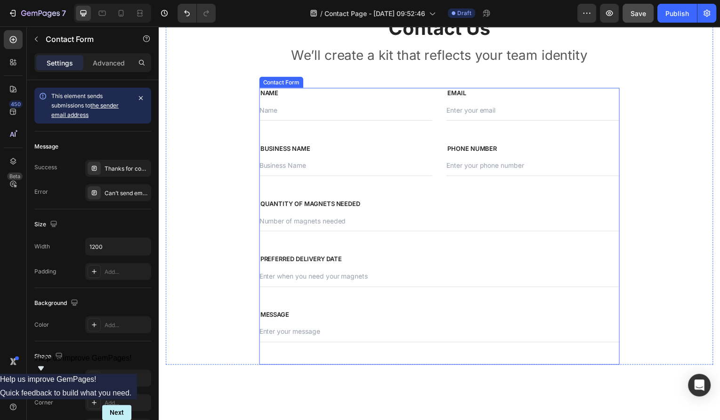
click at [367, 363] on div "NAME Text block Text Field EMAIL Text block Email Field Row BUSINESS NAME Text …" at bounding box center [441, 228] width 363 height 278
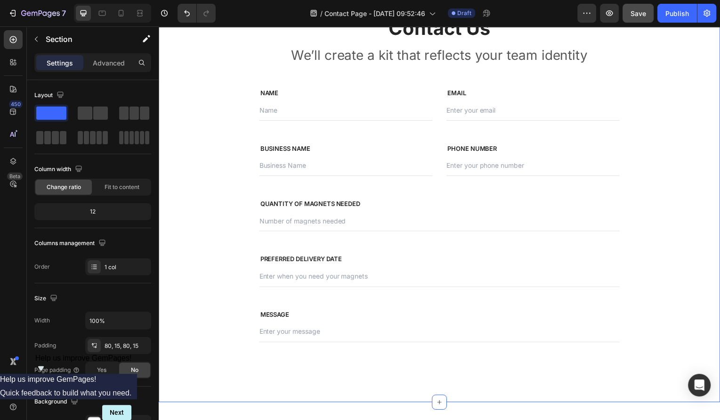
click at [368, 380] on div "Contact Us Heading We’ll create a kit that reflects your team identity Text blo…" at bounding box center [441, 191] width 565 height 427
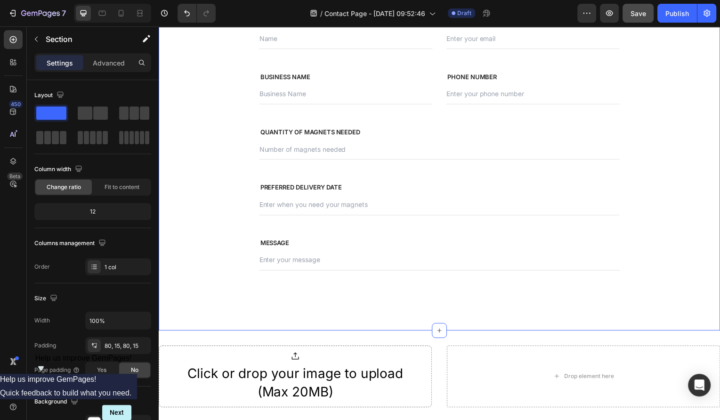
scroll to position [499, 0]
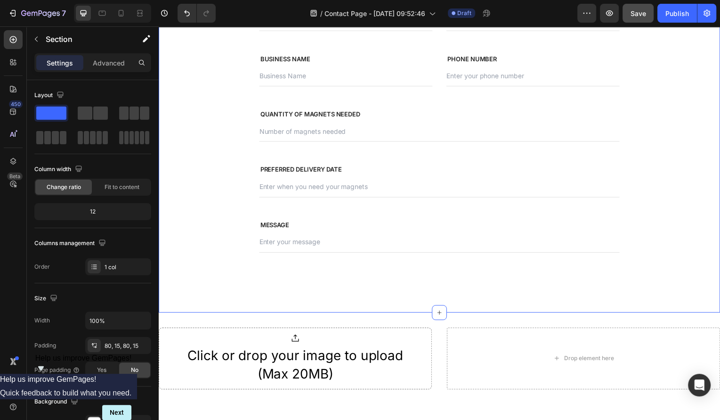
click at [420, 291] on div "Contact Us Heading We’ll create a kit that reflects your team identity Text blo…" at bounding box center [441, 100] width 565 height 427
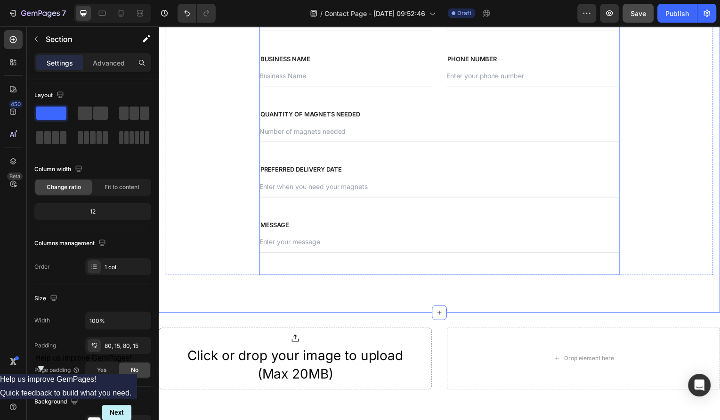
click at [445, 212] on div "NAME Text block Text Field EMAIL Text block Email Field Row BUSINESS NAME Text …" at bounding box center [441, 137] width 363 height 278
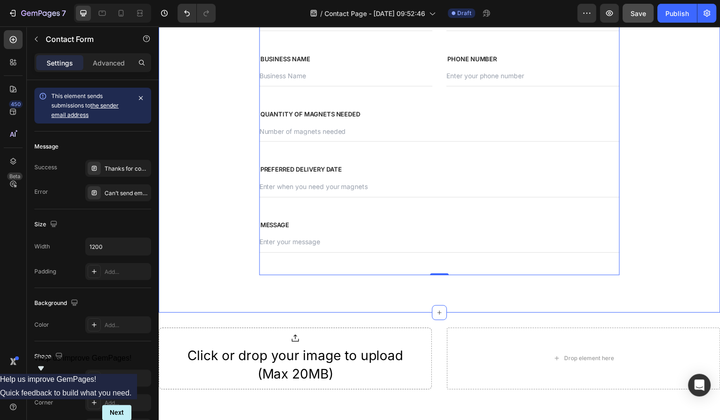
click at [383, 309] on div "Contact Us Heading We’ll create a kit that reflects your team identity Text blo…" at bounding box center [441, 100] width 565 height 427
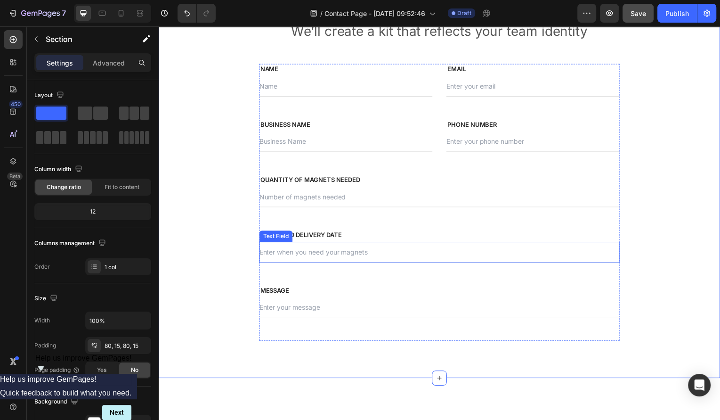
scroll to position [368, 0]
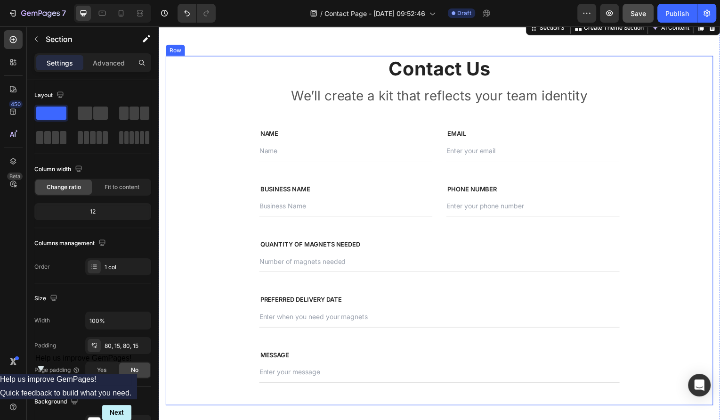
click at [353, 109] on div "Contact Us Heading We’ll create a kit that reflects your team identity Text blo…" at bounding box center [441, 231] width 363 height 351
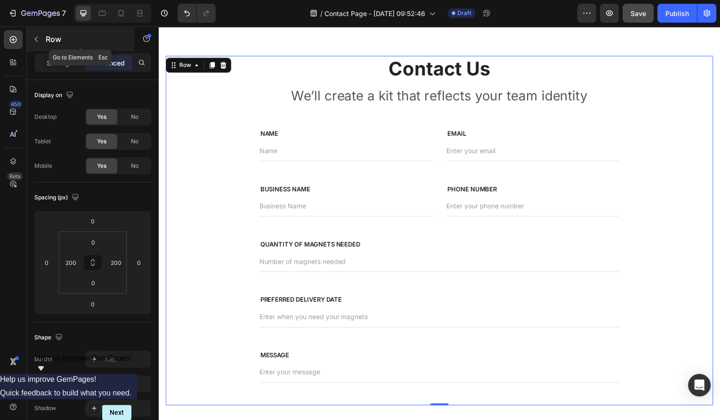
click at [36, 40] on icon "button" at bounding box center [36, 39] width 8 height 8
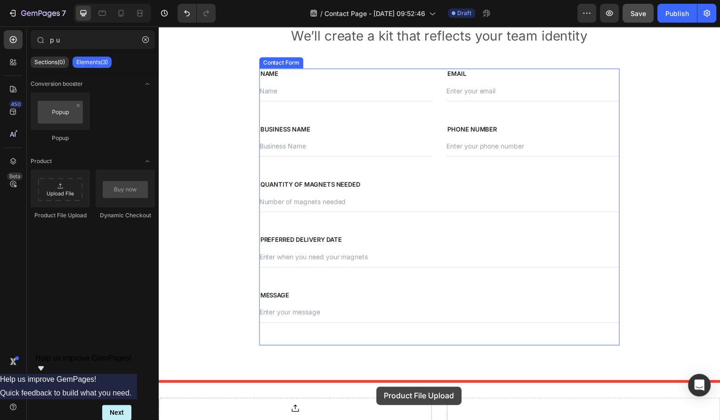
scroll to position [430, 0]
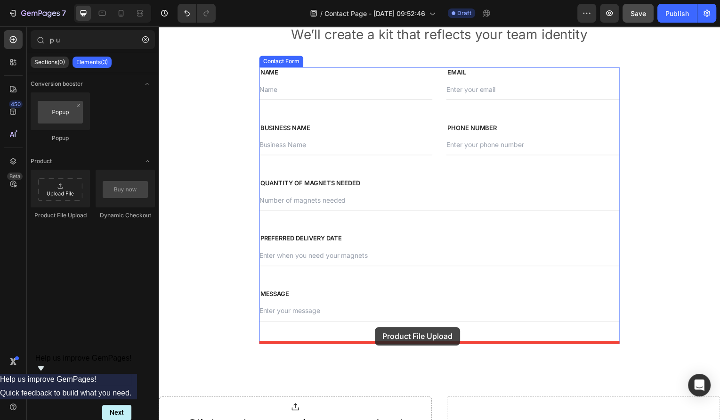
drag, startPoint x: 218, startPoint y: 221, endPoint x: 376, endPoint y: 329, distance: 191.5
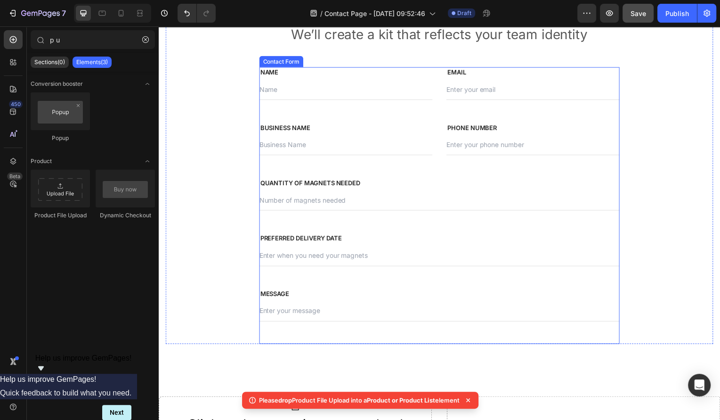
click at [367, 326] on div "NAME Text block Text Field EMAIL Text block Email Field Row BUSINESS NAME Text …" at bounding box center [441, 206] width 363 height 278
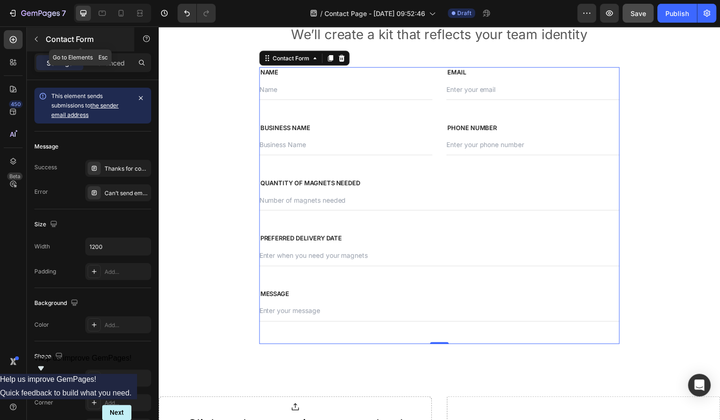
click at [38, 37] on icon "button" at bounding box center [36, 39] width 8 height 8
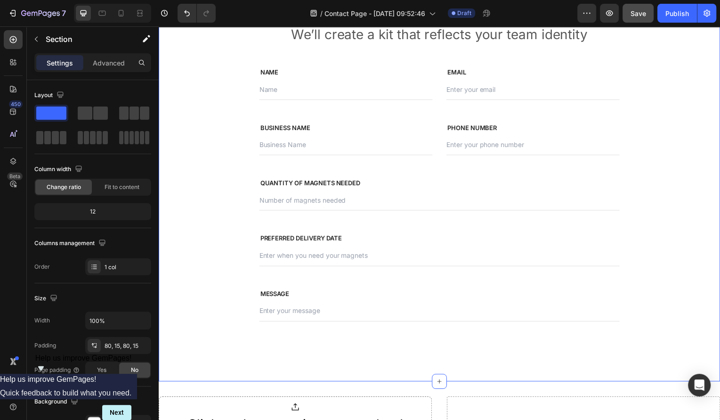
click at [331, 373] on div "Contact Us Heading We’ll create a kit that reflects your team identity Text blo…" at bounding box center [441, 170] width 565 height 427
click at [440, 381] on icon at bounding box center [441, 384] width 8 height 8
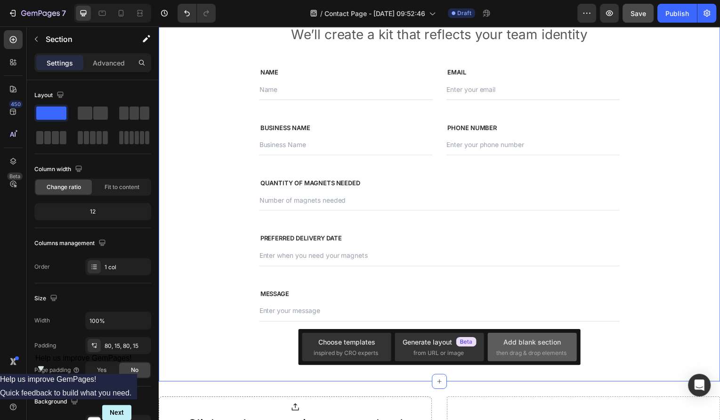
click at [532, 352] on span "then drag & drop elements" at bounding box center [531, 352] width 70 height 8
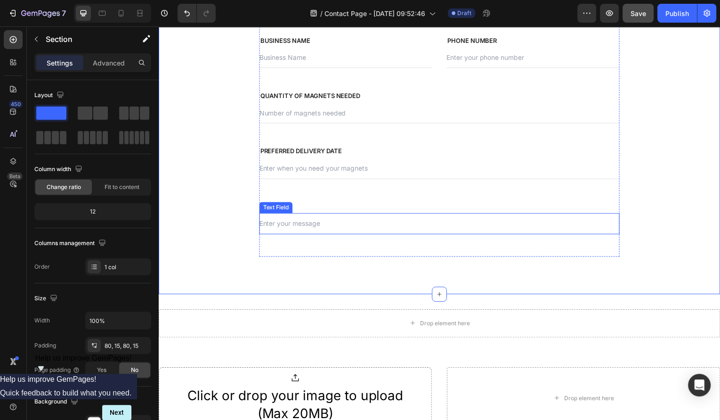
scroll to position [518, 0]
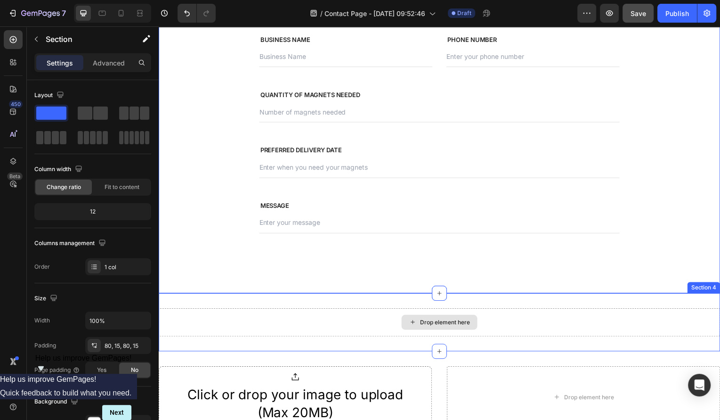
click at [423, 329] on div "Drop element here" at bounding box center [441, 323] width 76 height 15
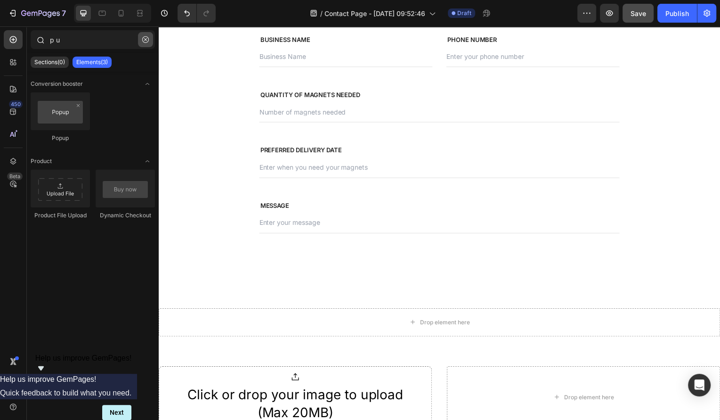
click at [145, 42] on button "button" at bounding box center [145, 39] width 15 height 15
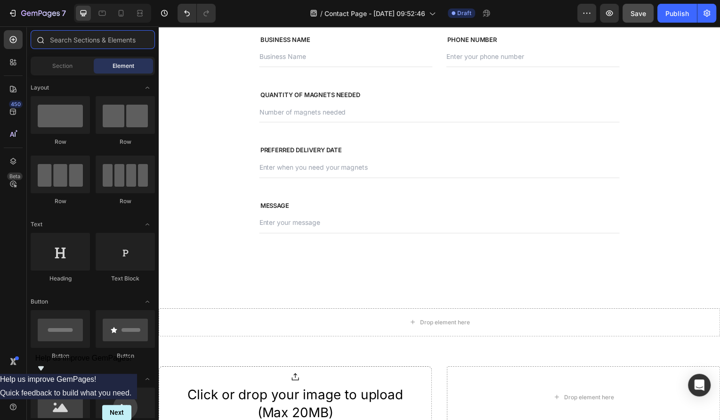
click at [95, 43] on input "text" at bounding box center [93, 39] width 124 height 19
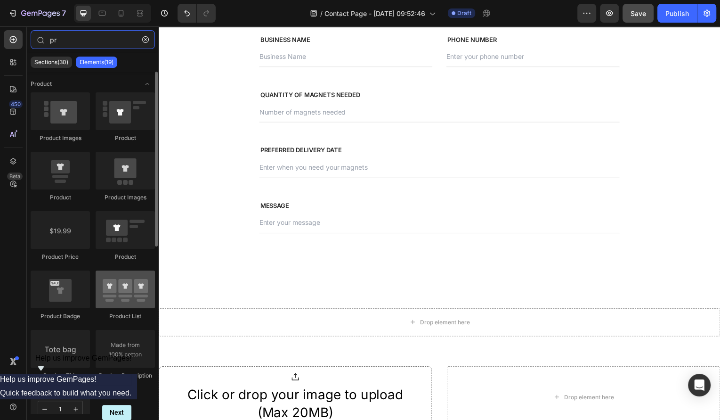
type input "pr"
click at [131, 294] on div at bounding box center [125, 289] width 59 height 38
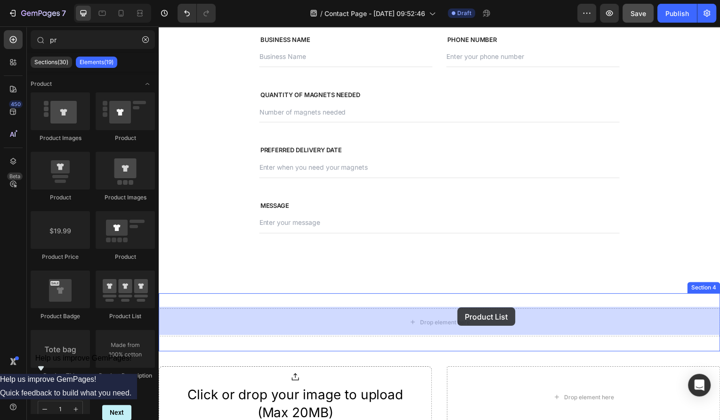
drag, startPoint x: 290, startPoint y: 320, endPoint x: 458, endPoint y: 308, distance: 168.9
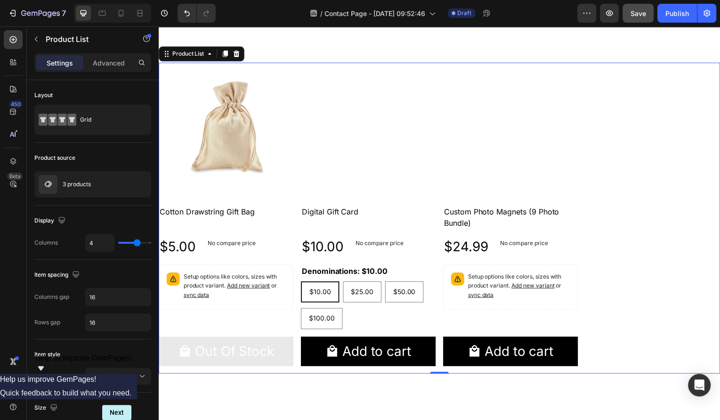
scroll to position [673, 0]
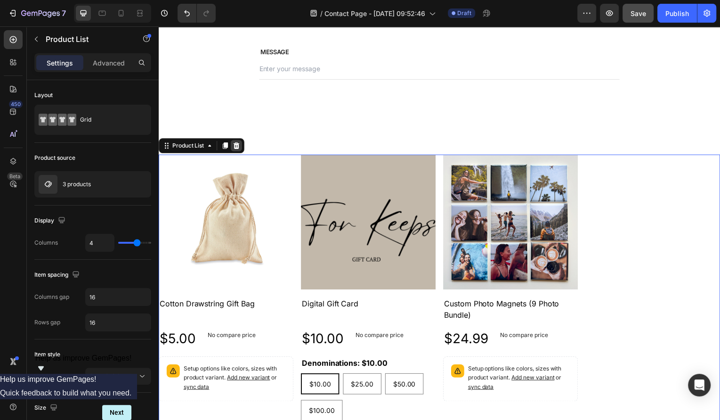
click at [238, 143] on icon at bounding box center [237, 146] width 6 height 7
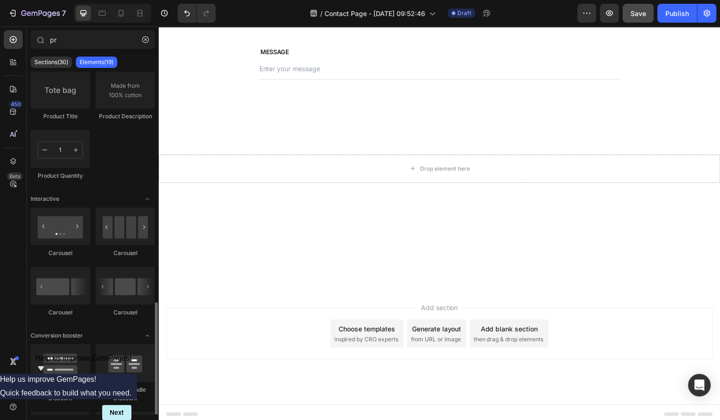
scroll to position [326, 0]
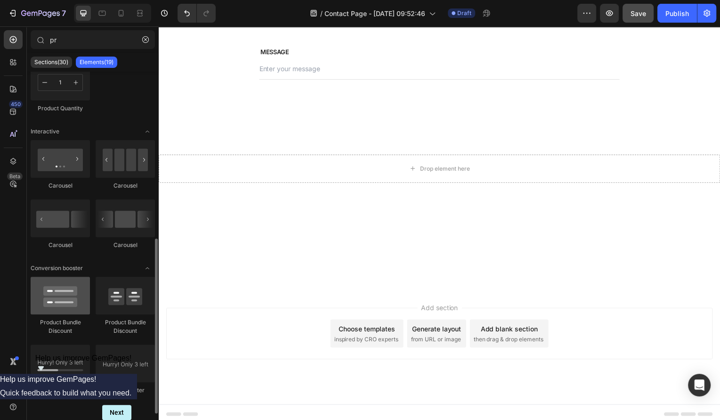
click at [66, 295] on div at bounding box center [60, 295] width 59 height 38
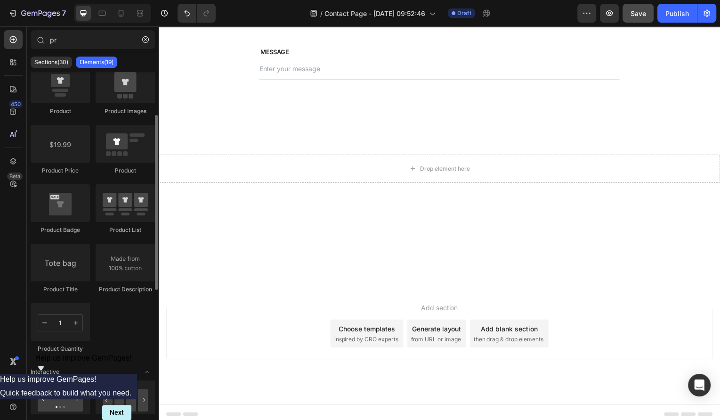
scroll to position [0, 0]
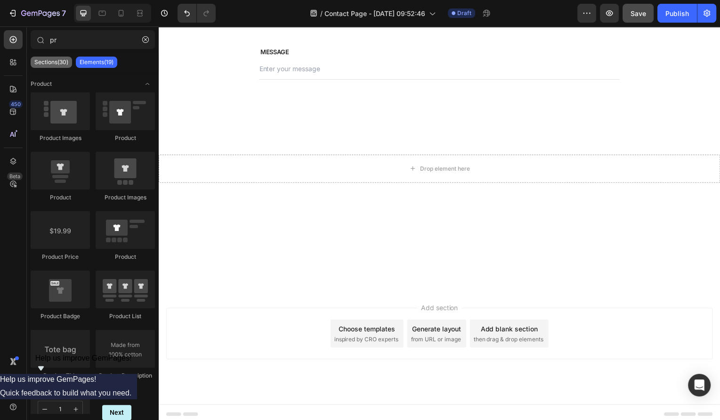
click at [54, 64] on p "Sections(30)" at bounding box center [51, 62] width 34 height 8
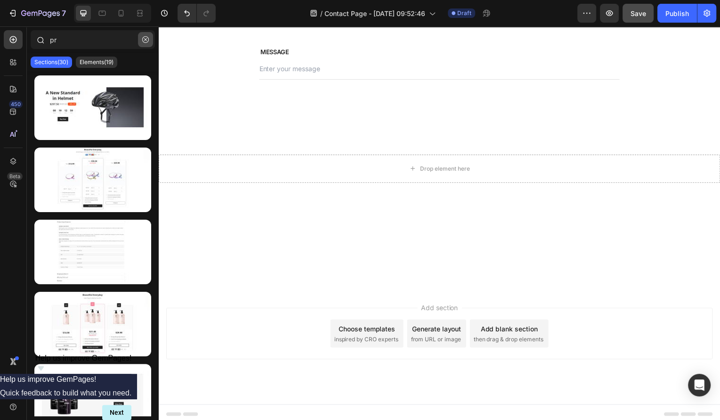
click at [145, 43] on button "button" at bounding box center [145, 39] width 15 height 15
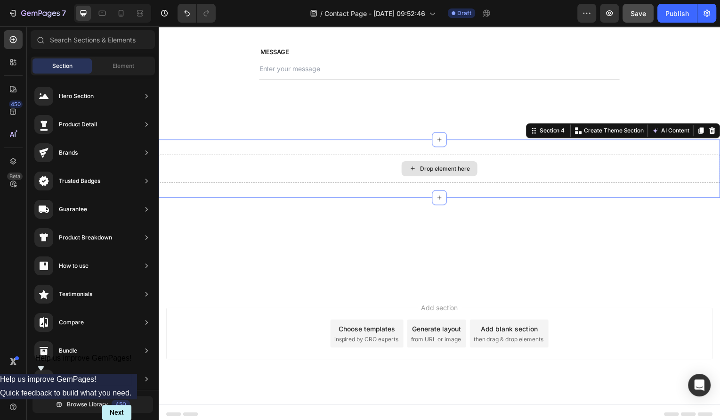
click at [382, 173] on div "Drop element here" at bounding box center [441, 169] width 565 height 28
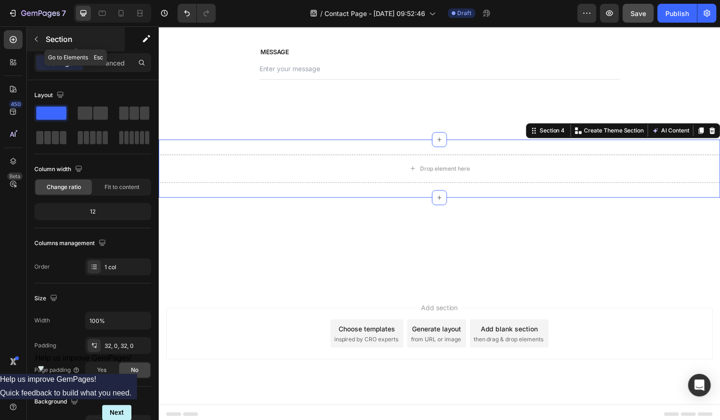
click at [38, 40] on icon "button" at bounding box center [36, 39] width 8 height 8
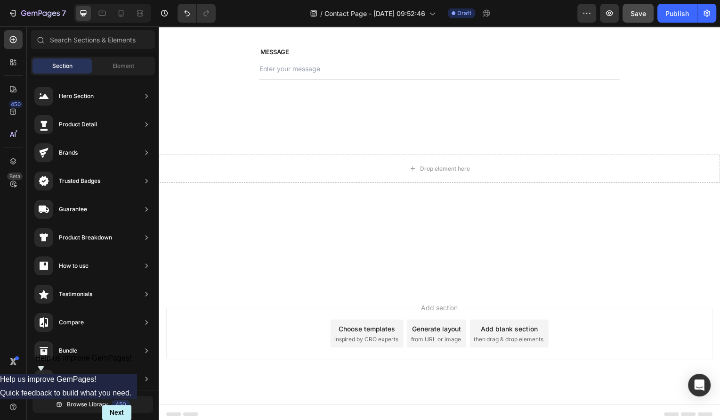
click at [436, 342] on span "from URL or image" at bounding box center [437, 341] width 50 height 8
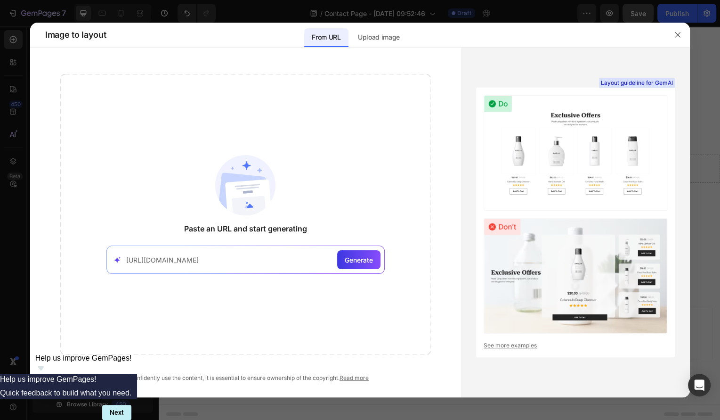
type input "[URL][DOMAIN_NAME]"
click at [351, 259] on span "Generate" at bounding box center [359, 260] width 28 height 10
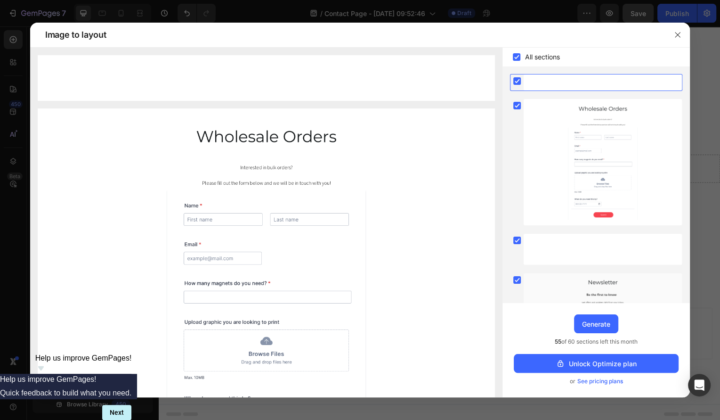
click at [517, 81] on rect at bounding box center [517, 81] width 8 height 8
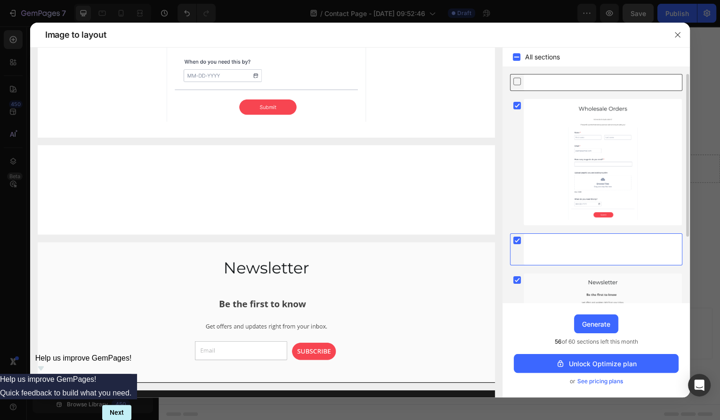
click at [516, 238] on rect at bounding box center [517, 240] width 8 height 8
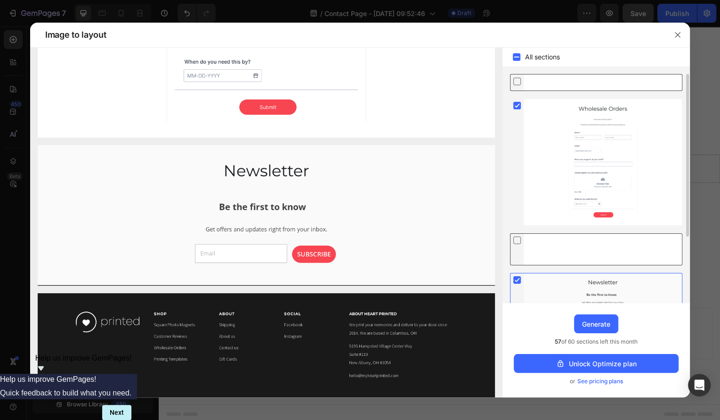
click at [516, 276] on rect at bounding box center [517, 280] width 8 height 8
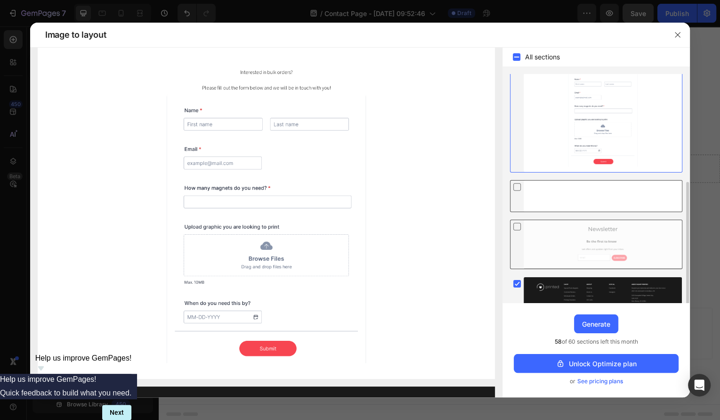
scroll to position [94, 0]
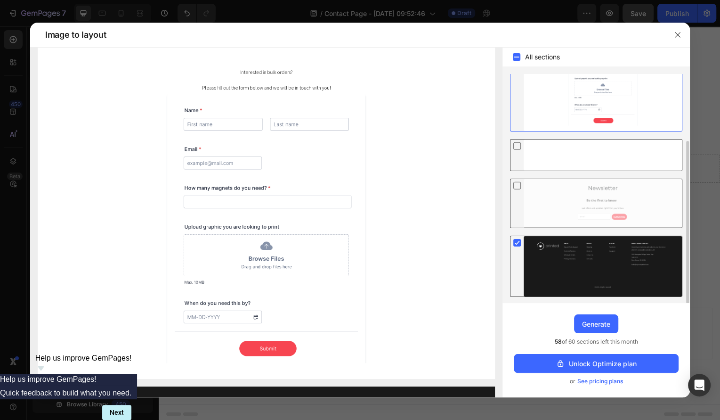
click at [517, 241] on rect at bounding box center [517, 243] width 8 height 8
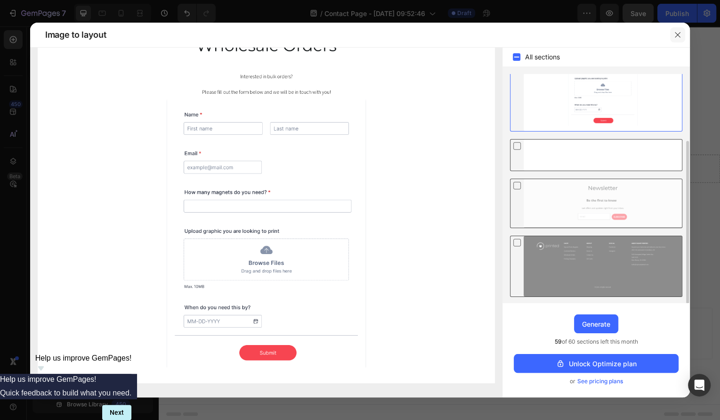
click at [677, 35] on icon "button" at bounding box center [677, 34] width 5 height 5
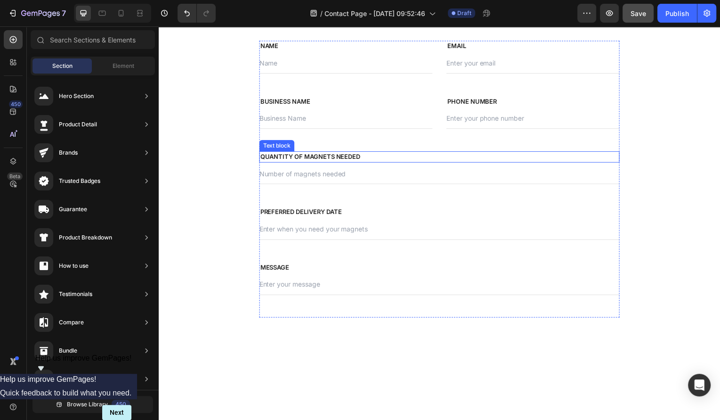
scroll to position [590, 0]
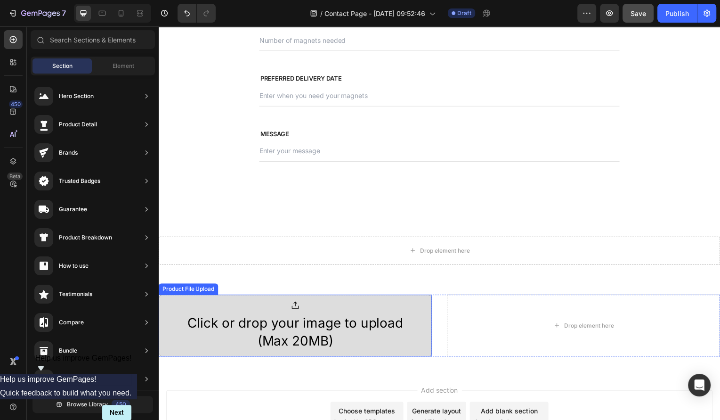
click at [378, 323] on div "Click or drop your image to upload (Max 20MB)" at bounding box center [296, 333] width 244 height 37
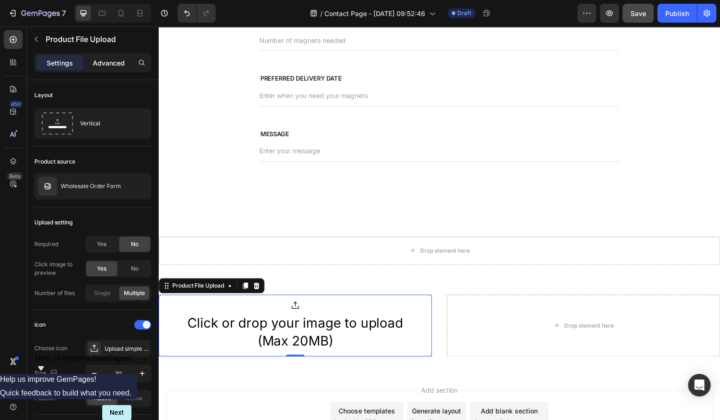
click at [112, 64] on p "Advanced" at bounding box center [109, 63] width 32 height 10
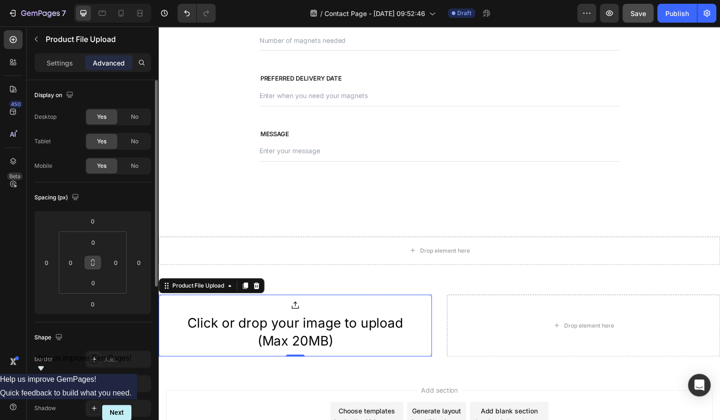
click at [98, 261] on button at bounding box center [93, 262] width 18 height 15
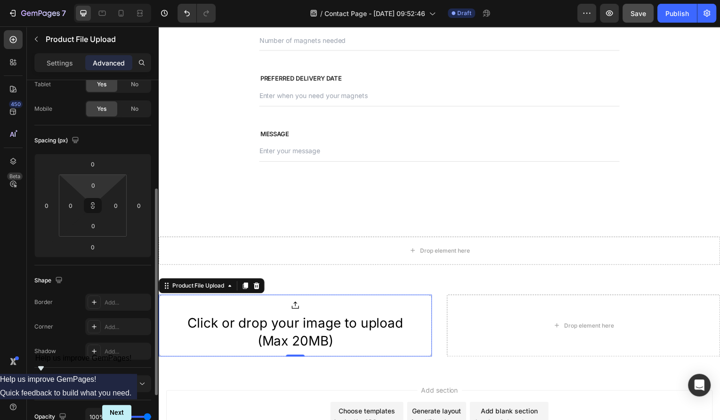
scroll to position [267, 0]
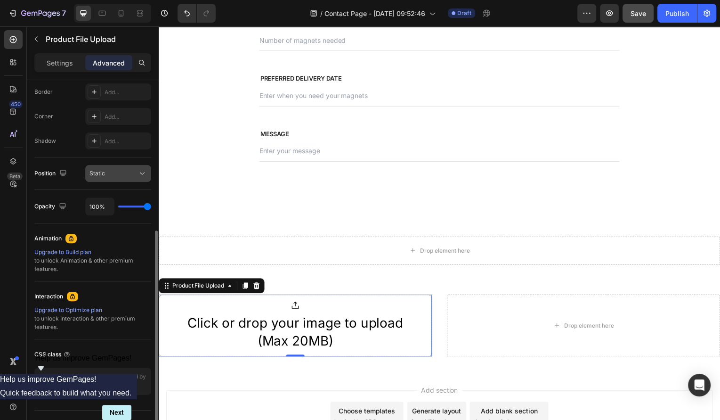
click at [108, 174] on div "Static" at bounding box center [113, 173] width 48 height 8
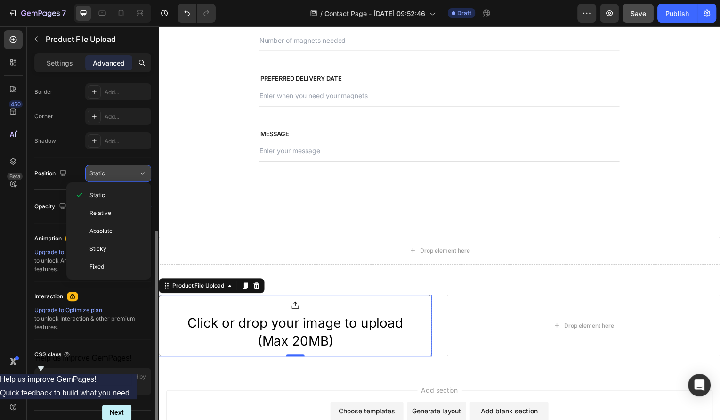
click at [108, 173] on div "Static" at bounding box center [113, 173] width 48 height 8
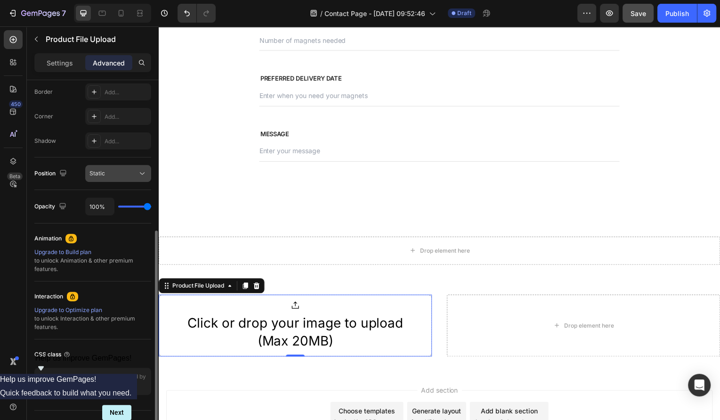
click at [108, 173] on div "Static" at bounding box center [113, 173] width 48 height 8
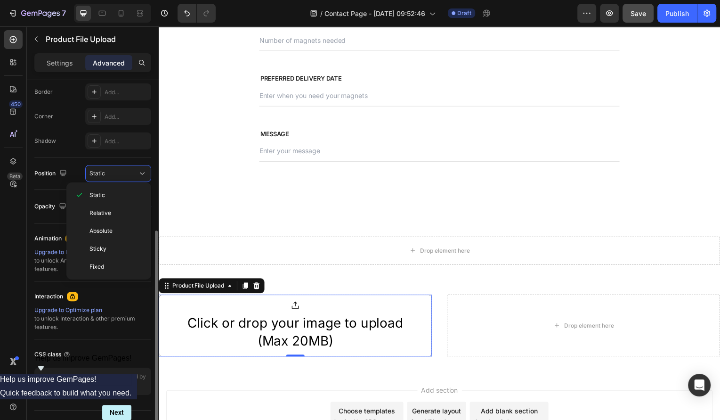
click at [44, 174] on div "Position" at bounding box center [51, 173] width 34 height 13
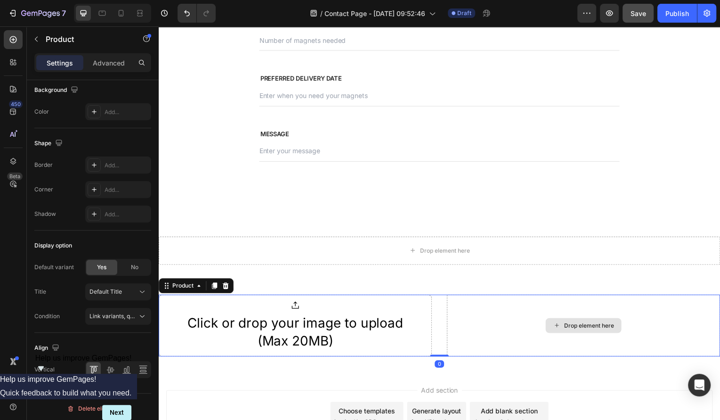
click at [525, 315] on div "Drop element here" at bounding box center [586, 327] width 275 height 62
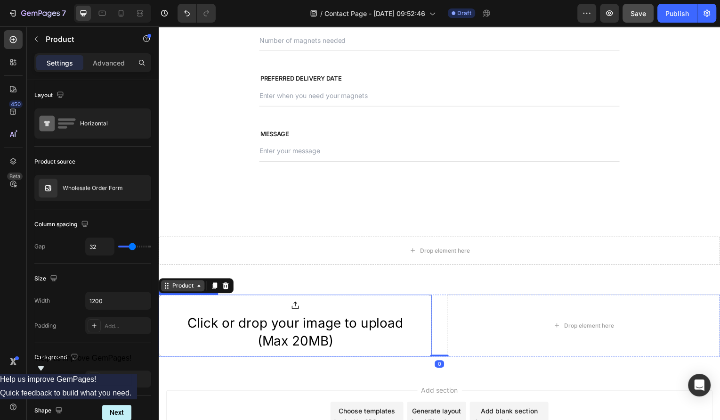
click at [193, 284] on div "Product" at bounding box center [182, 287] width 25 height 8
click at [197, 290] on div "Product" at bounding box center [183, 287] width 44 height 11
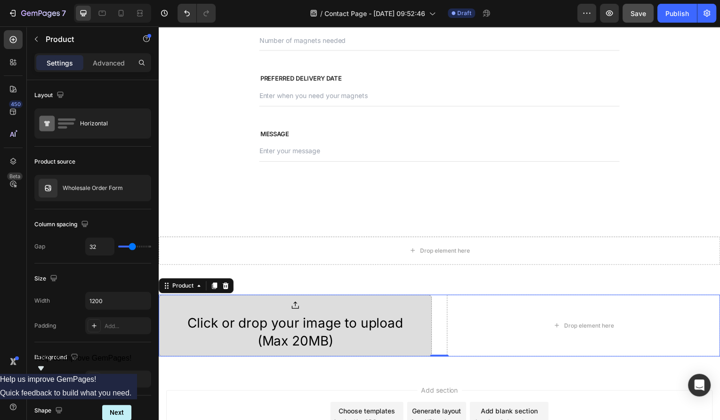
click at [201, 296] on div "Click or drop your image to upload (Max 20MB)" at bounding box center [296, 327] width 275 height 62
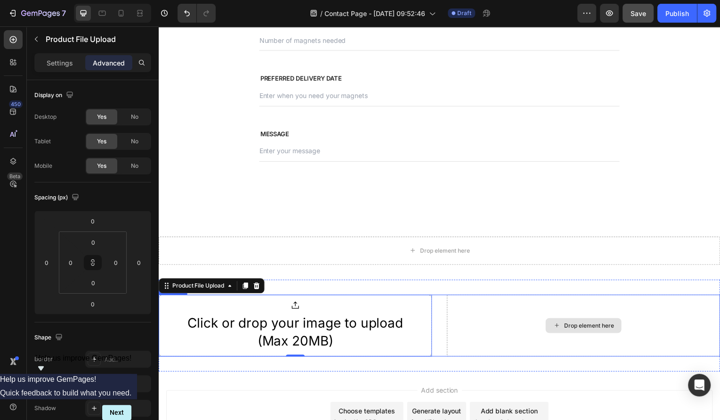
click at [473, 325] on div "Drop element here" at bounding box center [586, 327] width 275 height 62
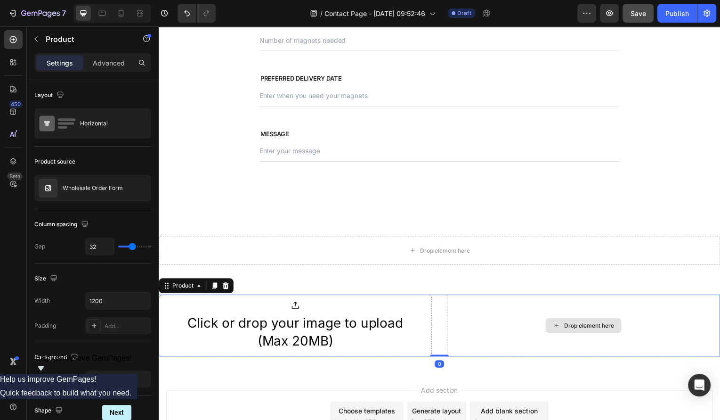
click at [574, 327] on div "Drop element here" at bounding box center [592, 327] width 50 height 8
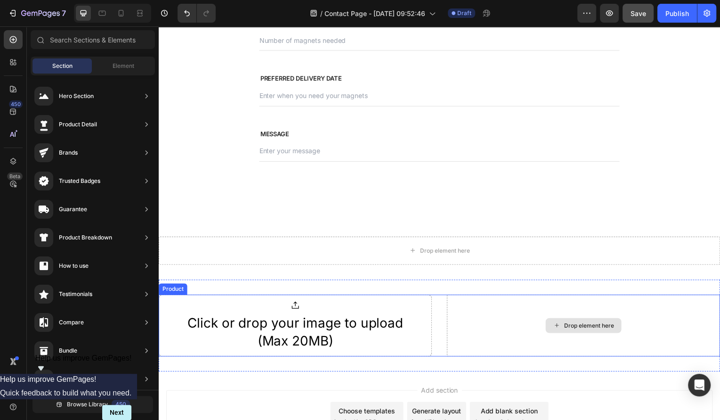
click at [573, 323] on div "Drop element here" at bounding box center [592, 327] width 50 height 8
click at [505, 342] on div "Drop element here" at bounding box center [586, 327] width 275 height 62
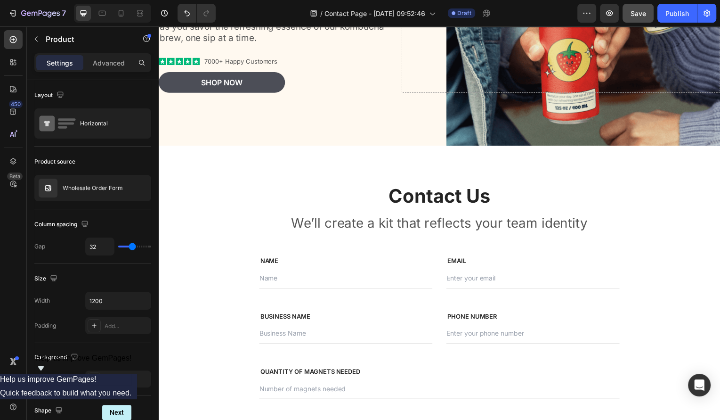
scroll to position [227, 0]
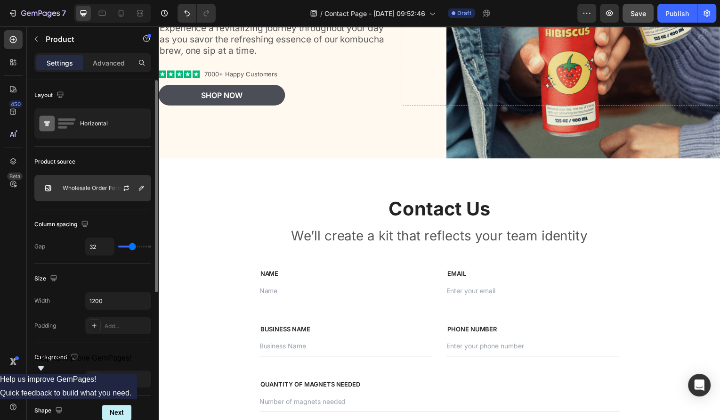
click at [76, 190] on p "Wholesale Order Form" at bounding box center [93, 188] width 60 height 7
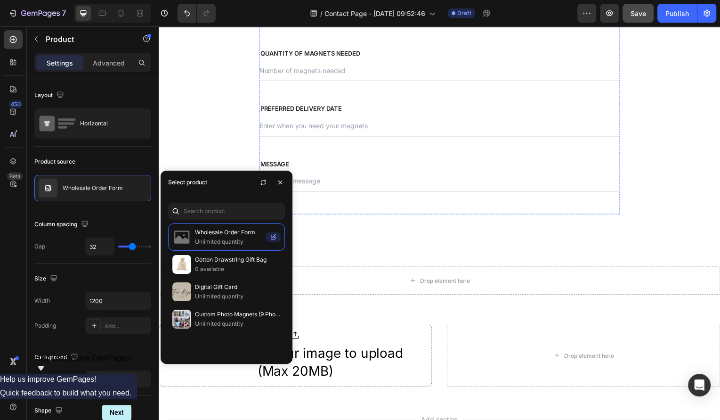
scroll to position [589, 0]
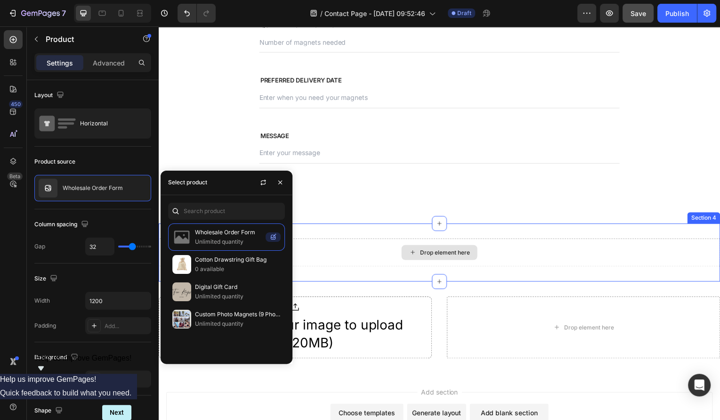
click at [464, 259] on div "Drop element here" at bounding box center [441, 253] width 76 height 15
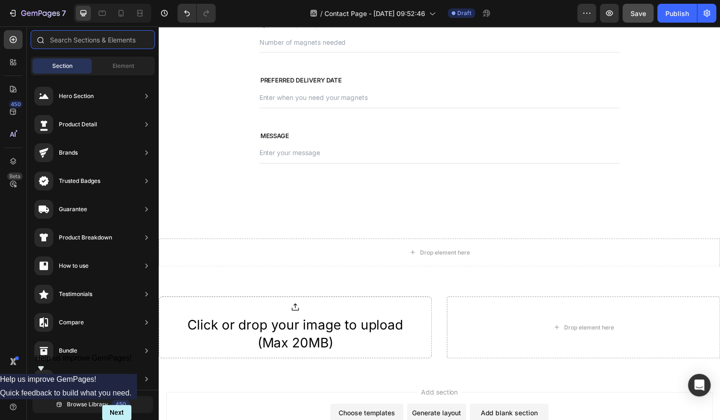
click at [113, 44] on input "text" at bounding box center [93, 39] width 124 height 19
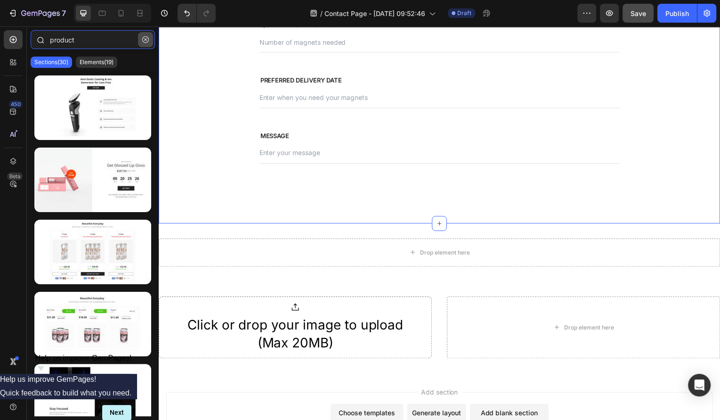
type input "product"
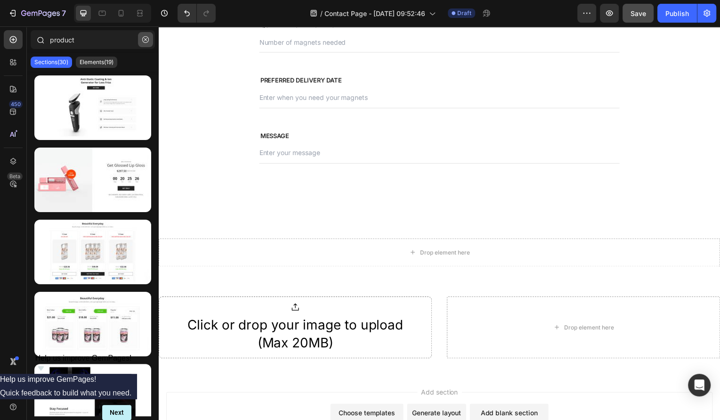
click at [146, 42] on icon "button" at bounding box center [145, 39] width 7 height 7
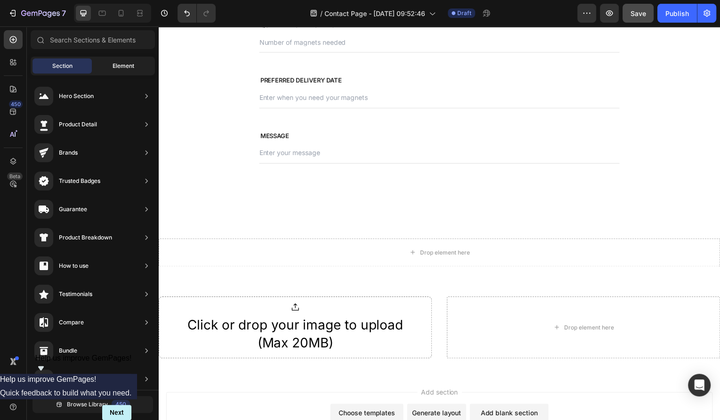
click at [110, 61] on div "Element" at bounding box center [123, 65] width 59 height 15
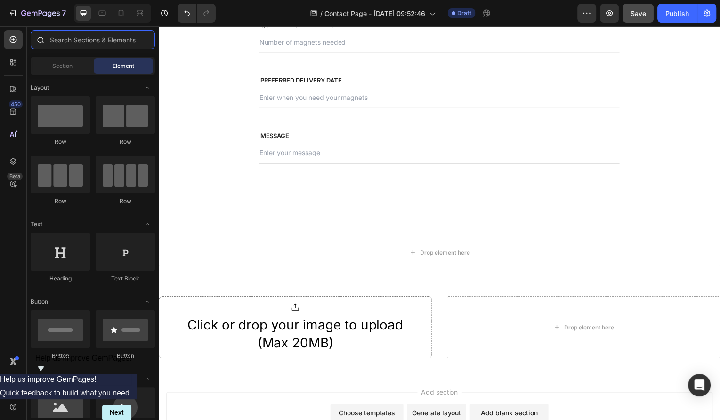
click at [94, 44] on input "text" at bounding box center [93, 39] width 124 height 19
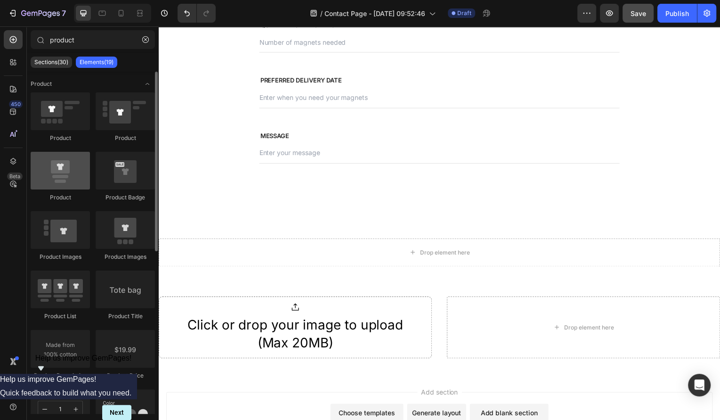
click at [68, 169] on div at bounding box center [60, 171] width 59 height 38
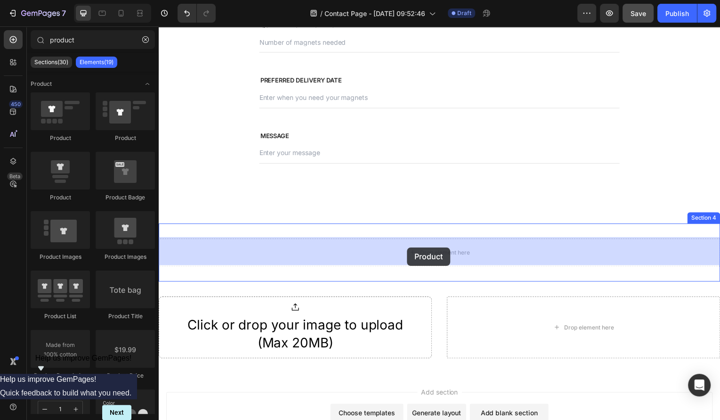
drag, startPoint x: 226, startPoint y: 195, endPoint x: 409, endPoint y: 249, distance: 189.8
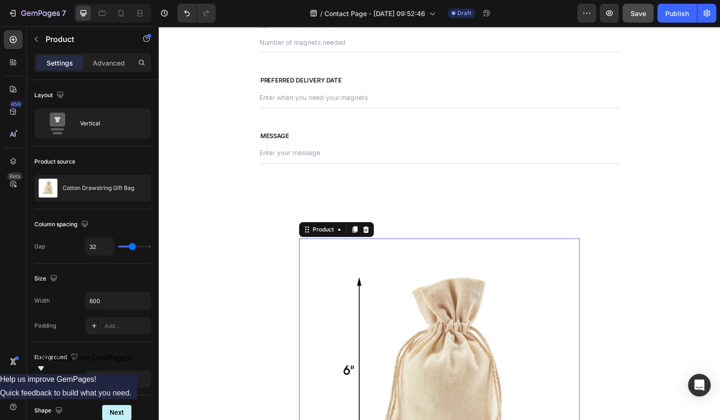
click at [325, 223] on div "Product" at bounding box center [337, 230] width 75 height 15
click at [325, 228] on div "Product" at bounding box center [324, 230] width 25 height 8
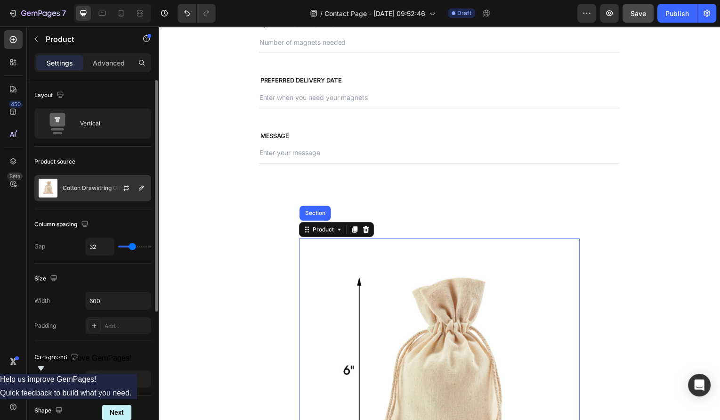
click at [96, 189] on p "Cotton Drawstring Gift Bag" at bounding box center [99, 188] width 72 height 7
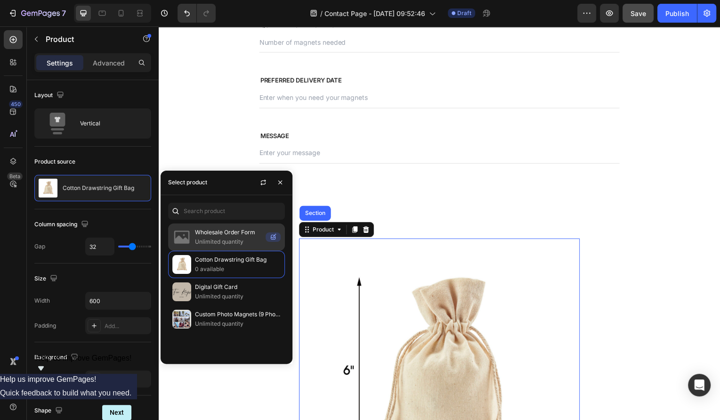
click at [212, 240] on p "Unlimited quantity" at bounding box center [228, 241] width 67 height 9
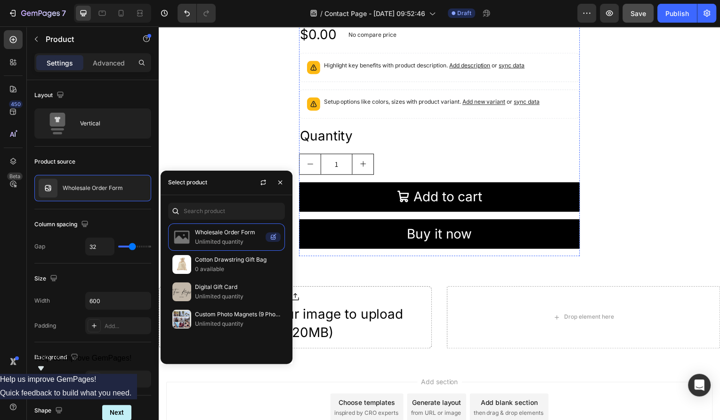
scroll to position [1118, 0]
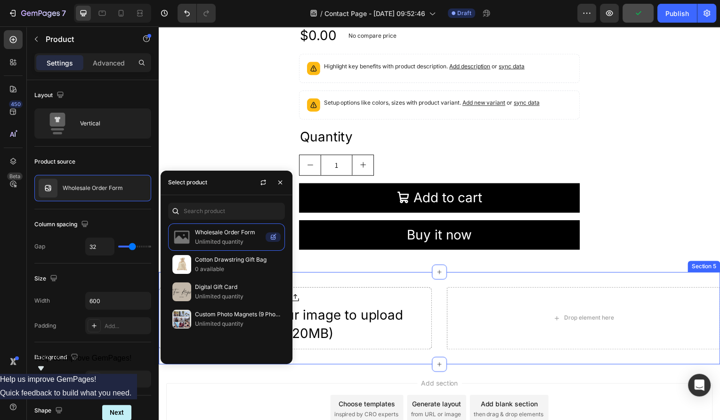
click at [394, 274] on div "Click or drop your image to upload (Max 20MB) Product File Upload Drop element …" at bounding box center [441, 320] width 565 height 92
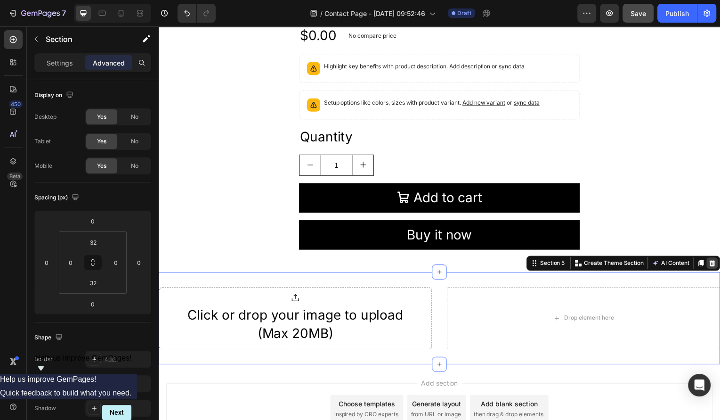
click at [718, 265] on icon at bounding box center [716, 264] width 6 height 7
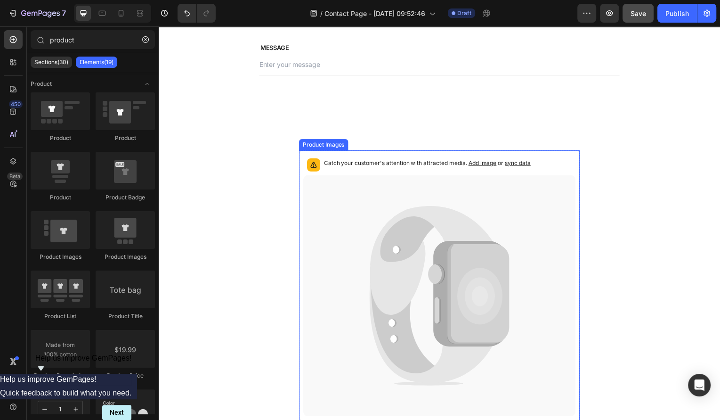
scroll to position [935, 0]
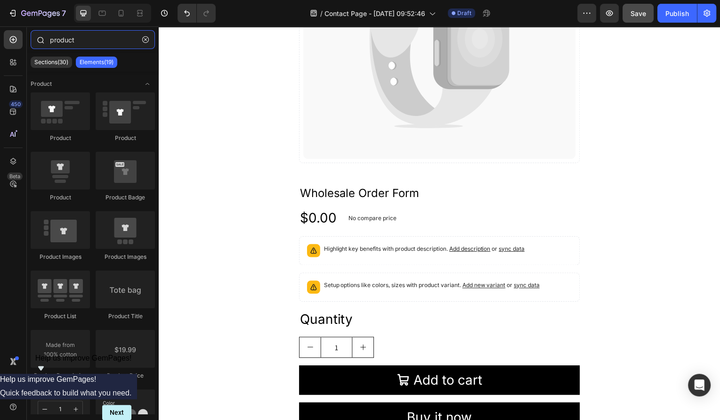
click at [104, 42] on input "product" at bounding box center [93, 39] width 124 height 19
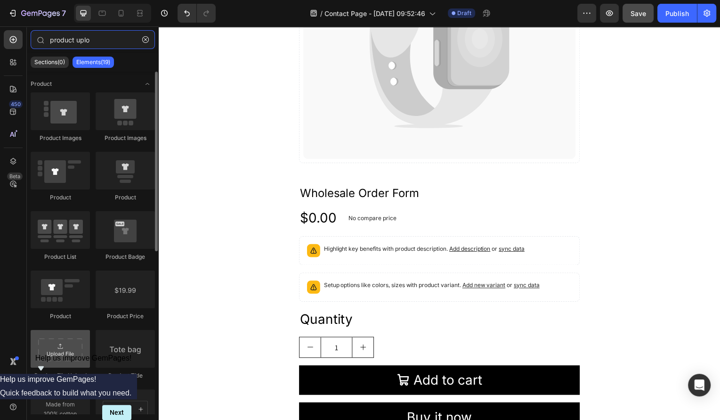
type input "product uplo"
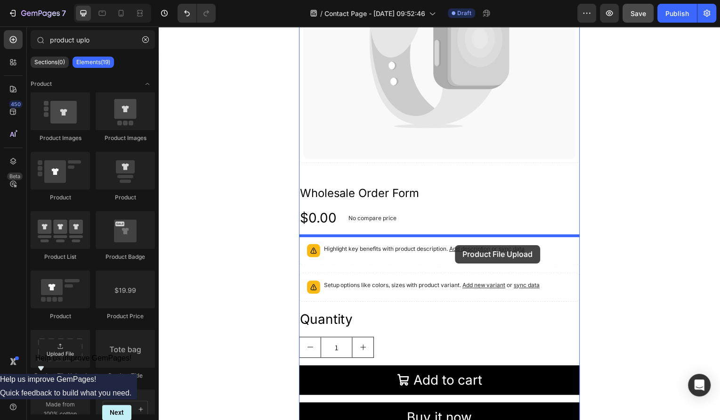
drag, startPoint x: 226, startPoint y: 380, endPoint x: 457, endPoint y: 246, distance: 267.1
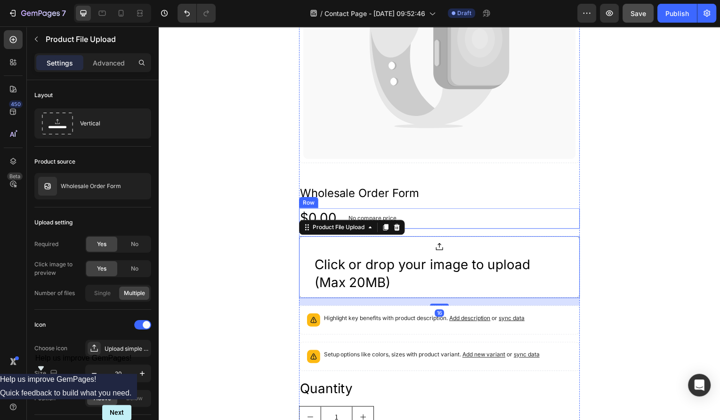
click at [461, 209] on div "$0.00 Product Price Product Price No compare price Product Price Row" at bounding box center [441, 219] width 283 height 20
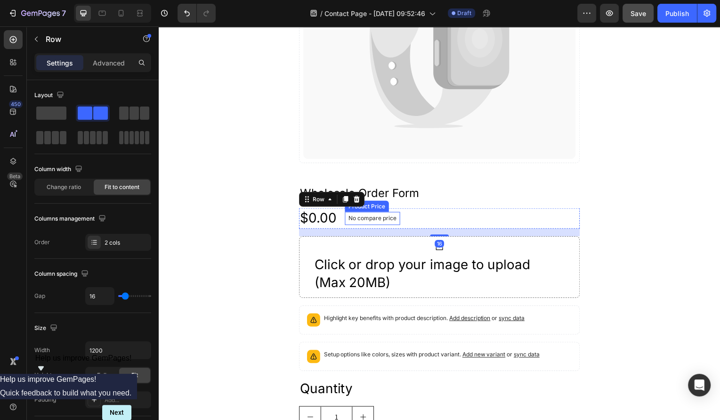
click at [362, 205] on div "Row" at bounding box center [333, 200] width 66 height 15
click at [356, 199] on icon at bounding box center [358, 200] width 8 height 8
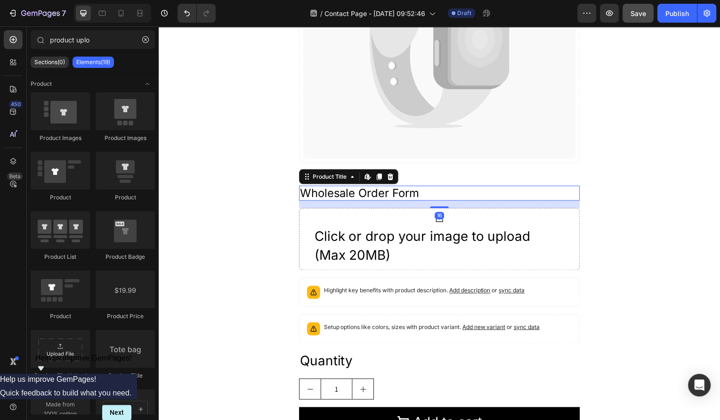
click at [376, 193] on h2 "Wholesale Order Form" at bounding box center [441, 194] width 283 height 16
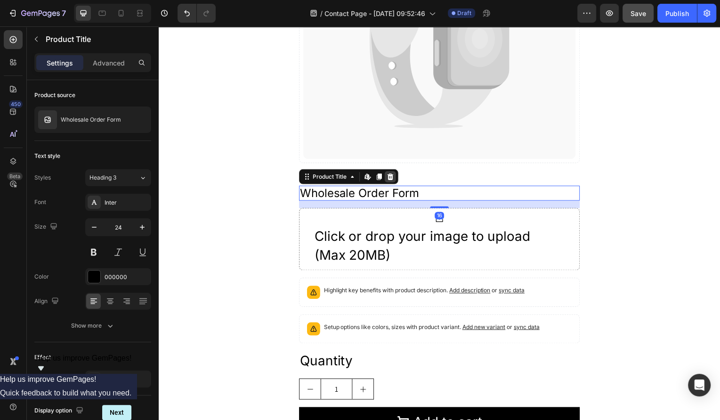
click at [395, 176] on icon at bounding box center [392, 178] width 8 height 8
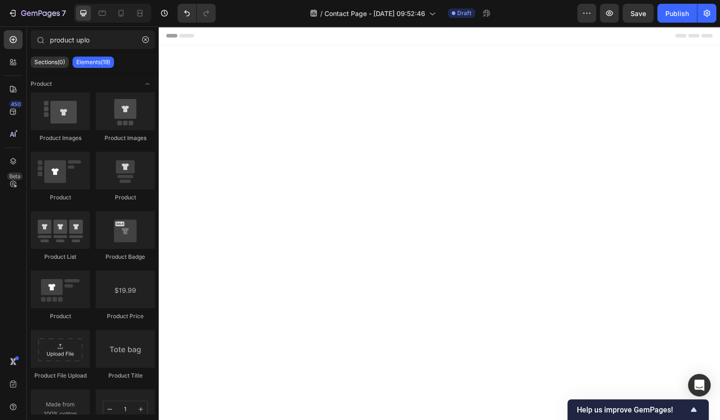
scroll to position [935, 0]
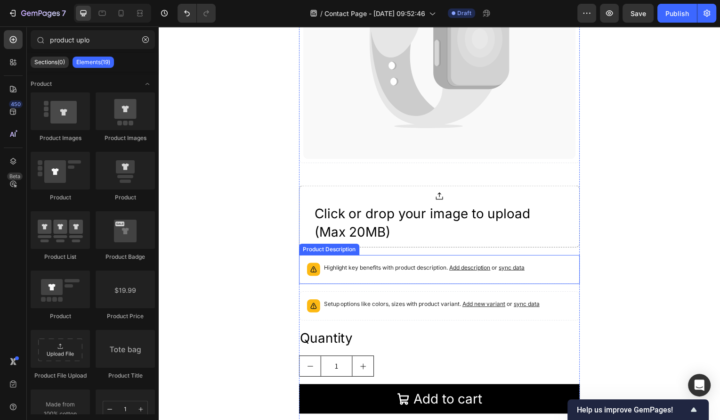
click at [381, 275] on div "Highlight key benefits with product description. Add description or sync data" at bounding box center [426, 270] width 202 height 13
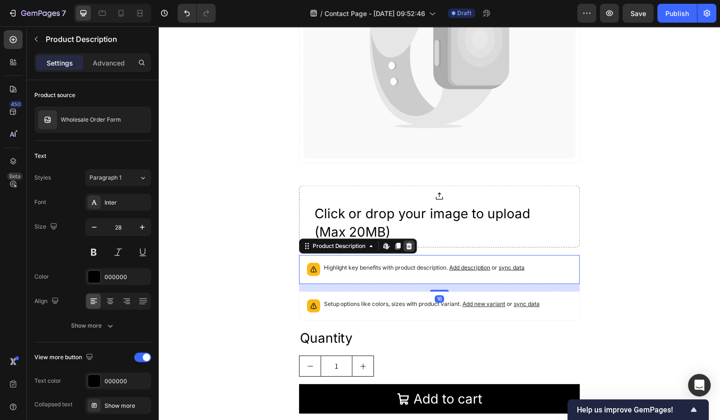
click at [409, 246] on icon at bounding box center [411, 247] width 6 height 7
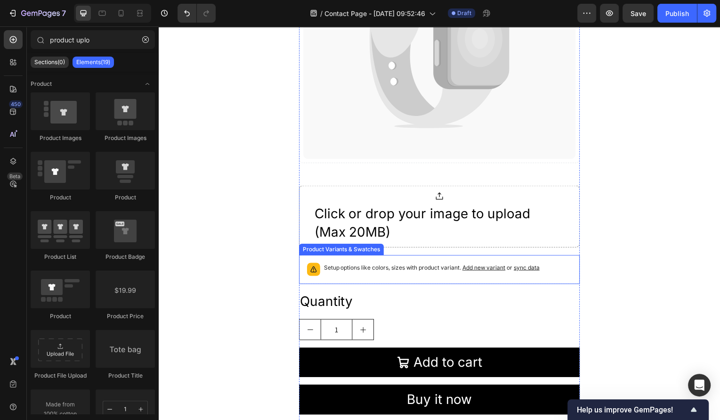
click at [417, 272] on p "Setup options like colors, sizes with product variant. Add new variant or sync …" at bounding box center [433, 268] width 217 height 9
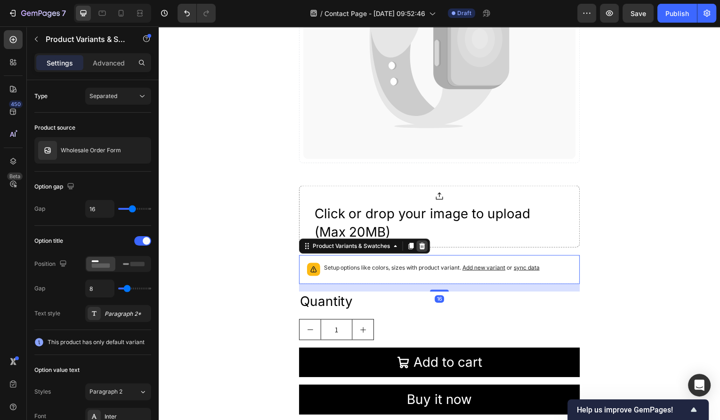
click at [422, 249] on icon at bounding box center [424, 247] width 6 height 7
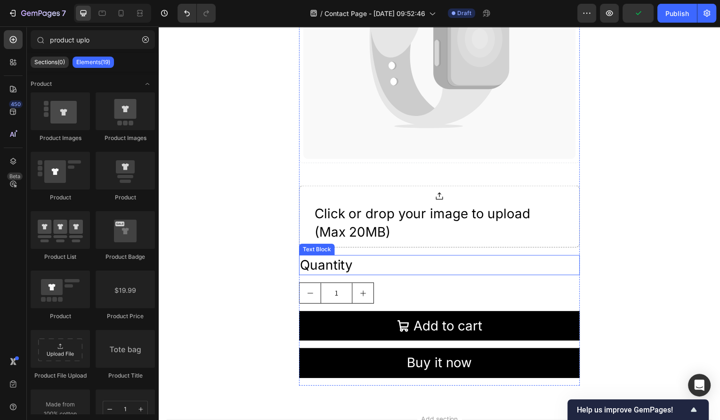
click at [372, 260] on div "Quantity" at bounding box center [441, 266] width 283 height 20
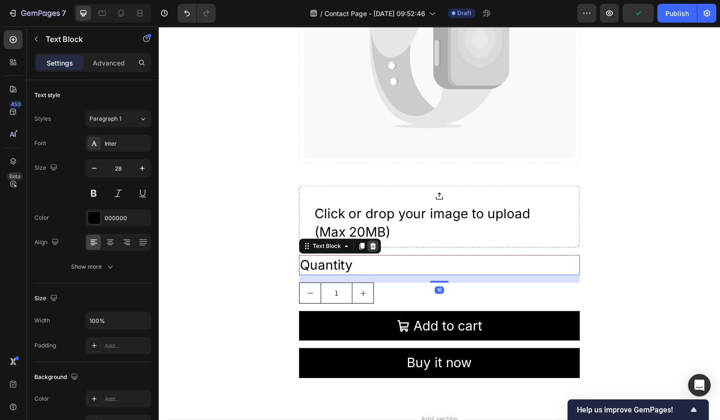
click at [372, 244] on icon at bounding box center [375, 247] width 6 height 7
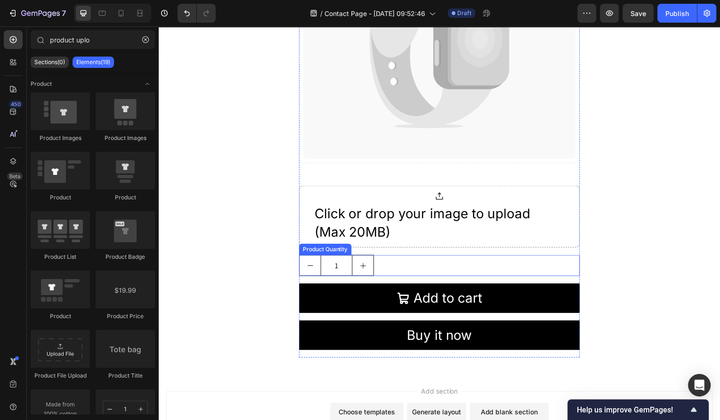
click at [396, 260] on div "1" at bounding box center [441, 266] width 283 height 21
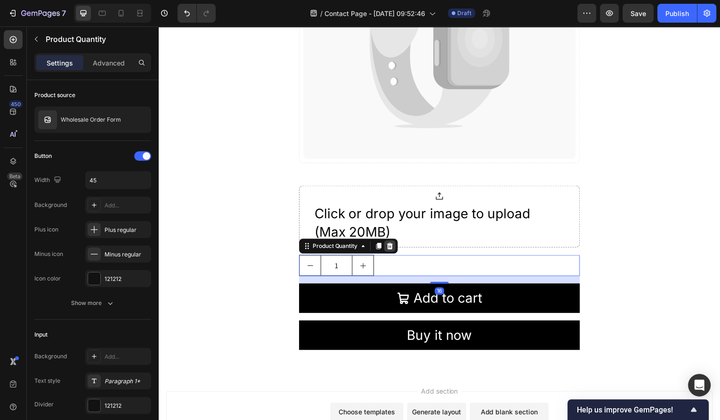
click at [395, 248] on icon at bounding box center [392, 247] width 8 height 8
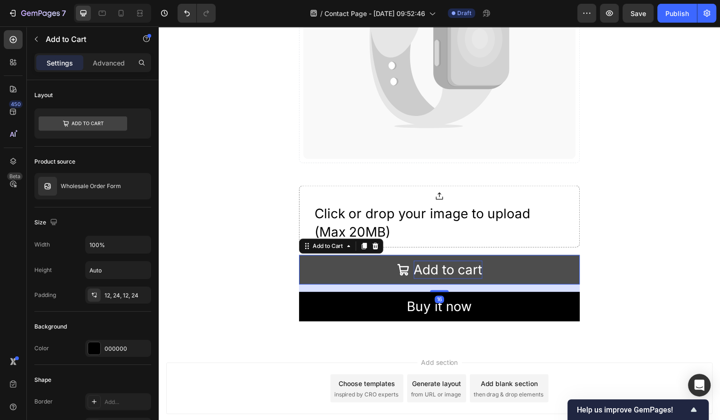
click at [439, 263] on div "Add to cart" at bounding box center [449, 271] width 69 height 18
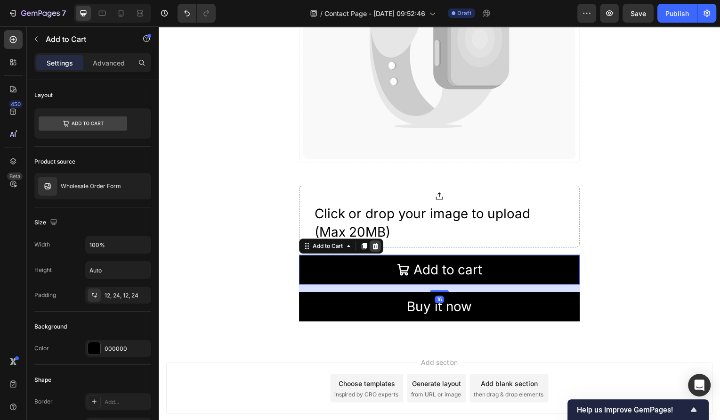
click at [378, 244] on icon at bounding box center [377, 247] width 6 height 7
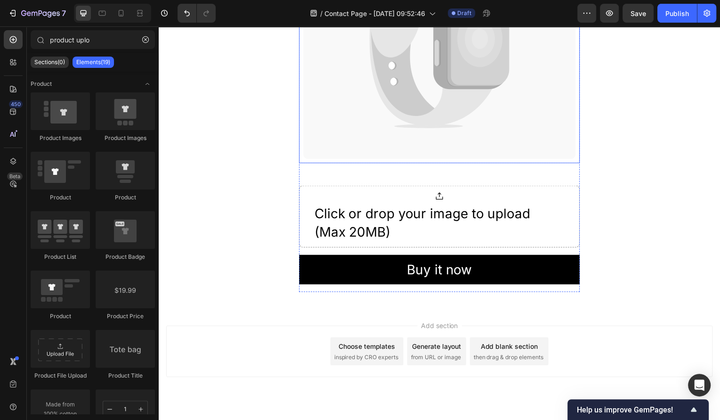
click at [483, 137] on icon at bounding box center [441, 38] width 274 height 242
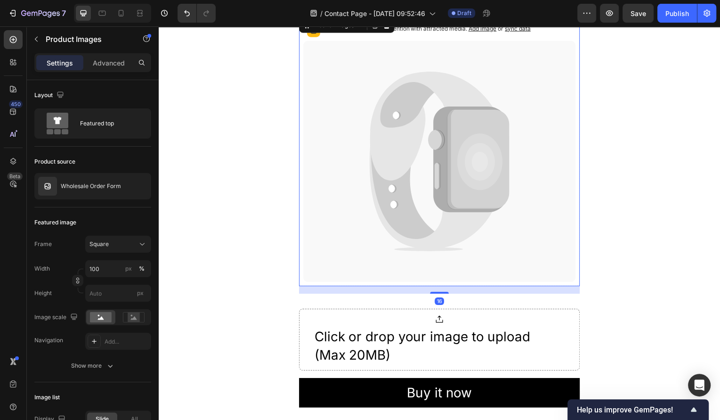
scroll to position [460, 0]
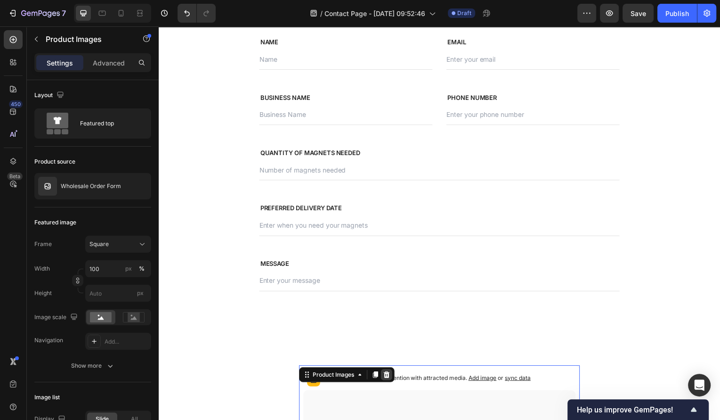
click at [390, 373] on icon at bounding box center [388, 377] width 8 height 8
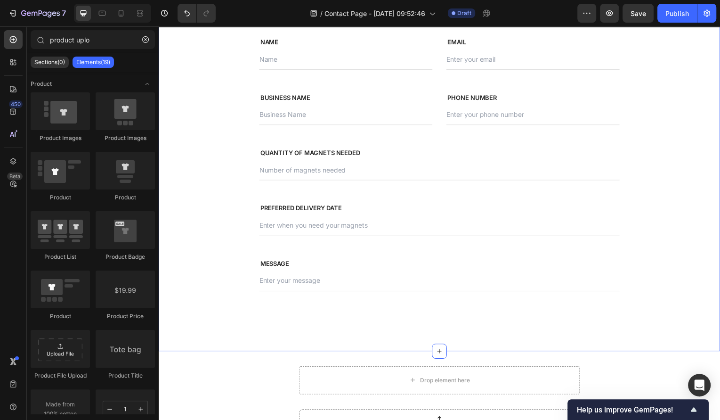
click at [390, 341] on div "Contact Us Heading We’ll create a kit that reflects your team identity Text blo…" at bounding box center [441, 140] width 565 height 427
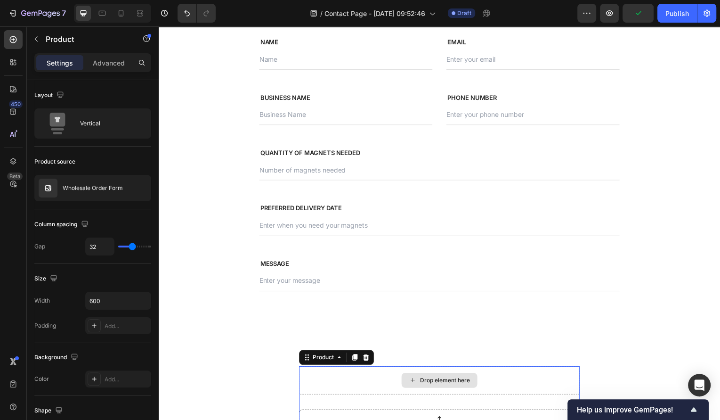
click at [371, 382] on div "Drop element here" at bounding box center [441, 382] width 283 height 28
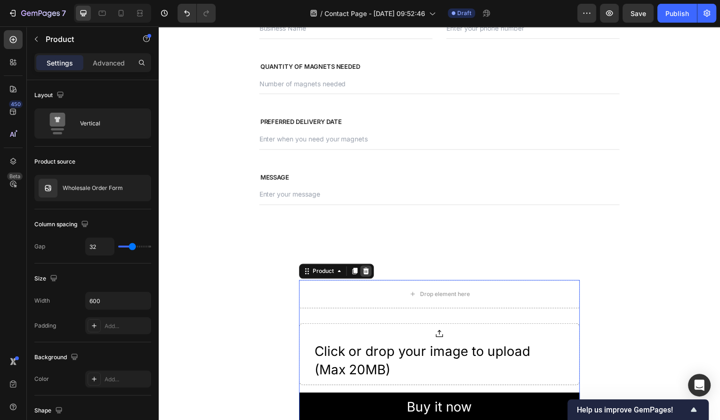
scroll to position [585, 0]
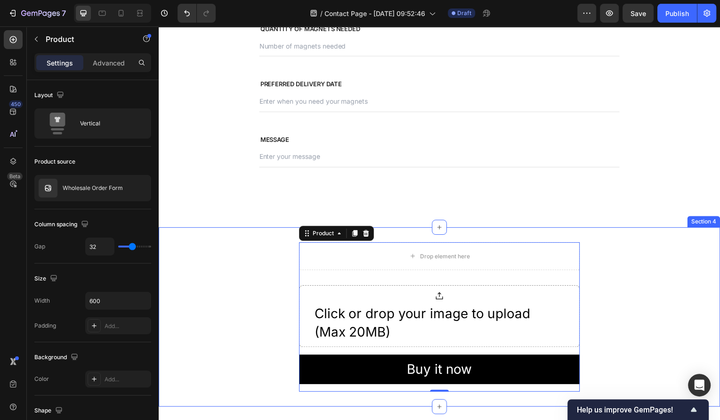
click at [640, 294] on div "Drop element here Click or drop your image to upload (Max 20MB) Product File Up…" at bounding box center [441, 318] width 565 height 151
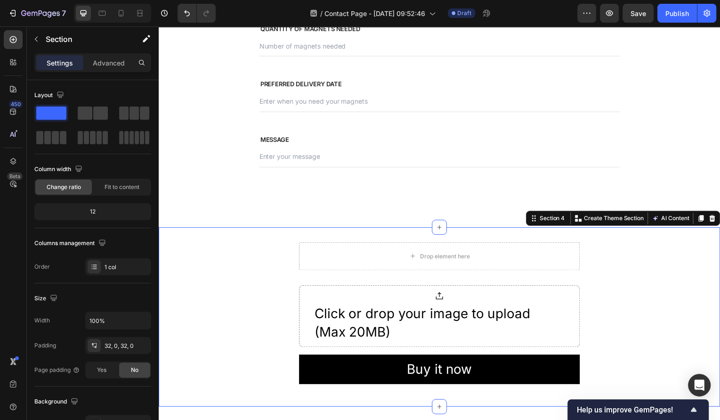
click at [671, 277] on div "Drop element here Click or drop your image to upload (Max 20MB) Product File Up…" at bounding box center [441, 318] width 565 height 151
click at [487, 194] on div "Contact Us Heading We’ll create a kit that reflects your team identity Text blo…" at bounding box center [441, 15] width 565 height 427
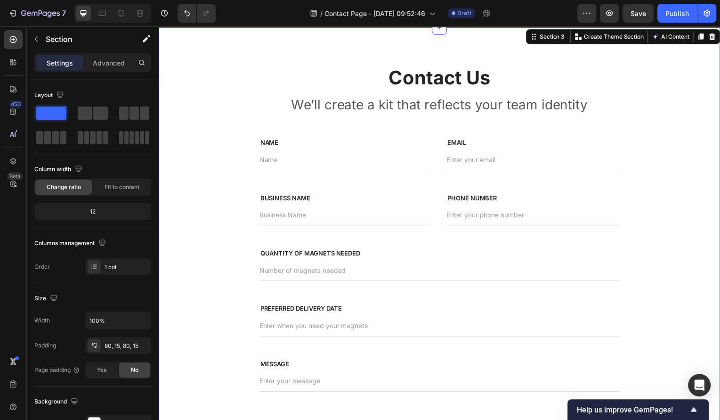
scroll to position [357, 0]
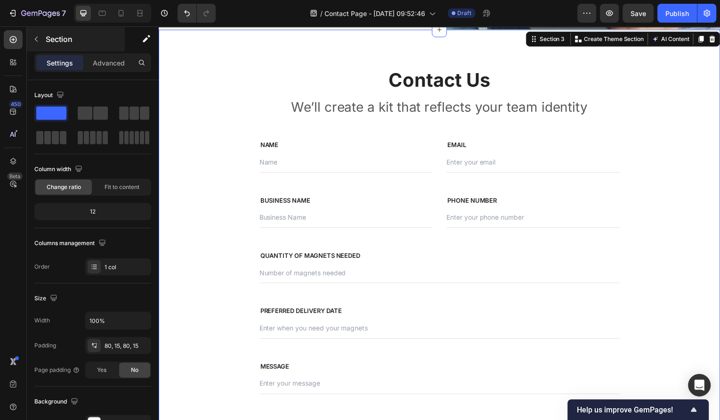
click at [36, 37] on icon "button" at bounding box center [36, 39] width 8 height 8
click at [0, 0] on icon at bounding box center [0, 0] width 0 height 0
click at [237, 52] on div "Contact Us Heading We’ll create a kit that reflects your team identity Text blo…" at bounding box center [441, 243] width 565 height 427
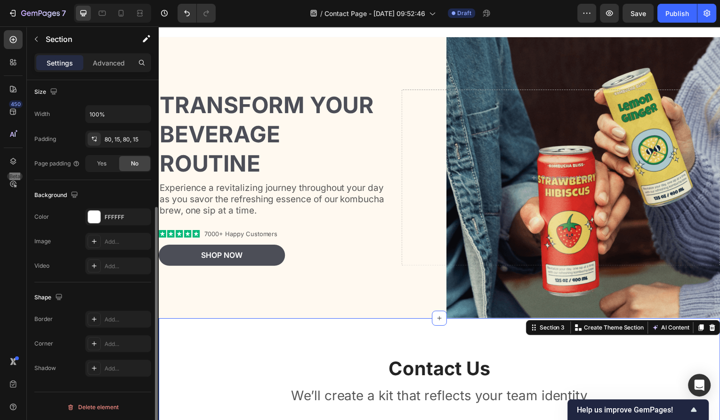
scroll to position [0, 0]
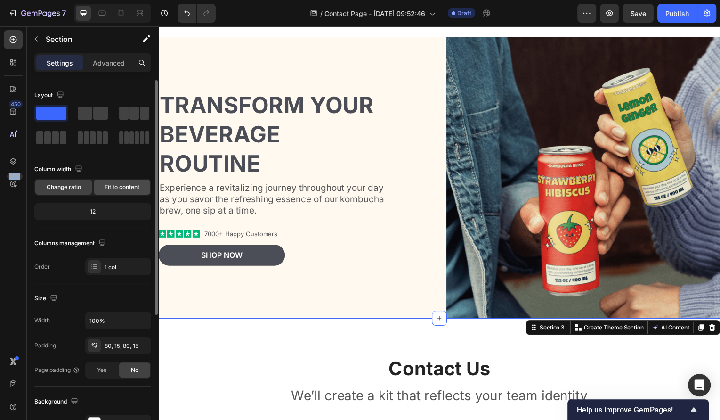
click at [115, 184] on span "Fit to content" at bounding box center [122, 187] width 35 height 8
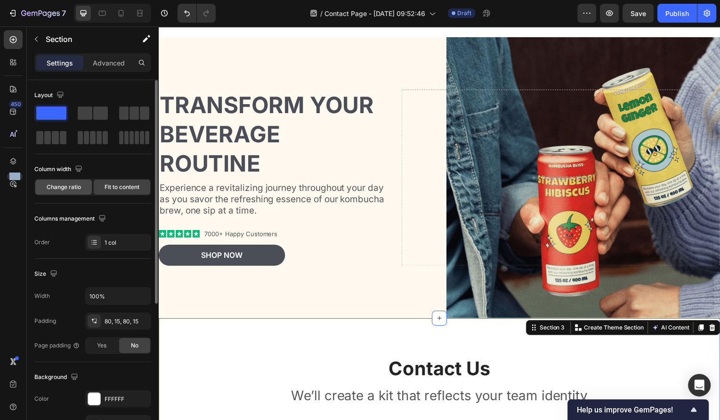
click at [67, 181] on div "Change ratio" at bounding box center [63, 186] width 57 height 15
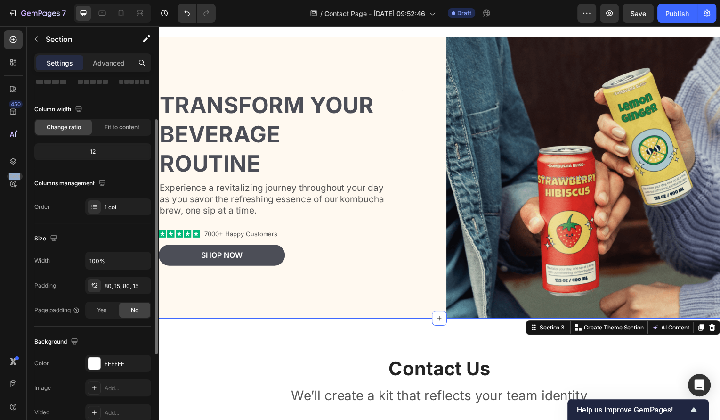
scroll to position [60, 0]
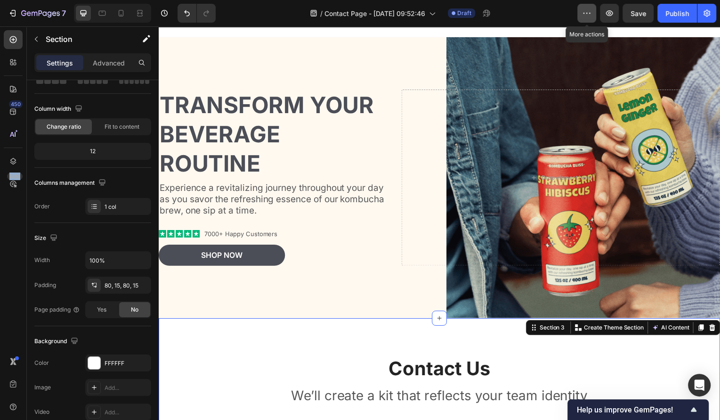
click at [592, 12] on button "button" at bounding box center [586, 13] width 19 height 19
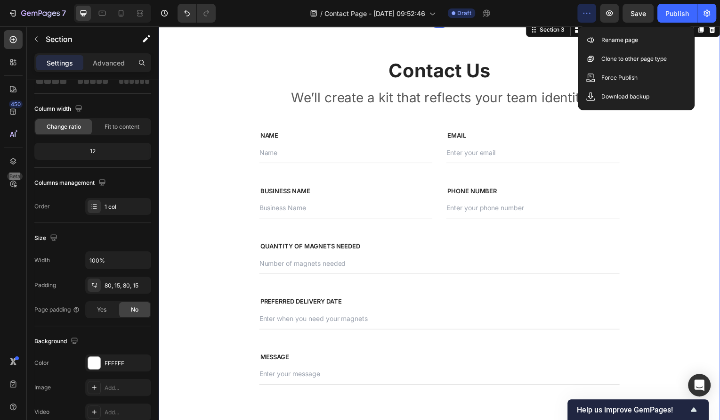
scroll to position [383, 0]
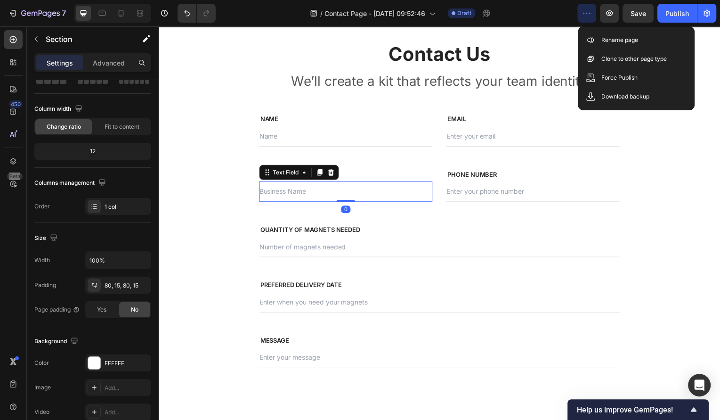
click at [299, 197] on input "text" at bounding box center [347, 192] width 174 height 21
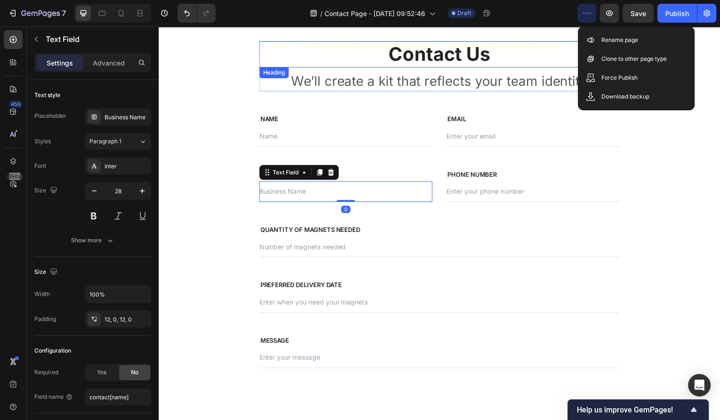
click at [242, 53] on div "Contact Us Heading We’ll create a kit that reflects your team identity Text blo…" at bounding box center [441, 216] width 551 height 351
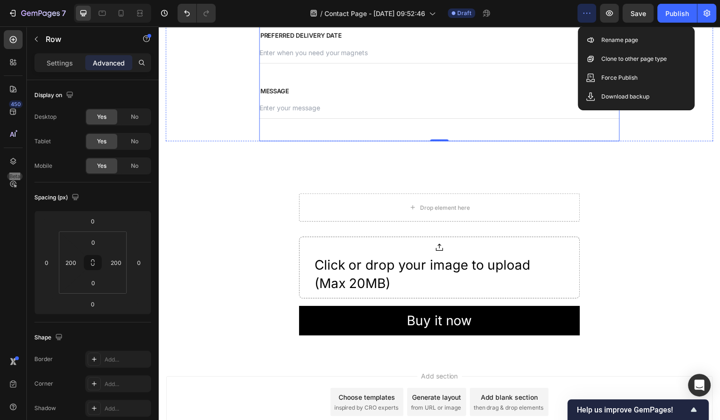
scroll to position [634, 0]
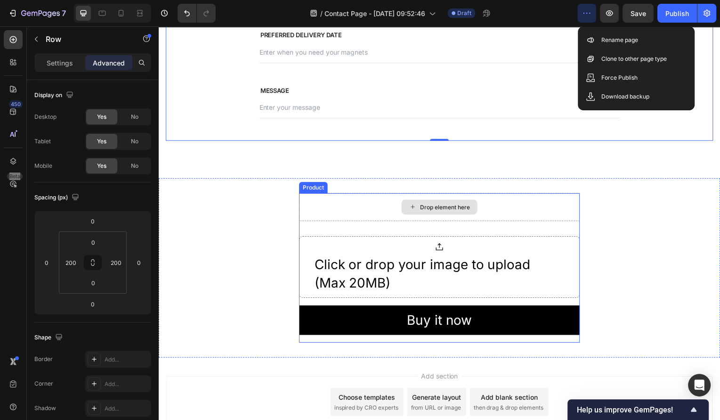
click at [436, 202] on div "Drop element here" at bounding box center [441, 208] width 76 height 15
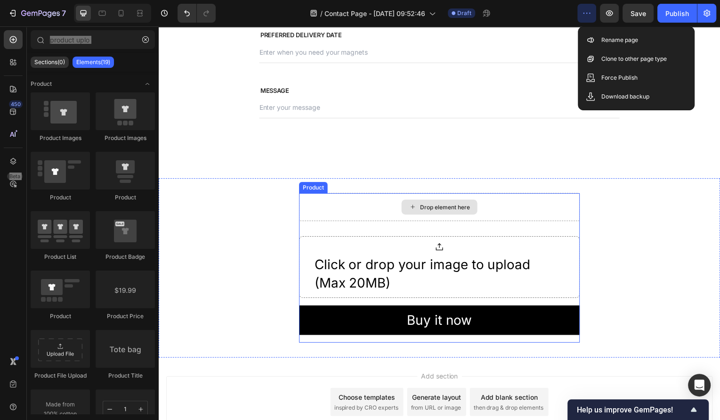
click at [404, 203] on div "Drop element here" at bounding box center [441, 208] width 76 height 15
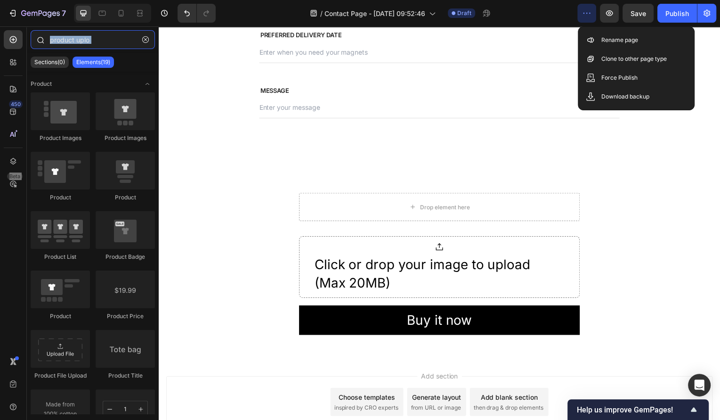
click at [115, 32] on input "product uplo" at bounding box center [93, 39] width 124 height 19
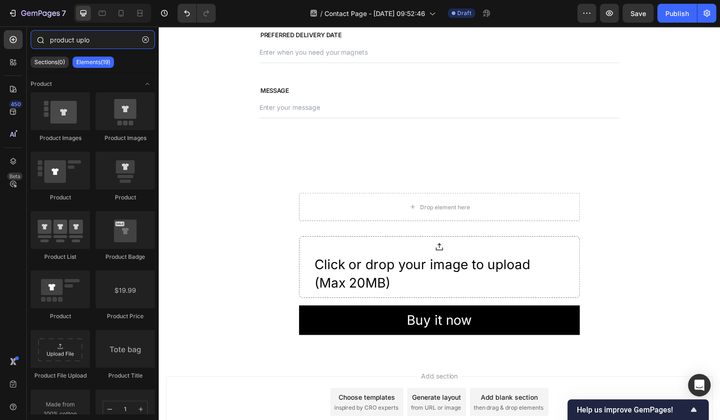
click at [115, 33] on input "product uplo" at bounding box center [93, 39] width 124 height 19
click at [115, 35] on input "product uplo" at bounding box center [93, 39] width 124 height 19
click at [115, 38] on input "product uplo" at bounding box center [93, 39] width 124 height 19
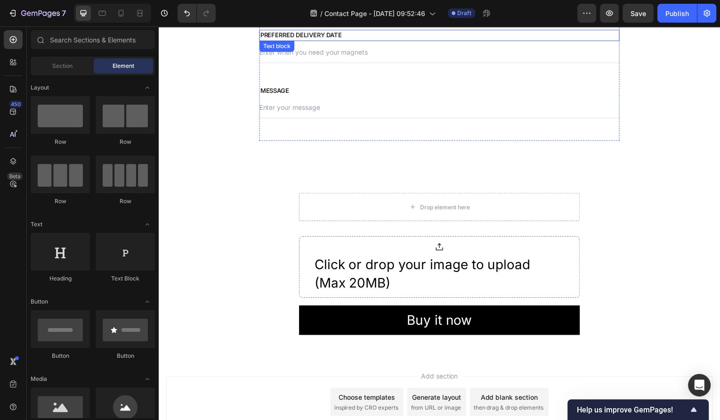
click at [292, 32] on p "PREFERRED DELIVERY DATE" at bounding box center [441, 35] width 361 height 9
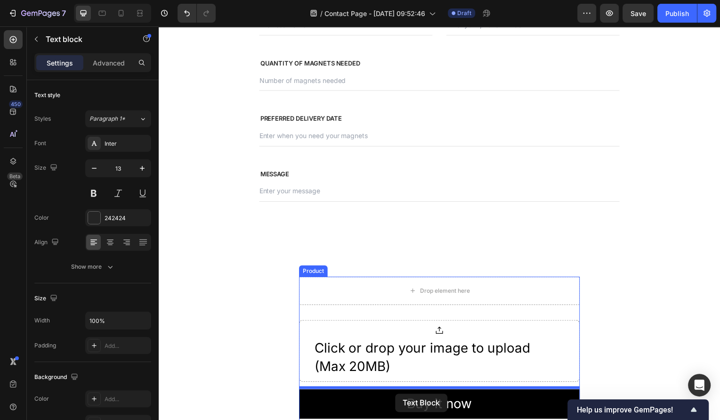
scroll to position [568, 0]
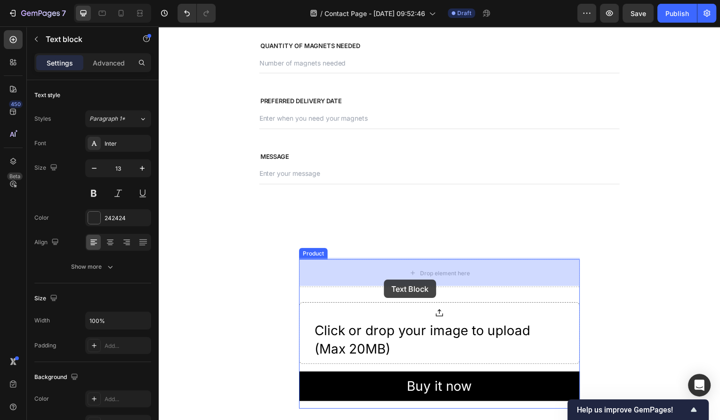
drag, startPoint x: 299, startPoint y: 75, endPoint x: 385, endPoint y: 281, distance: 223.7
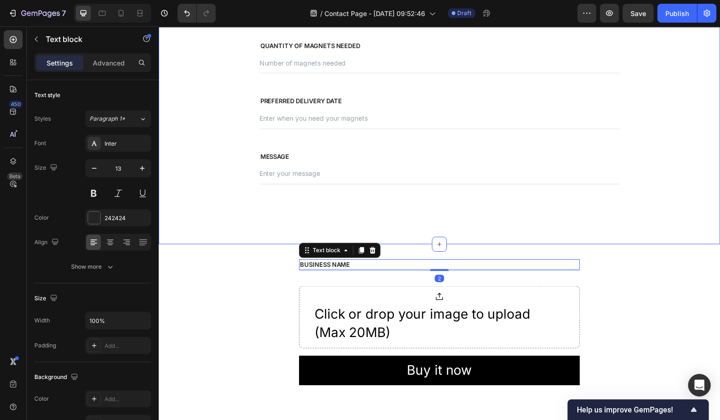
click at [526, 218] on div "Contact Us Heading We’ll create a kit that reflects your team identity Text blo…" at bounding box center [441, 32] width 565 height 427
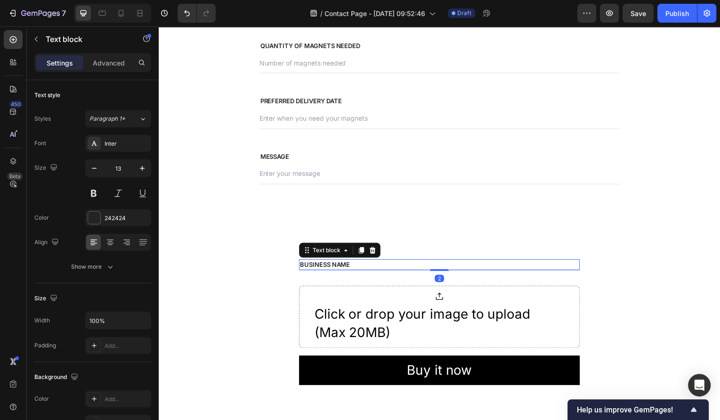
click at [393, 268] on p "BUSINESS NAME" at bounding box center [441, 265] width 281 height 9
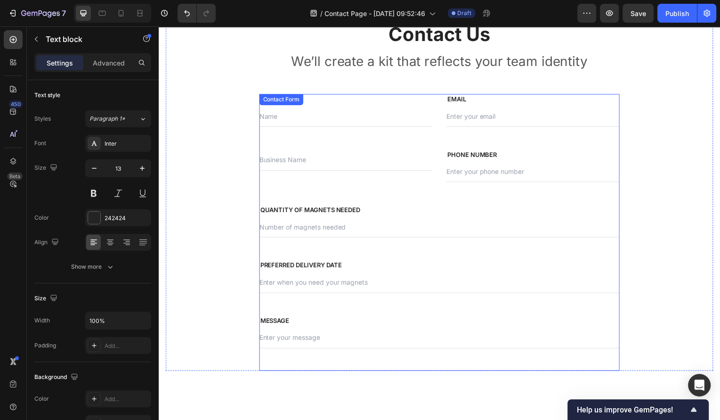
scroll to position [268, 0]
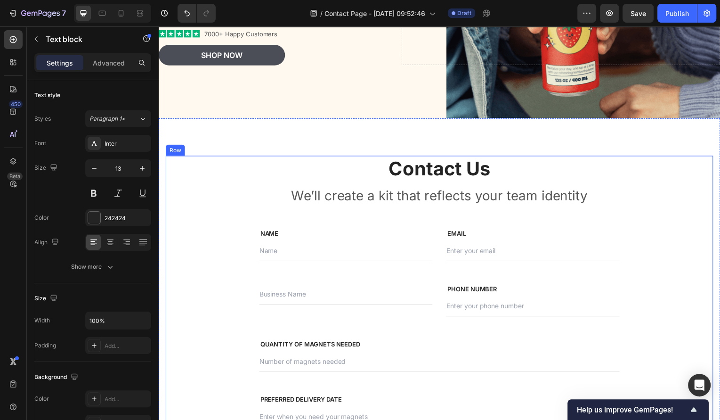
click at [323, 218] on div "Contact Us Heading We’ll create a kit that reflects your team identity Text blo…" at bounding box center [441, 331] width 363 height 351
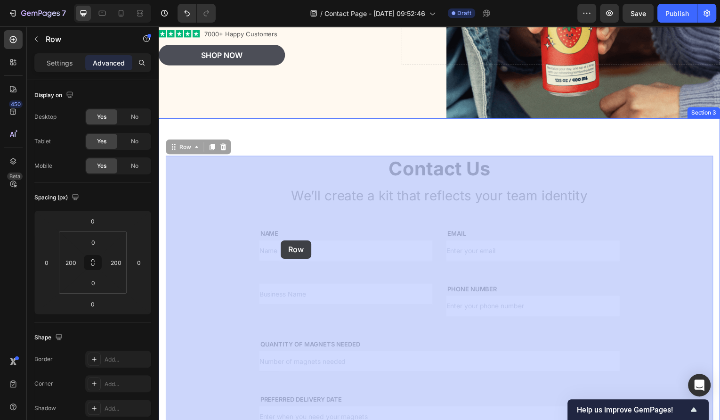
drag, startPoint x: 243, startPoint y: 198, endPoint x: 245, endPoint y: 203, distance: 5.7
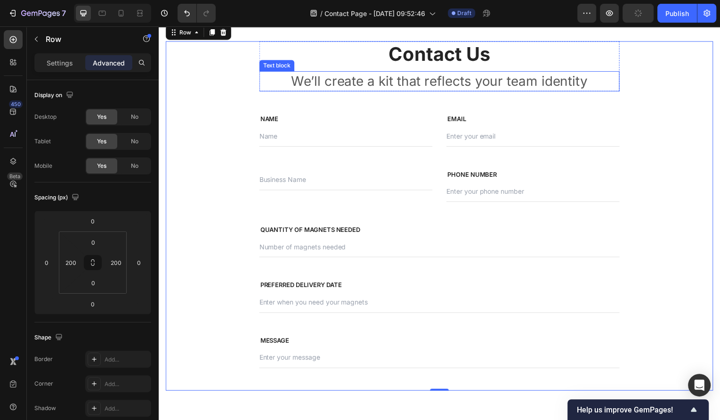
scroll to position [389, 0]
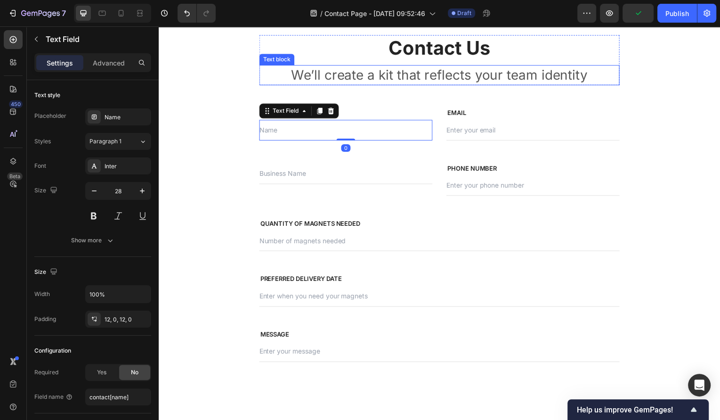
click at [262, 84] on p "We’ll create a kit that reflects your team identity" at bounding box center [441, 75] width 361 height 18
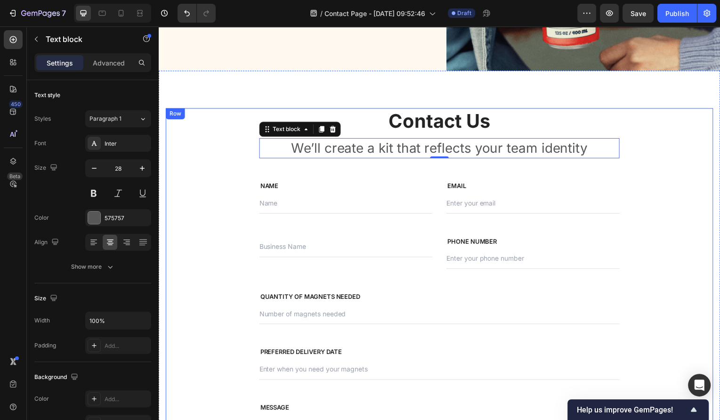
scroll to position [317, 0]
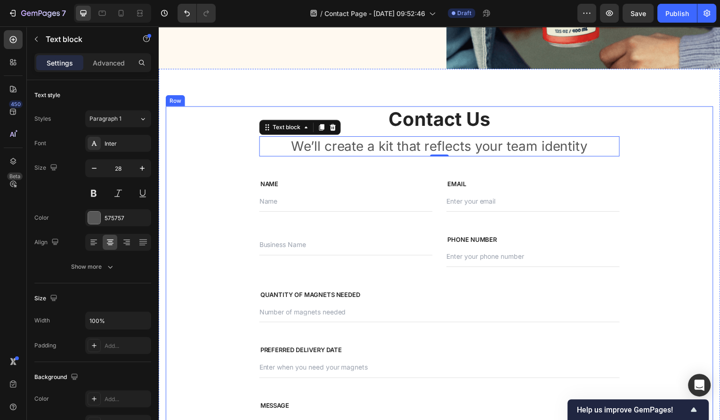
click at [174, 101] on div "Row" at bounding box center [176, 101] width 16 height 8
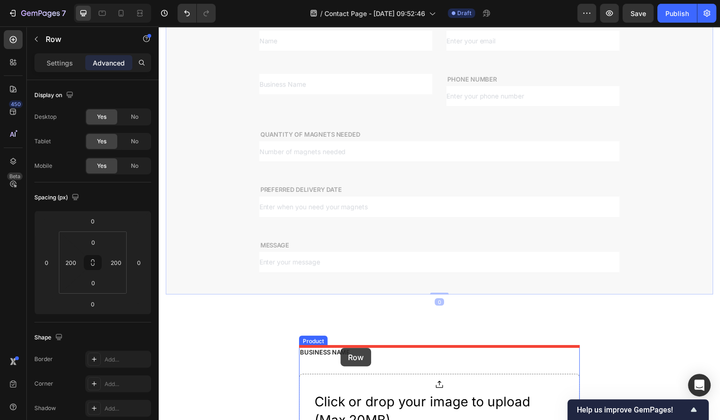
scroll to position [480, 0]
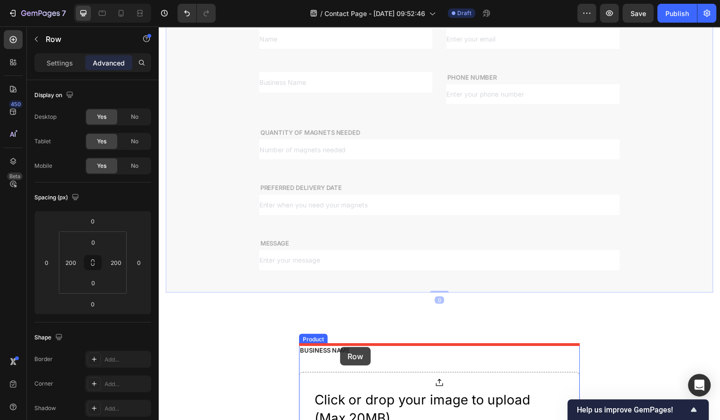
drag, startPoint x: 187, startPoint y: 97, endPoint x: 341, endPoint y: 349, distance: 295.6
click at [341, 349] on div "Header Contact Us Heading We’ll create a kit that reflects your team identity T…" at bounding box center [441, 88] width 565 height 1085
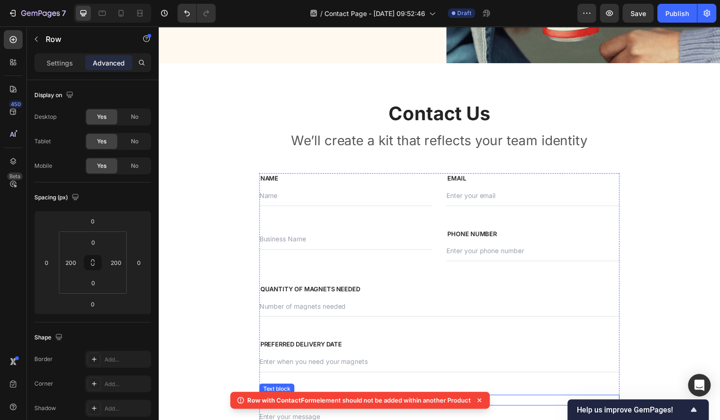
scroll to position [328, 0]
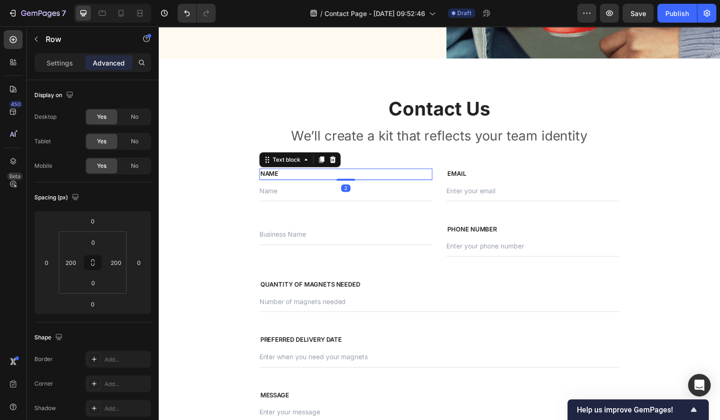
click at [384, 175] on p "NAME" at bounding box center [347, 174] width 172 height 9
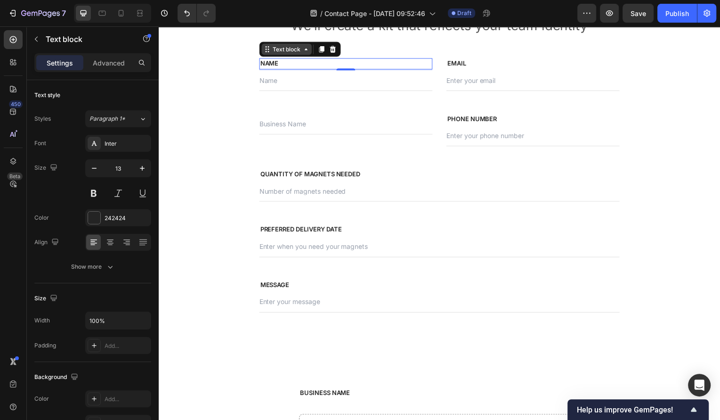
scroll to position [441, 0]
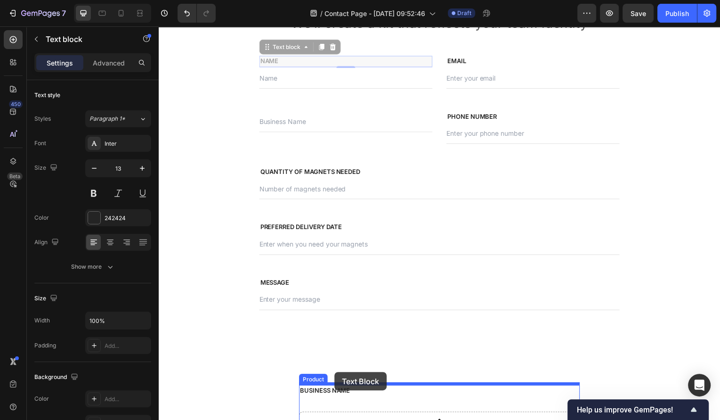
drag, startPoint x: 289, startPoint y: 46, endPoint x: 336, endPoint y: 374, distance: 331.5
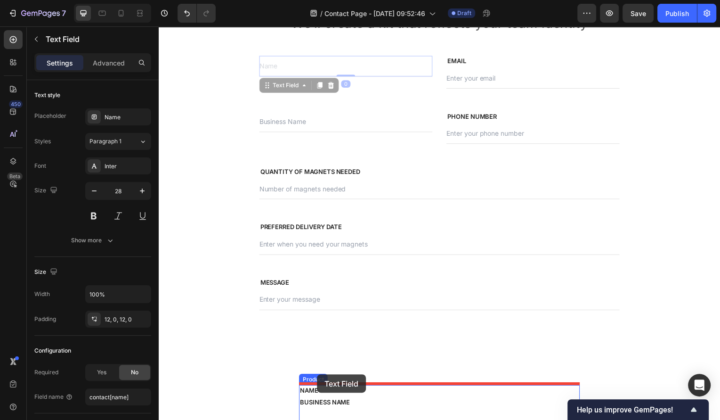
drag, startPoint x: 298, startPoint y: 69, endPoint x: 318, endPoint y: 377, distance: 308.6
click at [318, 377] on div "Header Contact Us Heading We’ll create a kit that reflects your team identity T…" at bounding box center [441, 134] width 565 height 1099
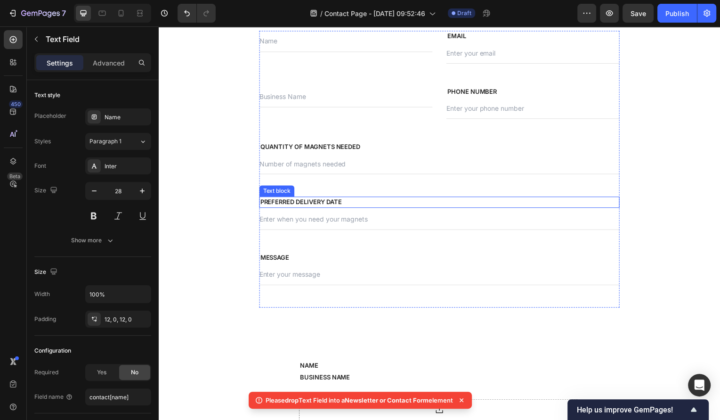
scroll to position [442, 0]
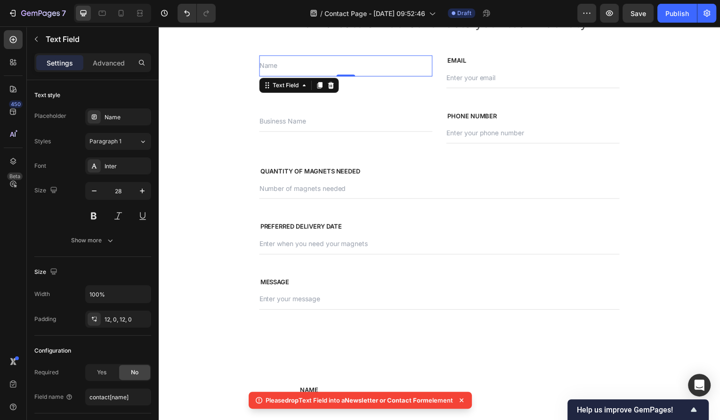
click at [298, 68] on input "text" at bounding box center [347, 66] width 174 height 21
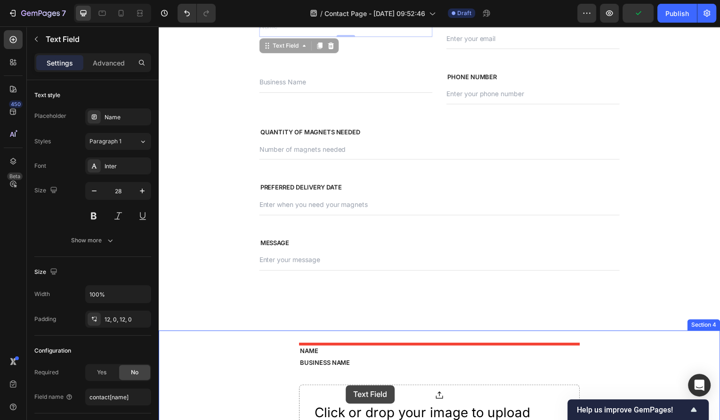
scroll to position [493, 0]
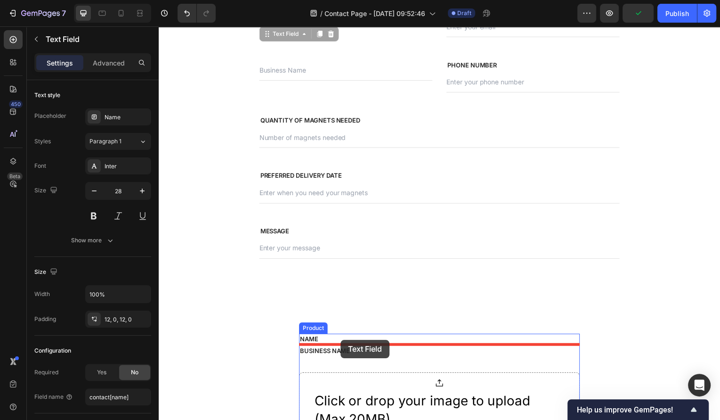
drag, startPoint x: 296, startPoint y: 87, endPoint x: 342, endPoint y: 341, distance: 258.3
click at [342, 341] on div "Header Contact Us Heading We’ll create a kit that reflects your team identity T…" at bounding box center [441, 82] width 565 height 1099
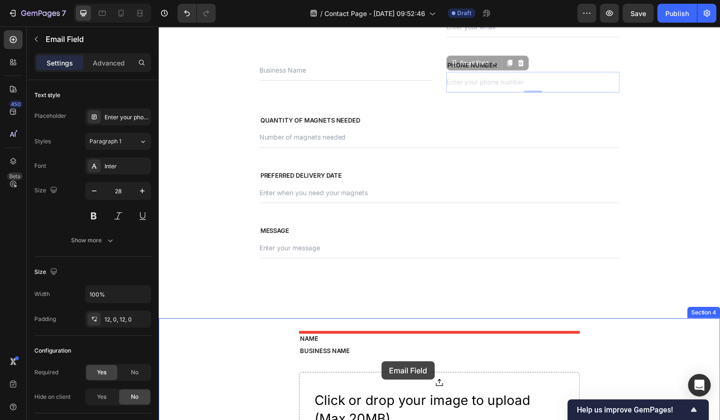
drag, startPoint x: 477, startPoint y: 64, endPoint x: 383, endPoint y: 363, distance: 312.9
click at [383, 363] on div "Header Contact Us Heading We’ll create a kit that reflects your team identity T…" at bounding box center [441, 82] width 565 height 1099
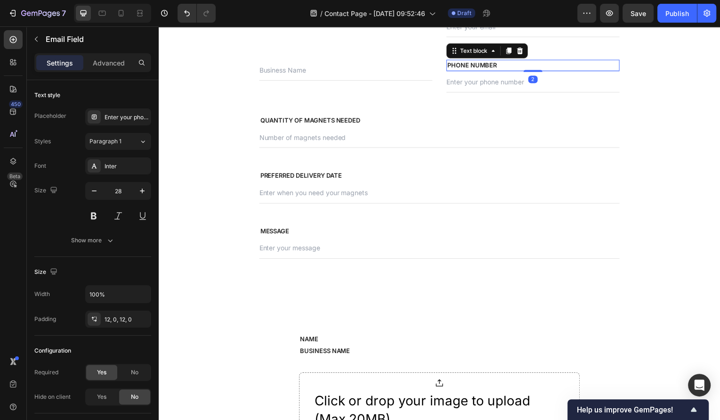
click at [505, 63] on p "PHONE NUMBER" at bounding box center [535, 65] width 172 height 9
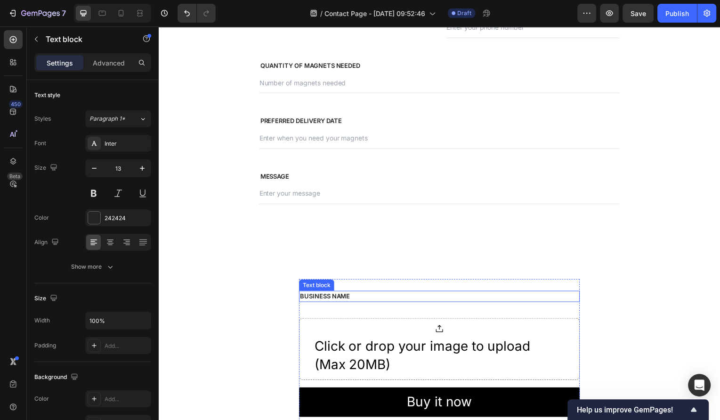
scroll to position [543, 0]
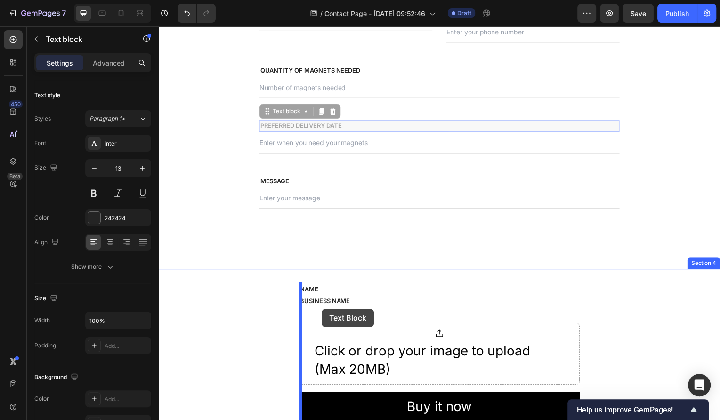
drag, startPoint x: 294, startPoint y: 110, endPoint x: 323, endPoint y: 310, distance: 202.2
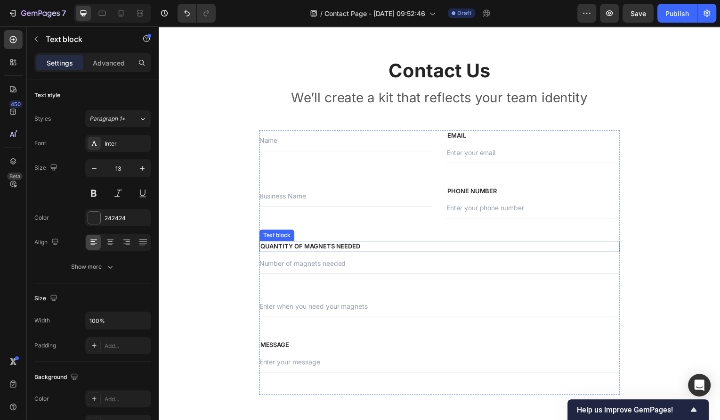
scroll to position [274, 0]
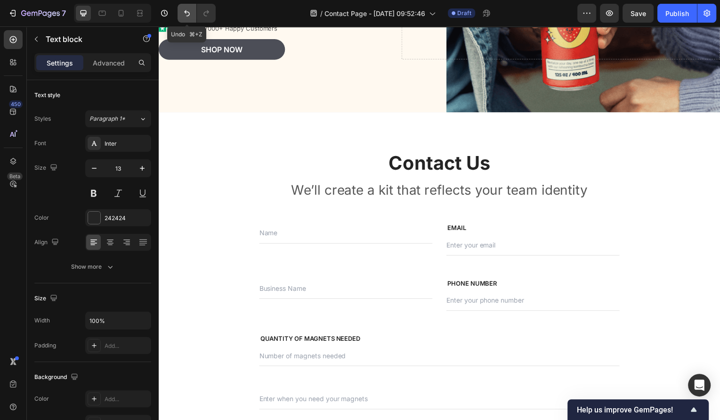
click at [184, 14] on icon "Undo/Redo" at bounding box center [186, 12] width 9 height 9
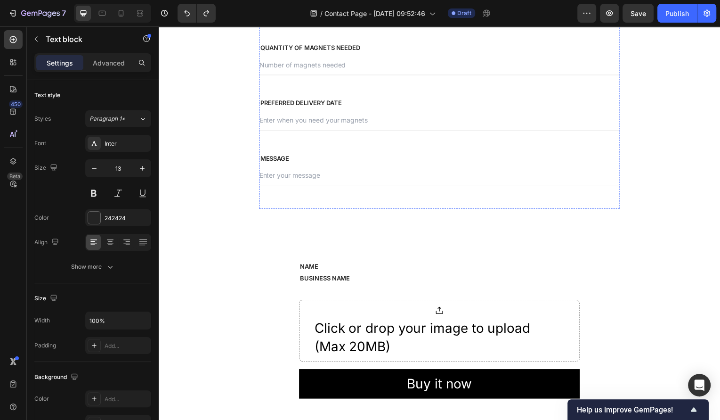
scroll to position [700, 0]
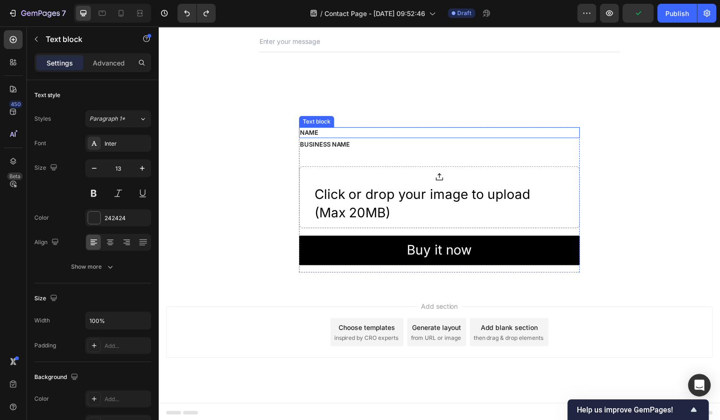
click at [333, 129] on p "NAME" at bounding box center [441, 133] width 281 height 9
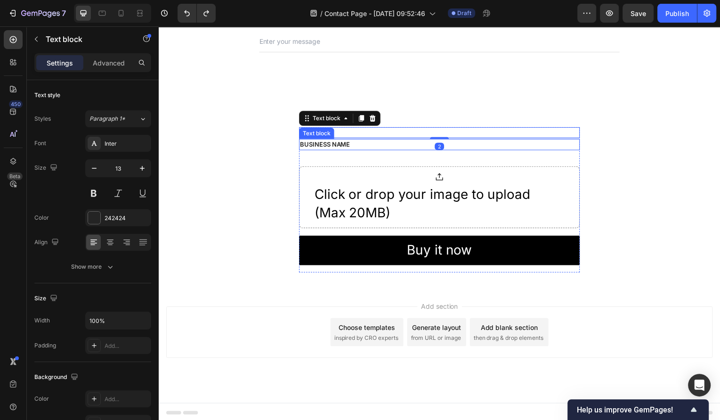
click at [344, 145] on p "BUSINESS NAME" at bounding box center [441, 145] width 281 height 9
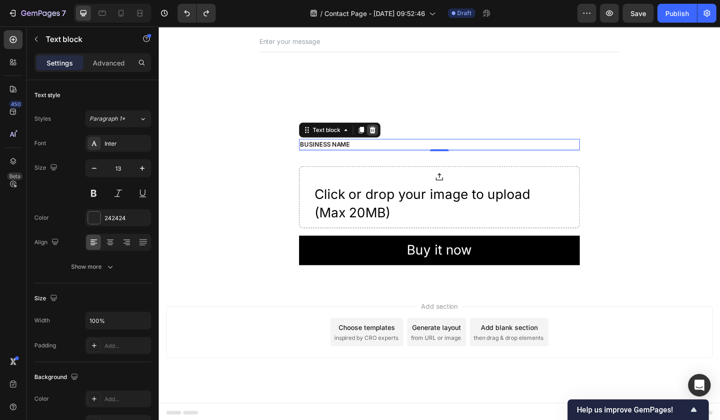
click at [369, 125] on div at bounding box center [373, 130] width 11 height 11
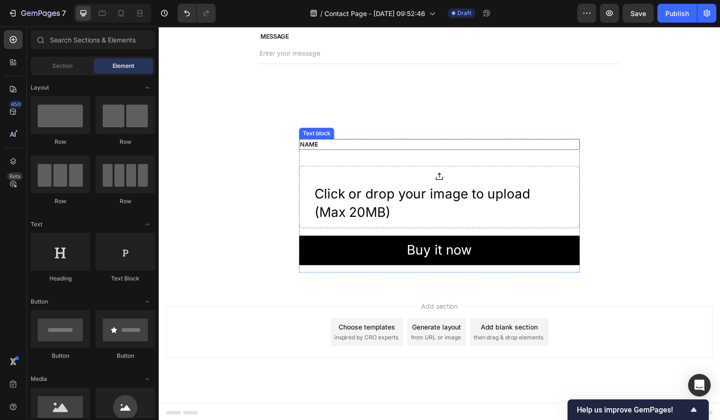
click at [363, 145] on p "NAME" at bounding box center [441, 145] width 281 height 9
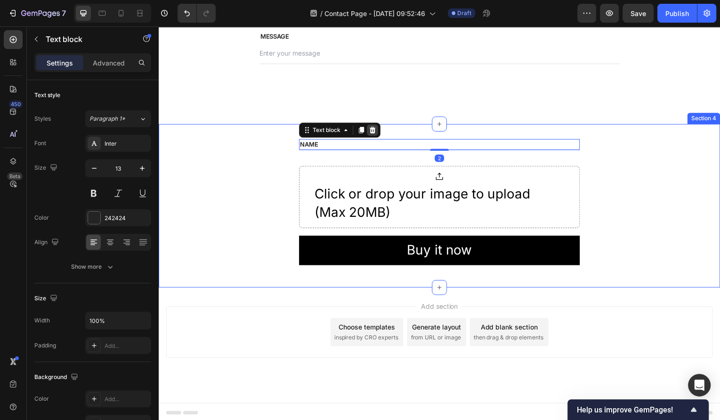
click at [377, 129] on icon at bounding box center [374, 131] width 8 height 8
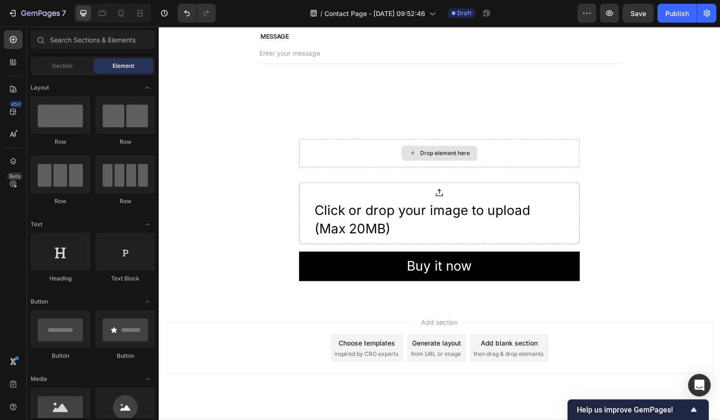
scroll to position [700, 0]
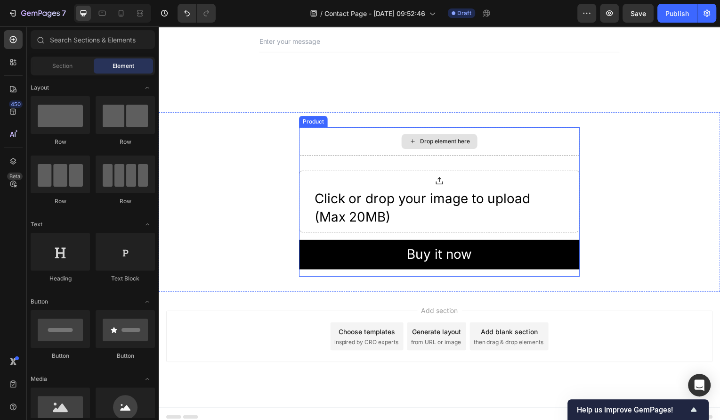
click at [374, 144] on div "Drop element here" at bounding box center [441, 142] width 283 height 28
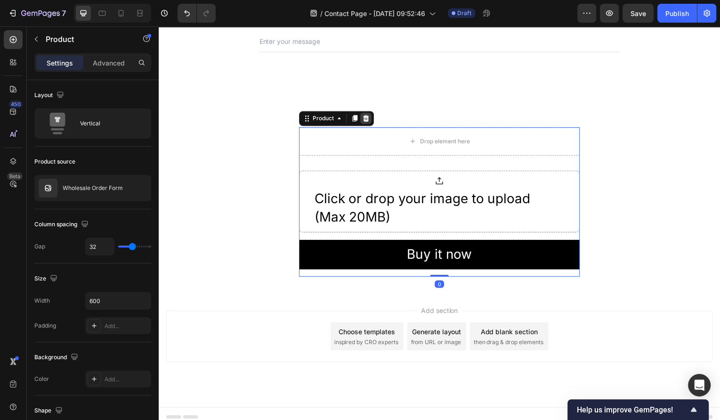
click at [369, 117] on icon at bounding box center [367, 119] width 6 height 7
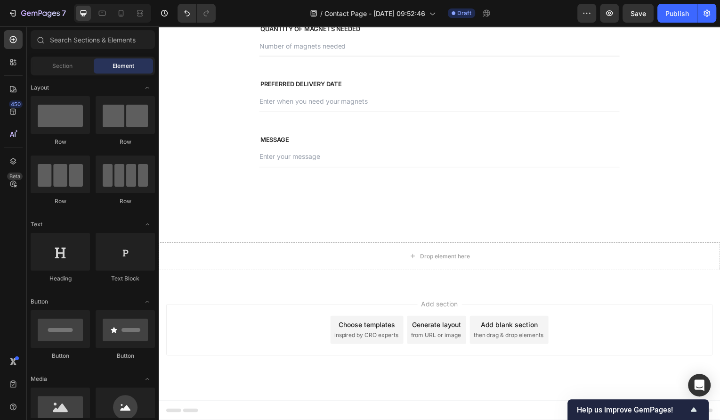
scroll to position [583, 0]
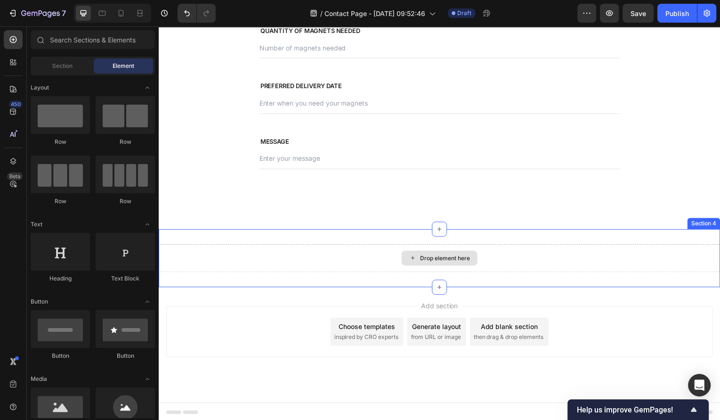
click at [466, 252] on div "Drop element here" at bounding box center [441, 259] width 76 height 15
click at [516, 251] on div "Drop element here" at bounding box center [441, 259] width 565 height 28
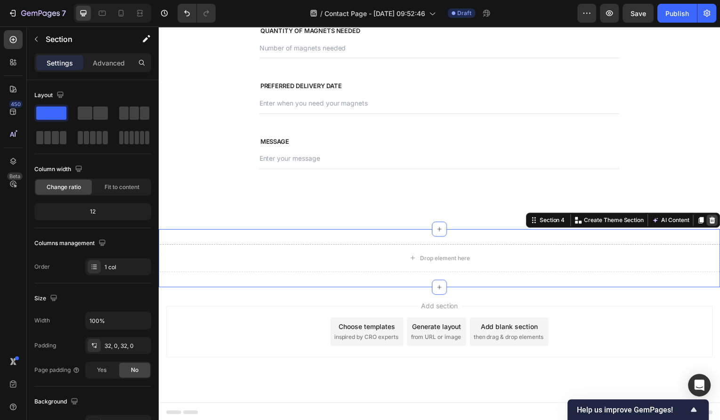
click at [716, 222] on icon at bounding box center [716, 221] width 6 height 7
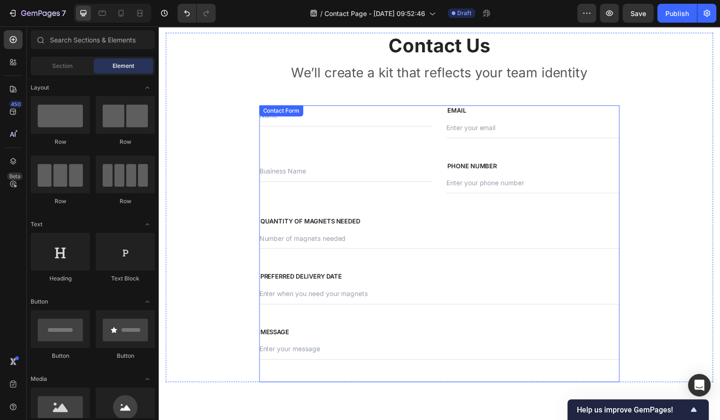
scroll to position [390, 0]
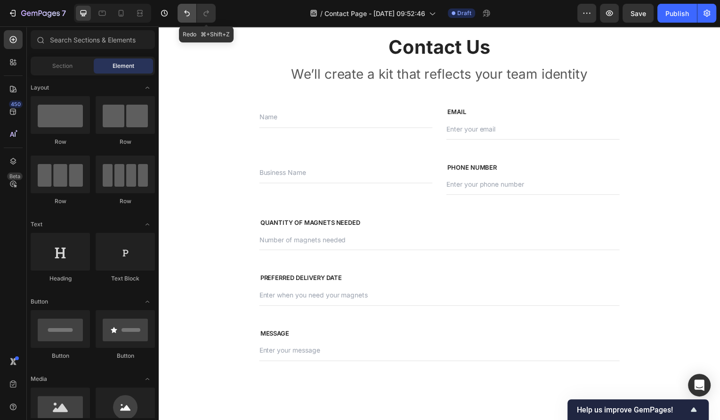
click at [188, 13] on icon "Undo/Redo" at bounding box center [186, 12] width 9 height 9
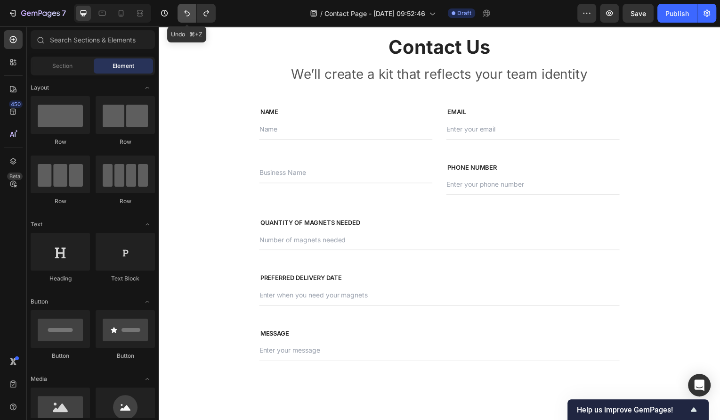
click at [188, 13] on icon "Undo/Redo" at bounding box center [186, 12] width 9 height 9
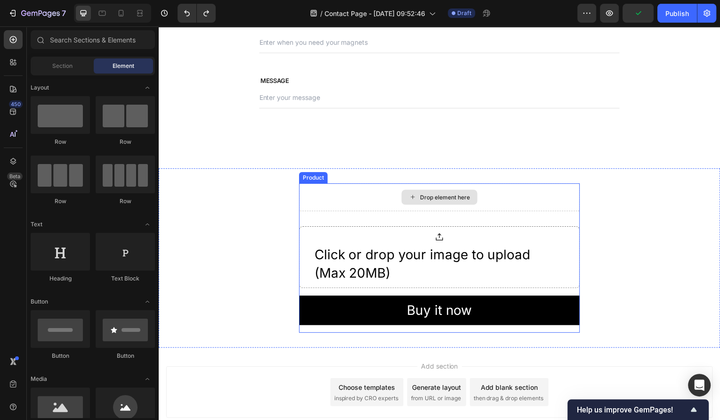
scroll to position [659, 0]
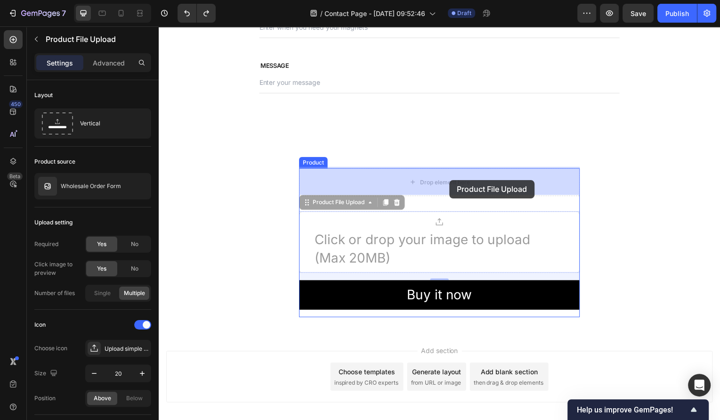
drag, startPoint x: 462, startPoint y: 242, endPoint x: 451, endPoint y: 182, distance: 61.2
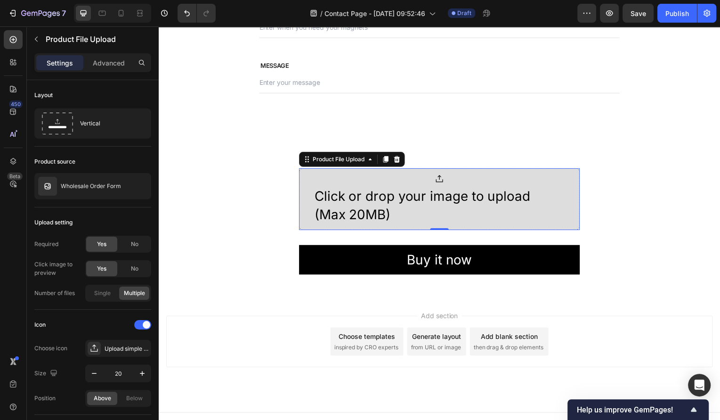
click at [504, 219] on div "Click or drop your image to upload (Max 20MB)" at bounding box center [440, 206] width 251 height 37
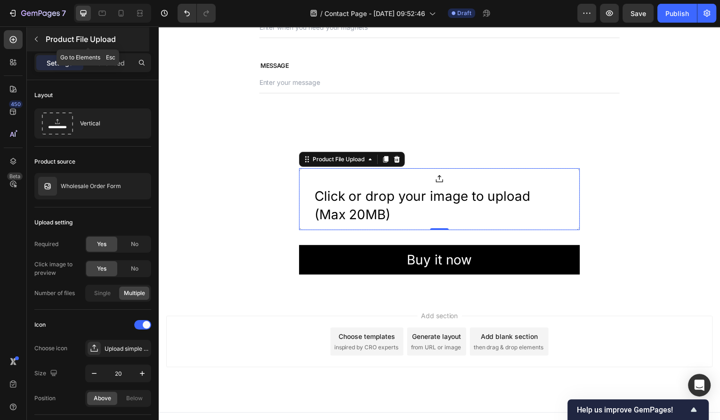
click at [32, 39] on icon "button" at bounding box center [36, 39] width 8 height 8
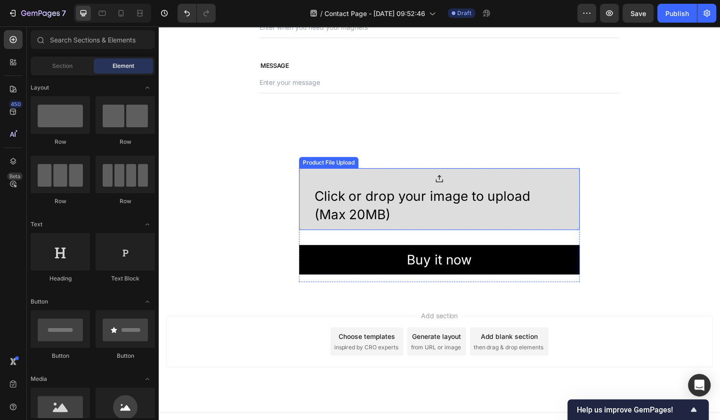
click at [501, 188] on div "Click or drop your image to upload (Max 20MB)" at bounding box center [440, 206] width 251 height 37
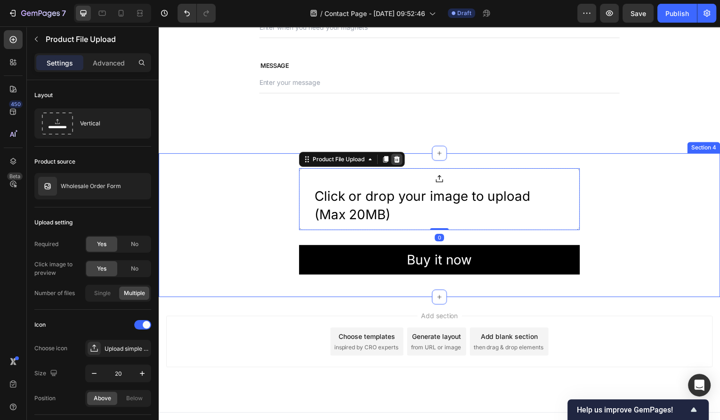
click at [401, 159] on icon at bounding box center [399, 160] width 6 height 7
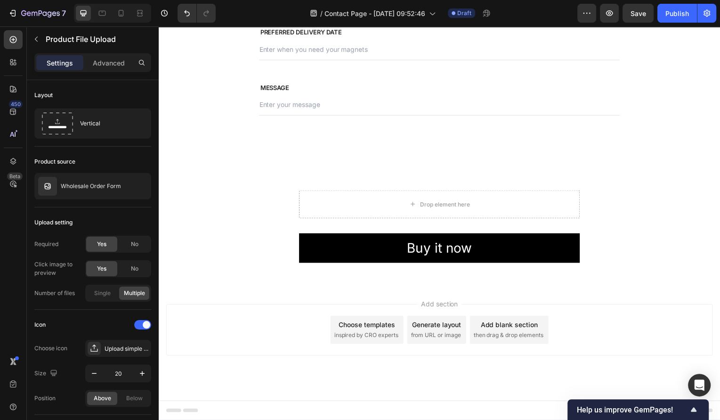
scroll to position [635, 0]
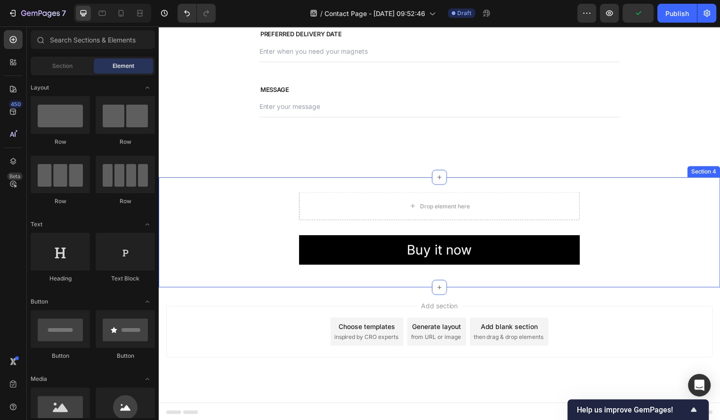
click at [242, 201] on div "Drop element here Buy it now Dynamic Checkout Product" at bounding box center [441, 233] width 565 height 81
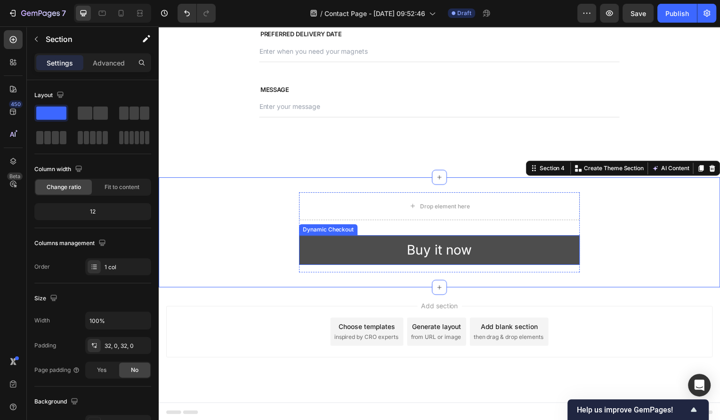
click at [365, 251] on button "Buy it now" at bounding box center [441, 251] width 283 height 30
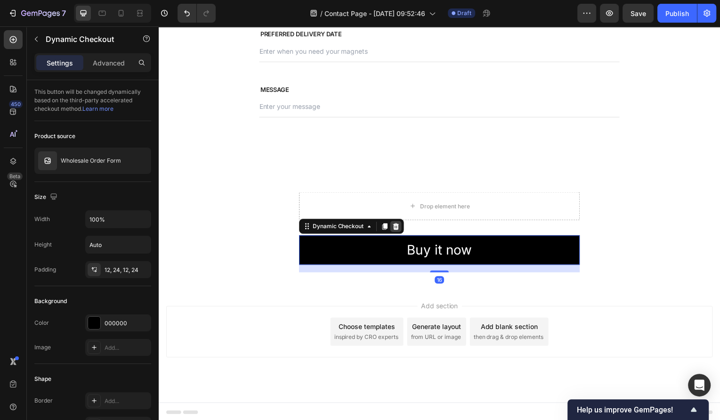
click at [400, 224] on icon at bounding box center [398, 228] width 8 height 8
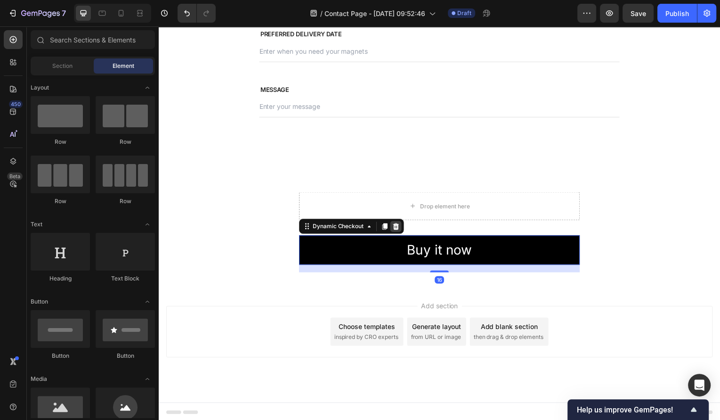
scroll to position [626, 0]
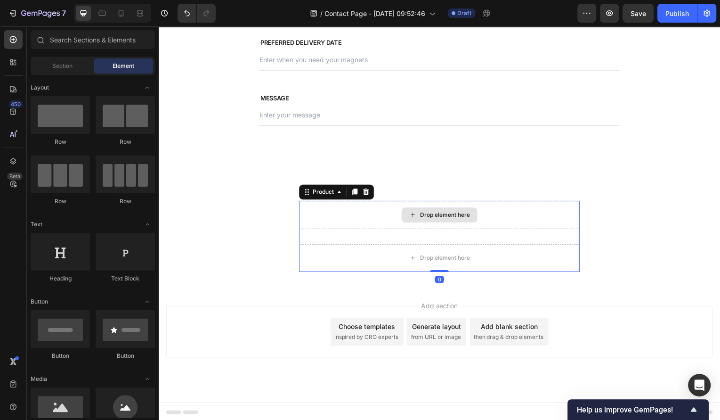
click at [397, 216] on div "Drop element here" at bounding box center [441, 216] width 283 height 28
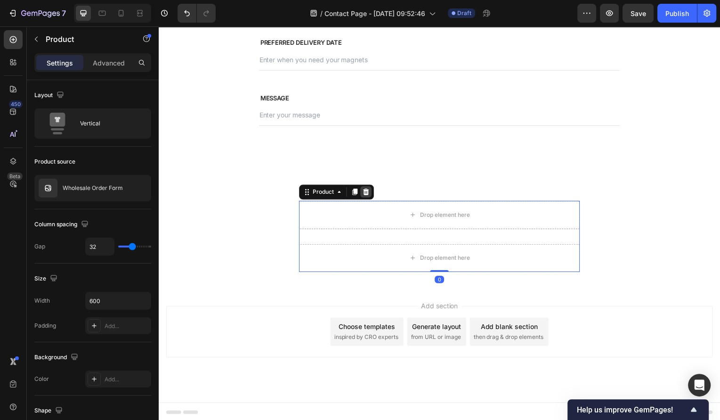
click at [368, 187] on div at bounding box center [367, 192] width 11 height 11
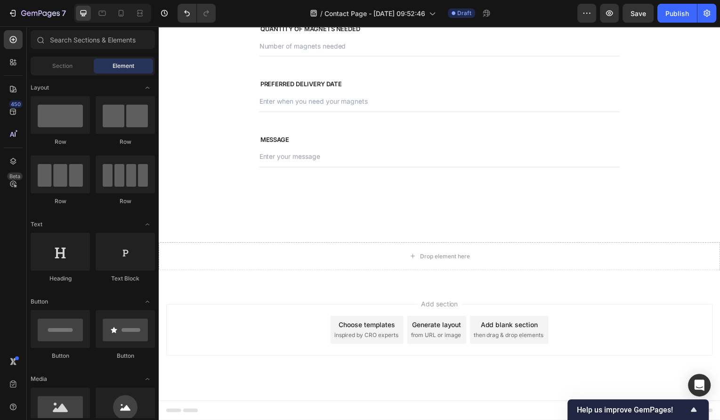
scroll to position [583, 0]
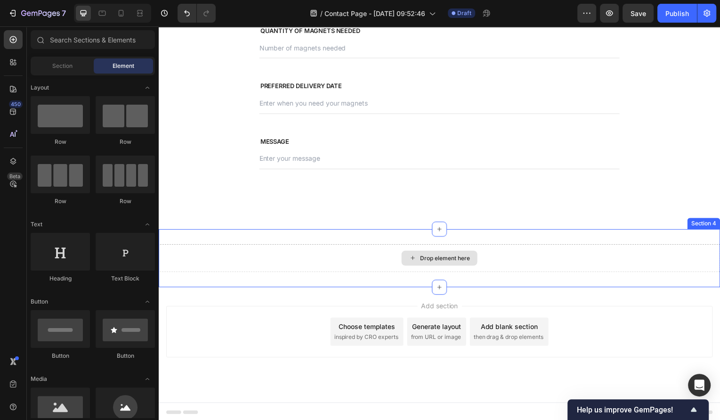
click at [385, 255] on div "Drop element here" at bounding box center [441, 259] width 565 height 28
